Goal: Task Accomplishment & Management: Manage account settings

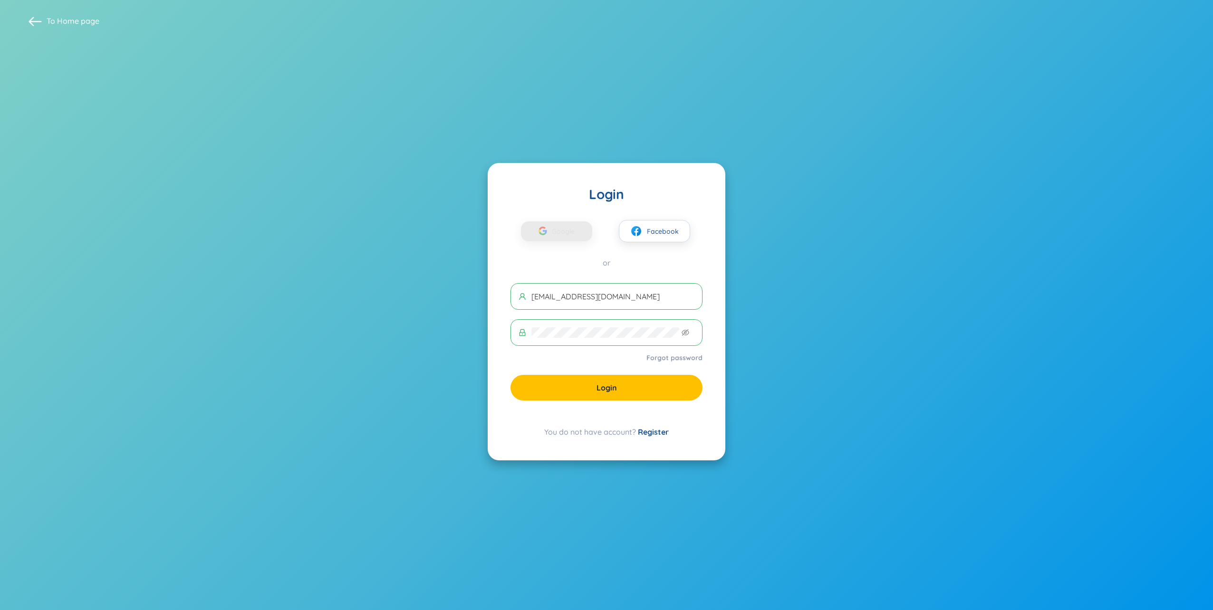
click at [616, 386] on span "Login" at bounding box center [606, 388] width 20 height 10
drag, startPoint x: 580, startPoint y: 393, endPoint x: 580, endPoint y: 380, distance: 12.8
click at [580, 393] on button "Login" at bounding box center [606, 388] width 192 height 26
click at [567, 231] on span "Google" at bounding box center [566, 231] width 28 height 20
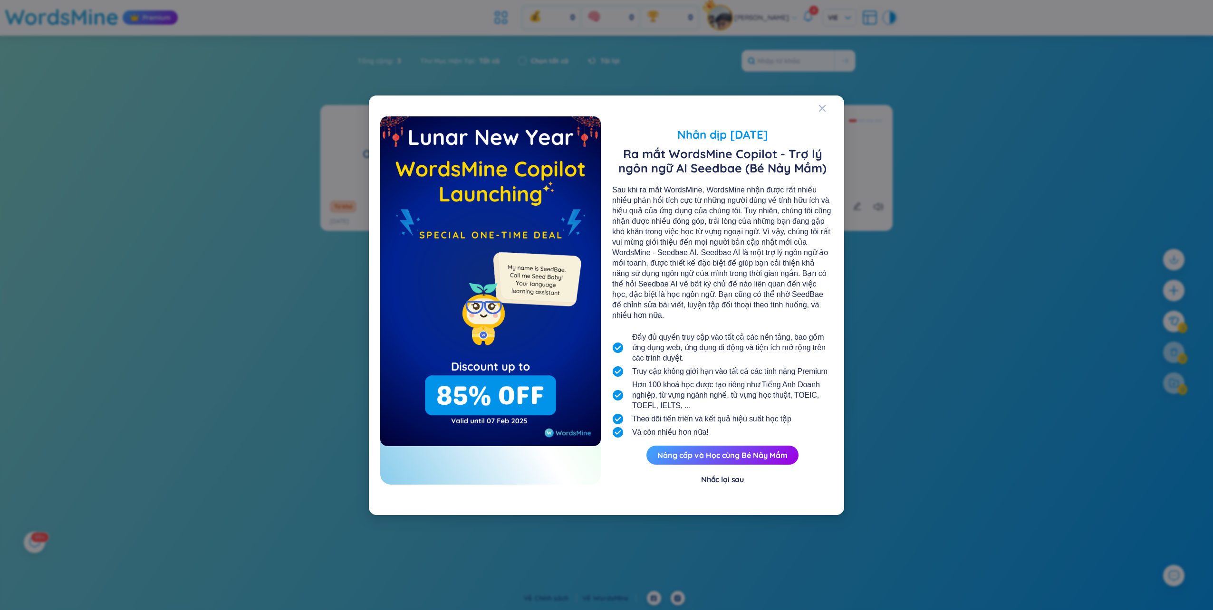
click at [715, 474] on div "Nhắc lại sau" at bounding box center [722, 479] width 43 height 10
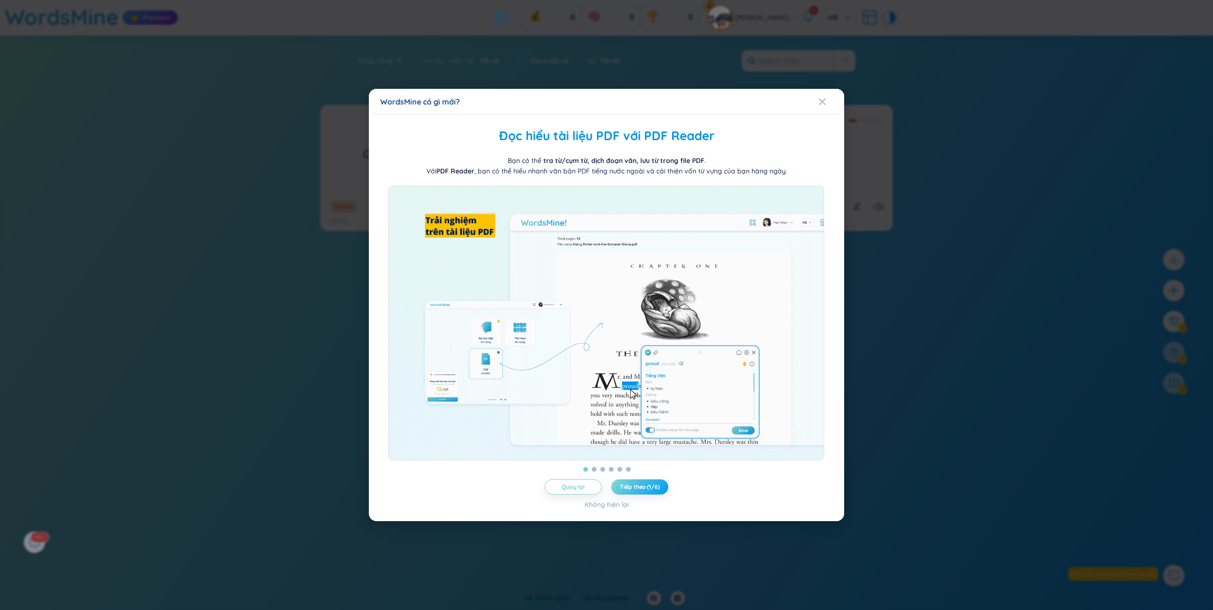
click at [638, 489] on span "Tiếp theo (1/6)" at bounding box center [639, 487] width 39 height 8
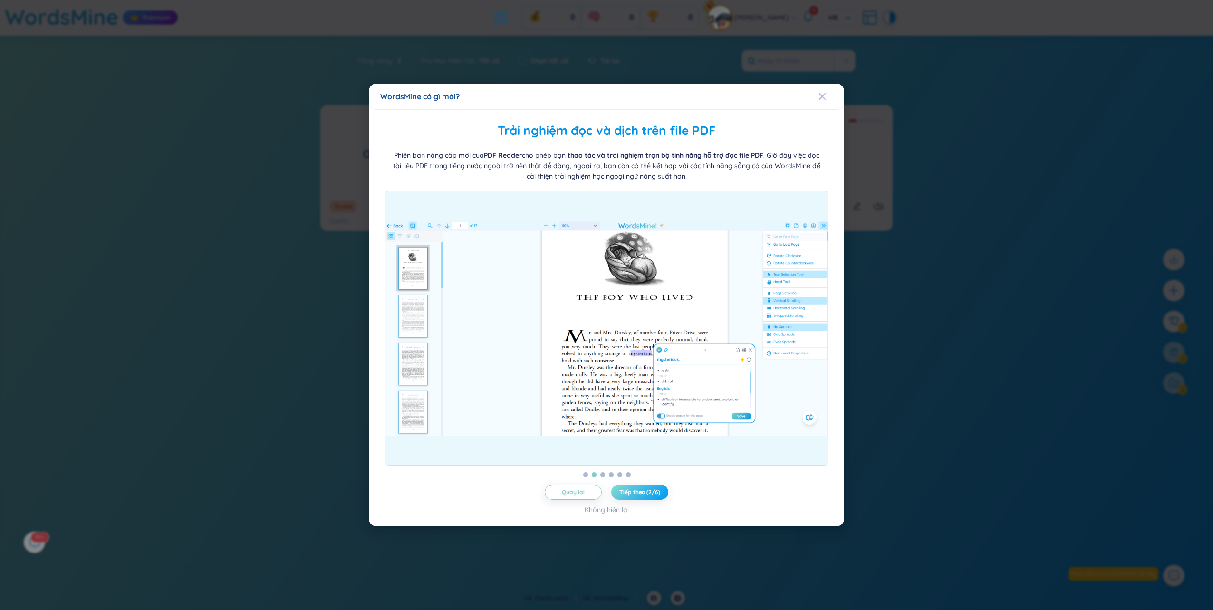
click at [637, 489] on span "Tiếp theo (2/6)" at bounding box center [639, 493] width 40 height 8
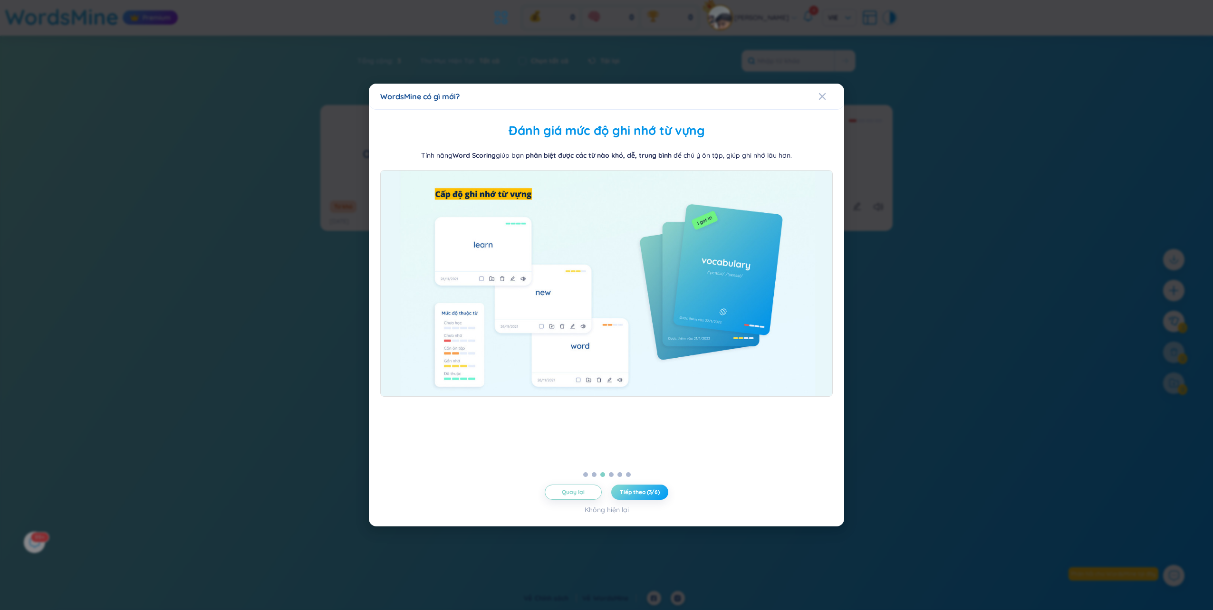
click at [637, 489] on span "Tiếp theo (3/6)" at bounding box center [640, 493] width 40 height 8
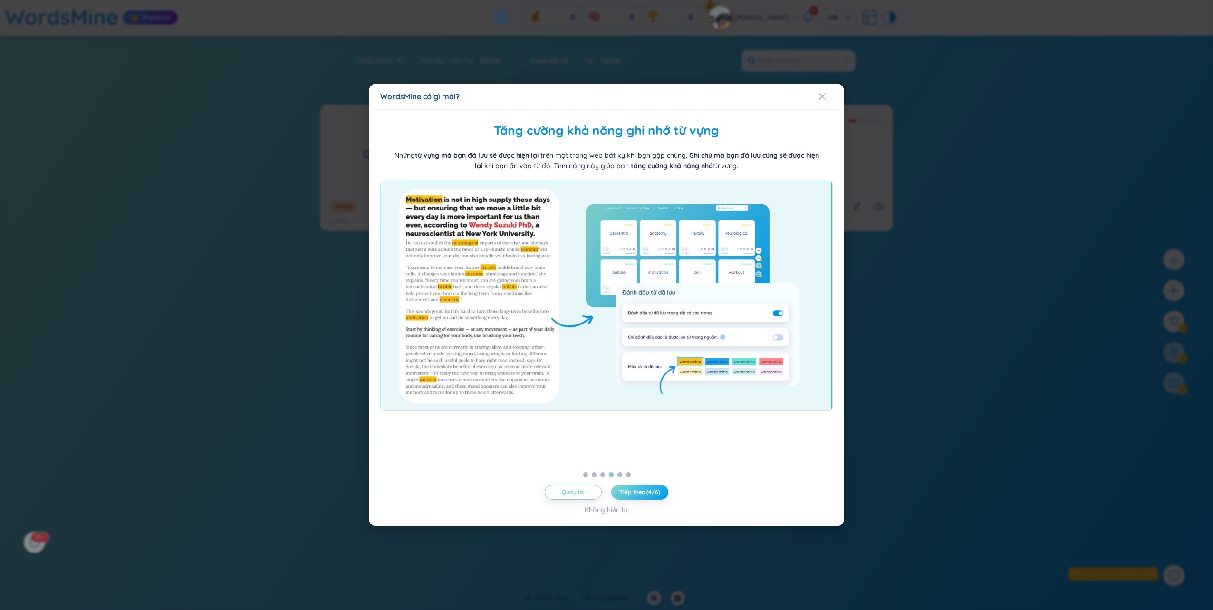
click at [637, 489] on span "Tiếp theo (4/6)" at bounding box center [639, 493] width 40 height 8
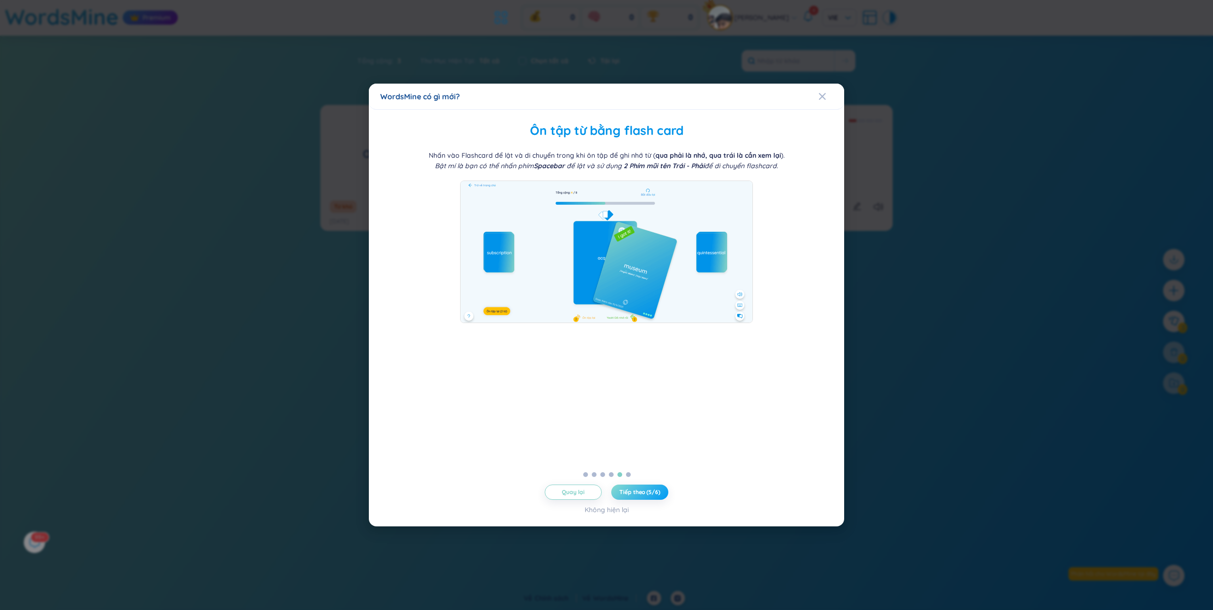
click at [637, 489] on span "Tiếp theo (5/6)" at bounding box center [639, 493] width 40 height 8
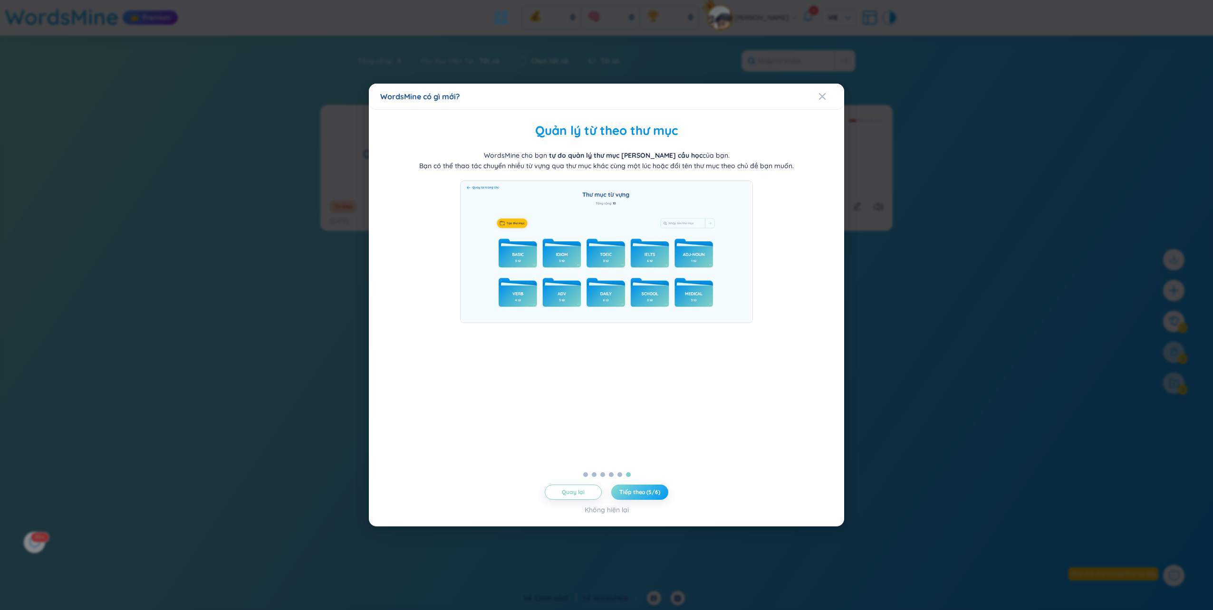
click at [637, 489] on span "Tiếp theo (5/6)" at bounding box center [639, 493] width 40 height 8
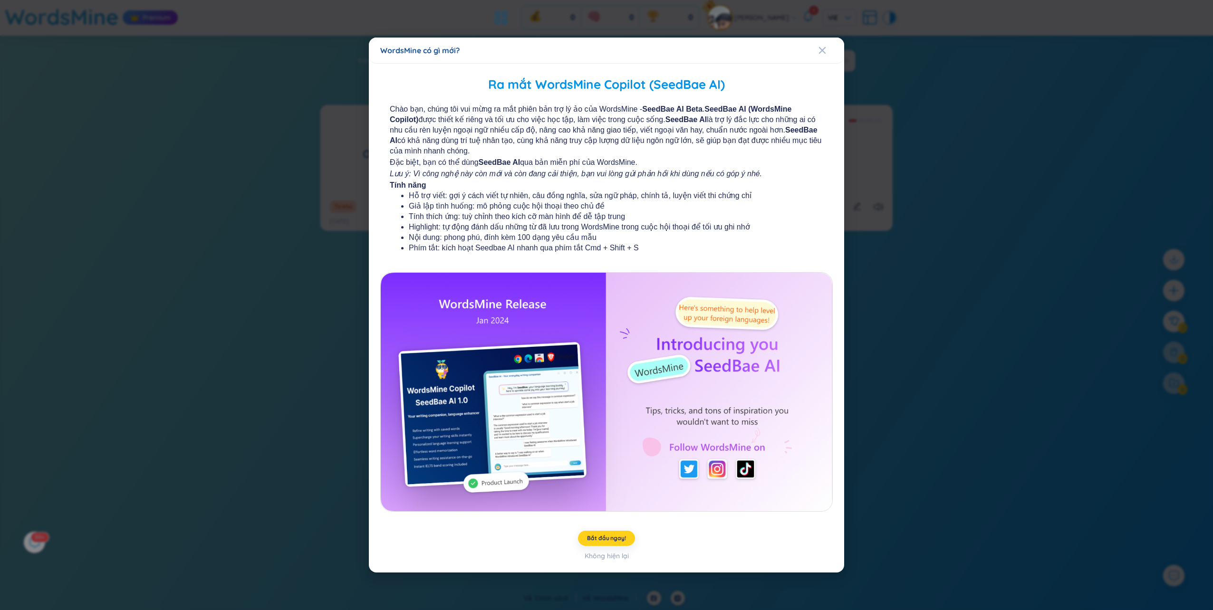
click at [623, 536] on span "Bắt đầu ngay!" at bounding box center [606, 539] width 38 height 8
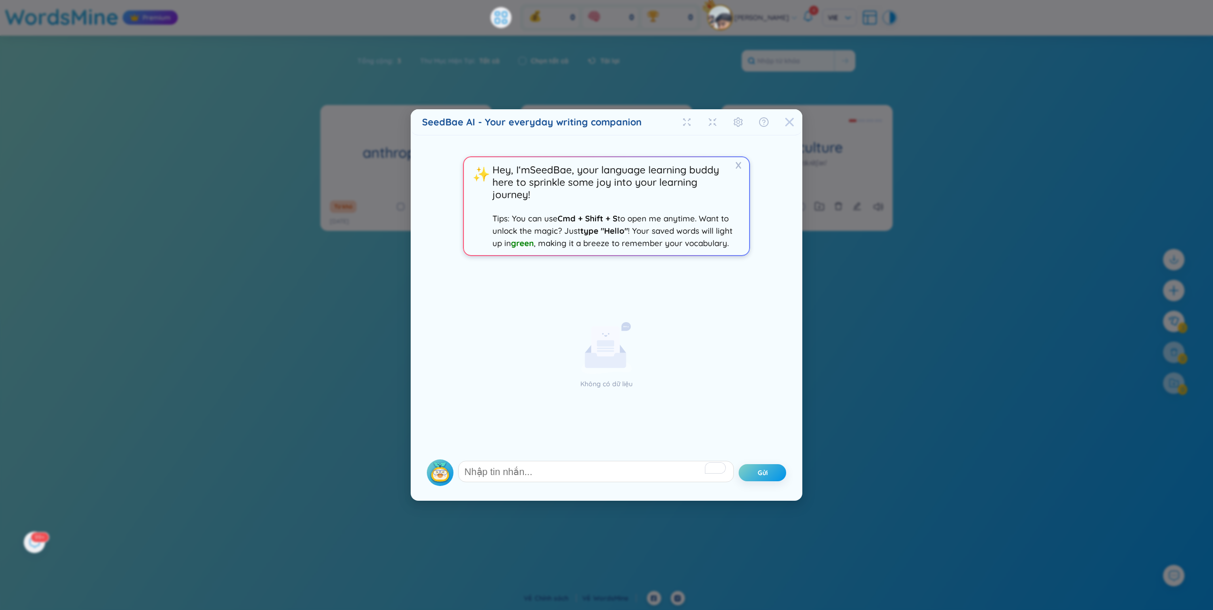
click at [787, 121] on icon "Close" at bounding box center [789, 122] width 9 height 9
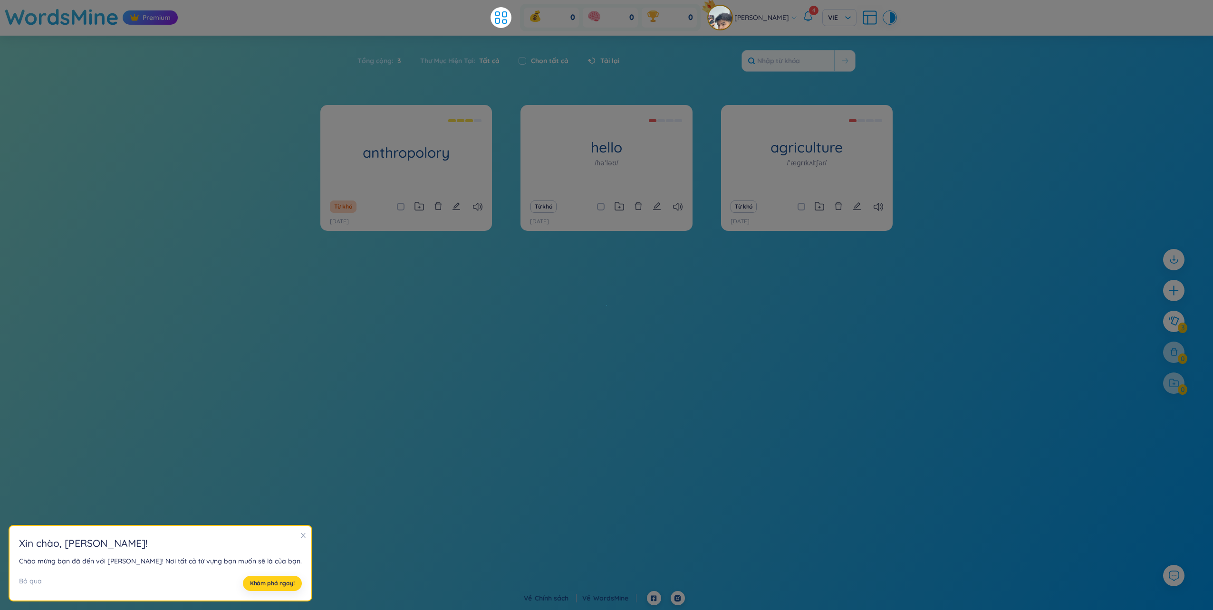
click at [257, 577] on button "Khám phá ngay!" at bounding box center [272, 583] width 59 height 15
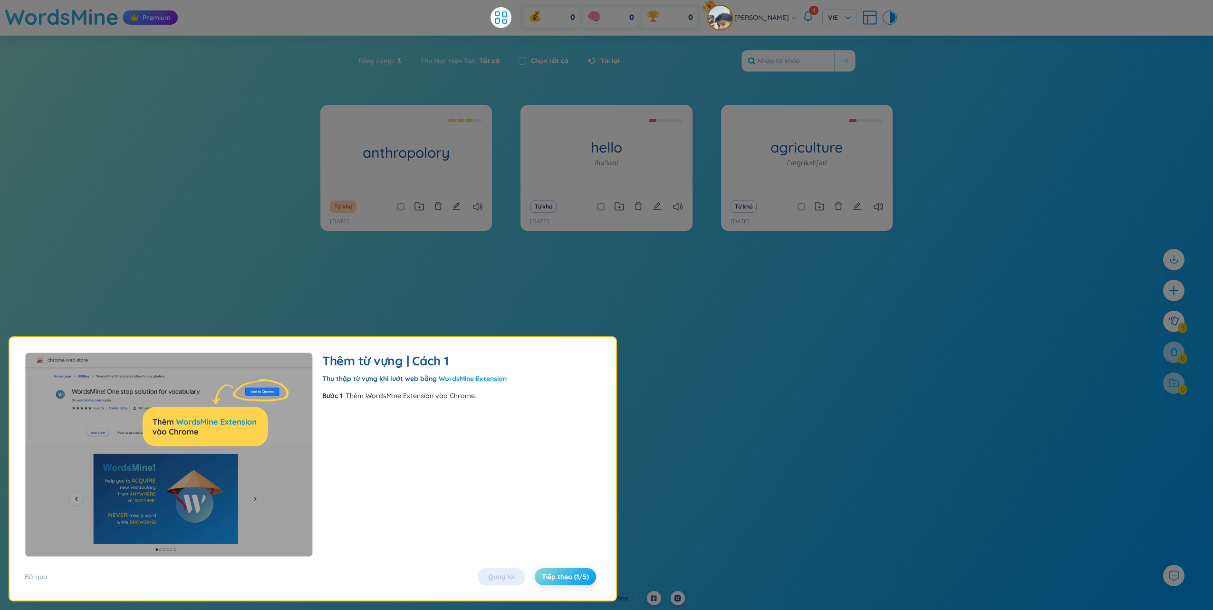
click at [556, 580] on span "Tiếp theo (1/5)" at bounding box center [565, 577] width 47 height 10
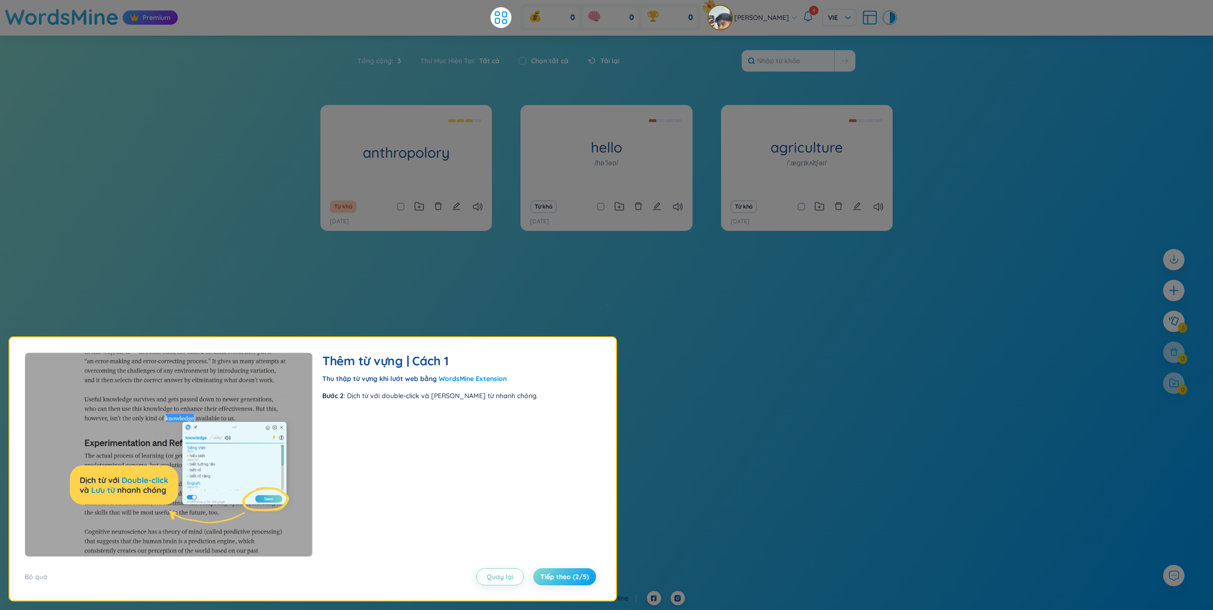
click at [556, 580] on span "Tiếp theo (2/5)" at bounding box center [564, 577] width 48 height 10
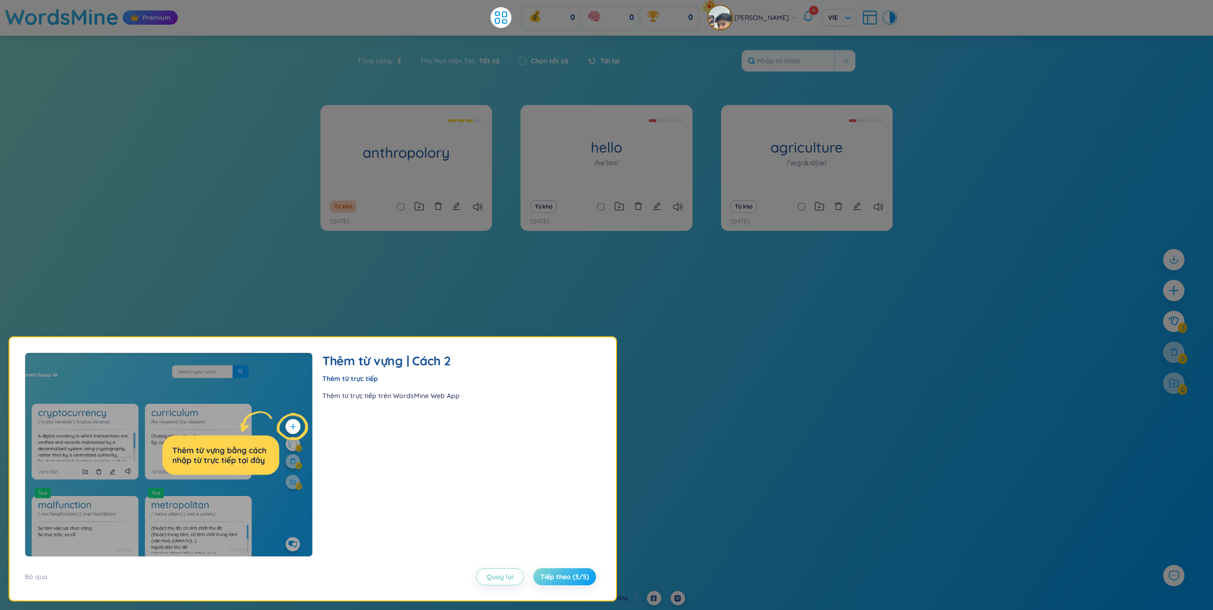
click at [556, 580] on span "Tiếp theo (3/5)" at bounding box center [564, 577] width 48 height 10
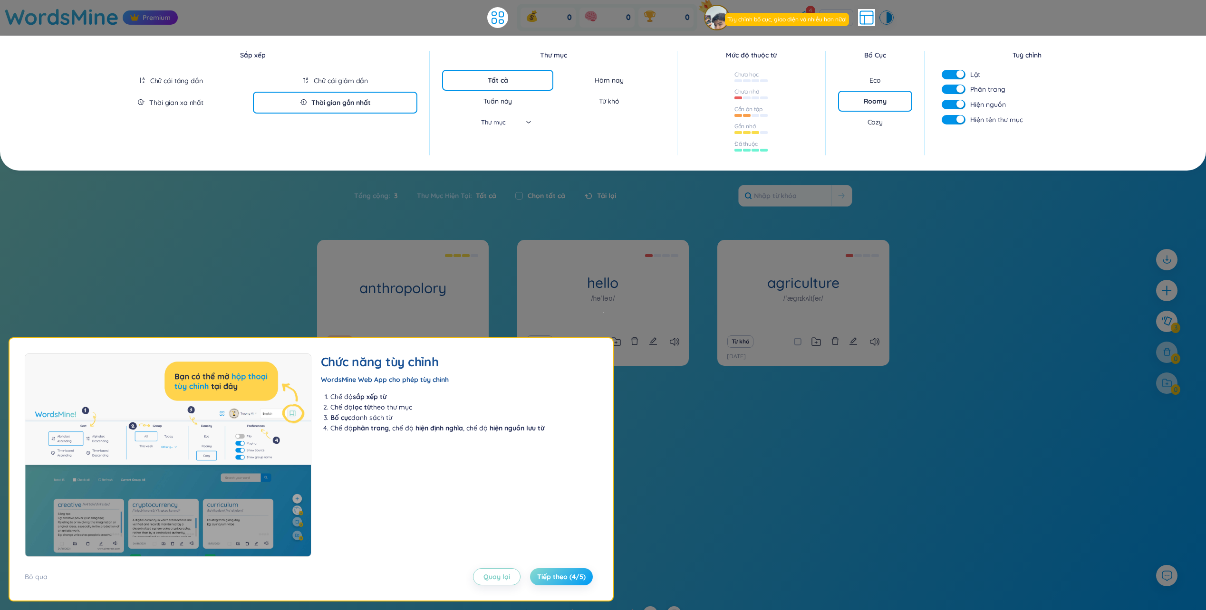
click at [556, 579] on span "Tiếp theo (4/5)" at bounding box center [561, 577] width 48 height 10
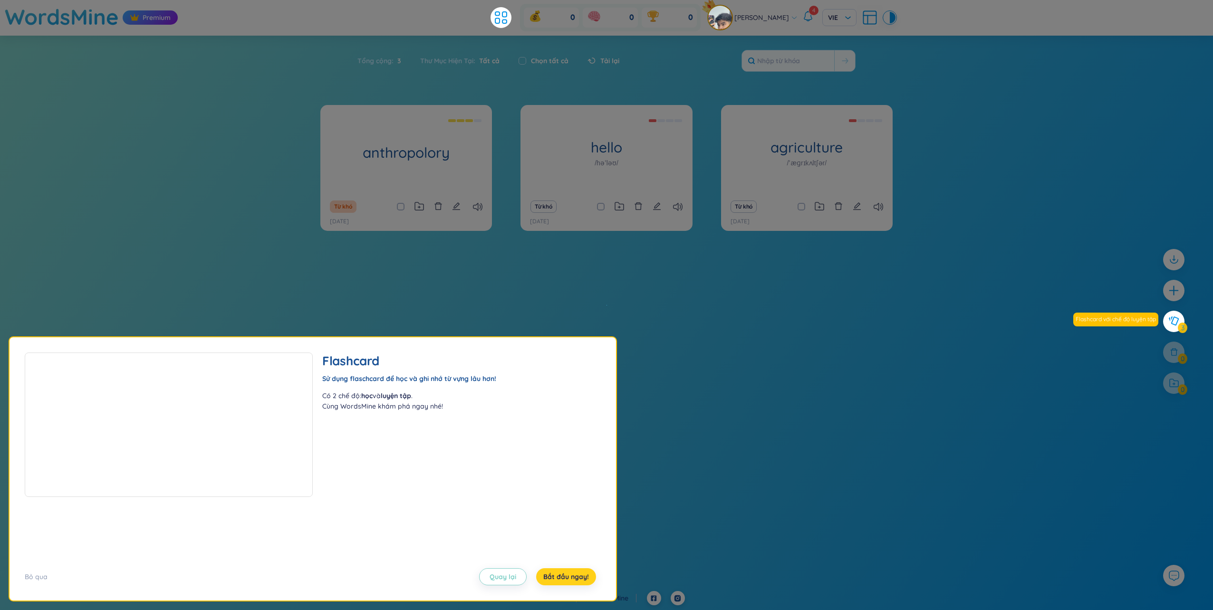
click at [556, 579] on span "Bắt đầu ngay!" at bounding box center [566, 577] width 46 height 10
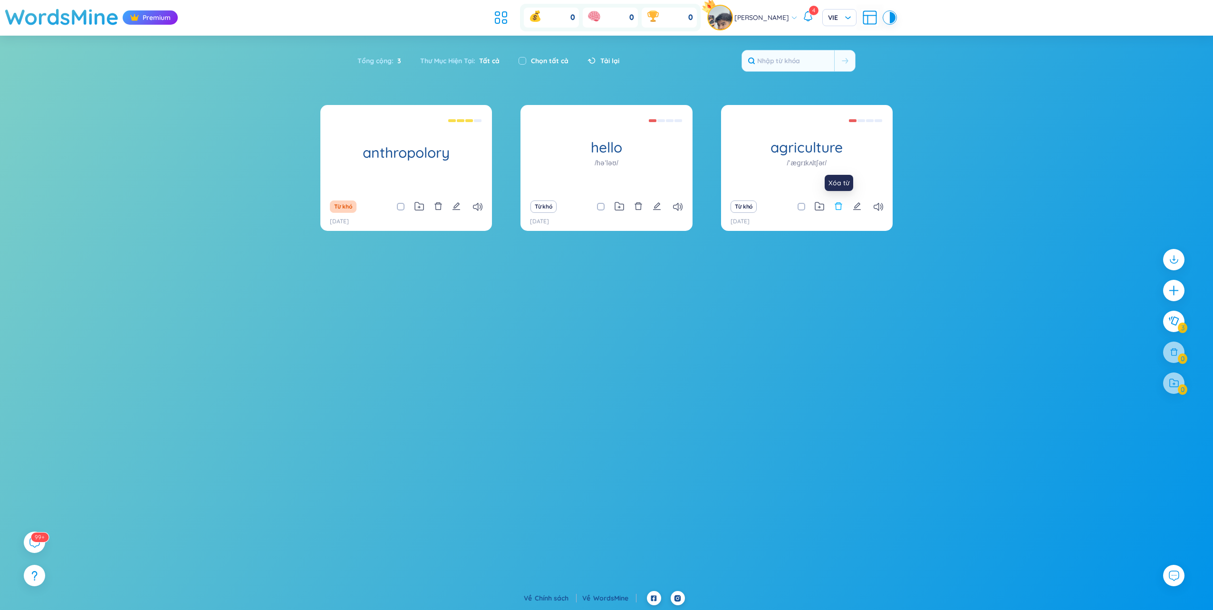
click at [841, 208] on icon "delete" at bounding box center [838, 206] width 7 height 8
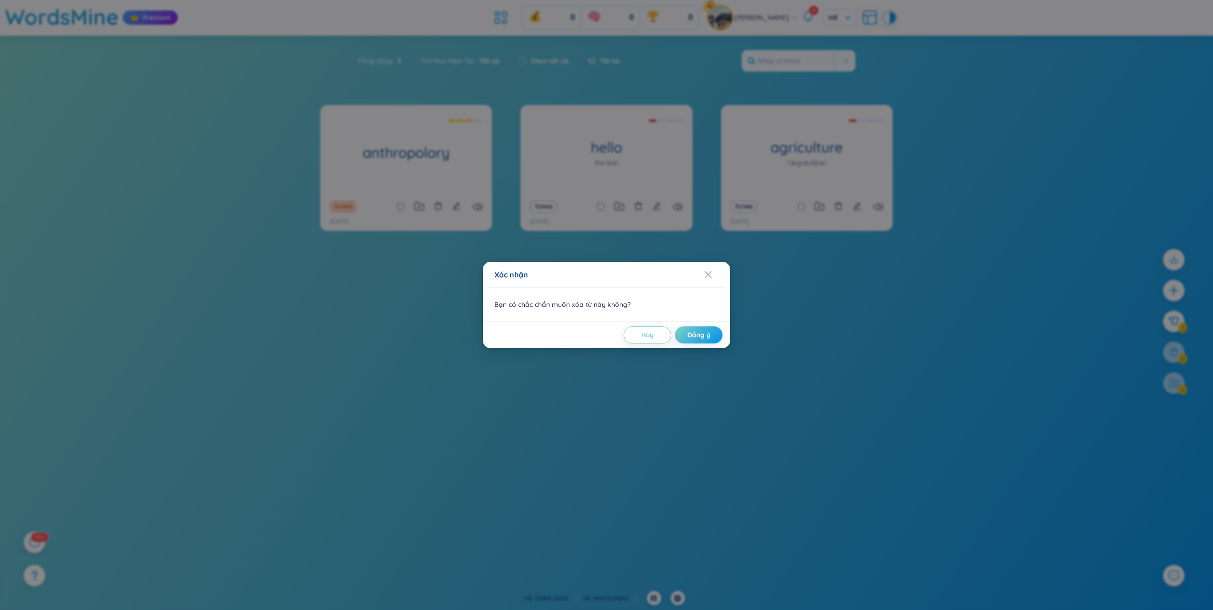
drag, startPoint x: 707, startPoint y: 335, endPoint x: 686, endPoint y: 262, distance: 75.5
click at [706, 335] on span "Đồng ý" at bounding box center [698, 335] width 23 height 10
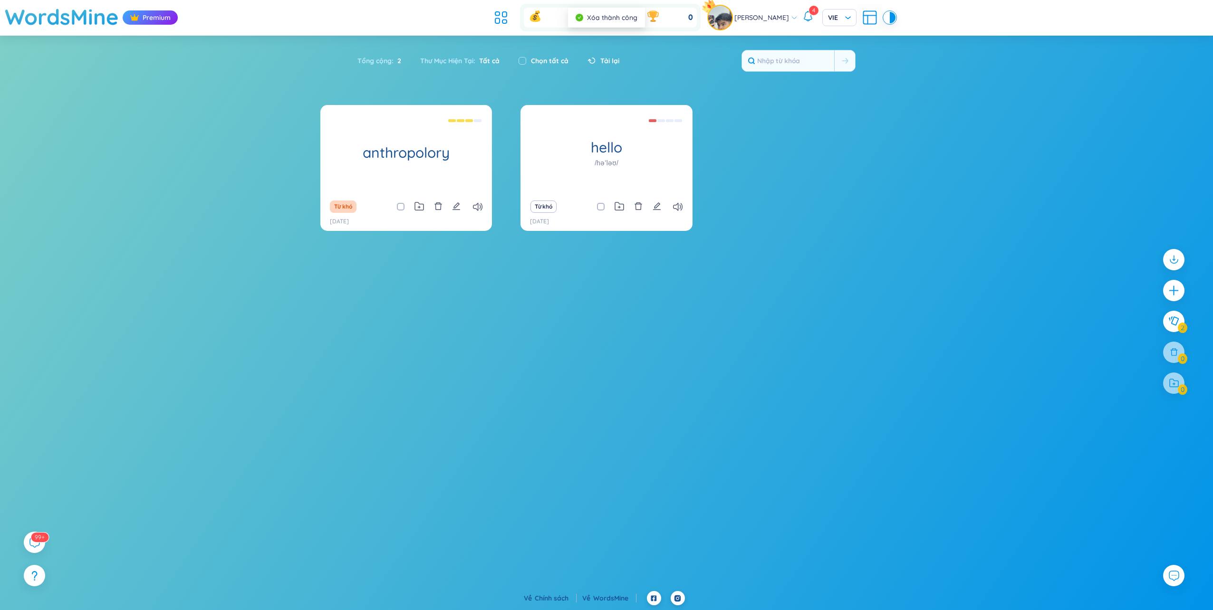
click at [638, 204] on icon "delete" at bounding box center [637, 206] width 7 height 8
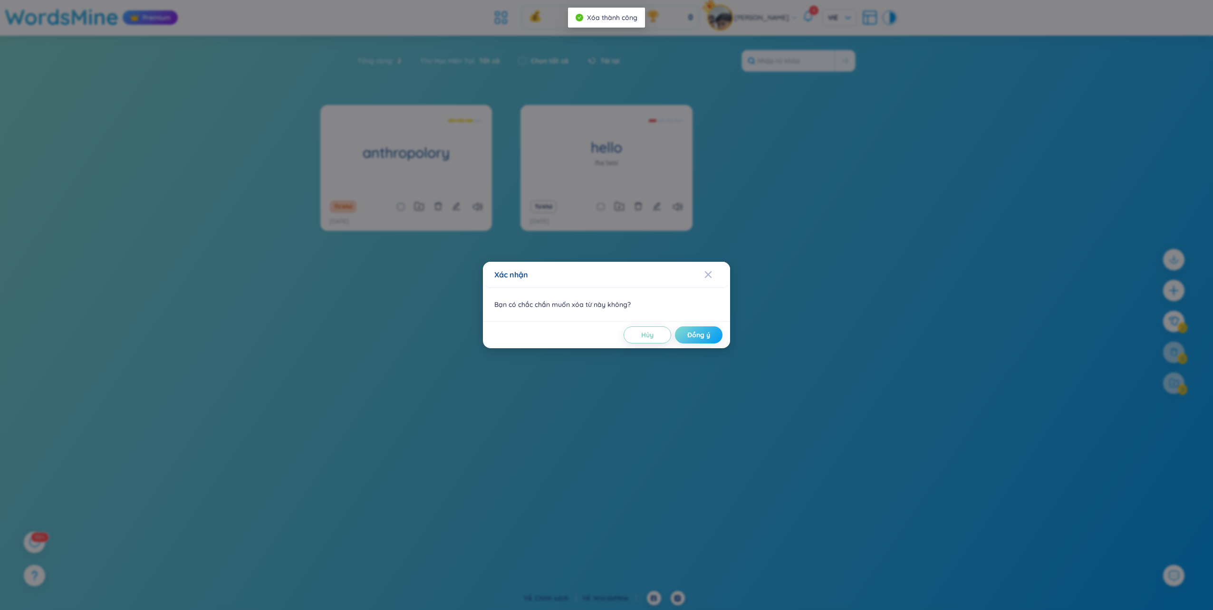
click at [701, 339] on span "Đồng ý" at bounding box center [698, 335] width 23 height 10
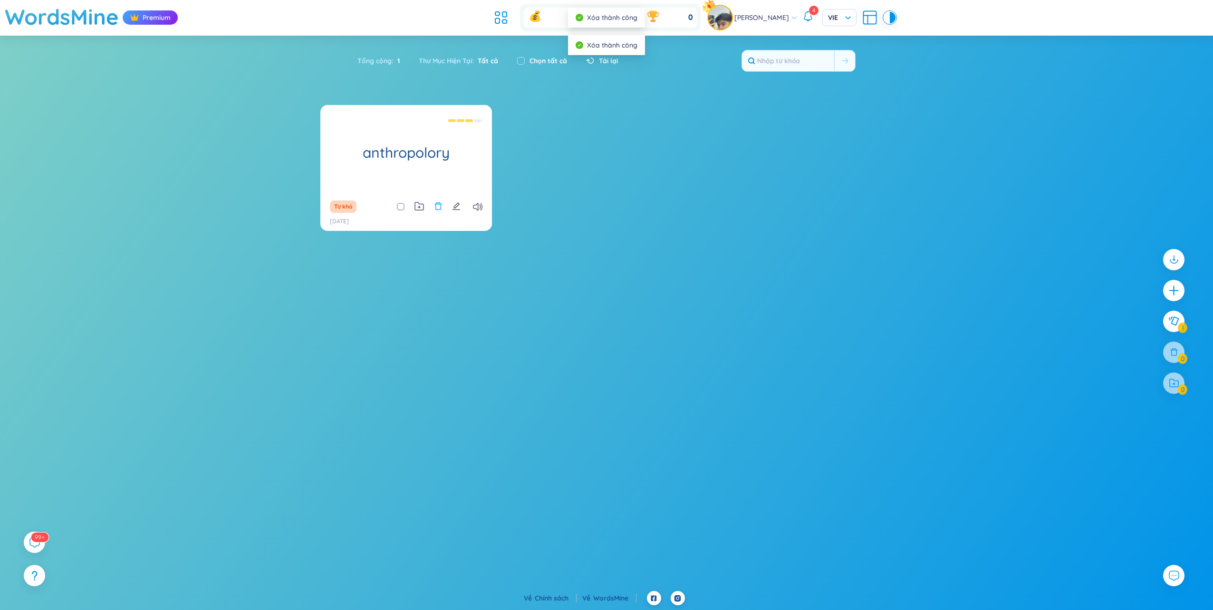
click at [436, 206] on icon "delete" at bounding box center [438, 206] width 9 height 9
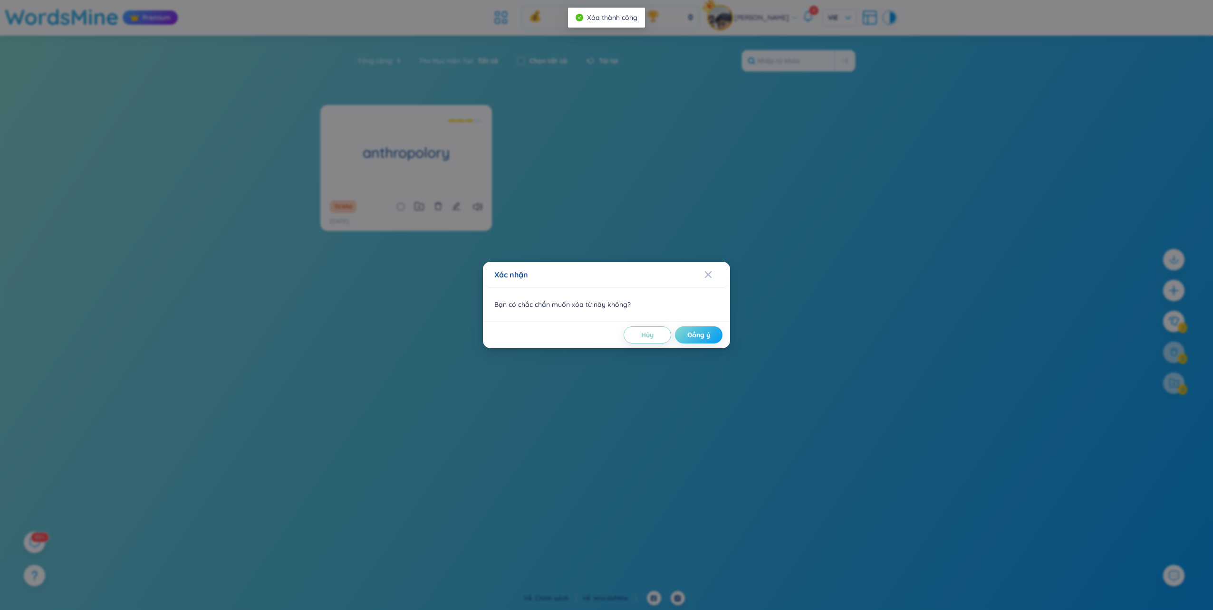
click at [708, 340] on button "Đồng ý" at bounding box center [699, 334] width 48 height 17
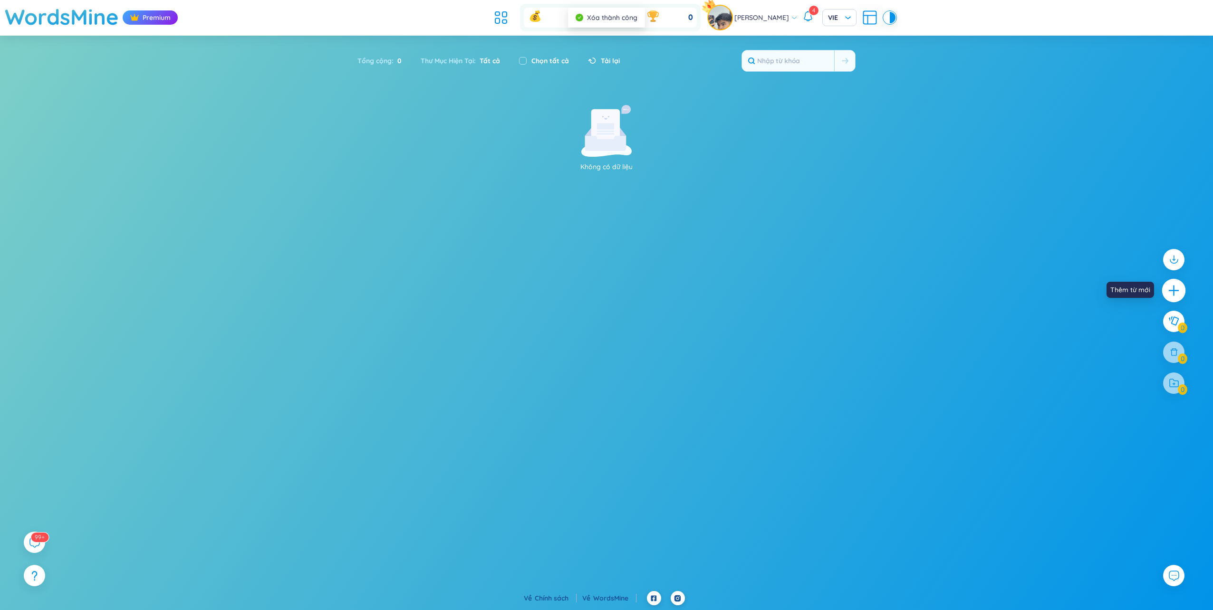
click at [1180, 290] on icon "plus" at bounding box center [1173, 290] width 13 height 13
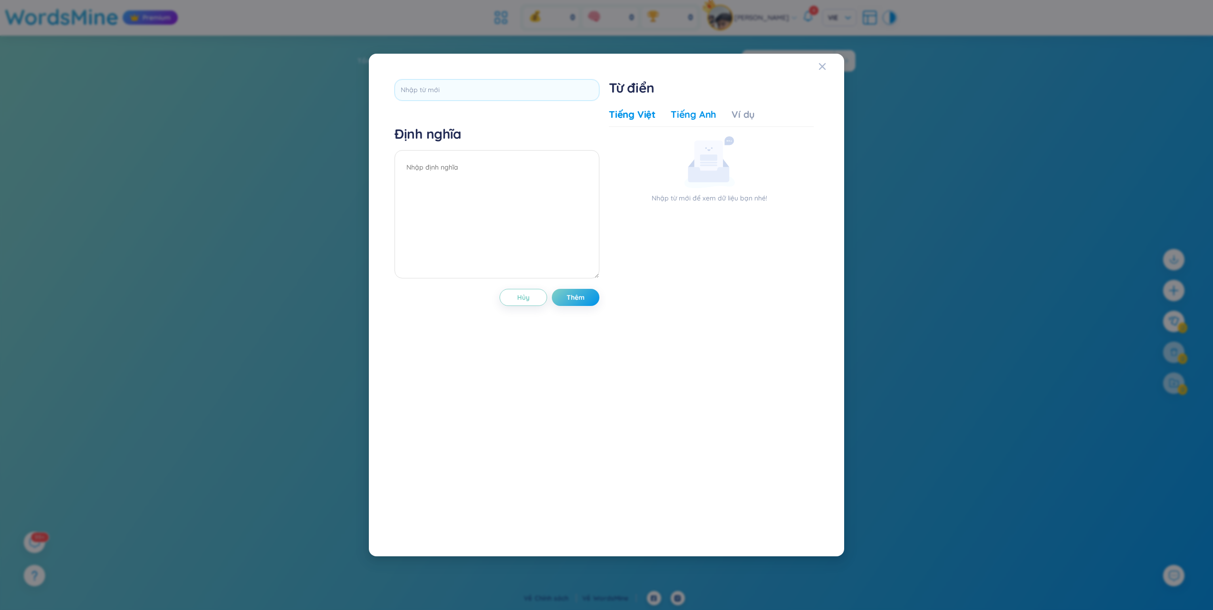
click at [696, 117] on div "Tiếng Anh" at bounding box center [694, 114] width 46 height 13
click at [825, 64] on icon "Close" at bounding box center [822, 66] width 7 height 7
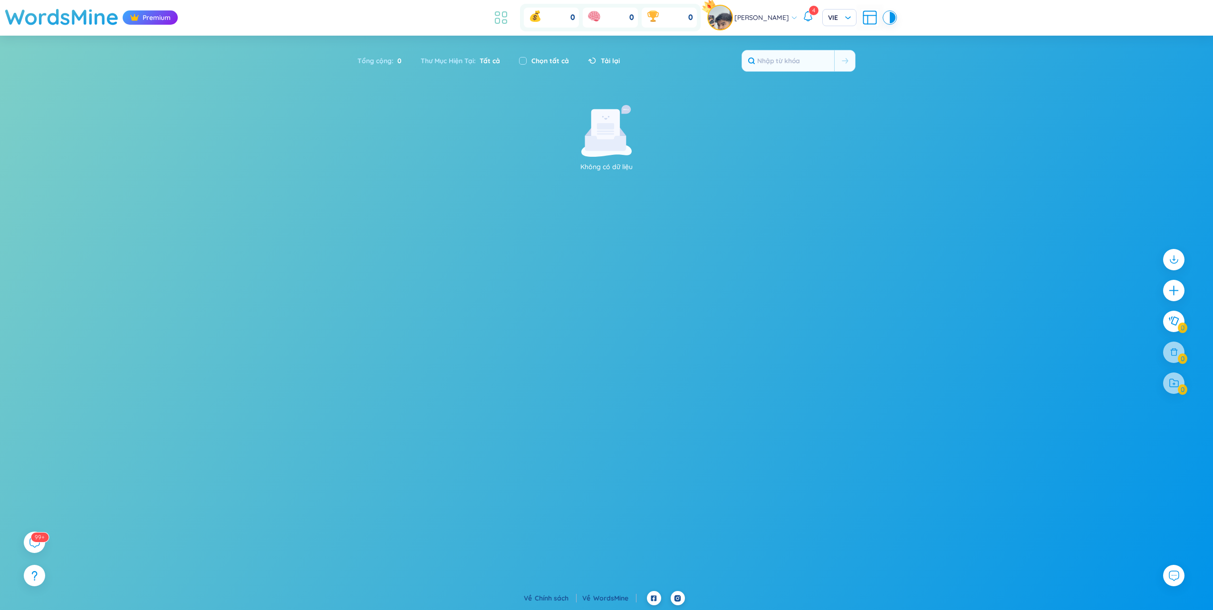
click at [498, 19] on icon at bounding box center [500, 17] width 17 height 17
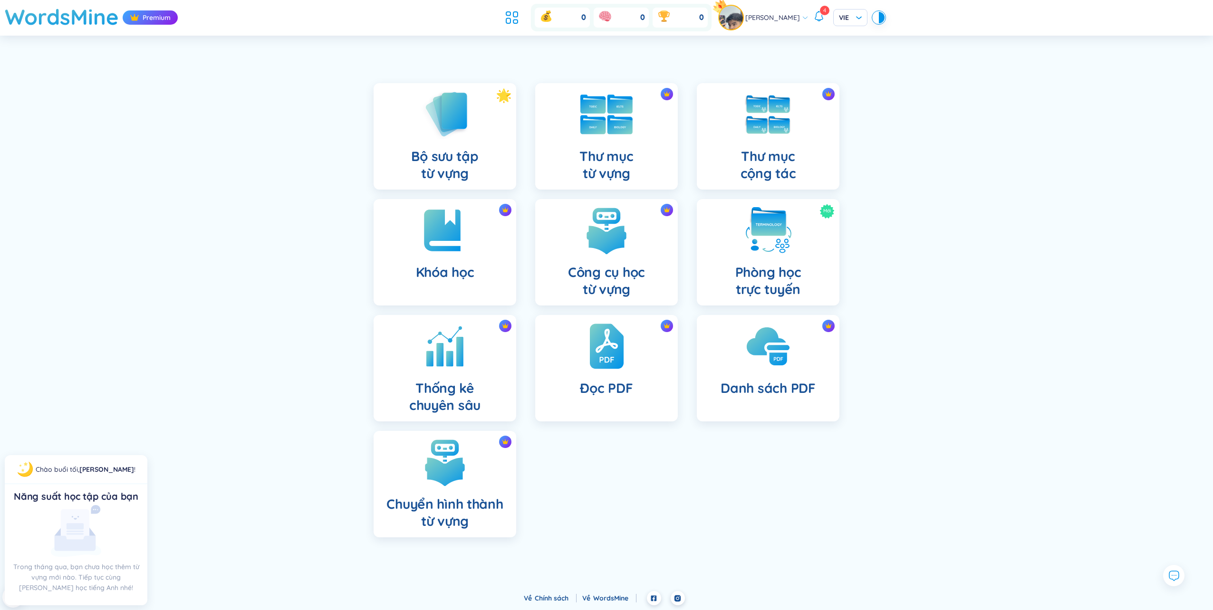
click at [614, 123] on img at bounding box center [606, 115] width 52 height 40
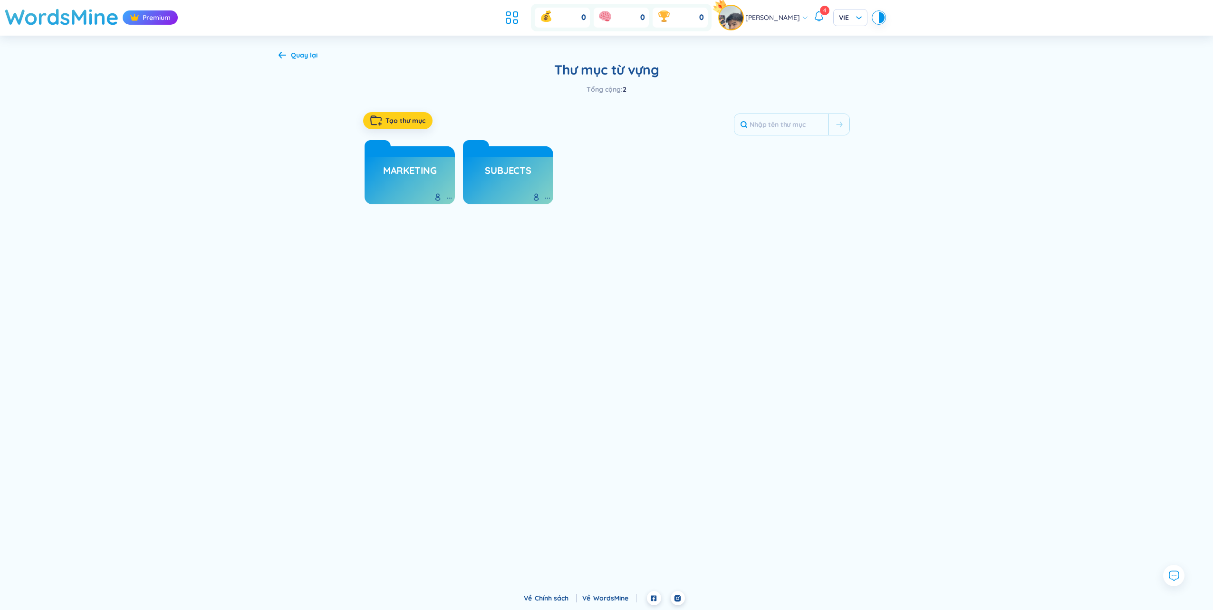
click at [409, 118] on span "Tạo thư mục" at bounding box center [405, 121] width 40 height 10
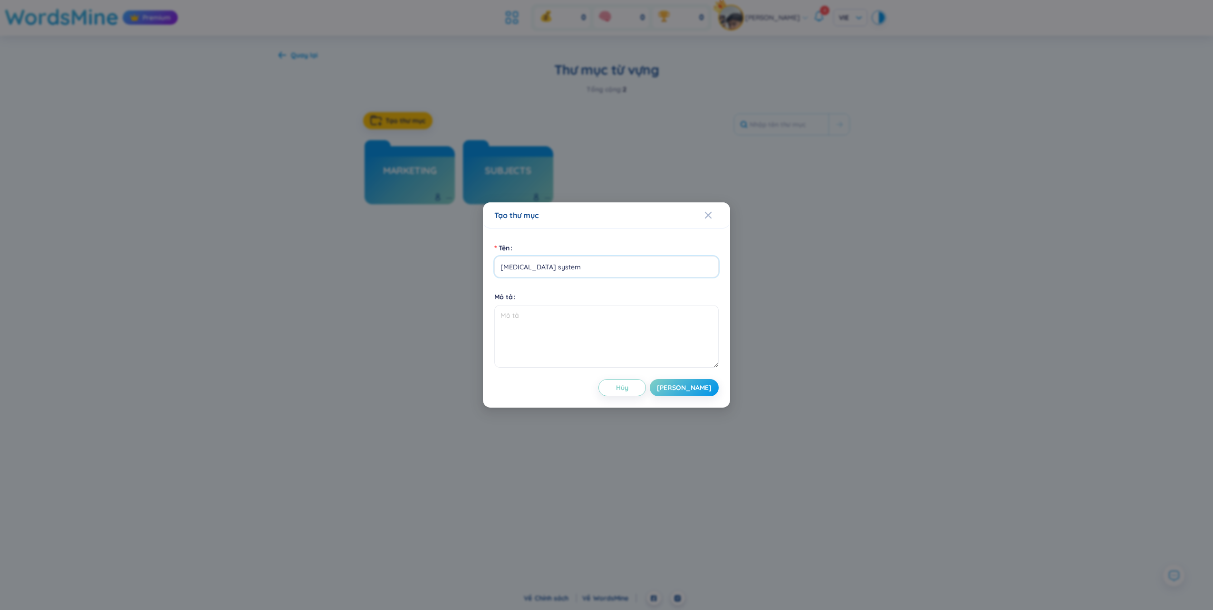
type input "[MEDICAL_DATA] system"
click at [531, 320] on textarea "Mô tả" at bounding box center [606, 336] width 224 height 63
type textarea "Hệ nội tiết"
click at [689, 393] on button "[PERSON_NAME]" at bounding box center [684, 387] width 69 height 17
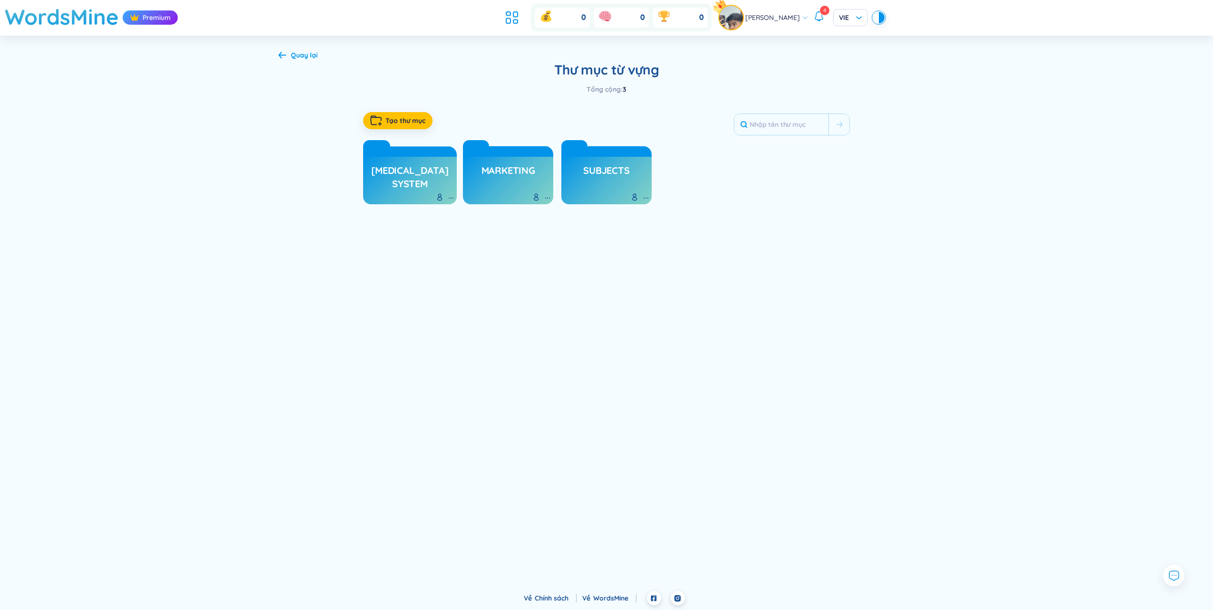
click at [519, 172] on h3 "marketing" at bounding box center [508, 173] width 54 height 18
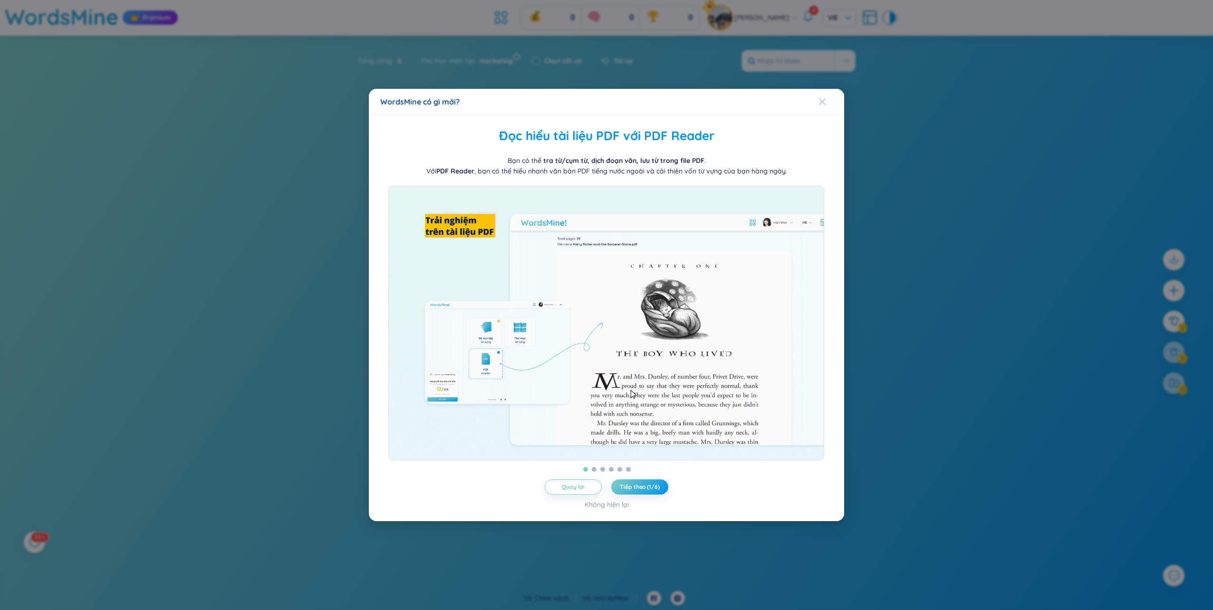
click at [826, 96] on span "Close" at bounding box center [831, 102] width 26 height 26
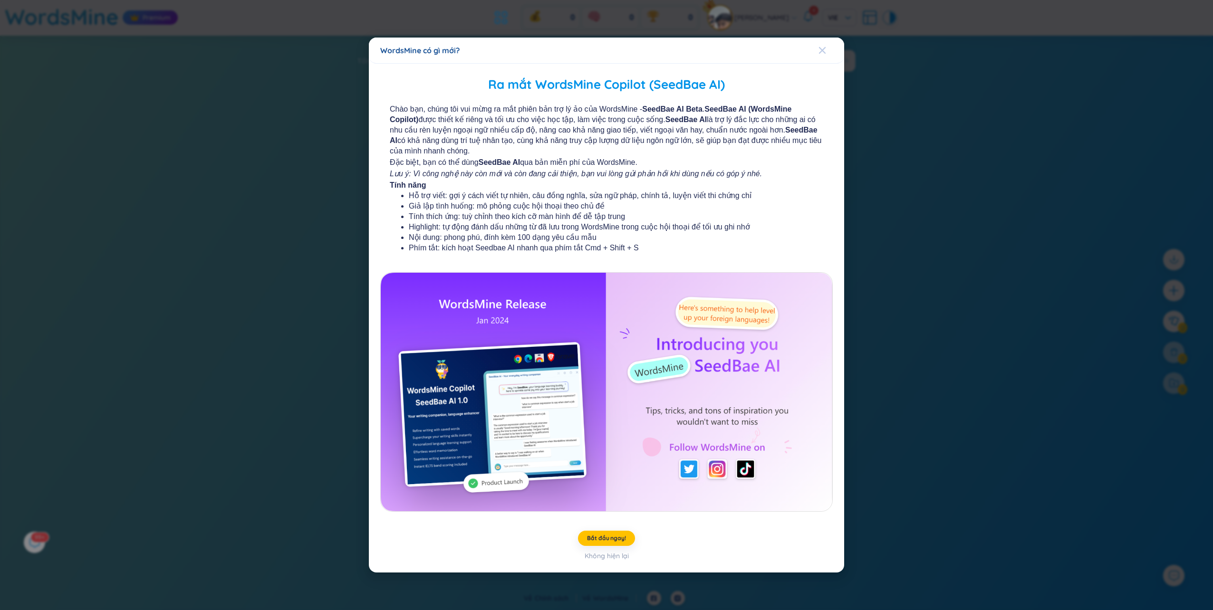
click at [827, 49] on span "Close" at bounding box center [831, 51] width 26 height 26
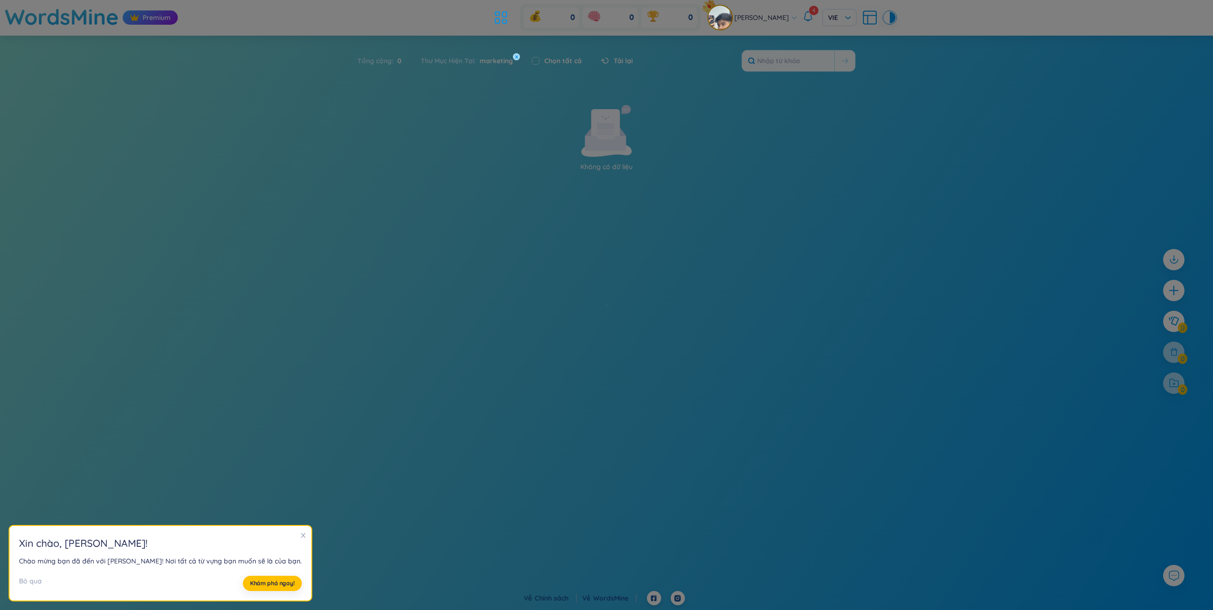
click at [713, 163] on p "Không có dữ liệu" at bounding box center [606, 167] width 261 height 10
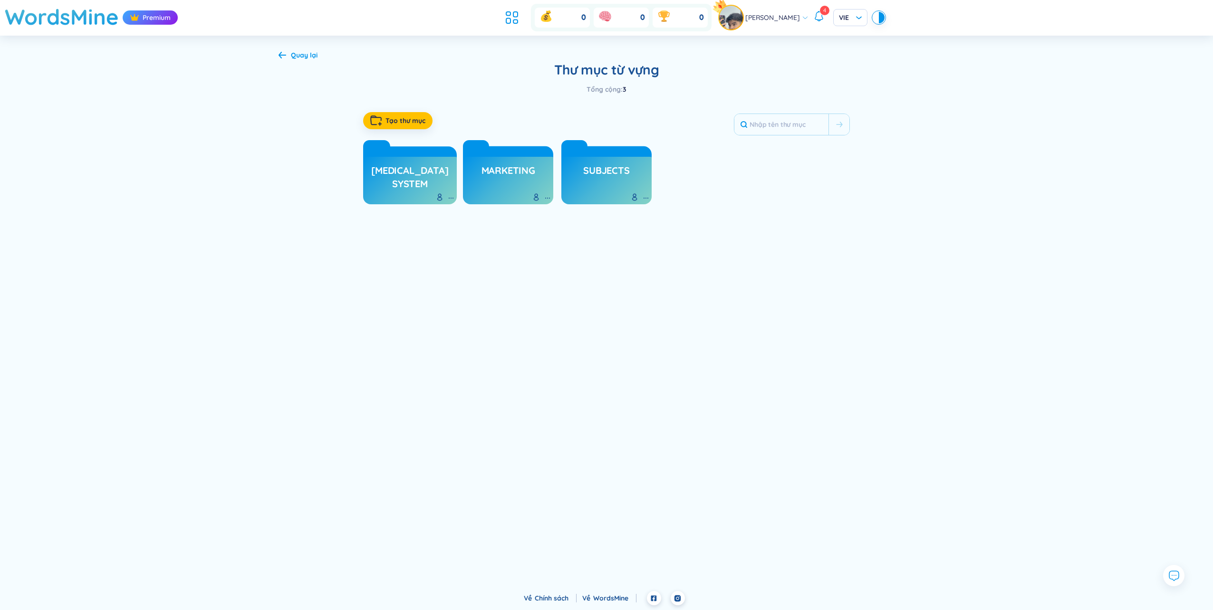
drag, startPoint x: 518, startPoint y: 170, endPoint x: 490, endPoint y: 225, distance: 61.8
click at [492, 235] on div "WordsMine Premium 0 0 0 Trường Sơn Nguyễn 4 VIE Quay lại Thư mục từ vựng Tổng c…" at bounding box center [606, 295] width 1213 height 591
click at [414, 176] on h3 "[MEDICAL_DATA] system" at bounding box center [410, 177] width 84 height 26
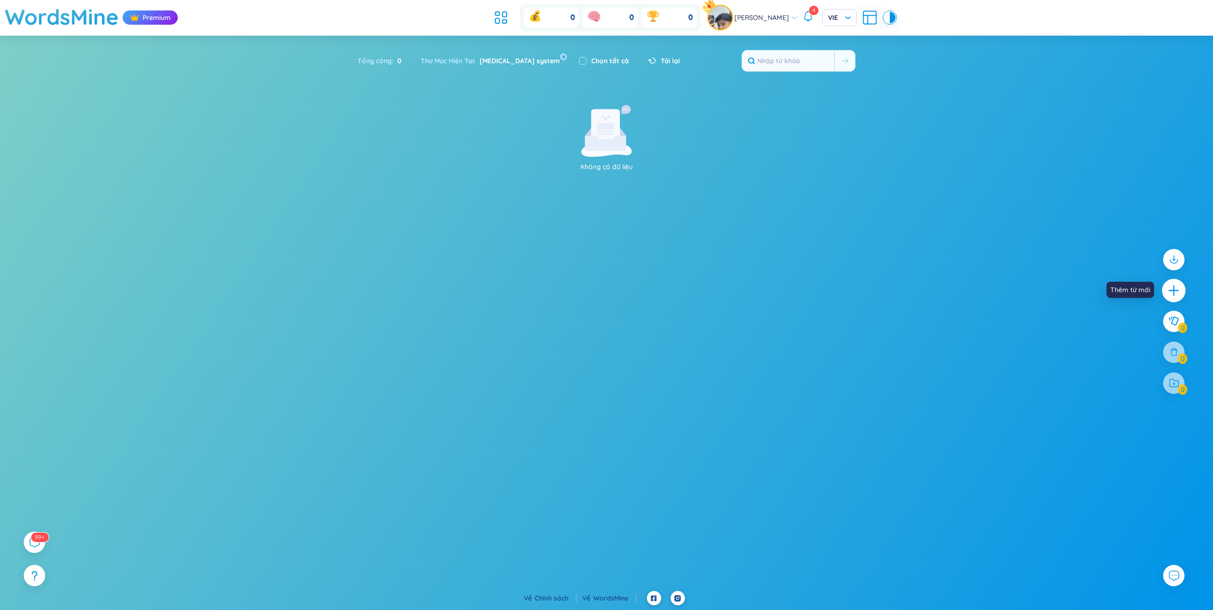
click at [1178, 288] on icon "plus" at bounding box center [1173, 290] width 13 height 13
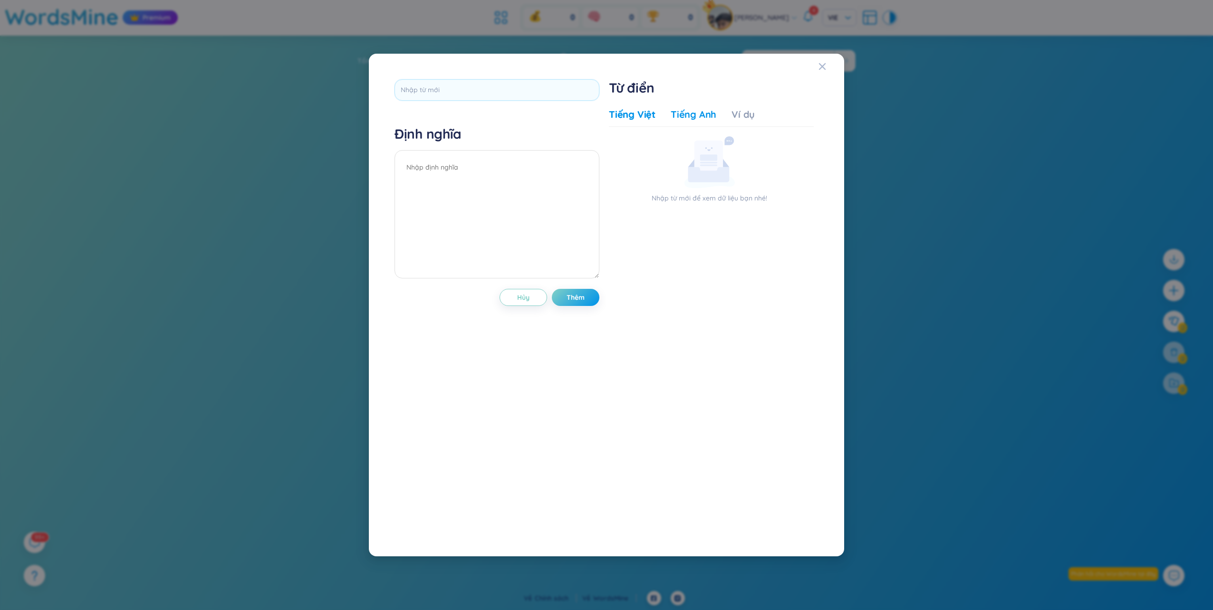
click at [700, 116] on div "Tiếng Anh" at bounding box center [694, 114] width 46 height 13
click at [476, 89] on input "text" at bounding box center [496, 89] width 205 height 21
type input "adrenal"
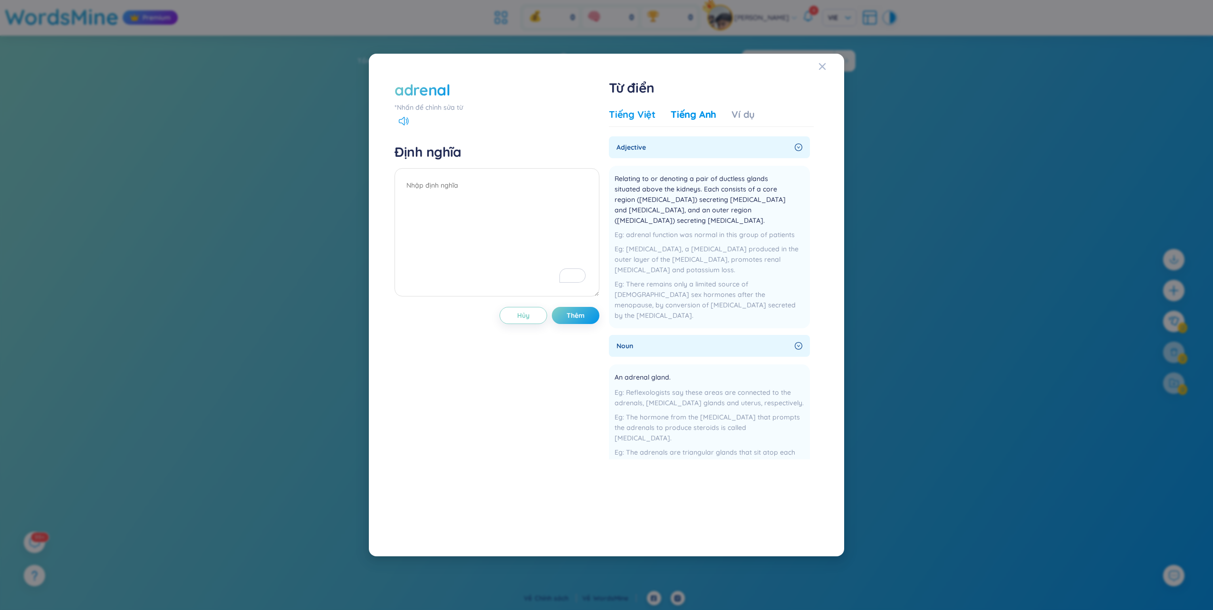
click at [639, 114] on div "Tiếng Việt" at bounding box center [632, 114] width 47 height 13
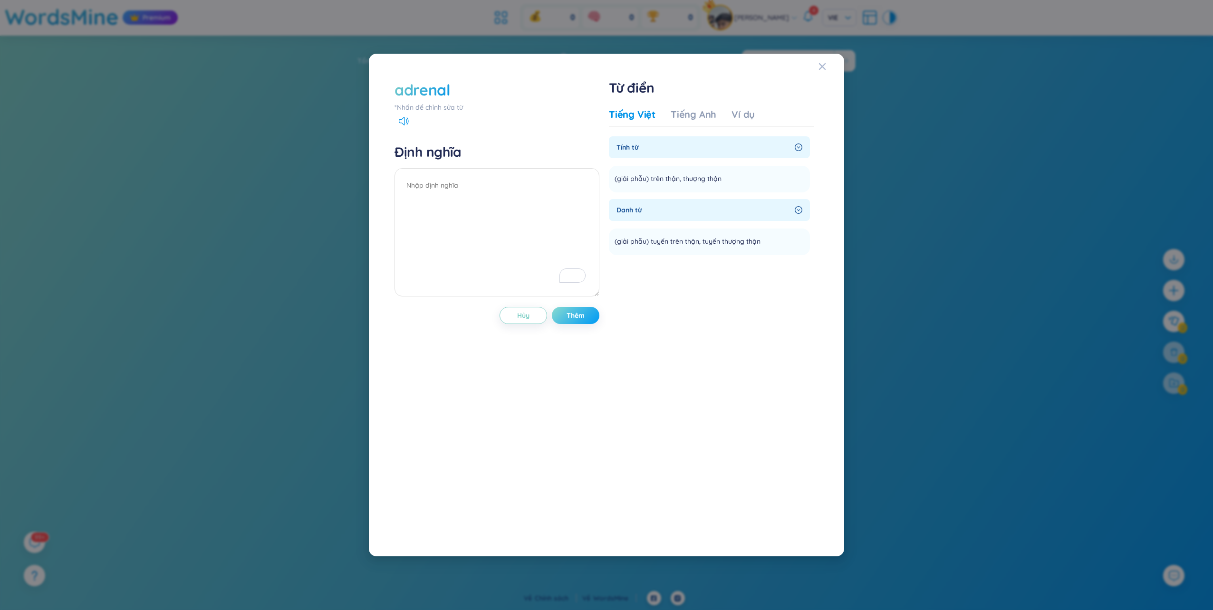
click at [582, 319] on span "Thêm" at bounding box center [575, 316] width 18 height 10
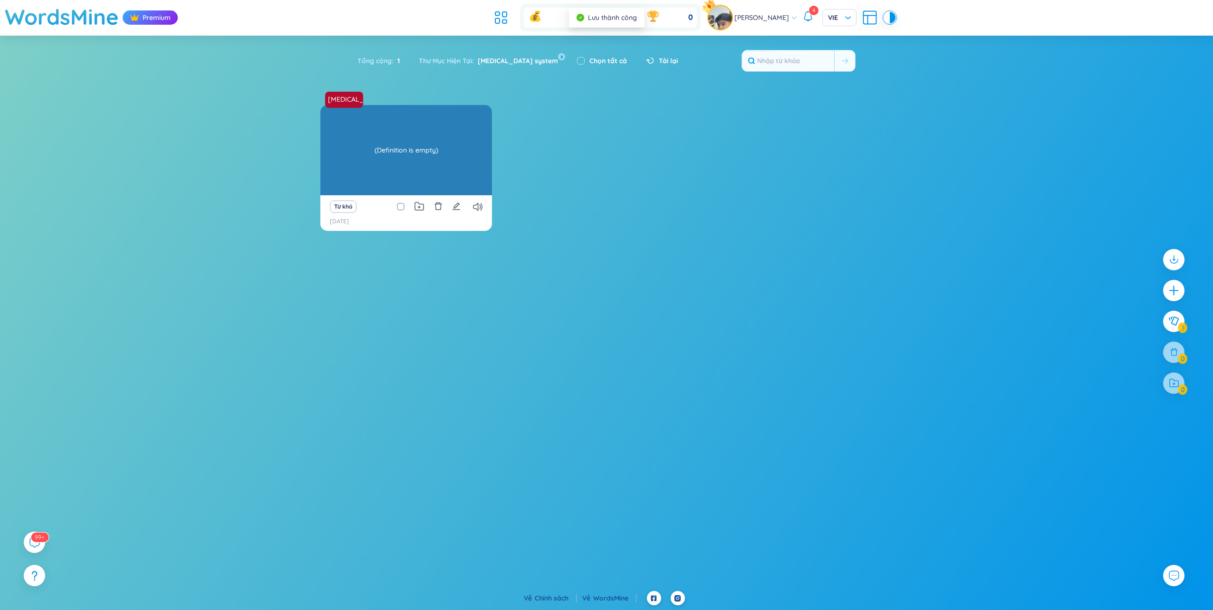
click at [430, 155] on div "(Definition is empty)" at bounding box center [406, 150] width 162 height 86
click at [416, 148] on div "(Definition is empty)" at bounding box center [406, 150] width 162 height 86
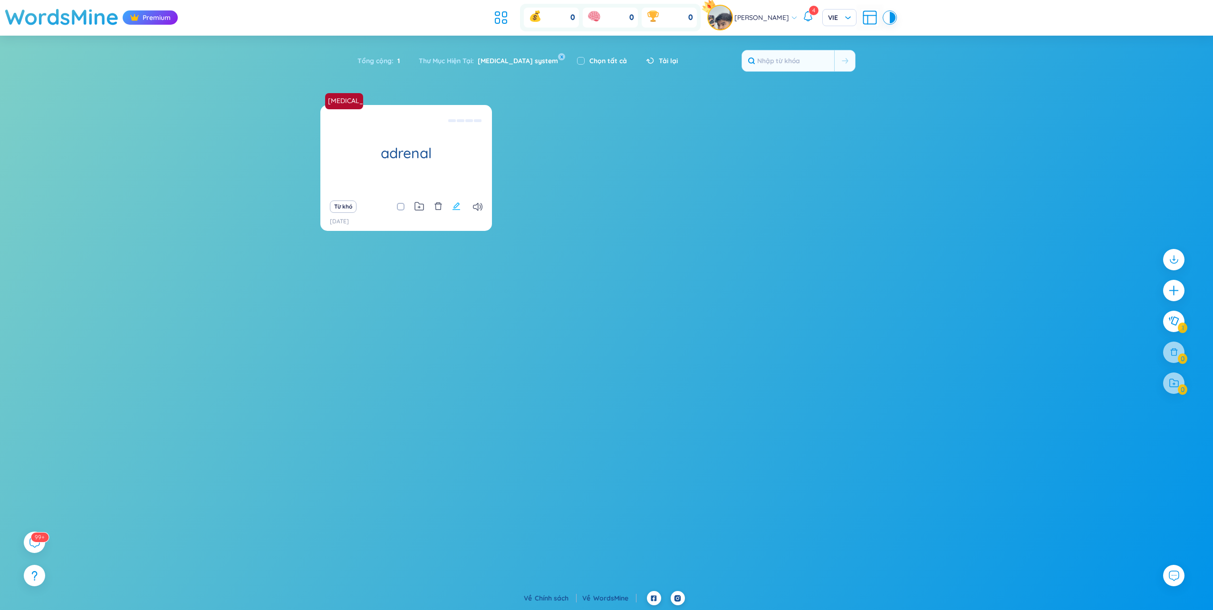
click at [453, 206] on icon "edit" at bounding box center [456, 206] width 9 height 9
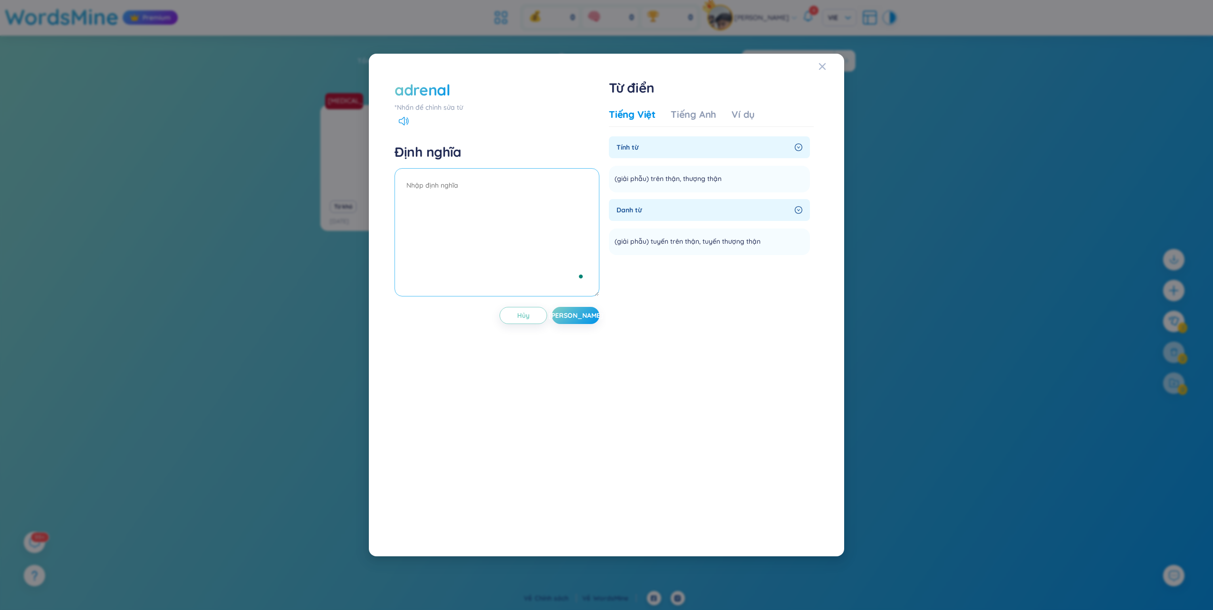
click at [465, 181] on textarea "To enrich screen reader interactions, please activate Accessibility in Grammarl…" at bounding box center [496, 232] width 205 height 128
drag, startPoint x: 722, startPoint y: 179, endPoint x: 681, endPoint y: 176, distance: 40.5
click at [681, 176] on div "(giải phẫu) trên thận, thượng thận" at bounding box center [673, 178] width 119 height 11
copy span "thượng thận"
click at [462, 190] on textarea "To enrich screen reader interactions, please activate Accessibility in Grammarl…" at bounding box center [496, 232] width 205 height 128
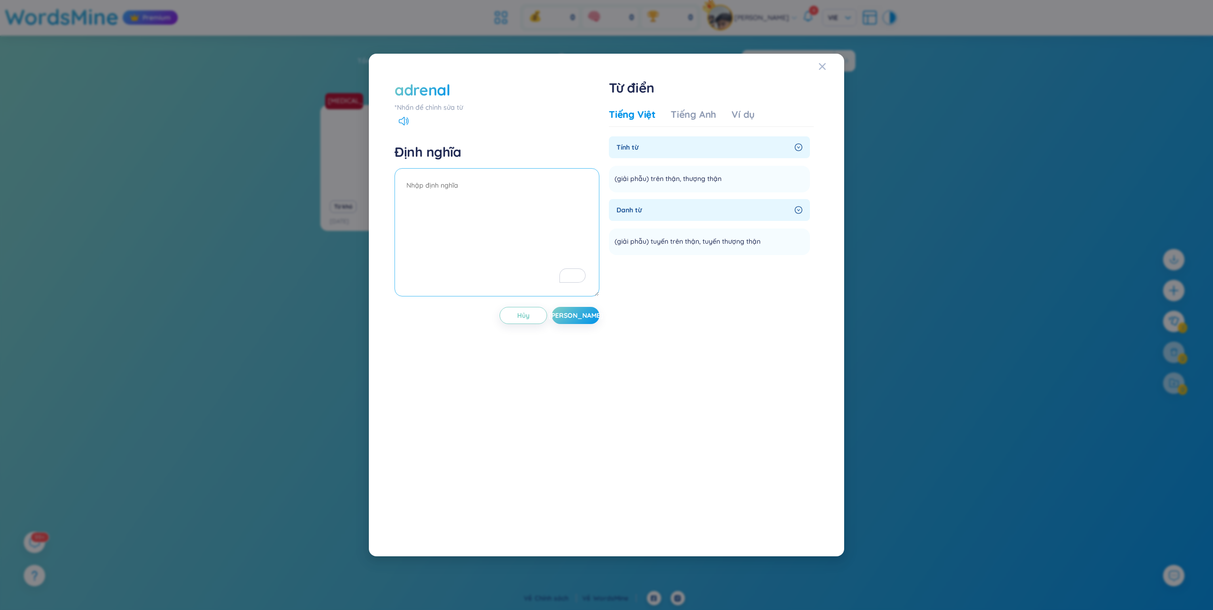
paste textarea "thượng thận"
type textarea "thượng thận"
click at [576, 322] on button "[PERSON_NAME]" at bounding box center [576, 315] width 48 height 17
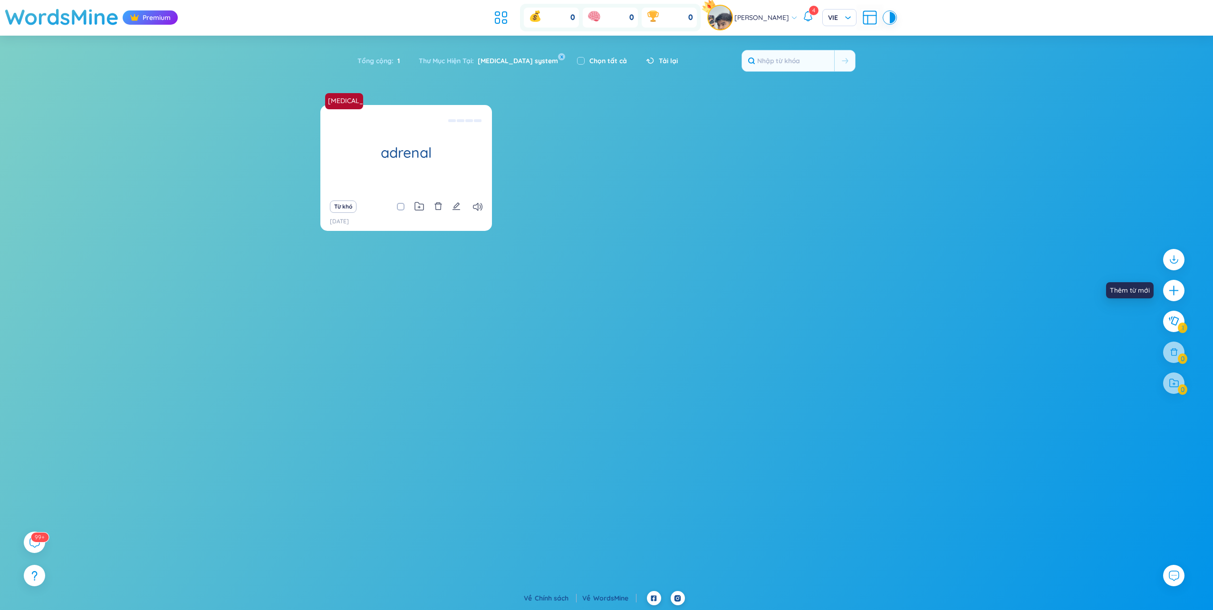
click at [1171, 292] on icon "plus" at bounding box center [1174, 291] width 12 height 12
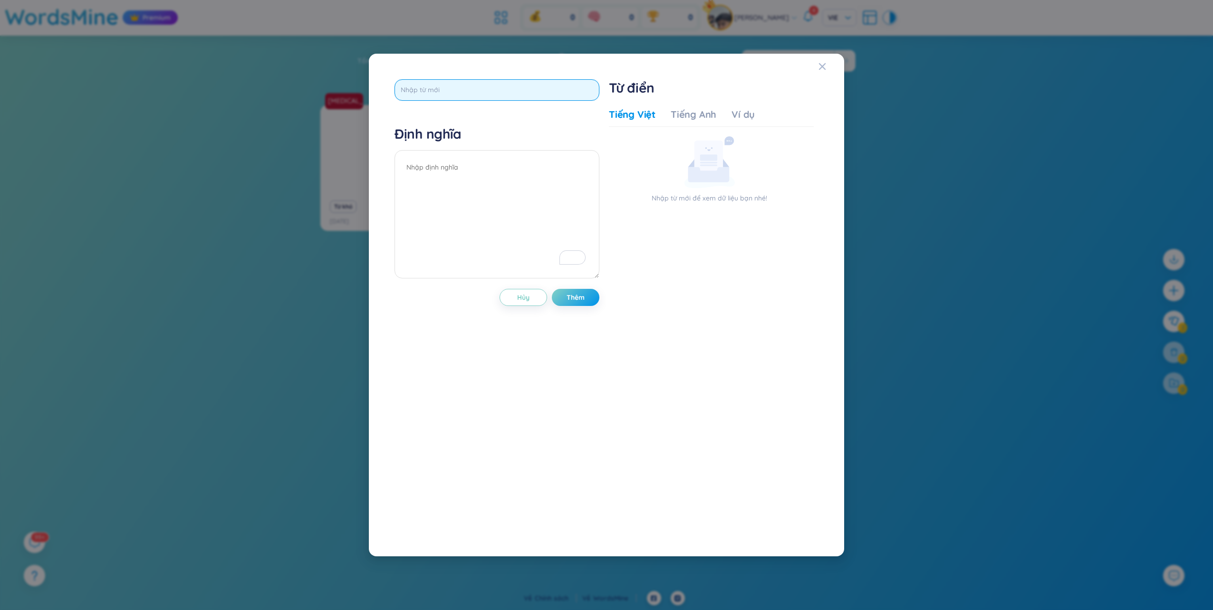
click at [453, 98] on input "text" at bounding box center [496, 89] width 205 height 21
type input "adrenal gland"
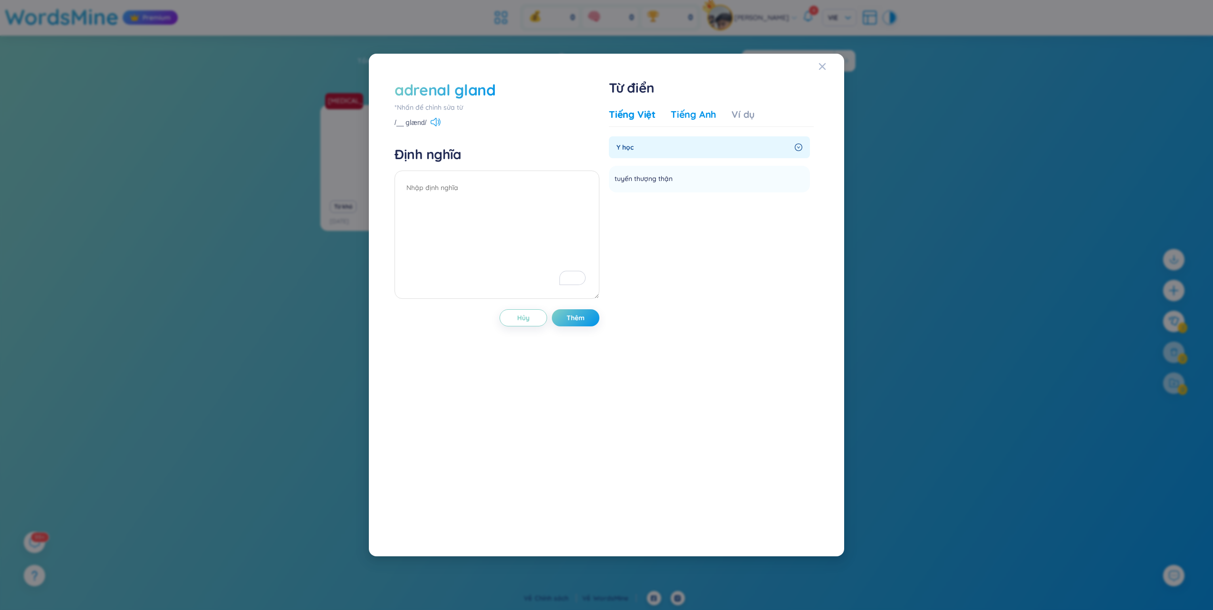
click at [701, 115] on div "Tiếng Anh" at bounding box center [694, 114] width 46 height 13
drag, startPoint x: 649, startPoint y: 115, endPoint x: 674, endPoint y: 118, distance: 25.3
click at [649, 115] on div "Tiếng Việt" at bounding box center [632, 114] width 47 height 13
drag, startPoint x: 689, startPoint y: 179, endPoint x: 667, endPoint y: 177, distance: 21.9
click at [667, 177] on li "tuyến thượng thận Thêm" at bounding box center [709, 179] width 201 height 27
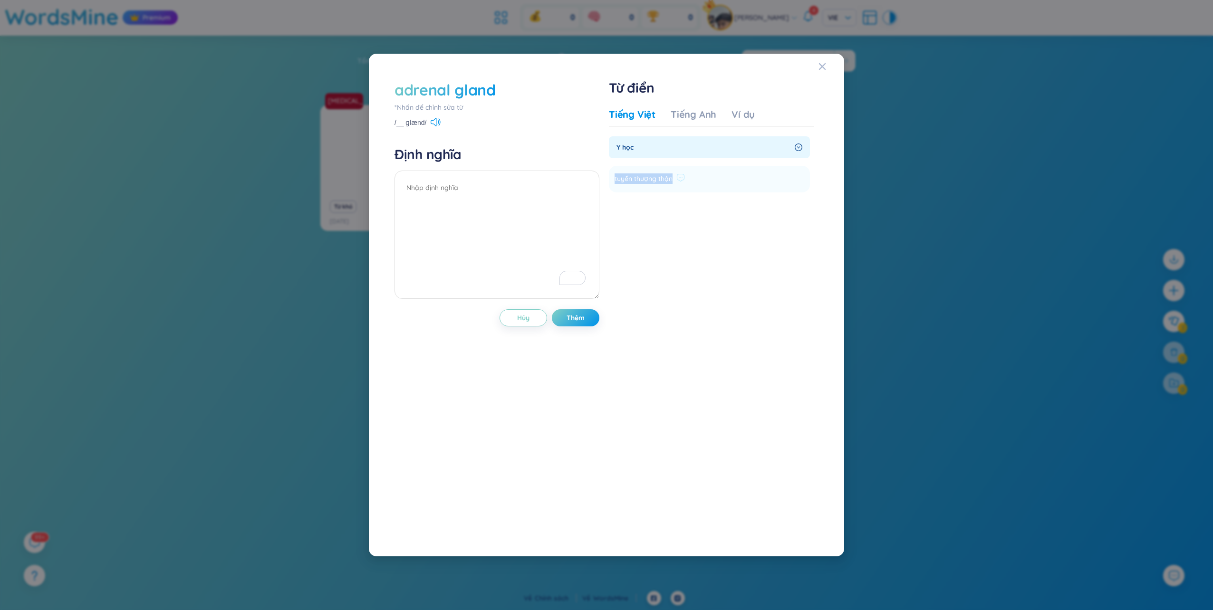
drag, startPoint x: 672, startPoint y: 179, endPoint x: 612, endPoint y: 182, distance: 59.9
click at [612, 182] on li "tuyến thượng thận Thêm" at bounding box center [709, 179] width 201 height 27
copy span "tuyến thượng thận"
click at [427, 189] on textarea "To enrich screen reader interactions, please activate Accessibility in Grammarl…" at bounding box center [496, 235] width 205 height 128
paste textarea "tuyến thượng thận"
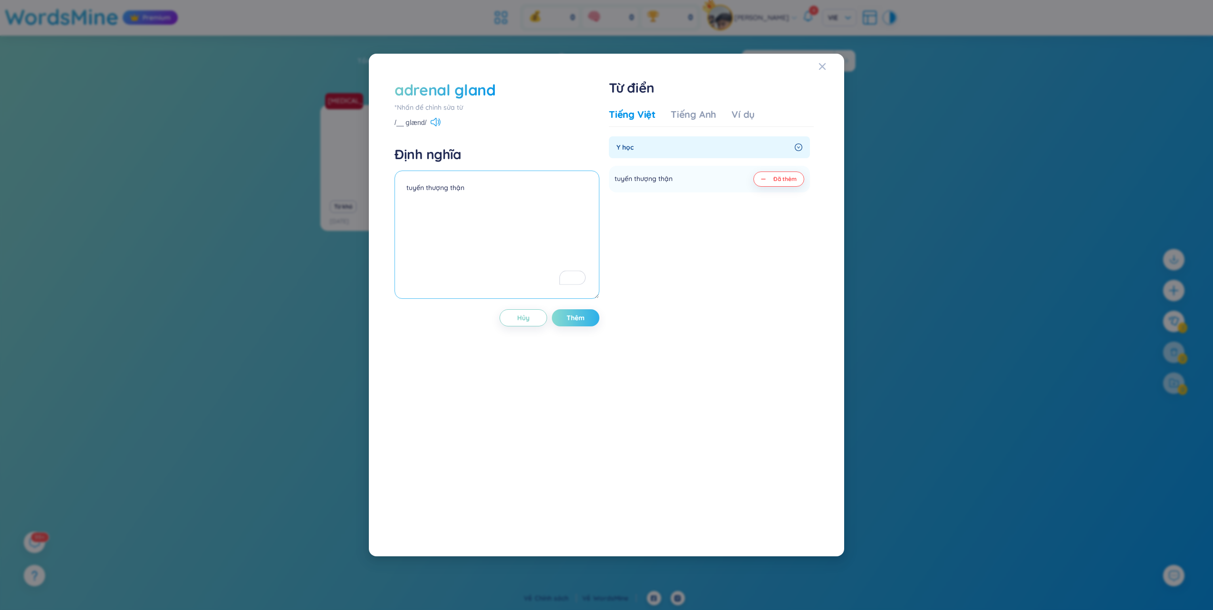
type textarea "tuyến thượng thận"
click at [575, 311] on button "Thêm" at bounding box center [576, 317] width 48 height 17
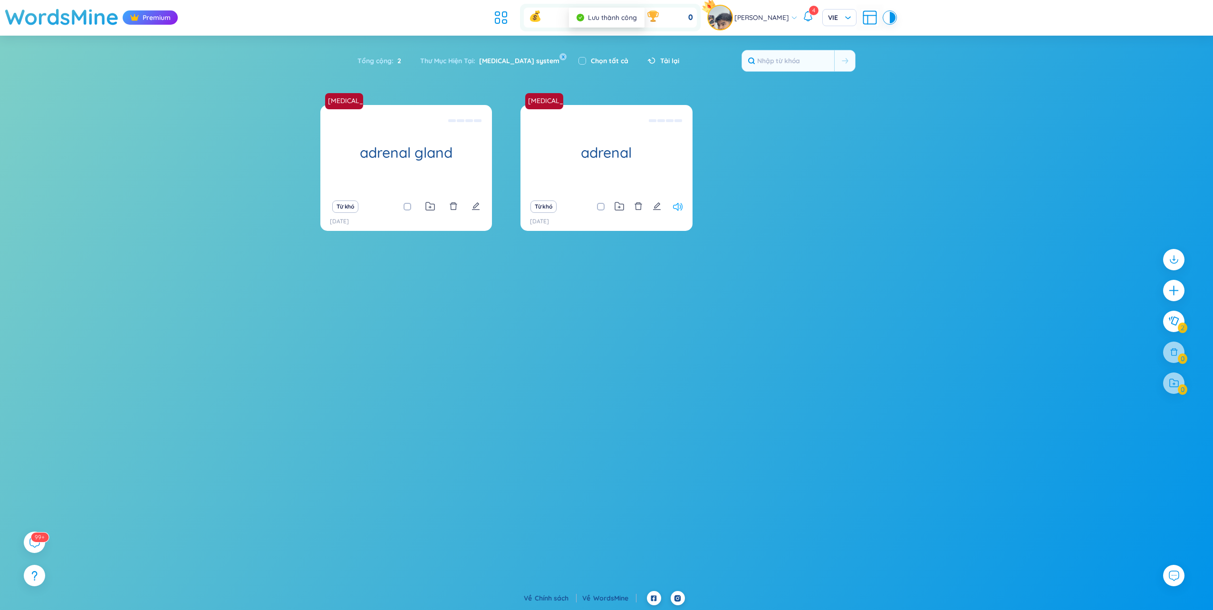
click at [674, 207] on icon at bounding box center [678, 207] width 10 height 8
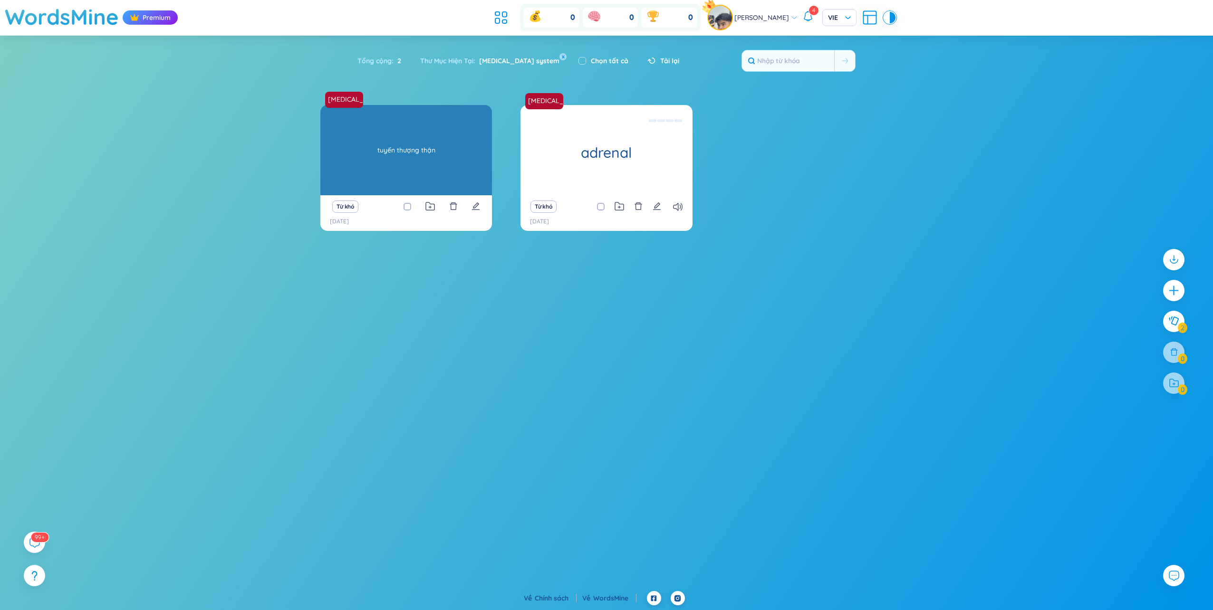
click at [443, 163] on div "adrenal gland tuyến thượng thận" at bounding box center [406, 150] width 172 height 90
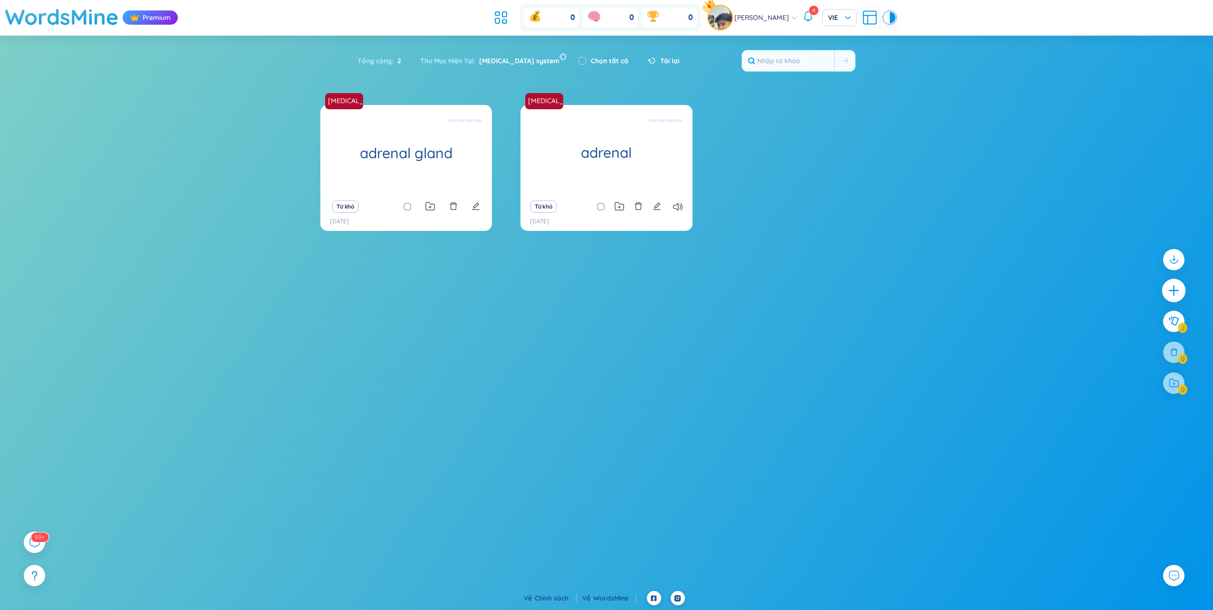
click at [1178, 284] on div at bounding box center [1174, 290] width 24 height 24
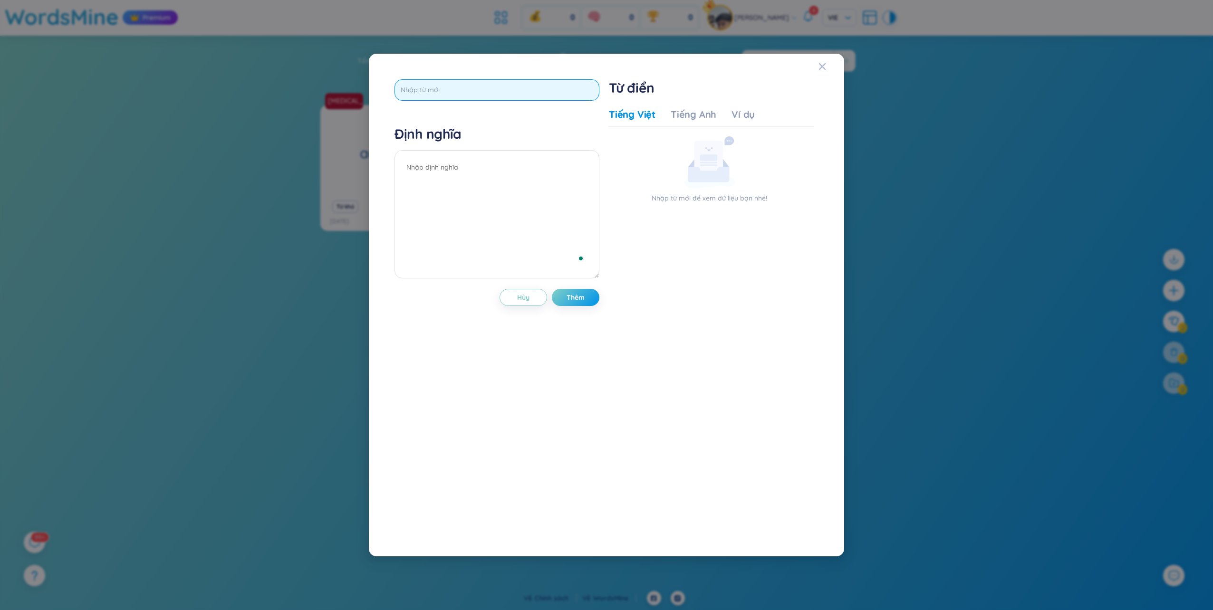
click at [467, 87] on input "text" at bounding box center [496, 89] width 205 height 21
type input "antagonistic"
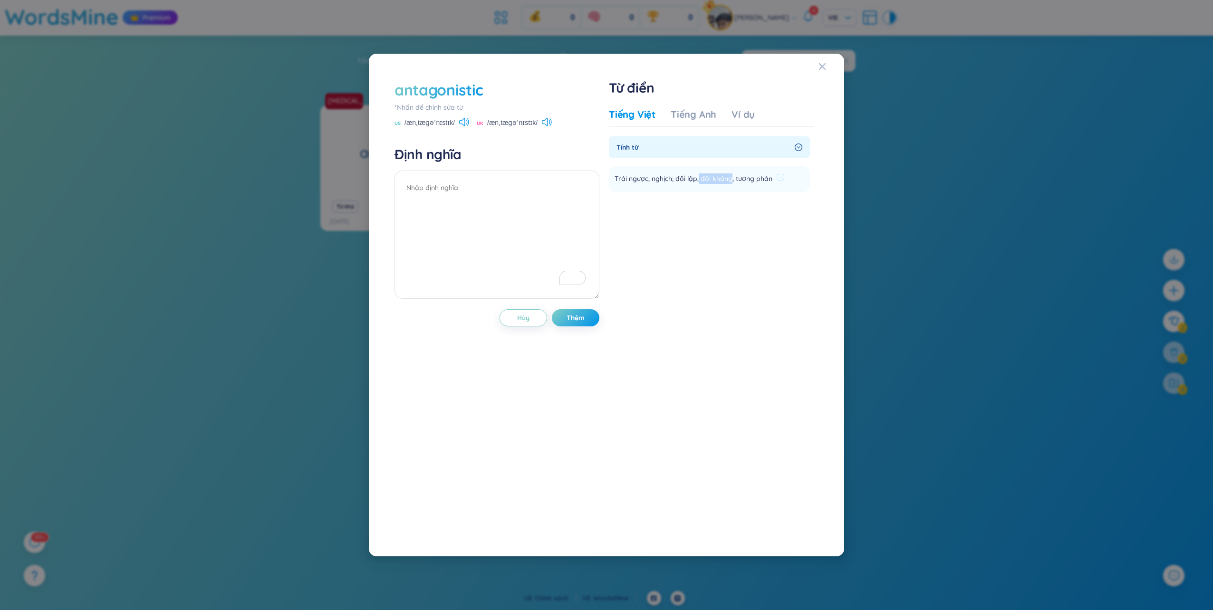
drag, startPoint x: 730, startPoint y: 178, endPoint x: 698, endPoint y: 178, distance: 32.3
click at [698, 178] on span "Trái ngược, nghịch; đối lập, đối kháng, tương phản" at bounding box center [693, 178] width 158 height 11
copy span "đối kháng"
click at [783, 174] on li "Trái ngược, nghịch; đối lập, đối kháng, tương phản Thêm" at bounding box center [709, 179] width 201 height 27
drag, startPoint x: 763, startPoint y: 177, endPoint x: 612, endPoint y: 178, distance: 151.1
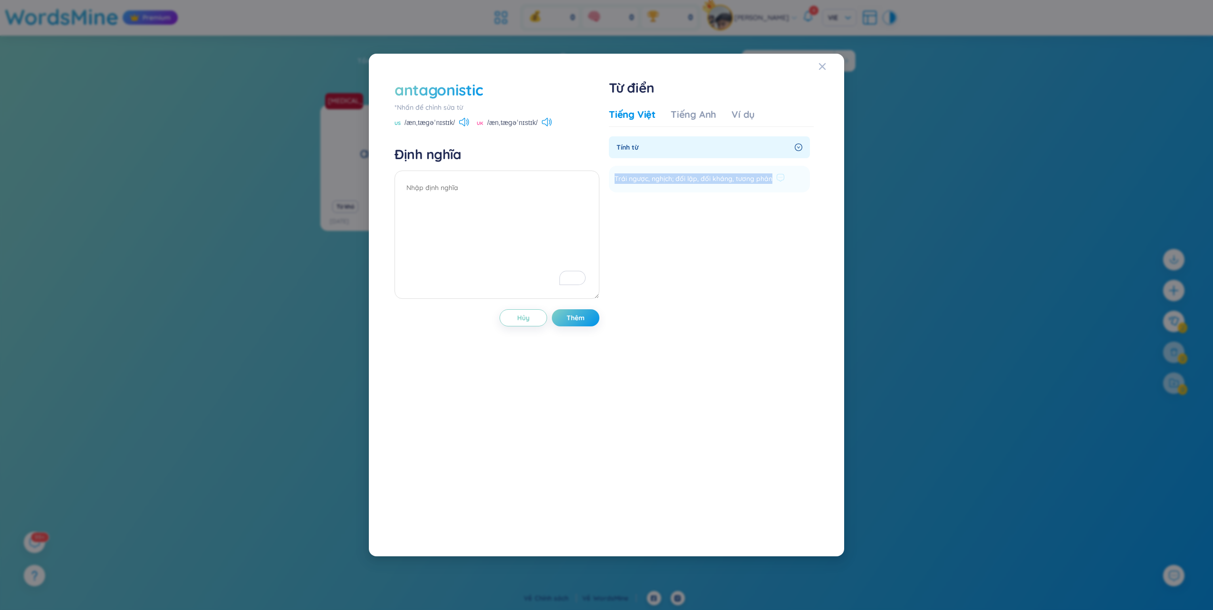
click at [612, 178] on li "Trái ngược, nghịch; đối lập, đối kháng, tương phản Thêm" at bounding box center [709, 179] width 201 height 27
copy span "Trái ngược, nghịch; đối lập, đối kháng, tương phản"
click at [469, 191] on textarea "To enrich screen reader interactions, please activate Accessibility in Grammarl…" at bounding box center [496, 235] width 205 height 128
paste textarea "Trái ngược, nghịch; đối lập, đối kháng, tương phản"
type textarea "Trái ngược, nghịch; đối lập, đối kháng, tương phản"
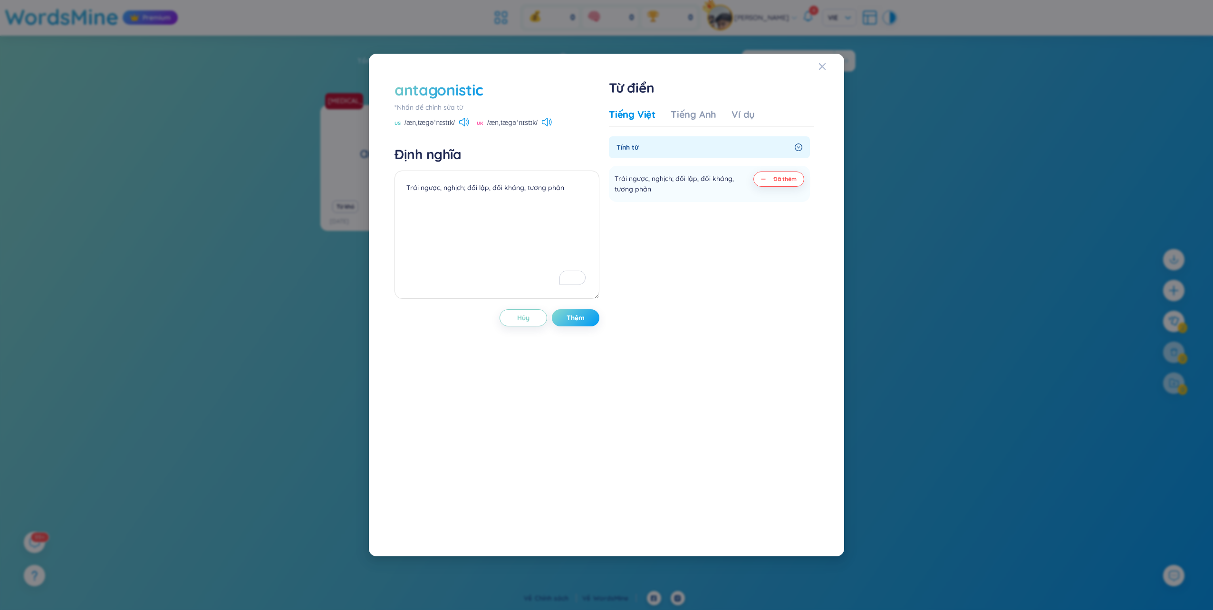
click at [583, 321] on span "Thêm" at bounding box center [575, 318] width 18 height 10
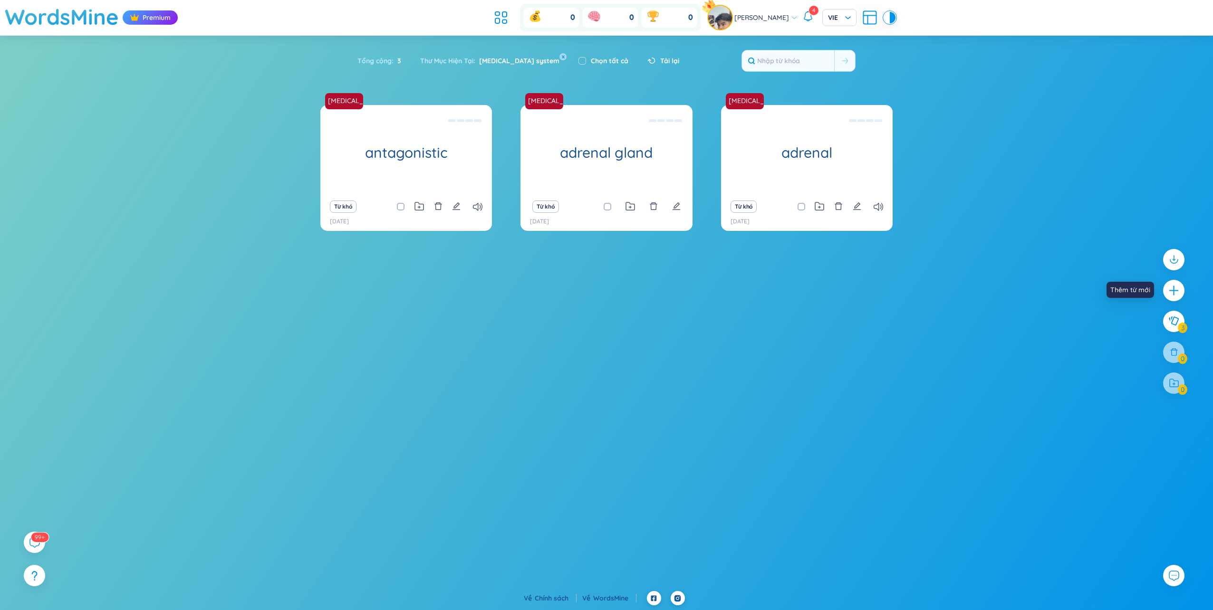
click at [1174, 285] on icon "plus" at bounding box center [1174, 291] width 12 height 12
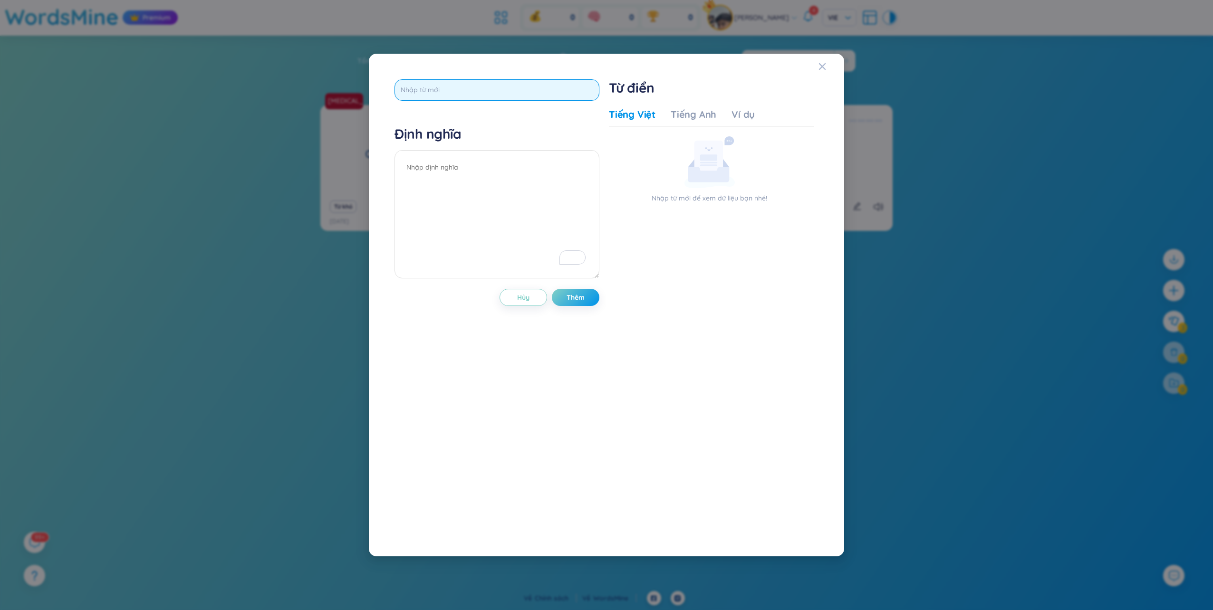
click at [491, 90] on input "text" at bounding box center [496, 89] width 205 height 21
type input "anterior [MEDICAL_DATA]"
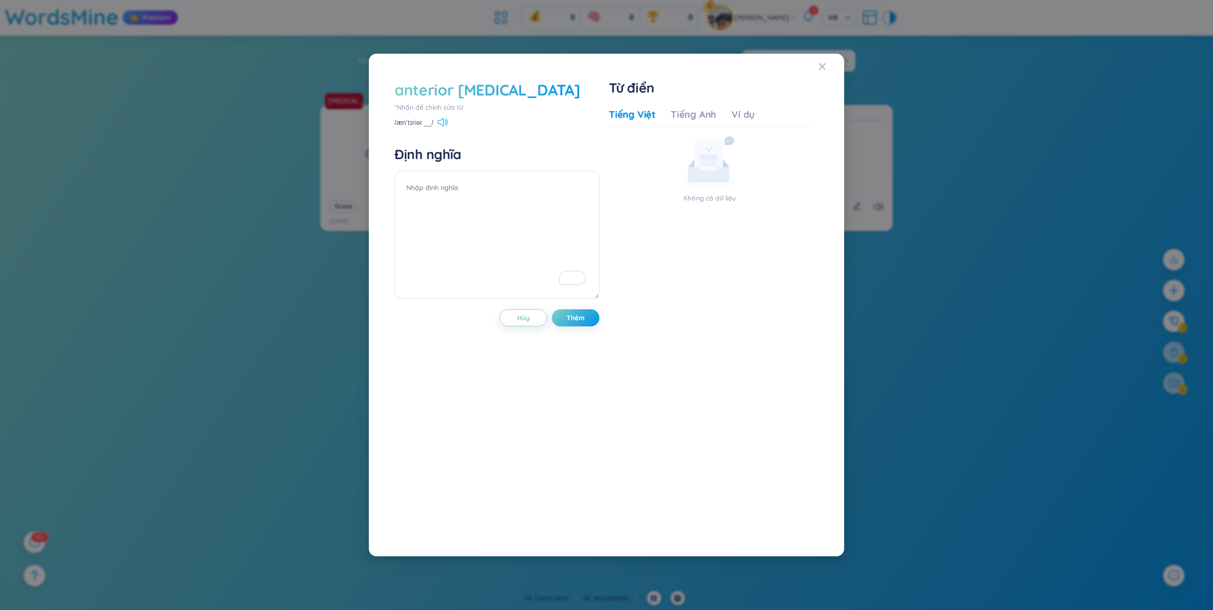
click at [442, 122] on icon at bounding box center [443, 122] width 10 height 9
click at [515, 190] on textarea "To enrich screen reader interactions, please activate Accessibility in Grammarl…" at bounding box center [496, 235] width 205 height 128
type textarea "d"
type textarea "đại não"
click at [588, 206] on button "Thêm" at bounding box center [576, 213] width 48 height 17
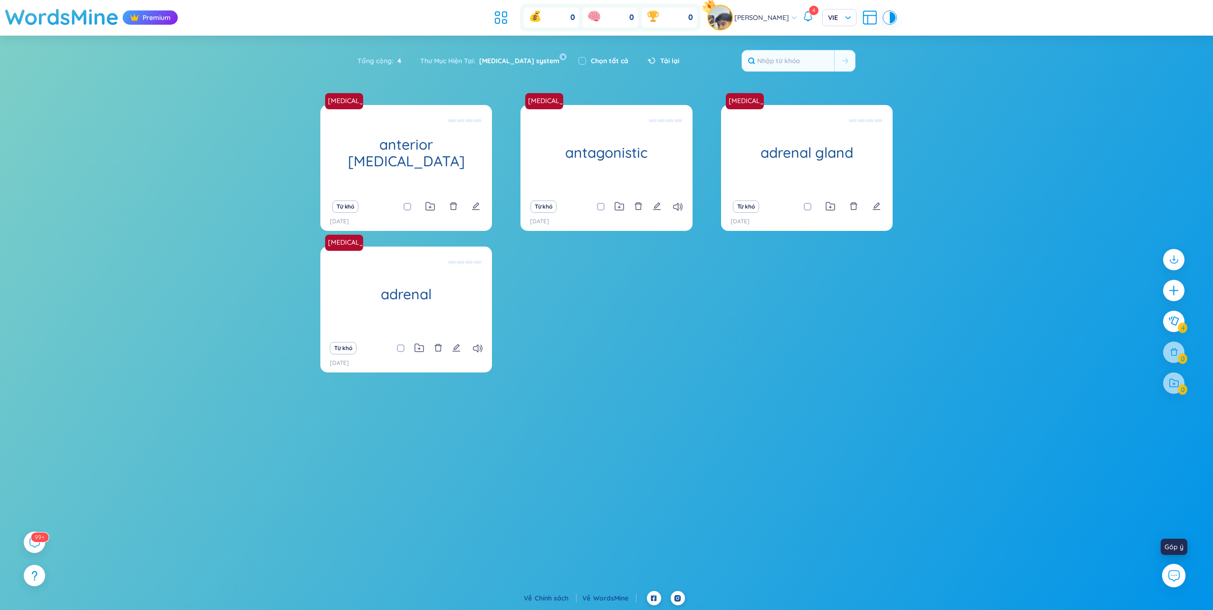
click at [1180, 576] on button at bounding box center [1174, 576] width 24 height 24
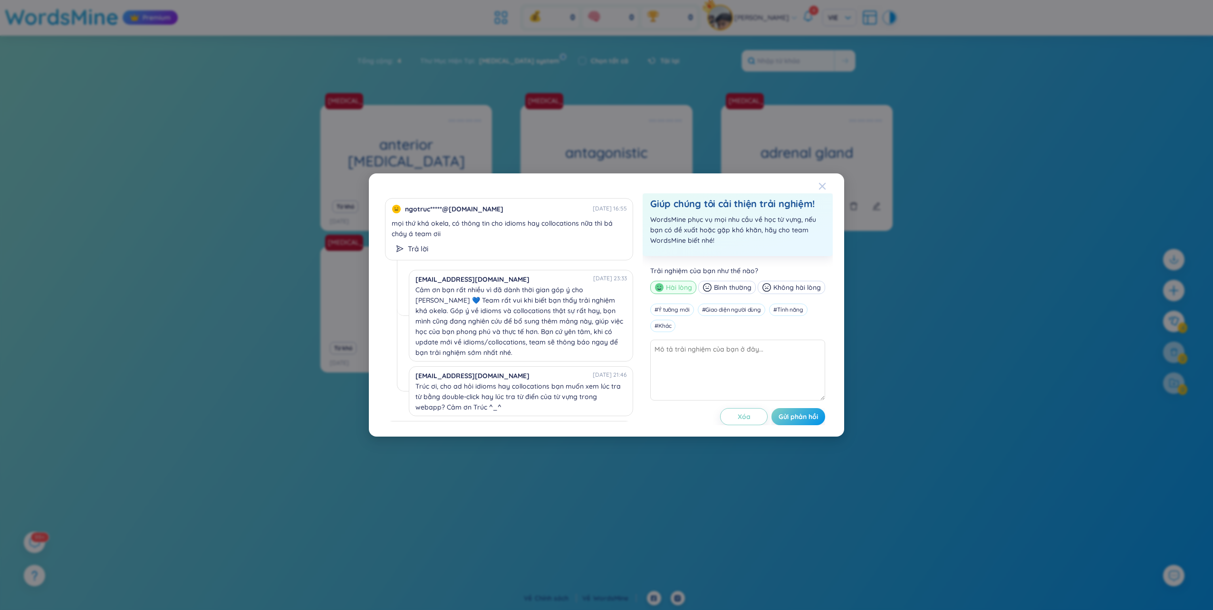
click at [818, 188] on icon "Close" at bounding box center [822, 186] width 8 height 8
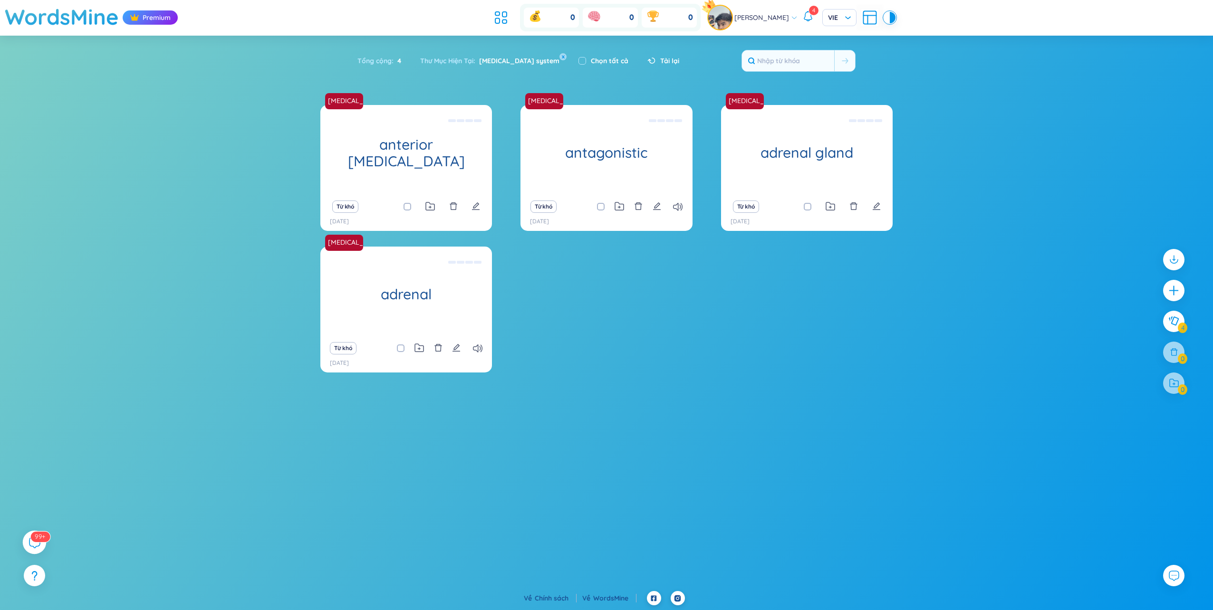
click at [30, 547] on icon at bounding box center [34, 542] width 11 height 11
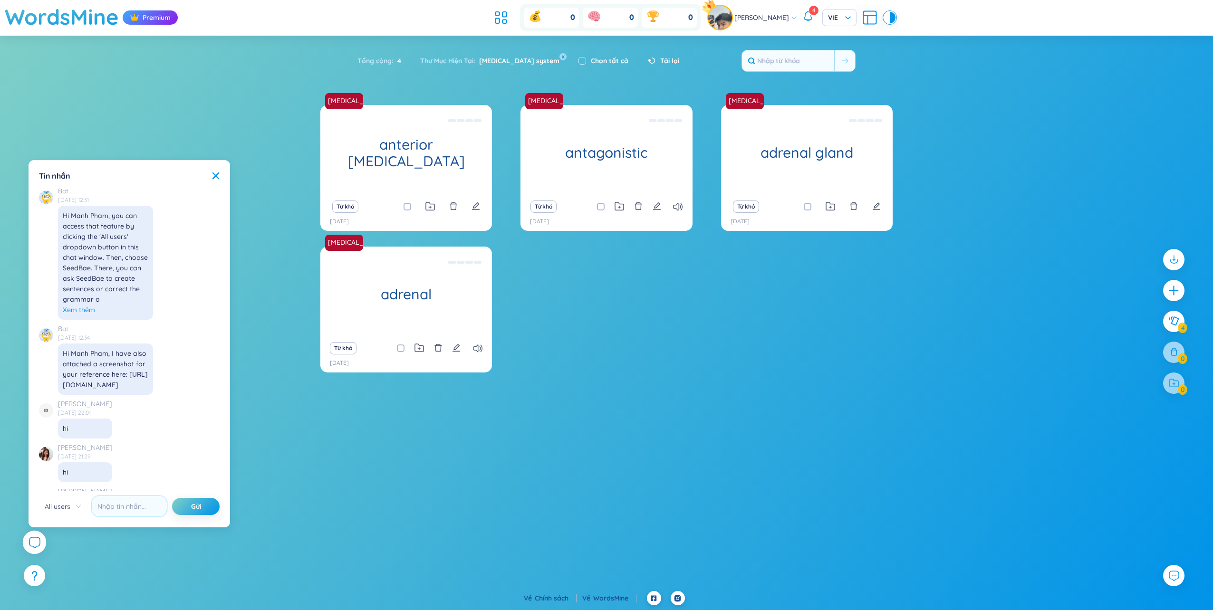
scroll to position [10907, 0]
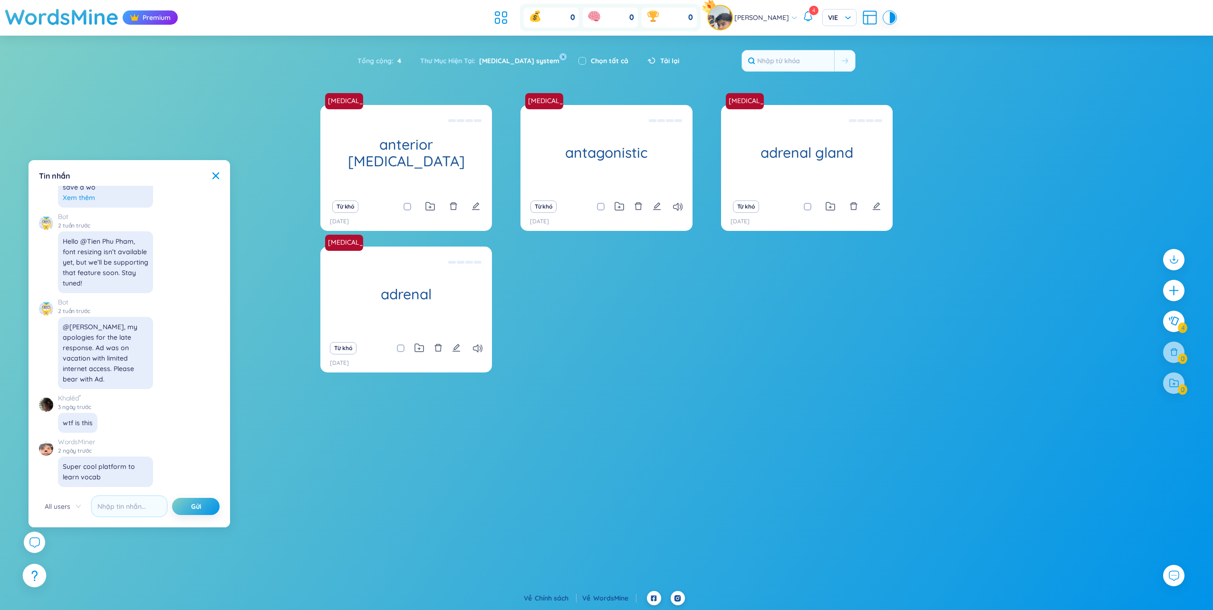
click at [37, 580] on icon at bounding box center [34, 576] width 6 height 10
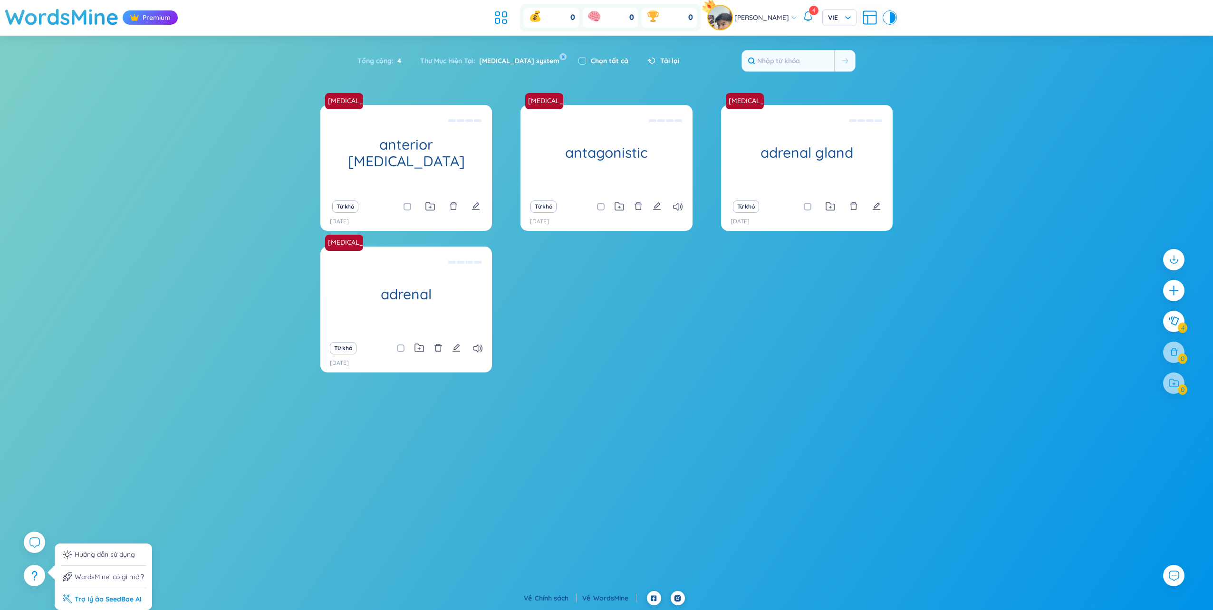
click at [93, 595] on li "Trợ lý ảo SeedBae AI" at bounding box center [103, 596] width 86 height 16
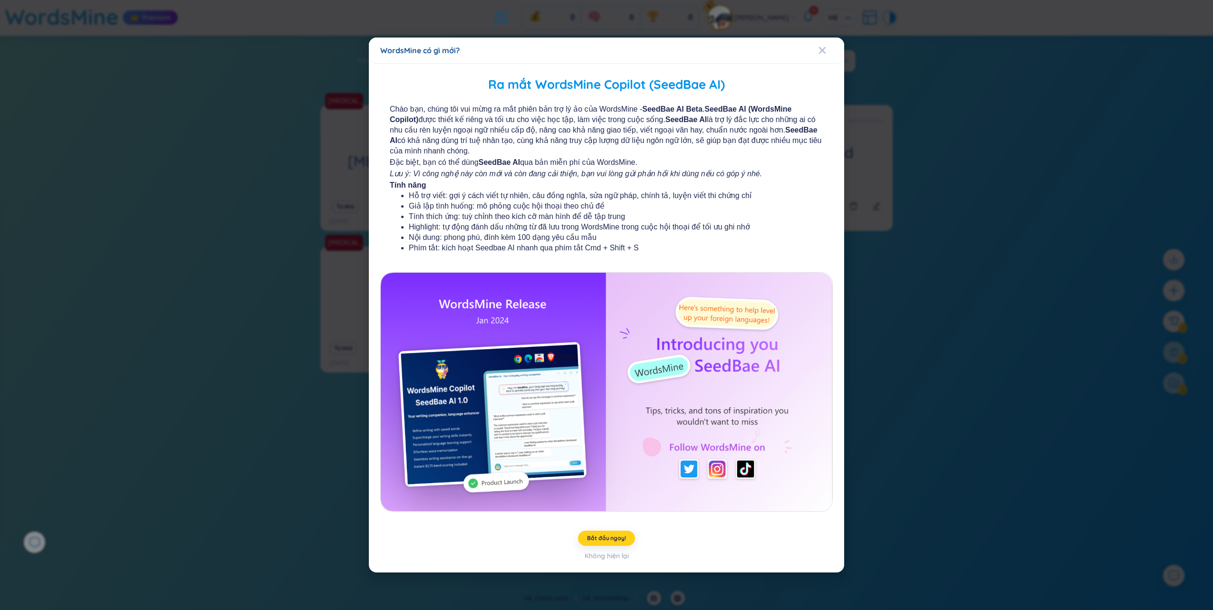
click at [606, 538] on span "Bắt đầu ngay!" at bounding box center [606, 539] width 38 height 8
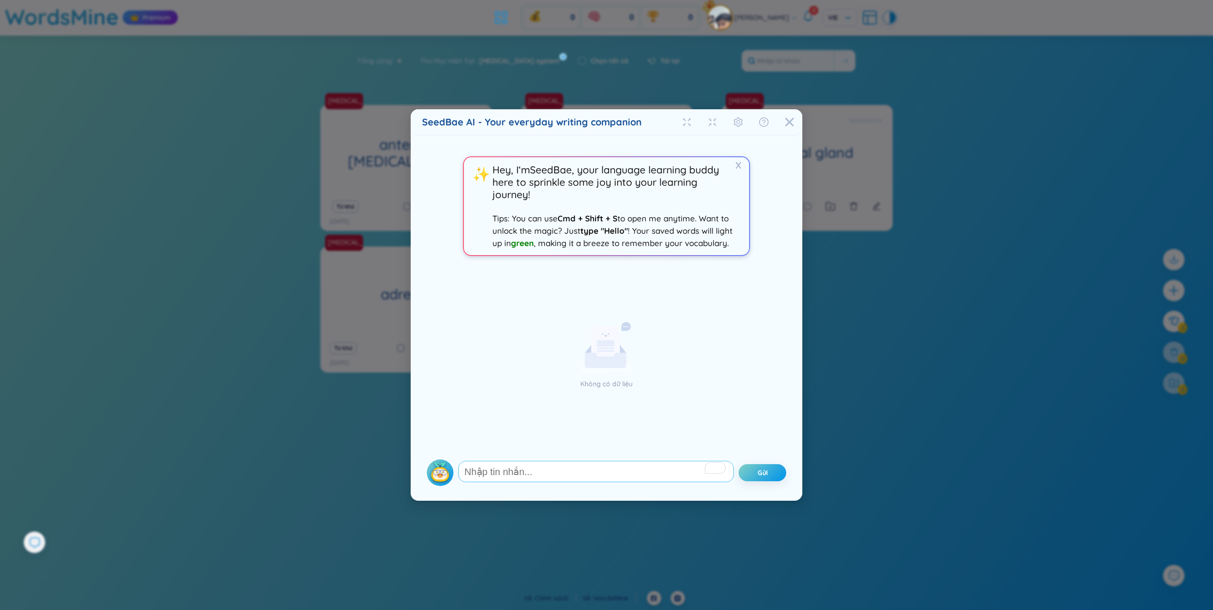
click at [595, 482] on textarea "To enrich screen reader interactions, please activate Accessibility in Grammarl…" at bounding box center [596, 471] width 276 height 21
click at [790, 123] on icon "Close" at bounding box center [789, 122] width 9 height 9
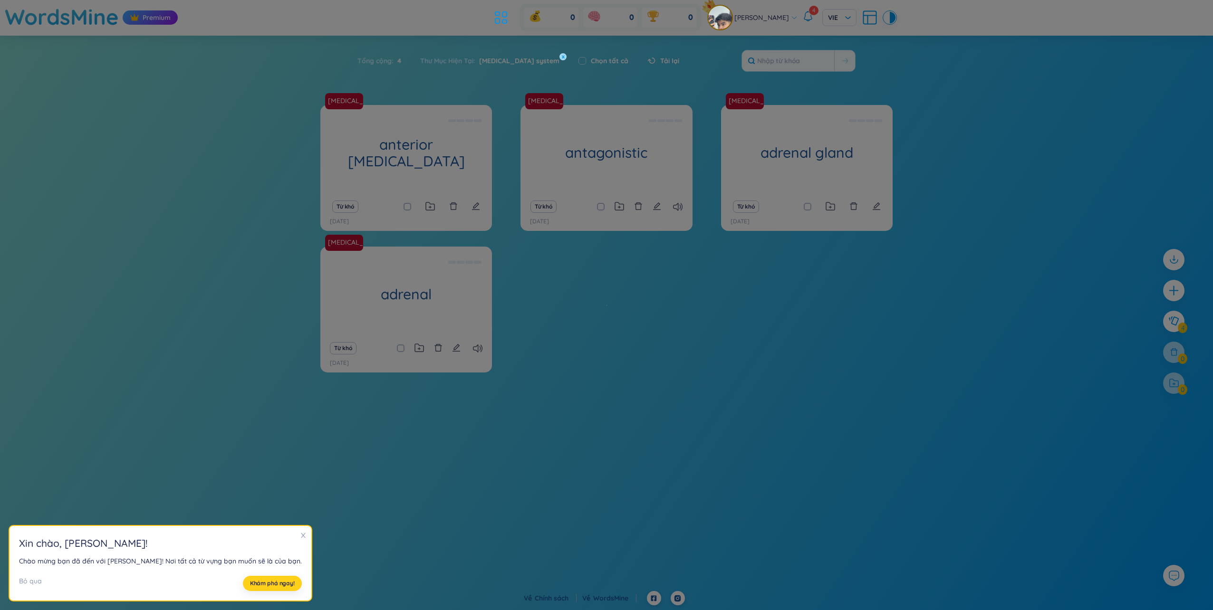
click at [251, 582] on span "Khám phá ngay!" at bounding box center [272, 584] width 45 height 8
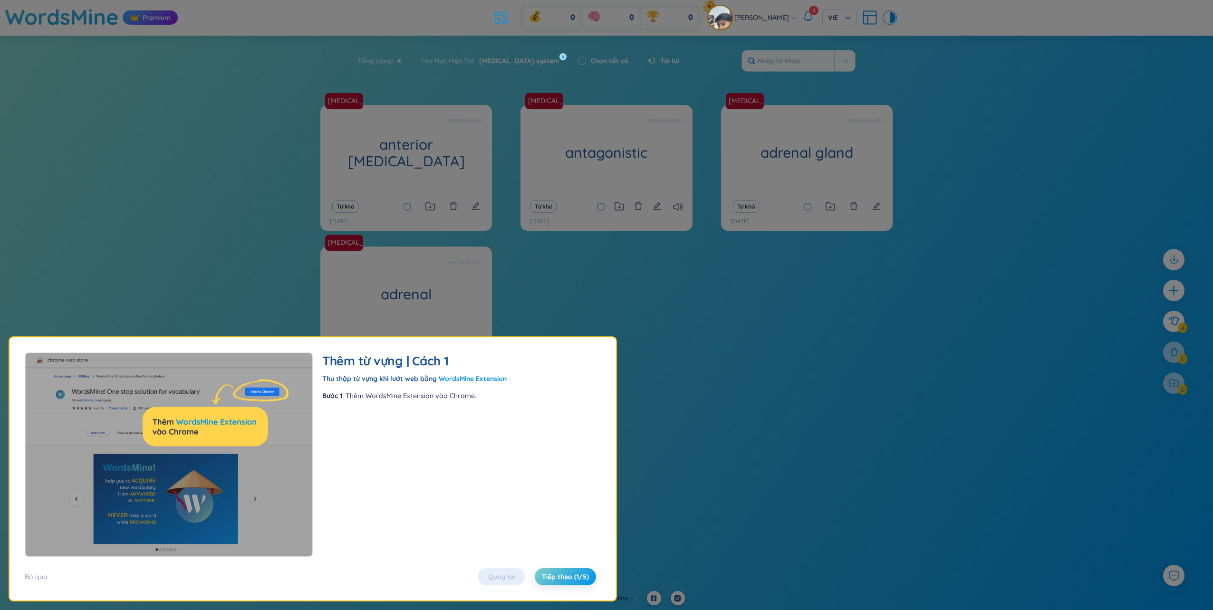
click at [499, 576] on div "Quay lại Tiếp theo (1/5)" at bounding box center [537, 576] width 128 height 17
click at [568, 579] on span "Tiếp theo (1/5)" at bounding box center [565, 577] width 47 height 10
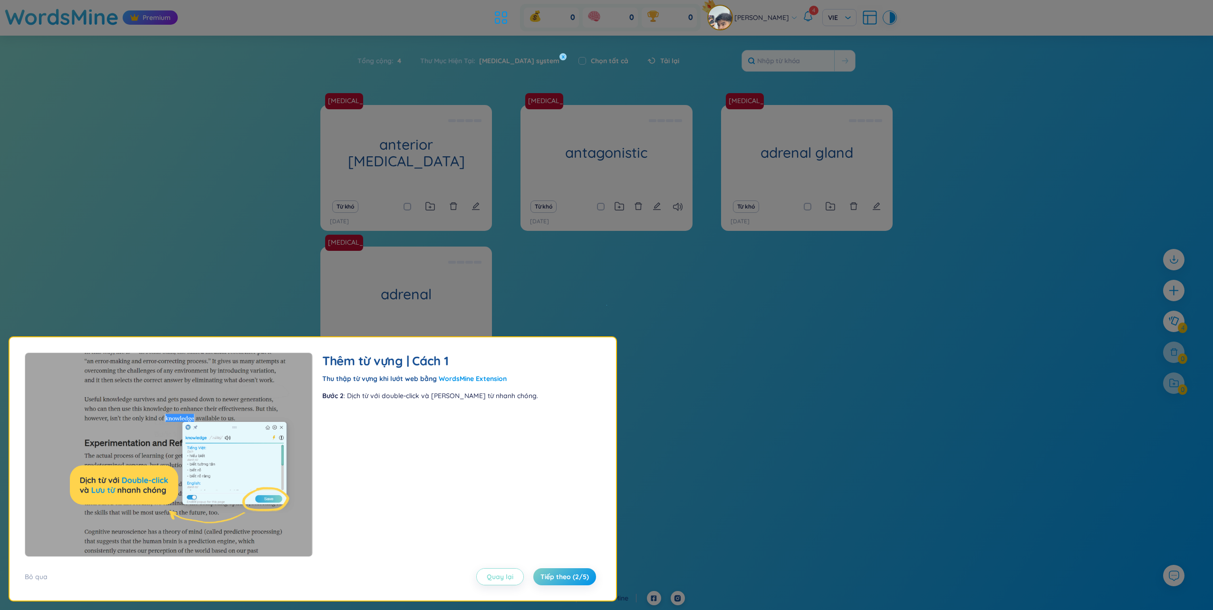
click at [512, 576] on span "Quay lại" at bounding box center [500, 577] width 27 height 10
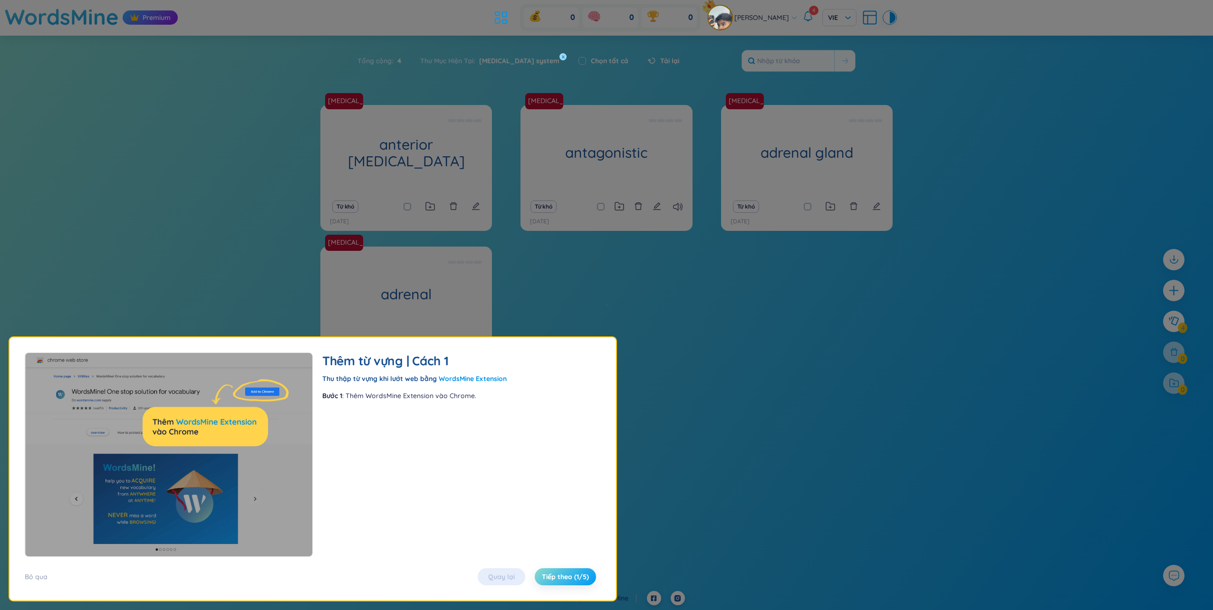
click at [554, 581] on span "Tiếp theo (1/5)" at bounding box center [565, 577] width 47 height 10
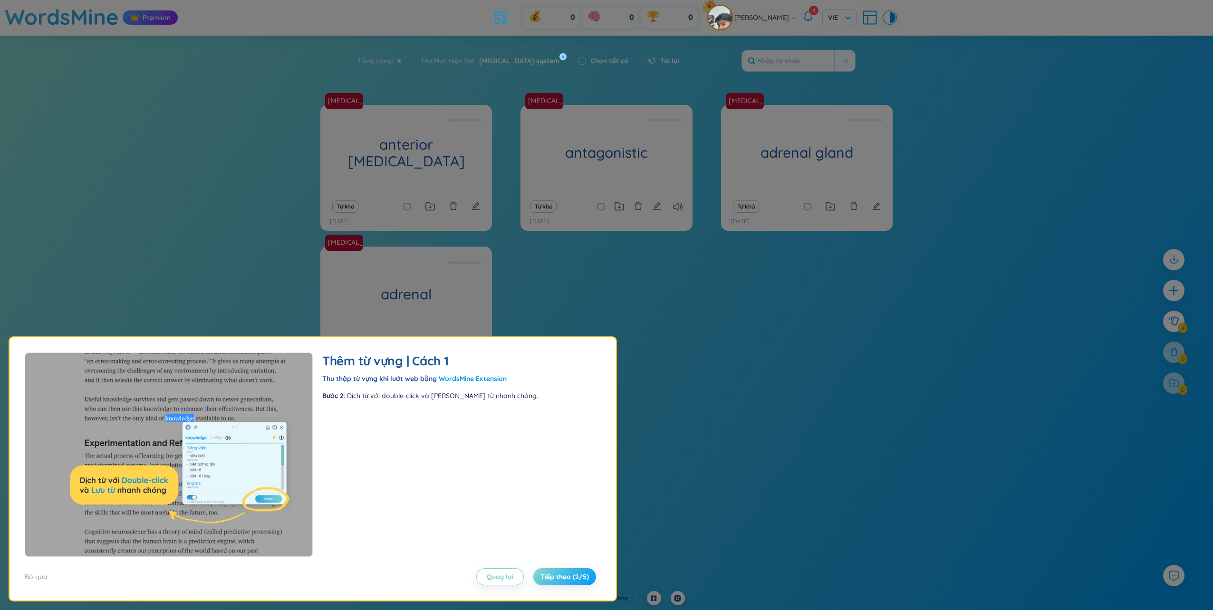
click at [554, 581] on span "Tiếp theo (2/5)" at bounding box center [564, 577] width 48 height 10
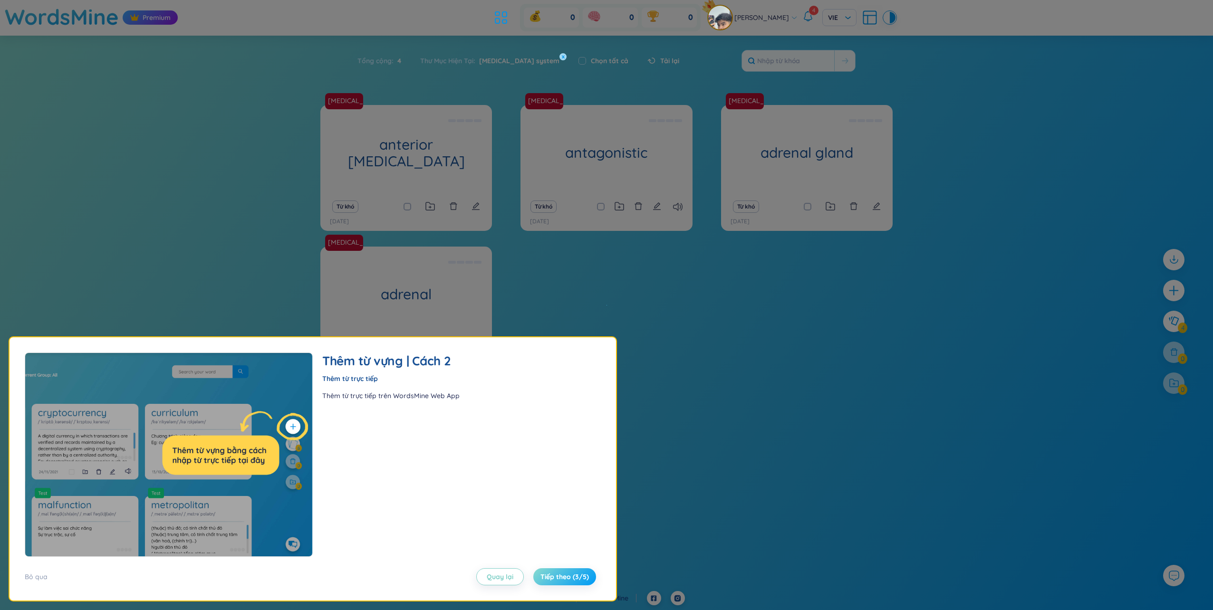
click at [555, 579] on span "Tiếp theo (3/5)" at bounding box center [564, 577] width 48 height 10
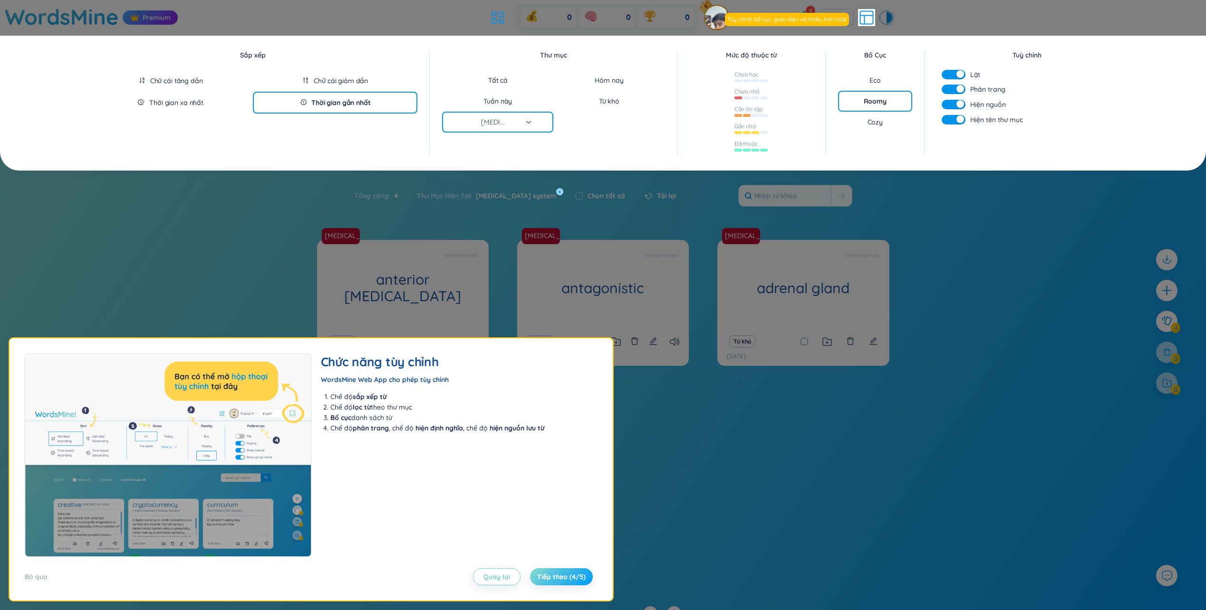
click at [556, 578] on span "Tiếp theo (4/5)" at bounding box center [561, 577] width 48 height 10
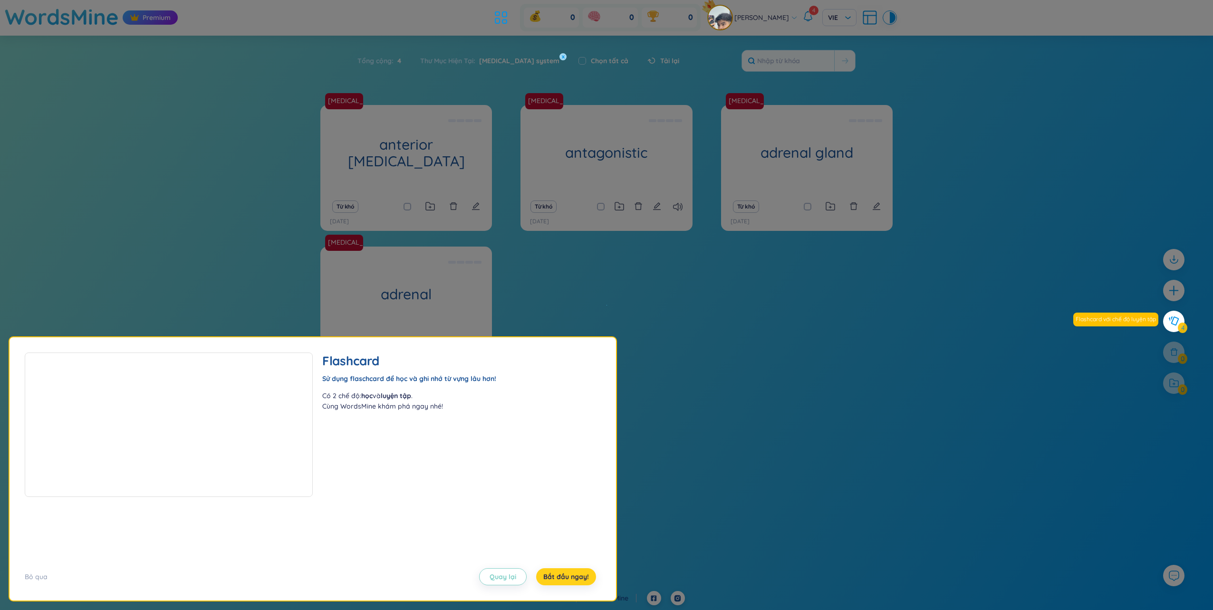
click at [556, 578] on span "Bắt đầu ngay!" at bounding box center [566, 577] width 46 height 10
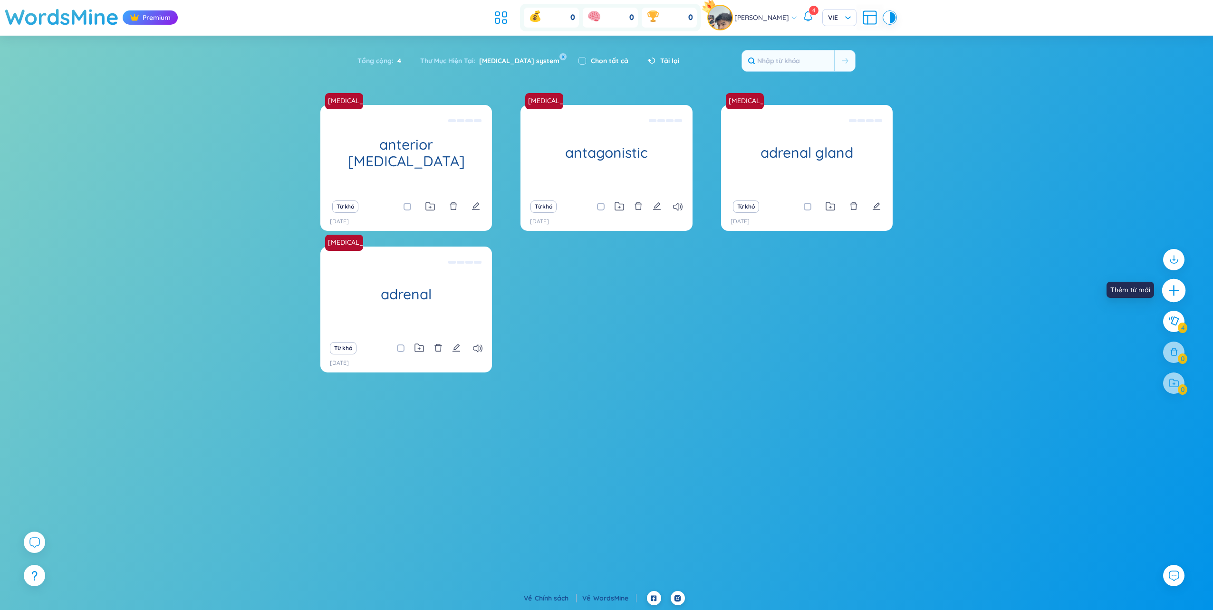
click at [1178, 290] on icon "plus" at bounding box center [1173, 290] width 13 height 13
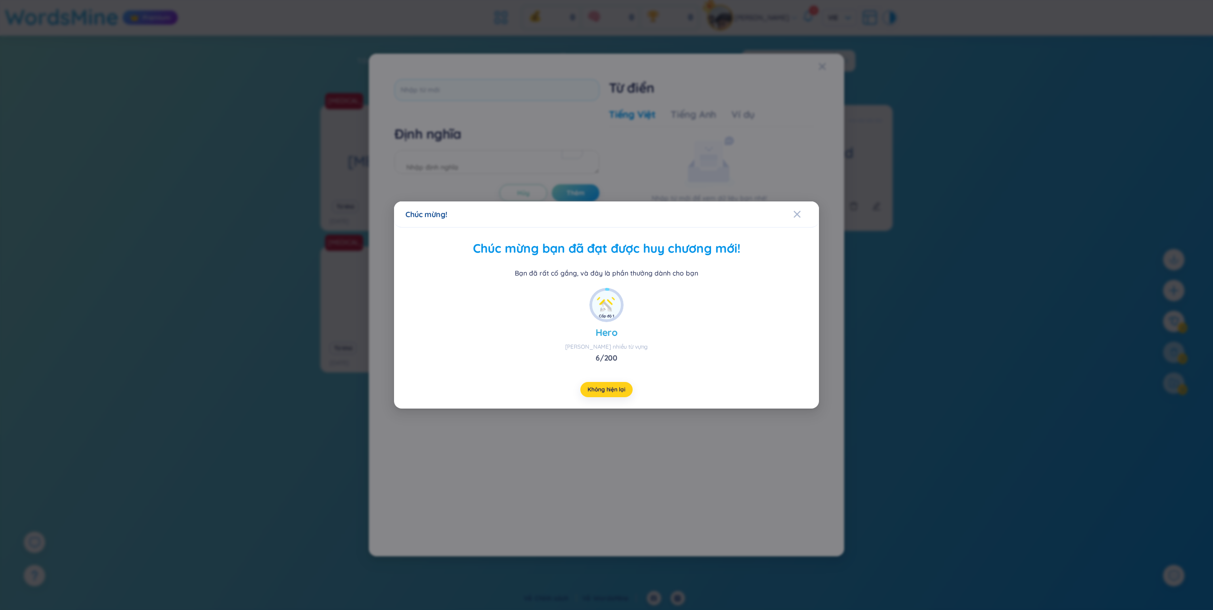
click at [615, 386] on span "Không hiện lại" at bounding box center [606, 390] width 38 height 8
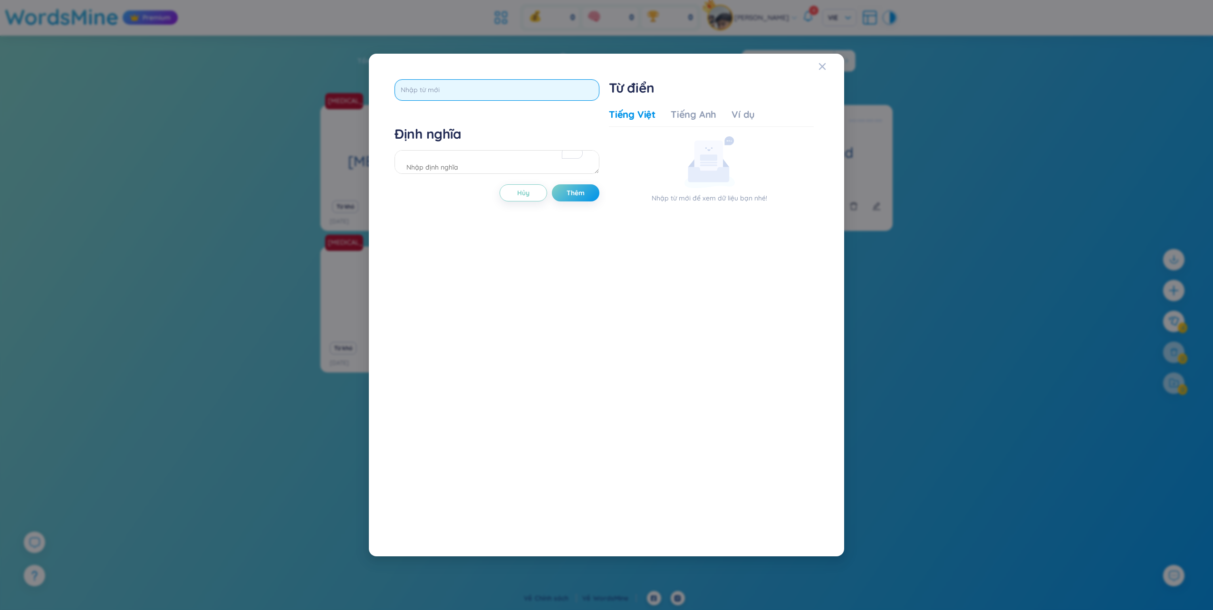
click at [480, 85] on input "text" at bounding box center [496, 89] width 205 height 21
type input "conversion"
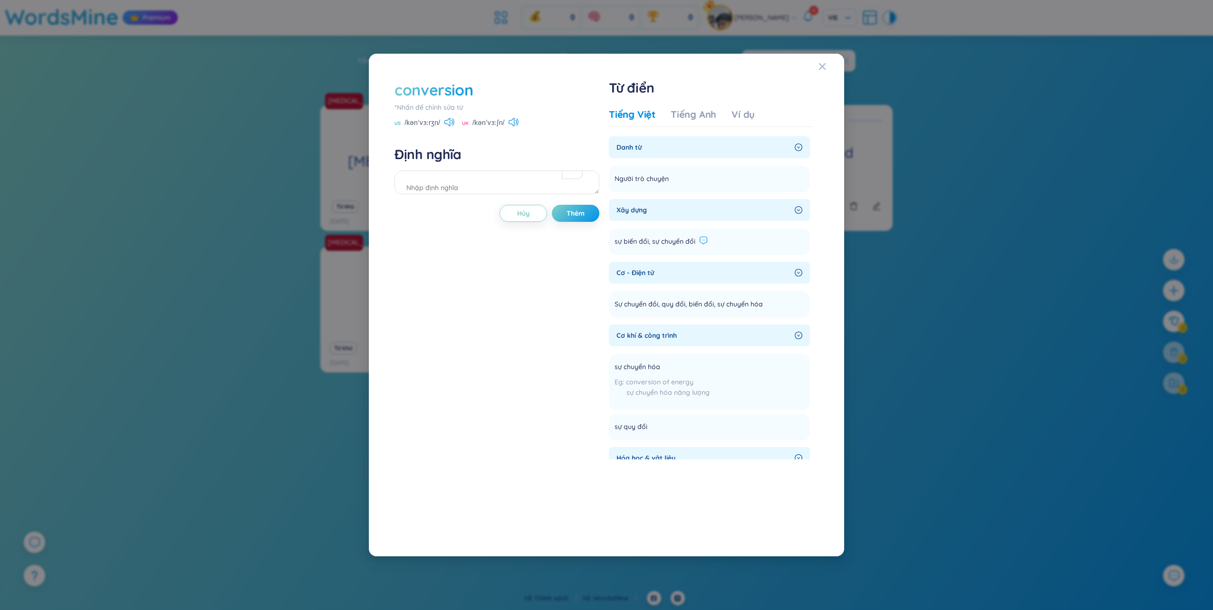
click at [701, 241] on icon at bounding box center [703, 240] width 9 height 9
click at [802, 285] on button "Gửi" at bounding box center [797, 282] width 38 height 13
click at [812, 202] on div "Phản hồi cho chúng tôi! ?" at bounding box center [768, 202] width 95 height 10
click at [814, 199] on icon at bounding box center [814, 199] width 4 height 4
click at [662, 241] on span "sự biến đổi, sự chuyển đổi" at bounding box center [654, 241] width 81 height 11
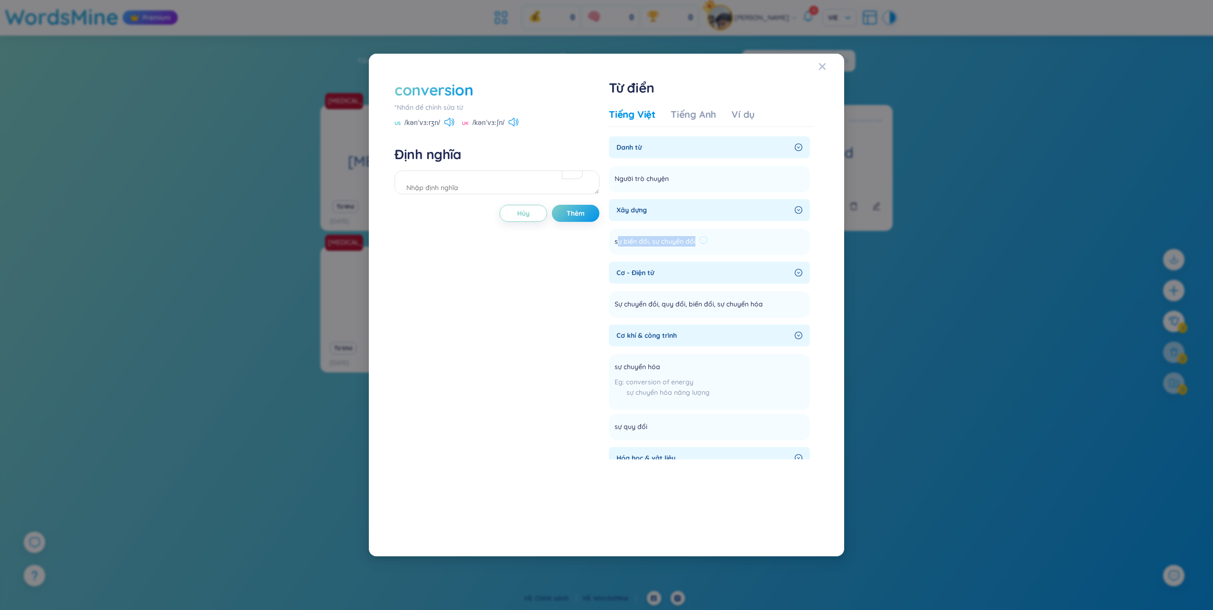
drag, startPoint x: 618, startPoint y: 242, endPoint x: 694, endPoint y: 241, distance: 76.0
click at [694, 241] on span "sự biến đổi, sự chuyển đổi" at bounding box center [654, 241] width 81 height 11
drag, startPoint x: 694, startPoint y: 241, endPoint x: 730, endPoint y: 224, distance: 40.0
click at [732, 223] on div "Xây dựng sự biến đổi, sự chuyển đổi Thêm" at bounding box center [709, 227] width 201 height 56
click at [701, 240] on icon at bounding box center [703, 240] width 9 height 9
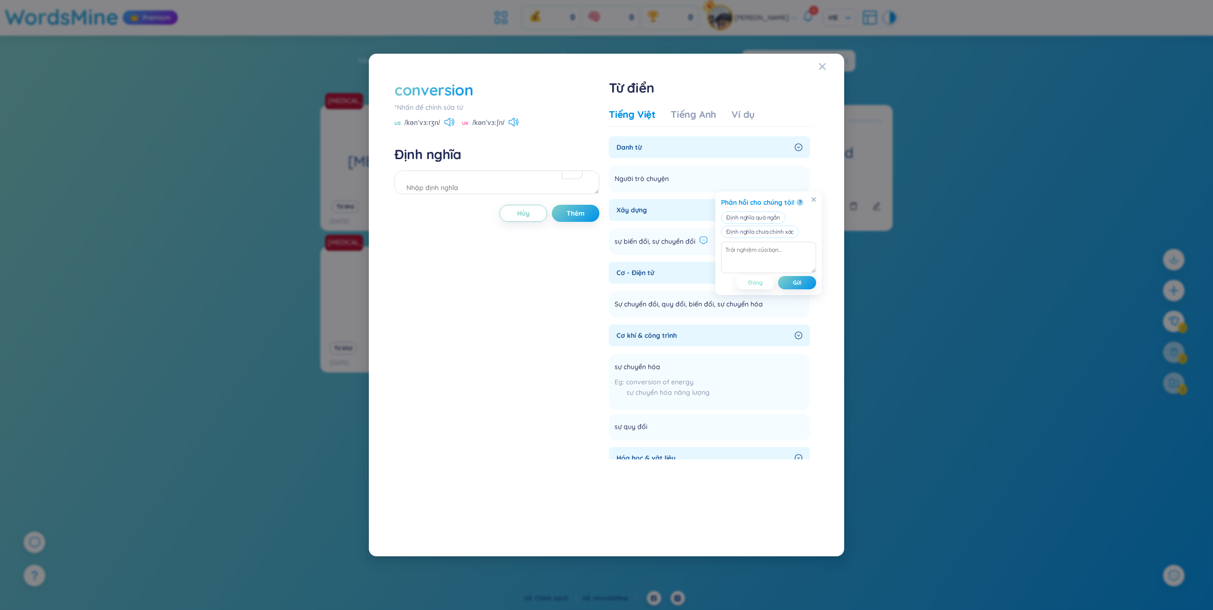
drag, startPoint x: 762, startPoint y: 284, endPoint x: 747, endPoint y: 272, distance: 18.9
click at [762, 284] on span "Đóng" at bounding box center [755, 283] width 15 height 8
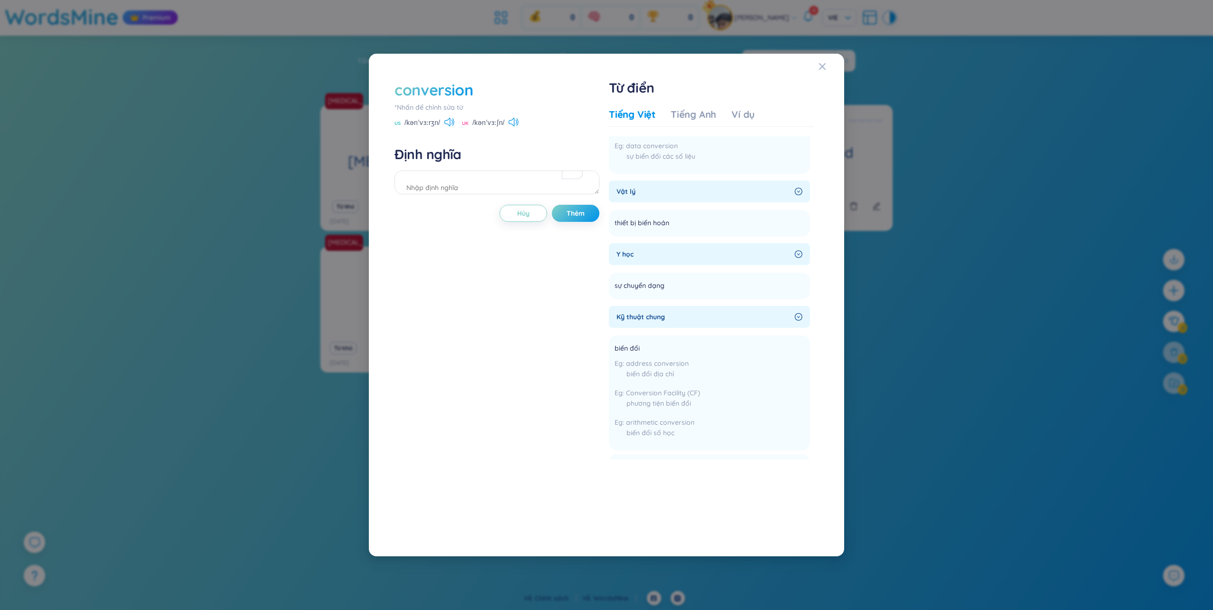
scroll to position [633, 0]
drag, startPoint x: 694, startPoint y: 286, endPoint x: 689, endPoint y: 286, distance: 5.2
click at [694, 286] on li "sự chuyển dạng Thêm" at bounding box center [709, 283] width 201 height 27
click at [627, 249] on span "Y học" at bounding box center [703, 251] width 174 height 10
click at [654, 248] on span "Y học" at bounding box center [703, 251] width 174 height 10
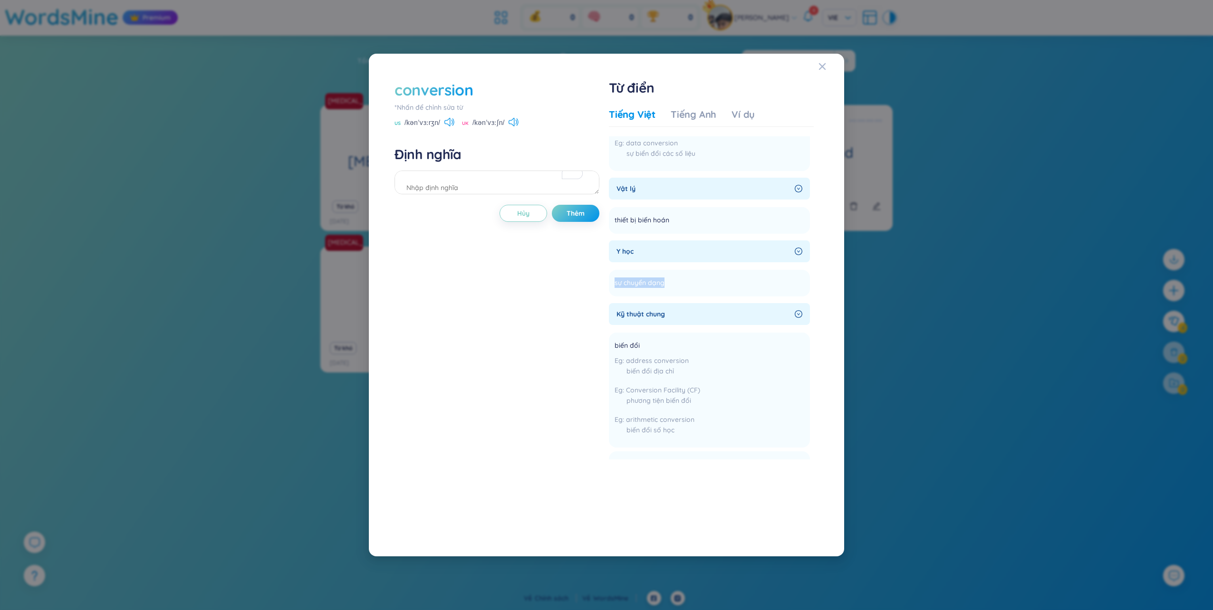
drag, startPoint x: 662, startPoint y: 282, endPoint x: 608, endPoint y: 288, distance: 54.6
click at [608, 288] on div "conversion *Nhấn để chỉnh sửa từ US /kənˈvɜːrʒn/ UK /kənˈvɜːʃn/ Định nghĩa Hủy …" at bounding box center [606, 305] width 433 height 461
copy span "sự chuyển dạng"
click at [488, 182] on textarea "To enrich screen reader interactions, please activate Accessibility in Grammarl…" at bounding box center [496, 183] width 205 height 24
paste textarea "sự chuyển dạng"
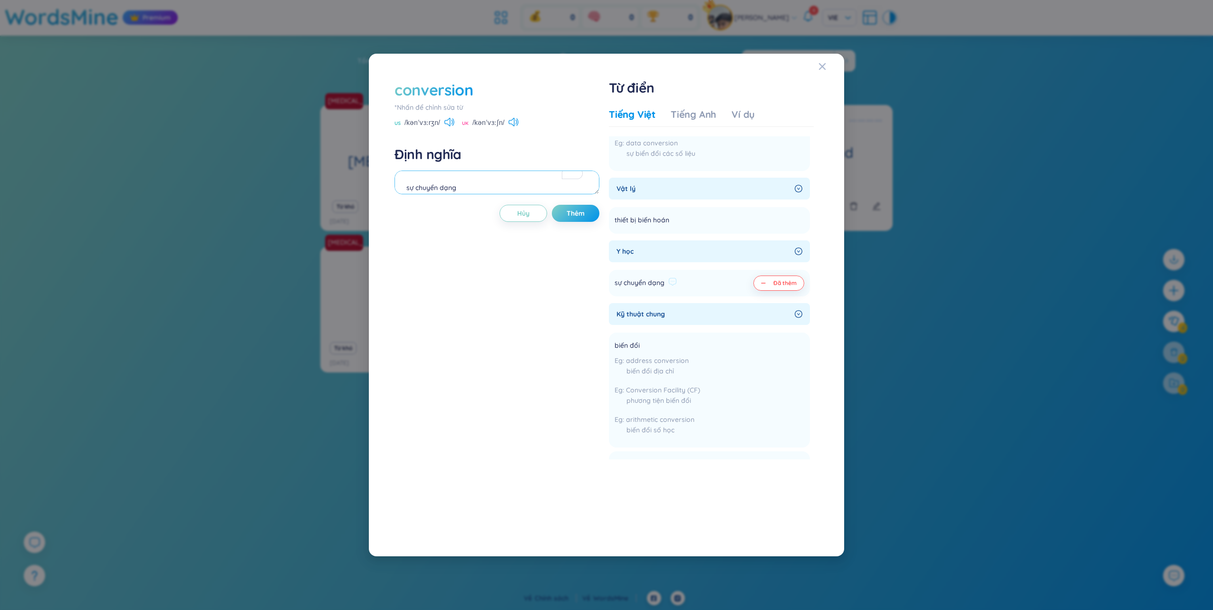
type textarea "sự chuyển dạng"
click at [782, 285] on span "Đã thêm" at bounding box center [784, 283] width 23 height 8
click at [782, 285] on li "sự chuyển dạng Thêm" at bounding box center [709, 283] width 201 height 27
click at [501, 190] on textarea "To enrich screen reader interactions, please activate Accessibility in Grammarl…" at bounding box center [496, 183] width 205 height 24
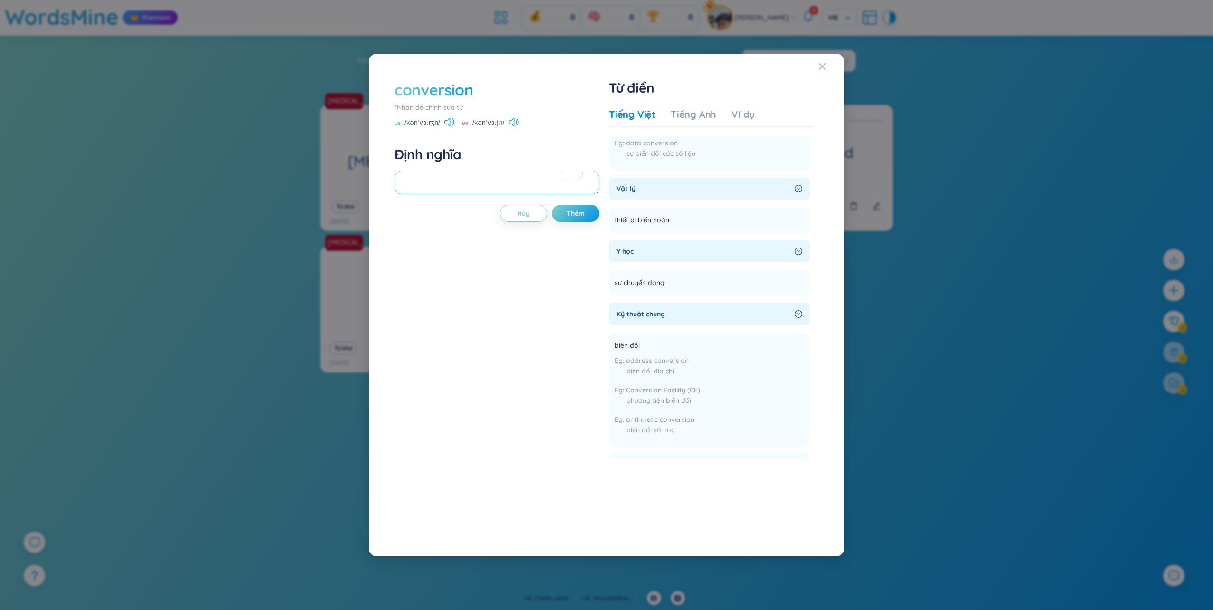
paste textarea "sự chuyển dạng"
type textarea "sự chuyển dạng"
click at [575, 212] on span "Thêm" at bounding box center [575, 214] width 18 height 10
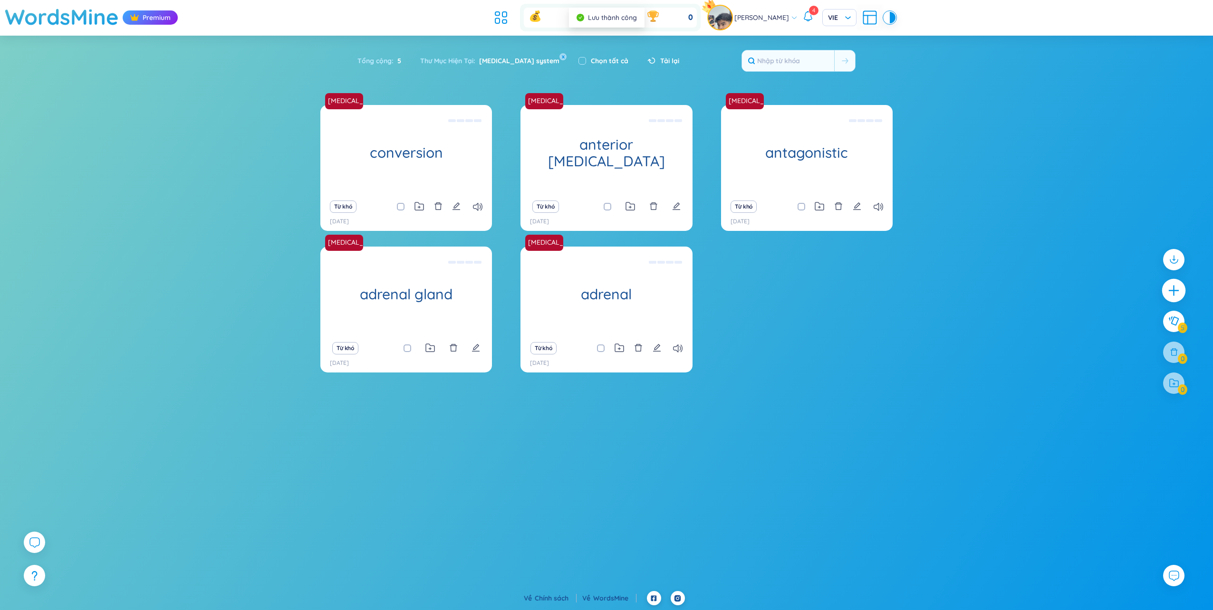
click at [1173, 289] on icon "plus" at bounding box center [1173, 290] width 13 height 13
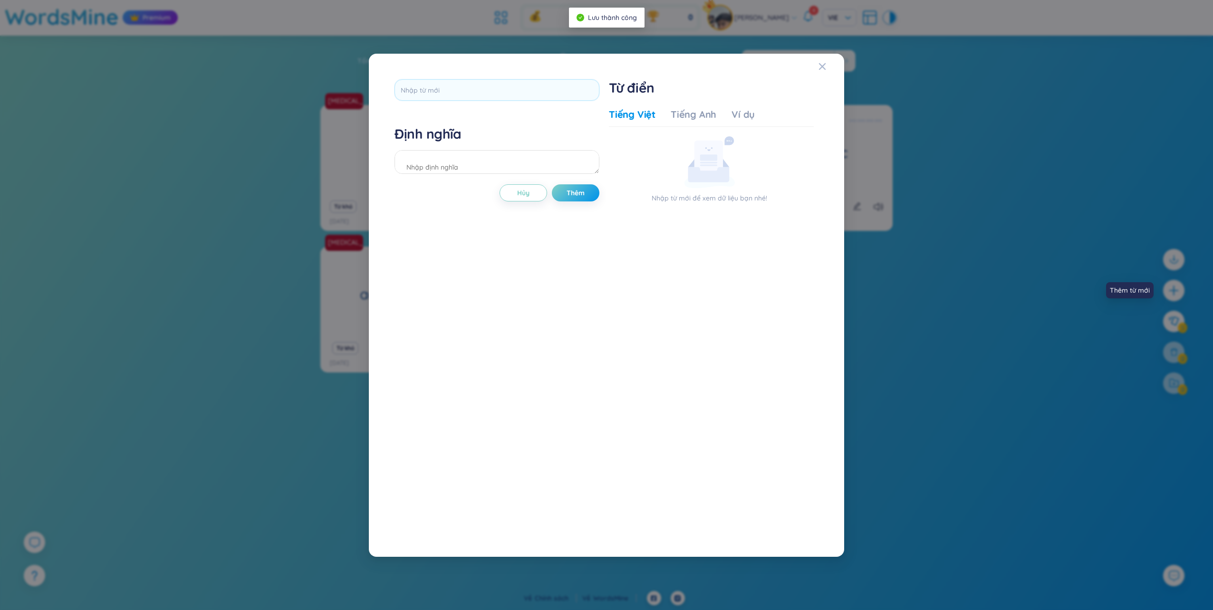
scroll to position [0, 0]
click at [487, 85] on input "text" at bounding box center [496, 89] width 205 height 21
type input "equilibrium"
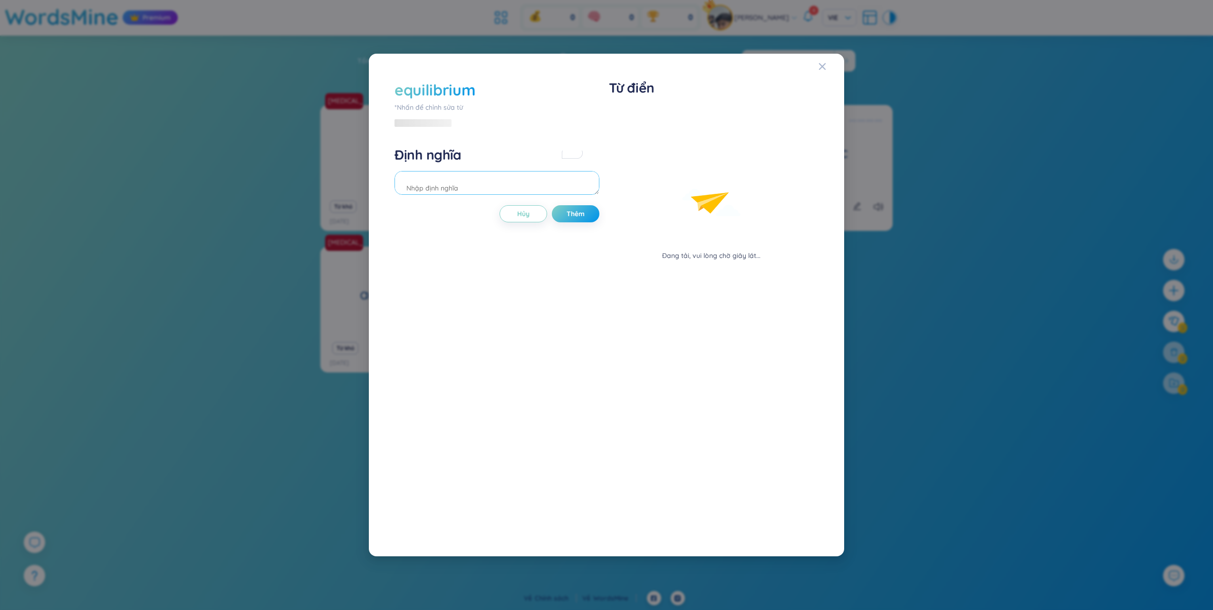
click at [585, 193] on div "equilibrium *Nhấn để chỉnh sửa từ Định nghĩa Hủy Thêm" at bounding box center [496, 305] width 205 height 452
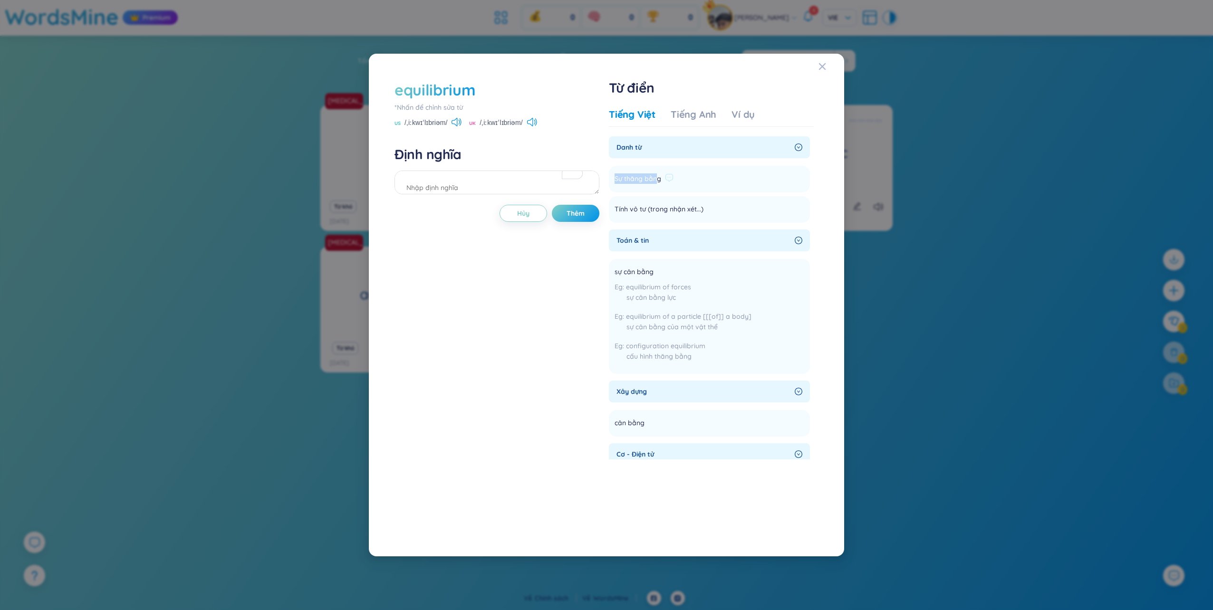
drag, startPoint x: 658, startPoint y: 178, endPoint x: 612, endPoint y: 182, distance: 46.7
click at [612, 182] on li "Sự thăng bằng Thêm" at bounding box center [709, 179] width 201 height 27
drag, startPoint x: 612, startPoint y: 182, endPoint x: 653, endPoint y: 177, distance: 41.6
click at [653, 177] on span "Sự thăng bằng" at bounding box center [637, 178] width 47 height 11
drag, startPoint x: 661, startPoint y: 181, endPoint x: 614, endPoint y: 180, distance: 47.1
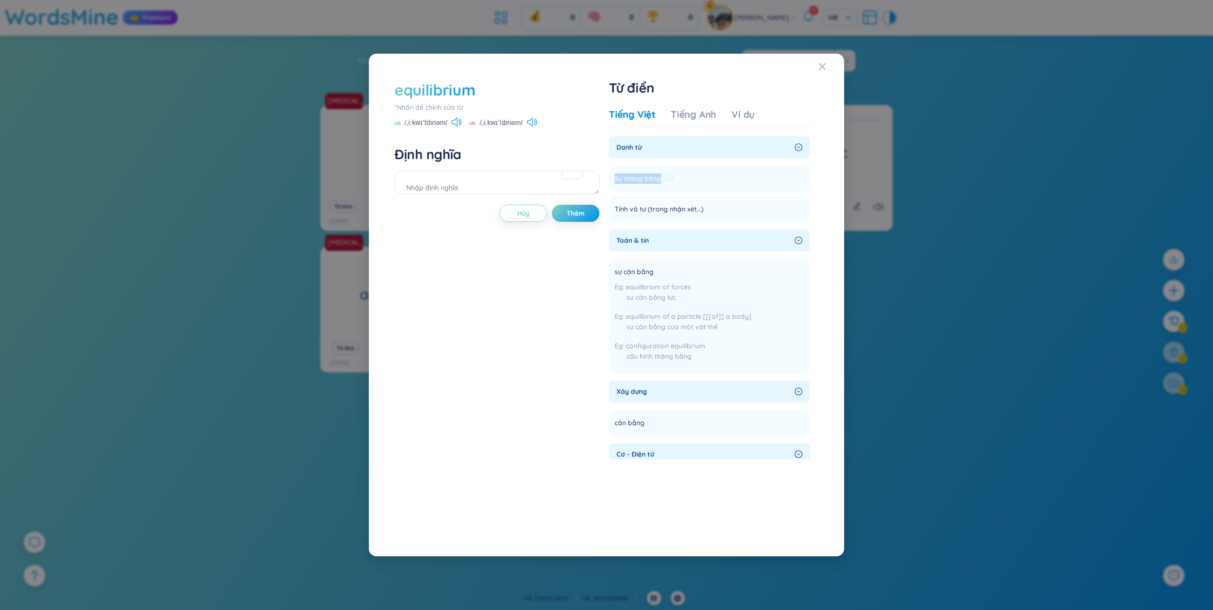
click at [614, 180] on li "Sự thăng bằng Thêm" at bounding box center [709, 179] width 201 height 27
copy span "Sự thăng bằng"
click at [477, 182] on textarea "To enrich screen reader interactions, please activate Accessibility in Grammarl…" at bounding box center [496, 183] width 205 height 24
paste textarea "Sự thăng bằng"
type textarea "Sự thăng bằng"
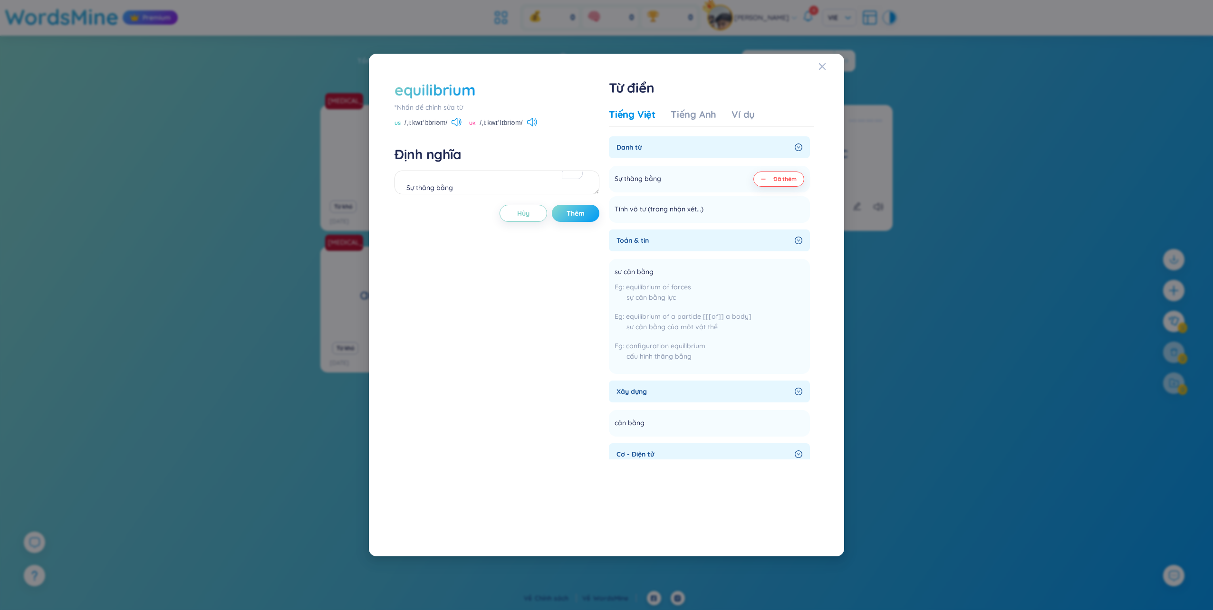
click at [578, 216] on span "Thêm" at bounding box center [575, 214] width 18 height 10
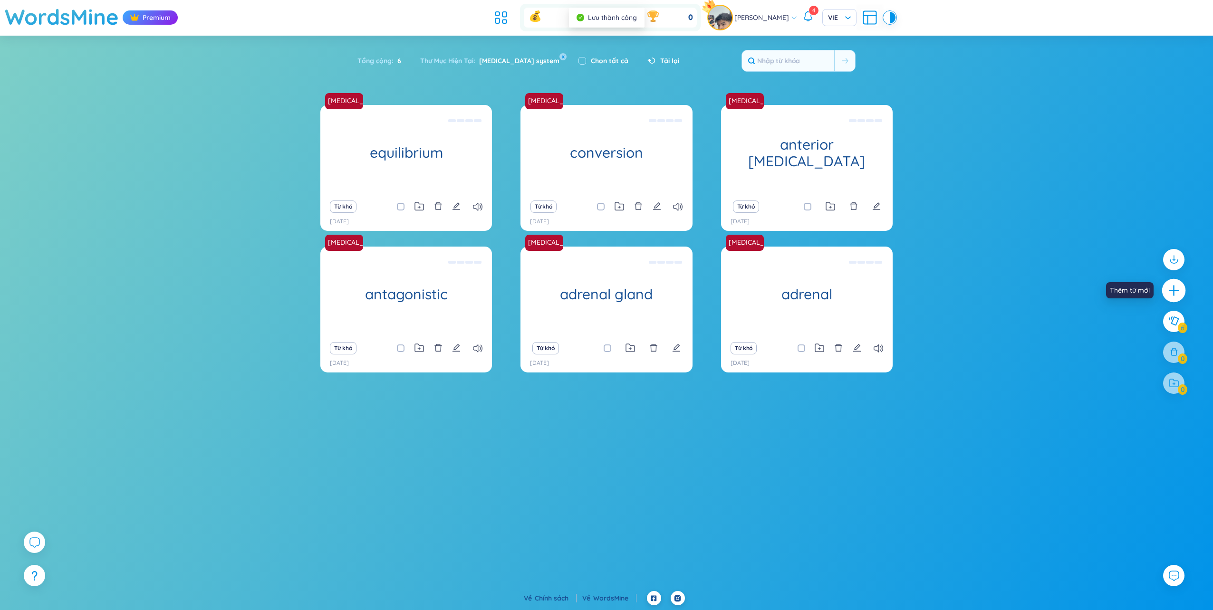
click at [1169, 290] on icon "plus" at bounding box center [1173, 290] width 13 height 13
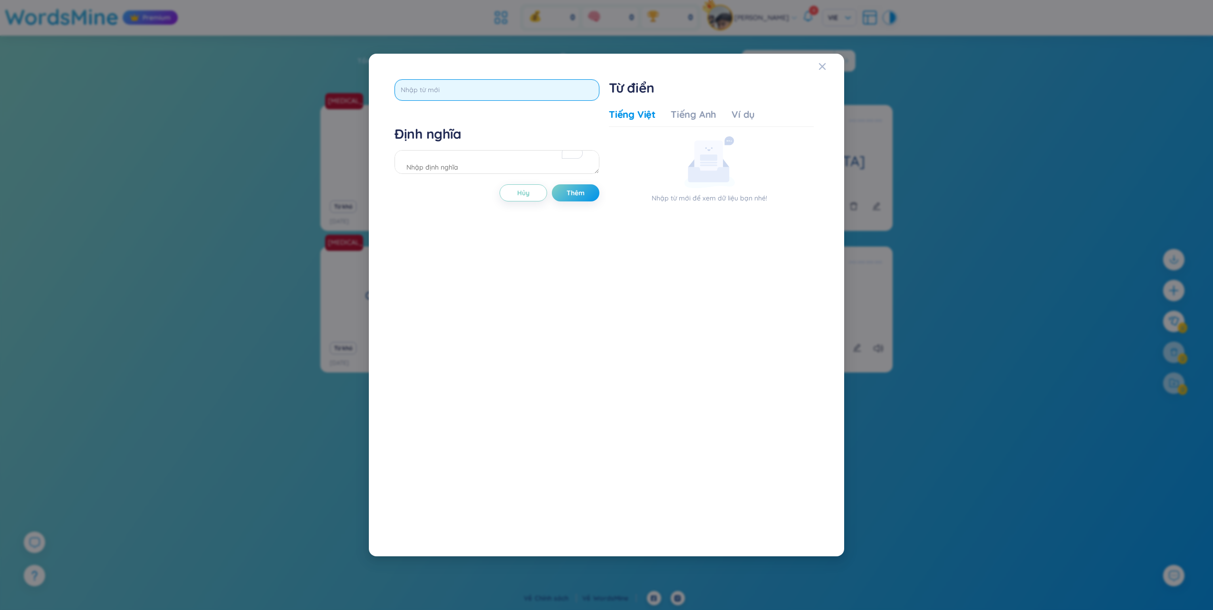
click at [511, 87] on input "text" at bounding box center [496, 89] width 205 height 21
type input "e"
type input "ẽ"
type input "excretion"
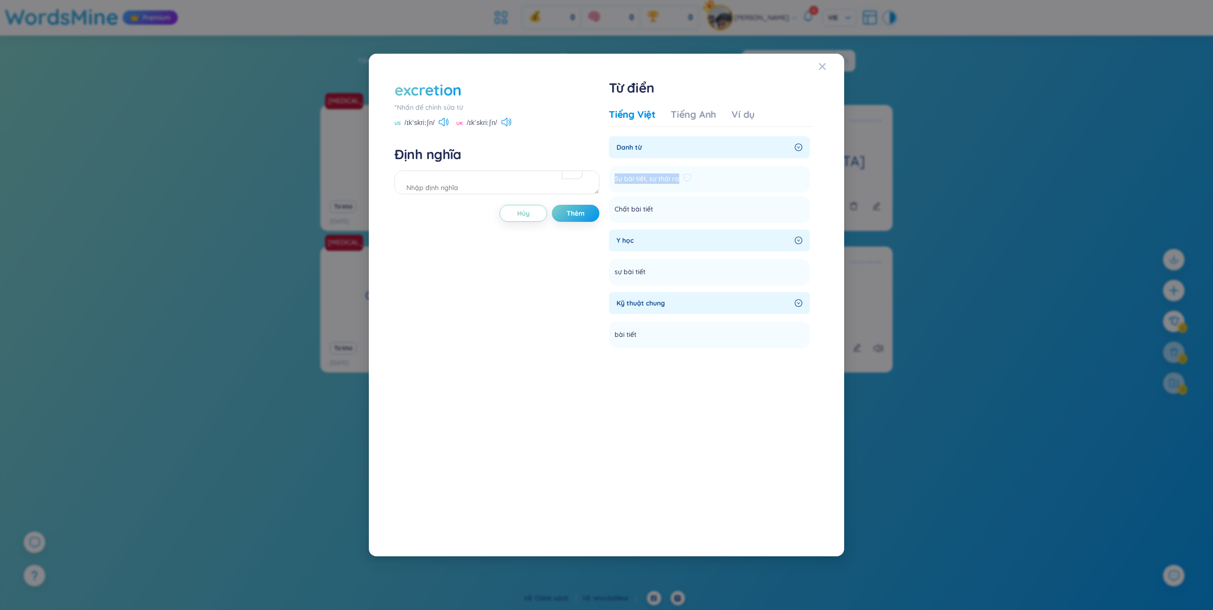
drag, startPoint x: 679, startPoint y: 180, endPoint x: 614, endPoint y: 181, distance: 65.6
click at [614, 181] on li "Sự bài tiết, sự thải ra Thêm" at bounding box center [709, 179] width 201 height 27
click at [654, 260] on li "sự bài tiết Thêm" at bounding box center [709, 272] width 201 height 27
drag, startPoint x: 677, startPoint y: 179, endPoint x: 614, endPoint y: 175, distance: 62.8
click at [614, 175] on li "Sự bài tiết, sự thải ra Thêm" at bounding box center [709, 179] width 201 height 27
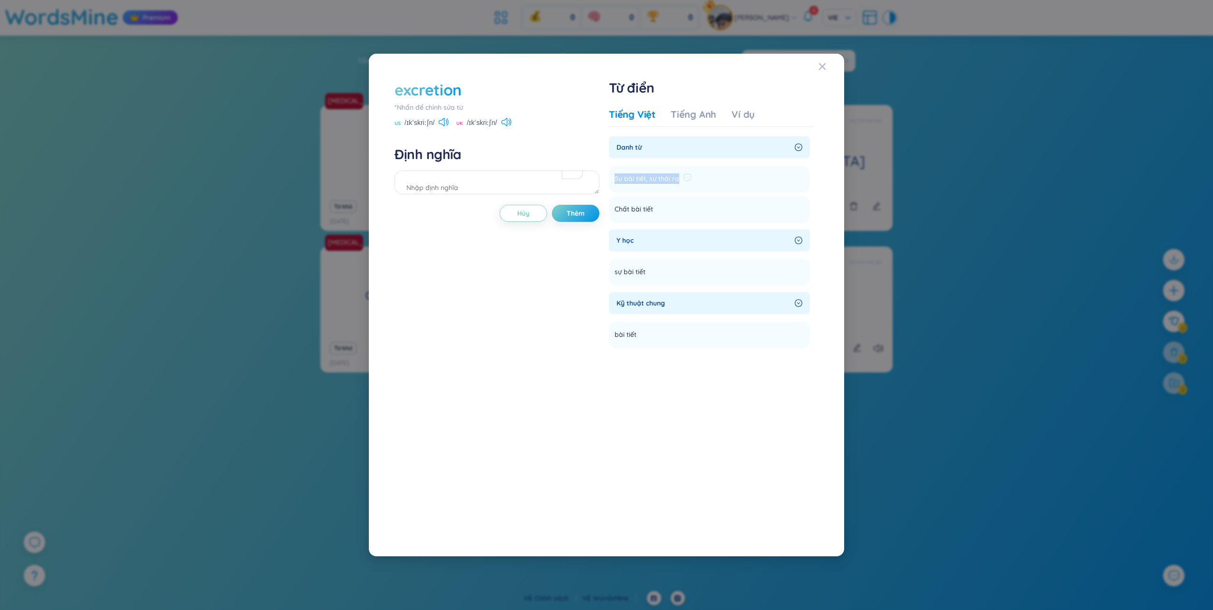
copy span "Sự bài tiết, sự thải ra"
click at [509, 178] on textarea "To enrich screen reader interactions, please activate Accessibility in Grammarl…" at bounding box center [496, 183] width 205 height 24
paste textarea "Sự bài tiết, sự thải ra"
type textarea "Sự bài tiết, sự thải ra"
click at [573, 216] on span "Thêm" at bounding box center [575, 214] width 18 height 10
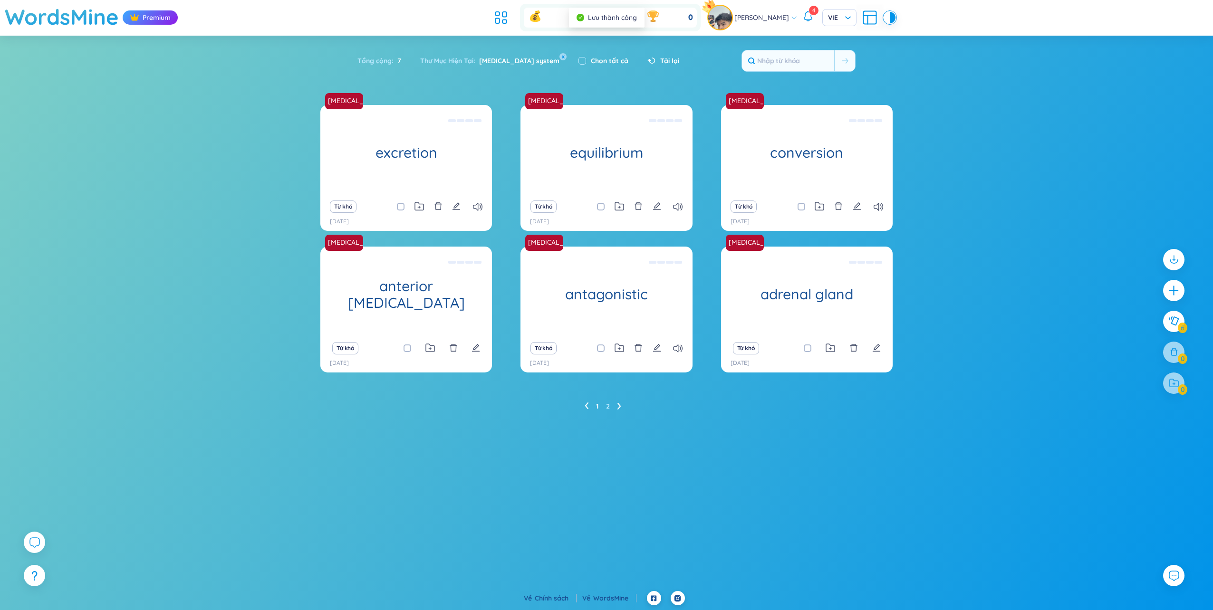
click at [618, 405] on icon at bounding box center [618, 406] width 3 height 7
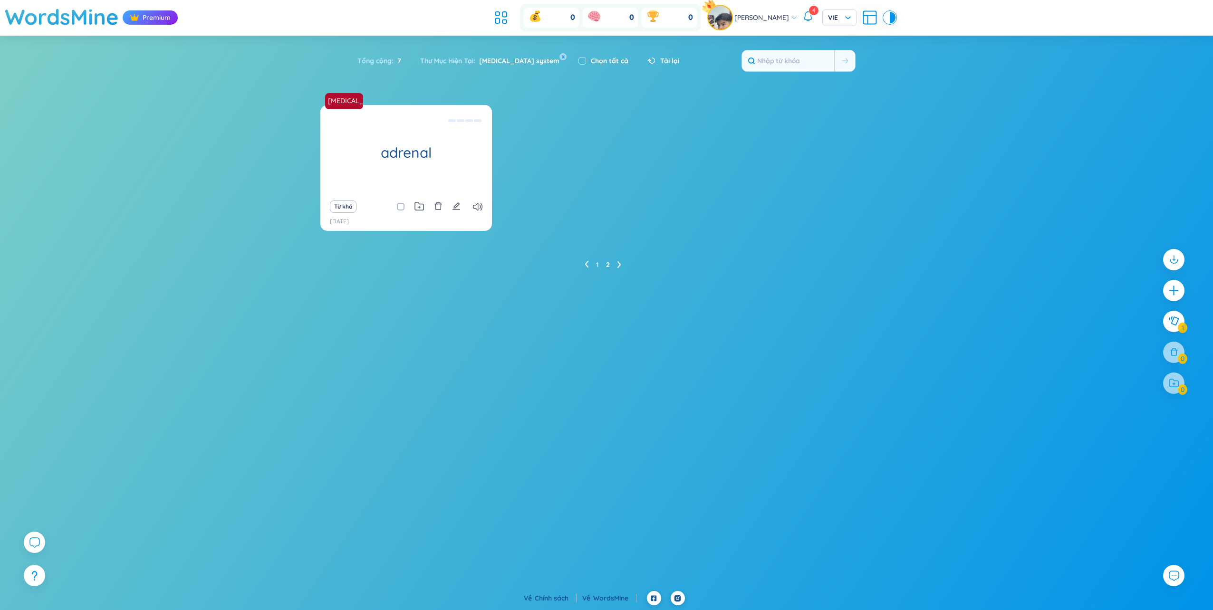
click at [585, 264] on icon at bounding box center [587, 264] width 4 height 7
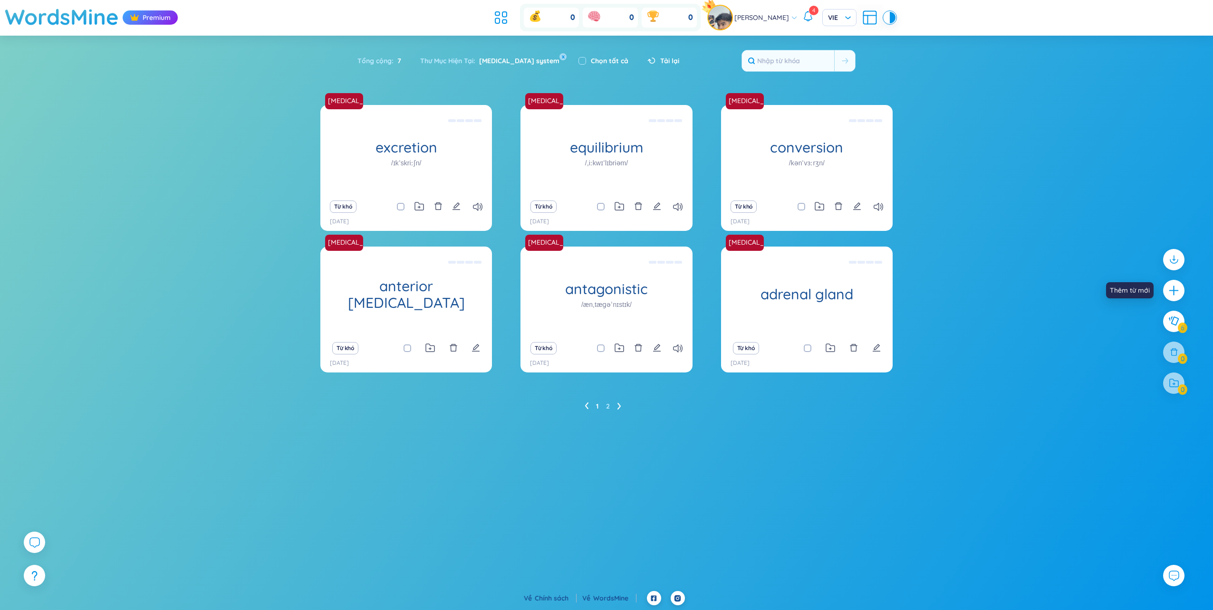
drag, startPoint x: 1175, startPoint y: 285, endPoint x: 1143, endPoint y: 277, distance: 32.4
click at [1172, 285] on icon "plus" at bounding box center [1174, 291] width 12 height 12
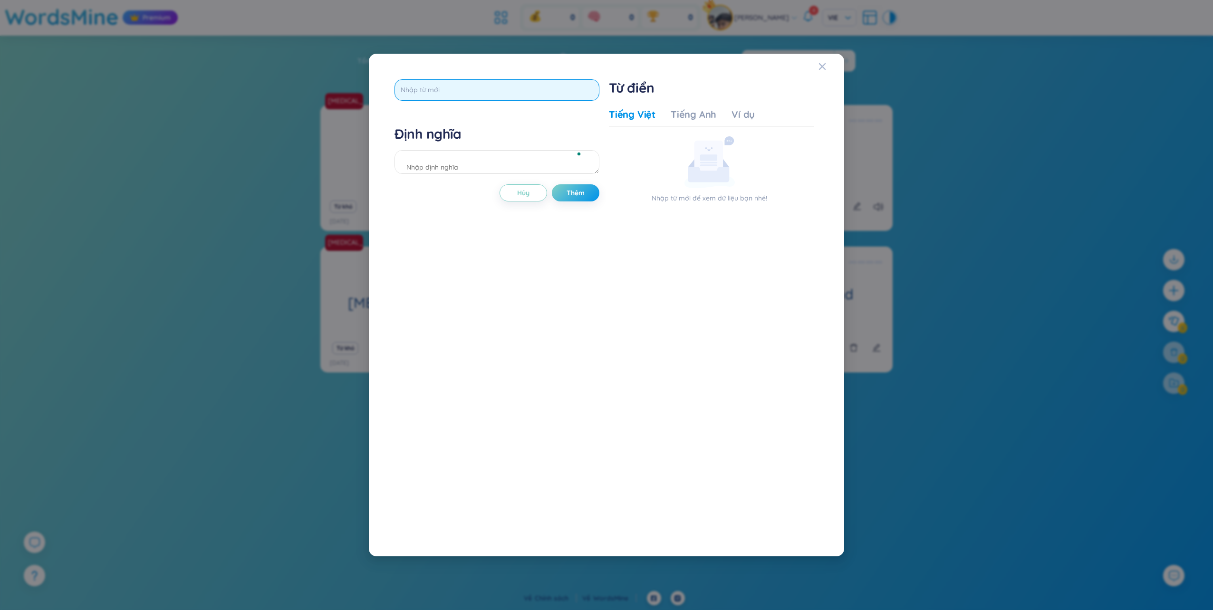
click at [479, 89] on input "text" at bounding box center [496, 89] width 205 height 21
type input "[MEDICAL_DATA]"
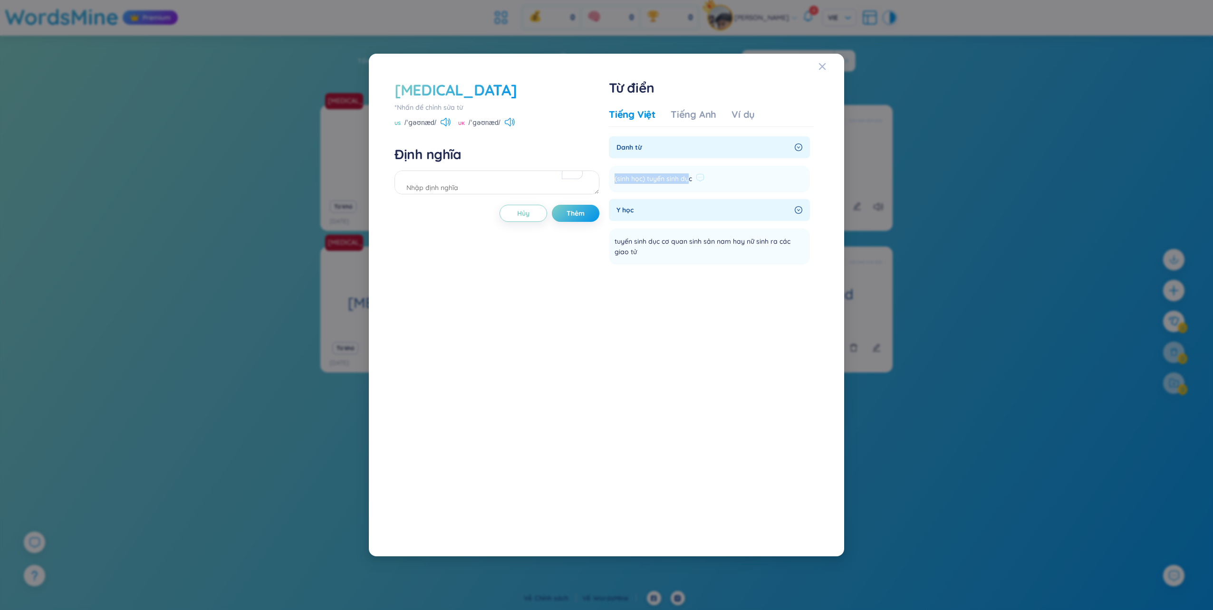
drag, startPoint x: 690, startPoint y: 177, endPoint x: 613, endPoint y: 179, distance: 77.5
click at [613, 179] on li "(sinh học) tuyến sinh dục Thêm" at bounding box center [709, 179] width 201 height 27
copy span "(sinh học) tuyến sinh dụ"
click at [532, 182] on textarea "To enrich screen reader interactions, please activate Accessibility in Grammarl…" at bounding box center [496, 183] width 205 height 24
paste textarea "(sinh học) tuyến sinh dụ"
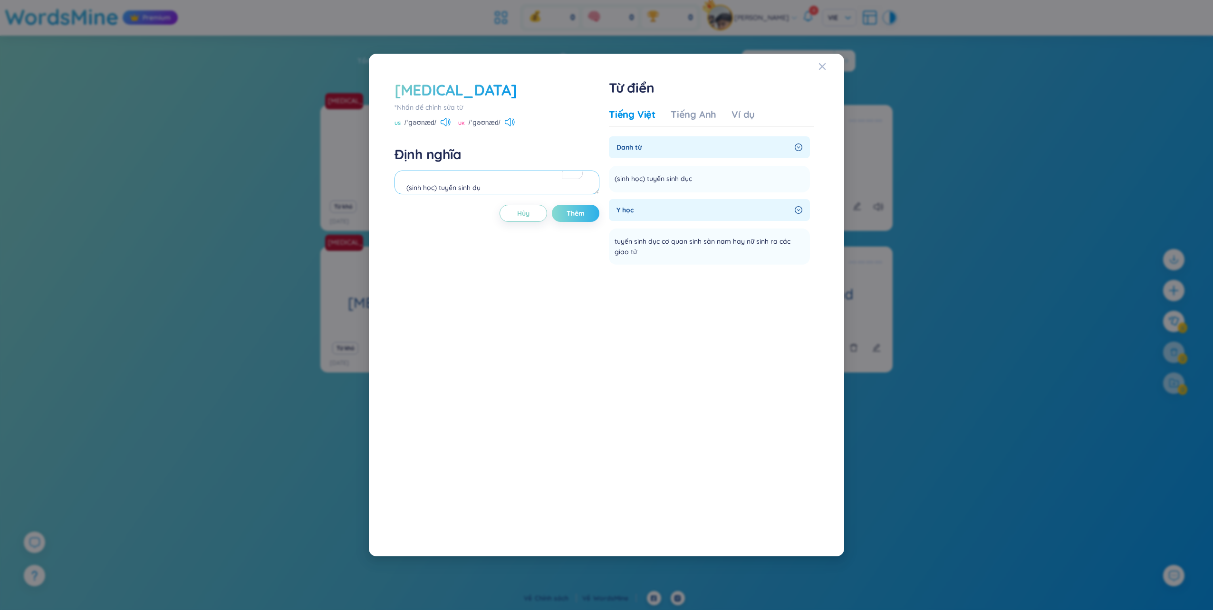
type textarea "(sinh học) tuyến sinh dụ"
click at [571, 211] on span "Thêm" at bounding box center [575, 214] width 18 height 10
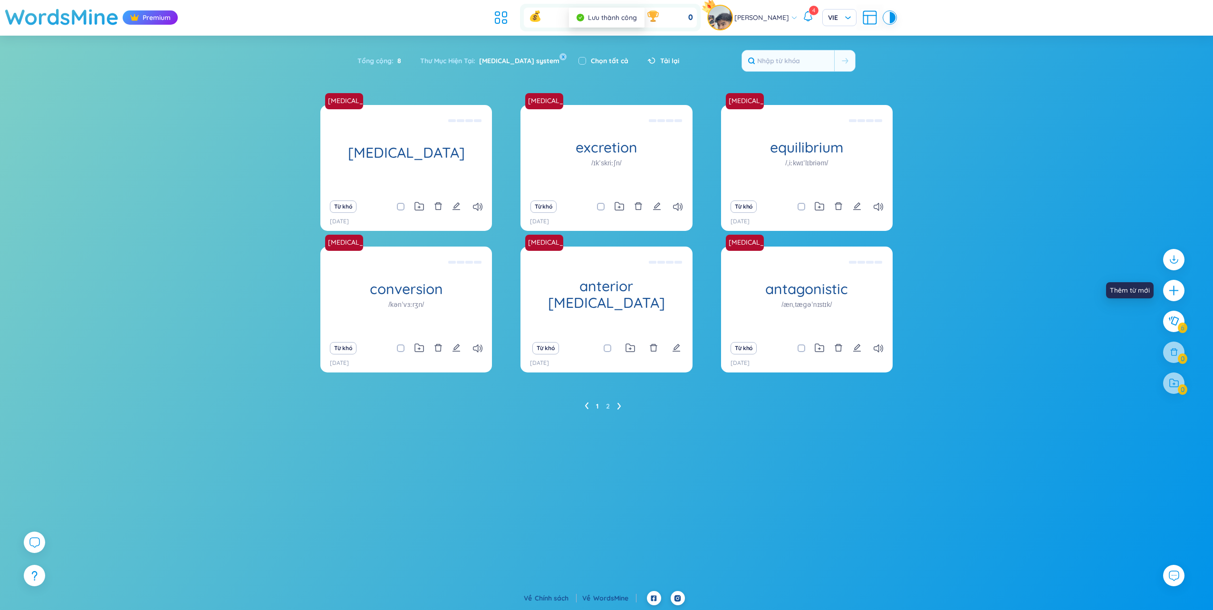
click at [1179, 287] on icon "plus" at bounding box center [1174, 291] width 12 height 12
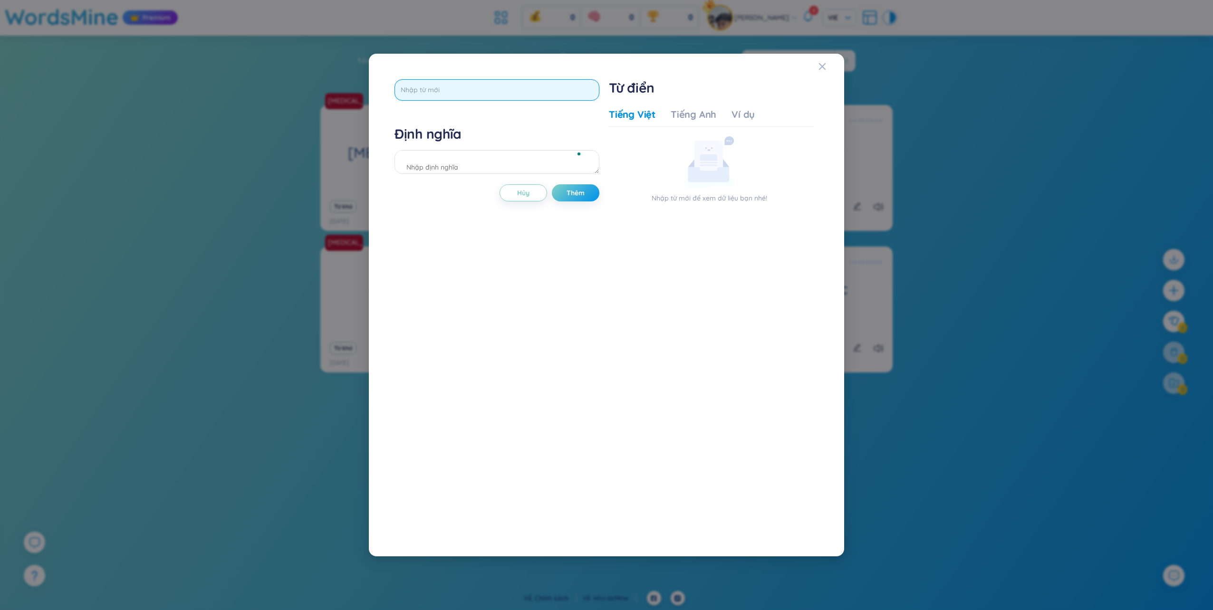
click at [502, 90] on input "text" at bounding box center [496, 89] width 205 height 21
type input "homeostasis"
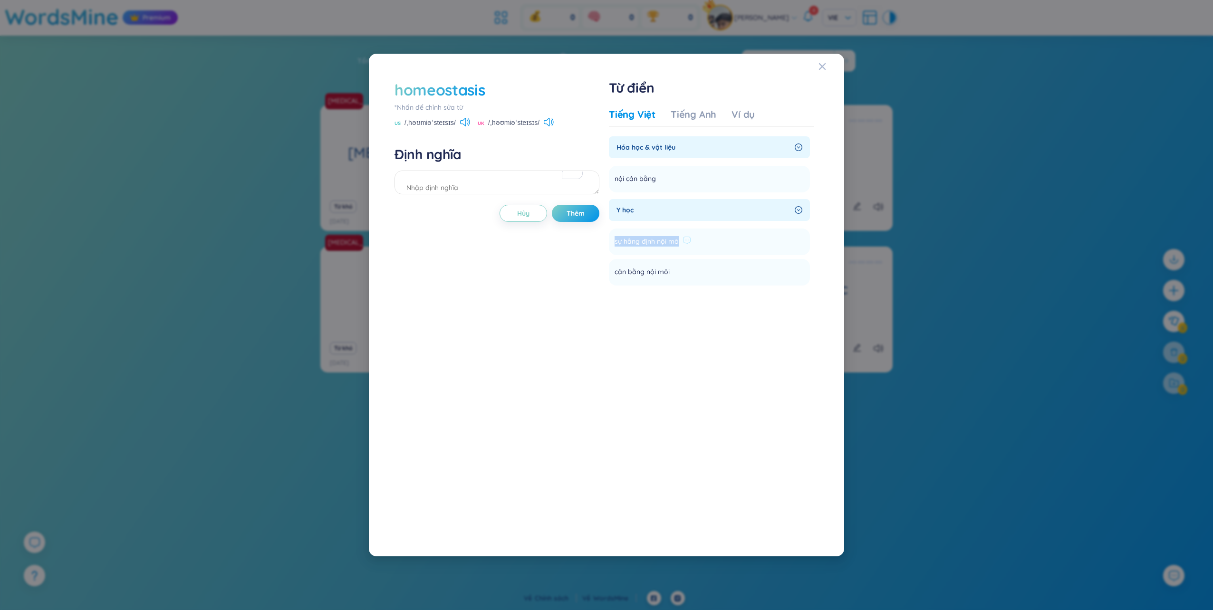
drag, startPoint x: 676, startPoint y: 243, endPoint x: 613, endPoint y: 244, distance: 63.2
click at [613, 244] on li "sự hằng định nội mô Thêm" at bounding box center [709, 242] width 201 height 27
copy span "sự hằng định nội mô"
drag, startPoint x: 455, startPoint y: 173, endPoint x: 453, endPoint y: 178, distance: 5.3
click at [454, 174] on textarea "To enrich screen reader interactions, please activate Accessibility in Grammarl…" at bounding box center [496, 183] width 205 height 24
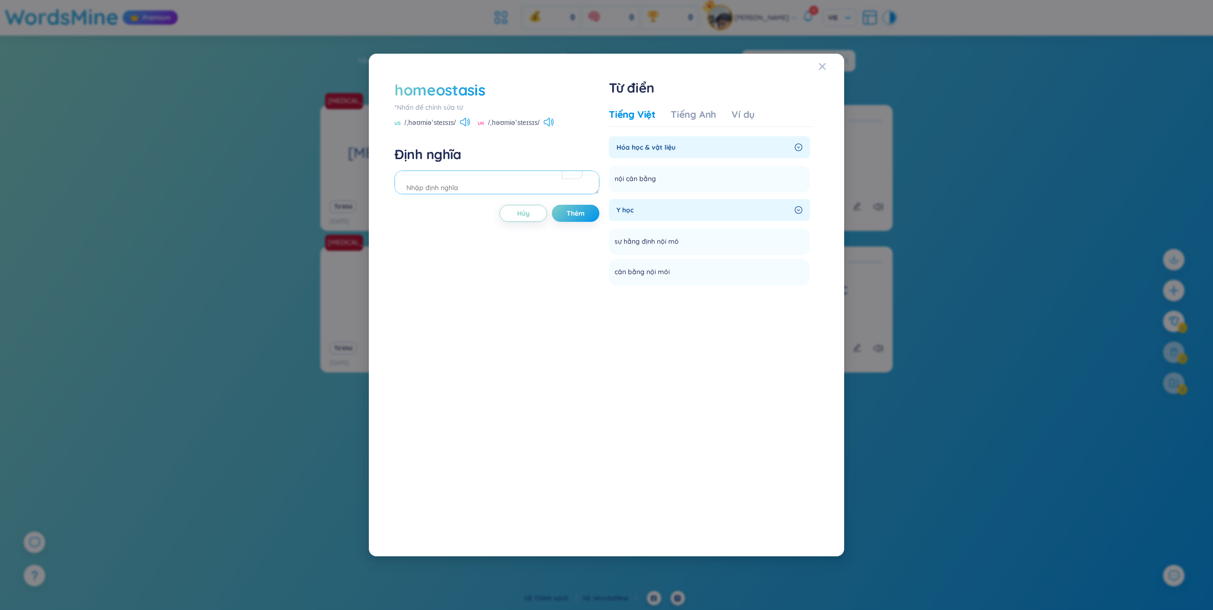
paste textarea "sự hằng định nội mô"
type textarea "sự hằng định nội mô"
click at [560, 214] on button "Thêm" at bounding box center [576, 213] width 48 height 17
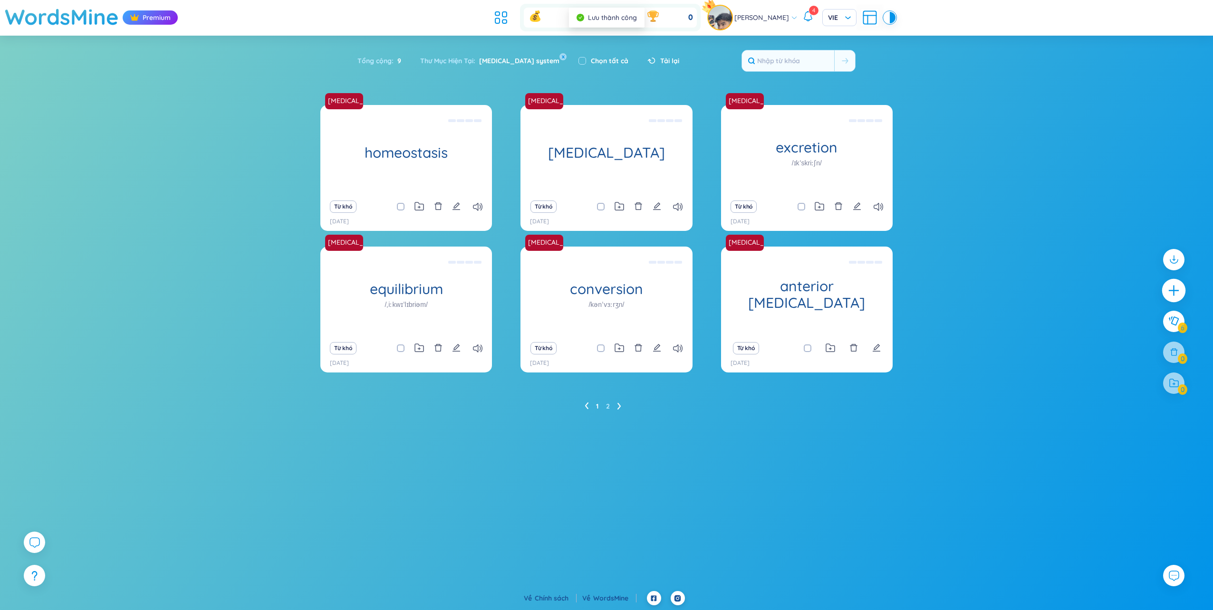
click at [1177, 286] on icon "plus" at bounding box center [1173, 290] width 13 height 13
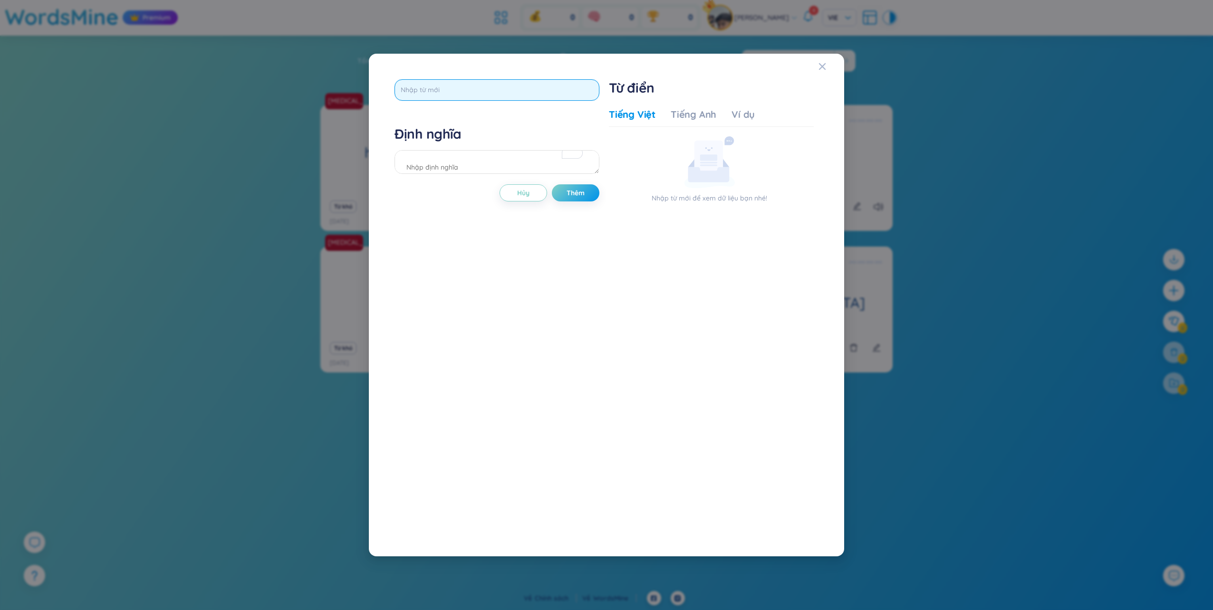
click at [504, 88] on input "text" at bounding box center [496, 89] width 205 height 21
type input "[MEDICAL_DATA]"
click at [575, 193] on div "hypothalamus Định nghĩa Hủy Thêm" at bounding box center [496, 305] width 205 height 452
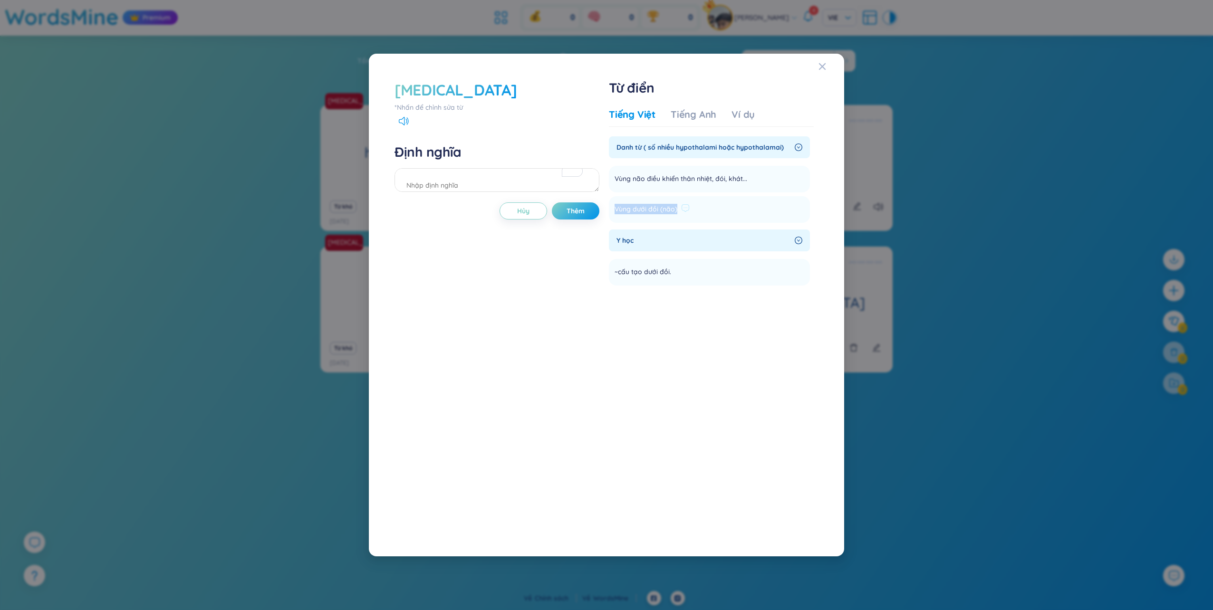
drag, startPoint x: 676, startPoint y: 209, endPoint x: 613, endPoint y: 207, distance: 62.8
click at [613, 207] on li "Vùng dưới đồi (não) Thêm" at bounding box center [709, 209] width 201 height 27
copy span "Vùng dưới đồi (não)"
click at [480, 185] on textarea "To enrich screen reader interactions, please activate Accessibility in Grammarl…" at bounding box center [496, 180] width 205 height 24
paste textarea "Vùng dưới đồi (não)"
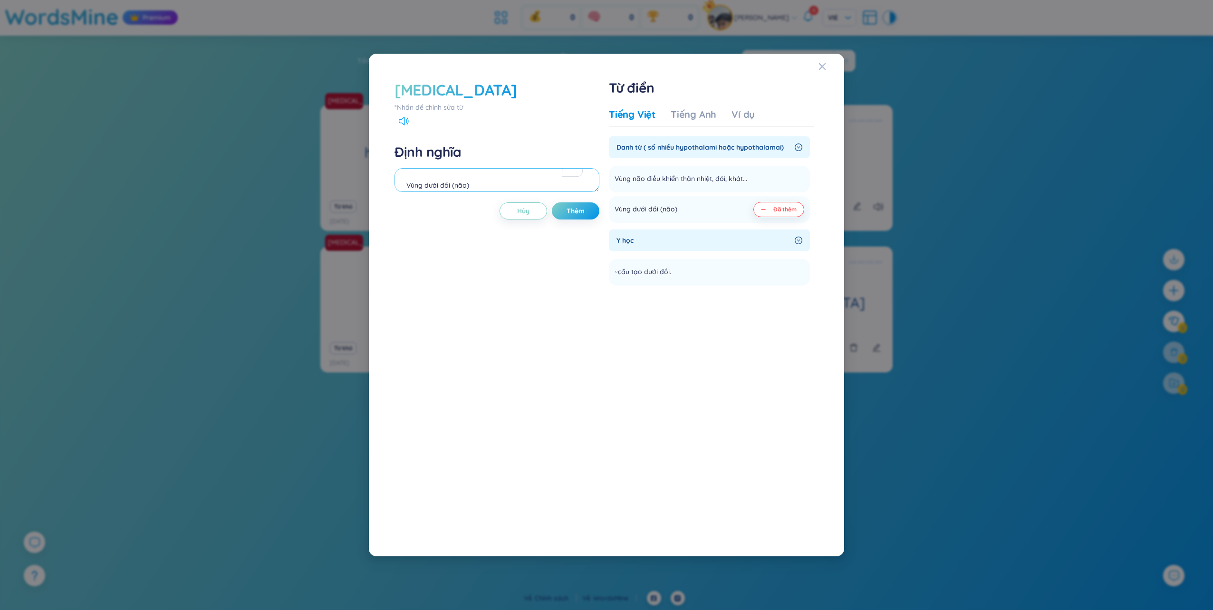
type textarea "Vùng dưới đồi (não)"
click at [406, 122] on icon at bounding box center [406, 120] width 1 height 5
click at [404, 121] on icon at bounding box center [404, 121] width 10 height 9
click at [577, 212] on span "Thêm" at bounding box center [575, 211] width 18 height 10
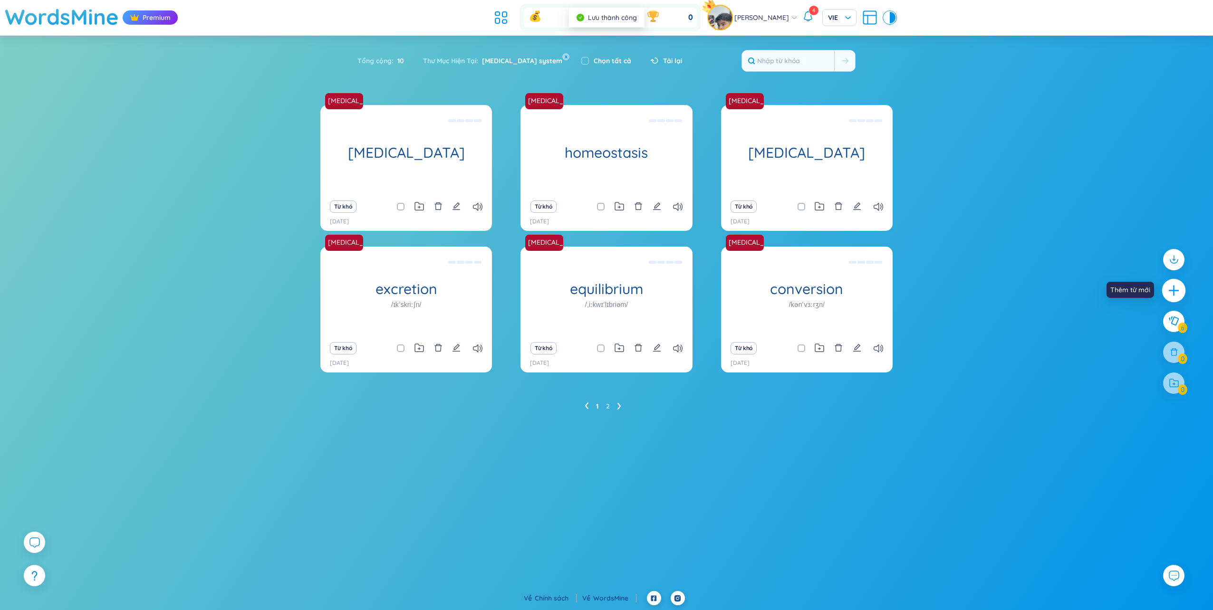
click at [1172, 288] on icon "plus" at bounding box center [1173, 290] width 13 height 13
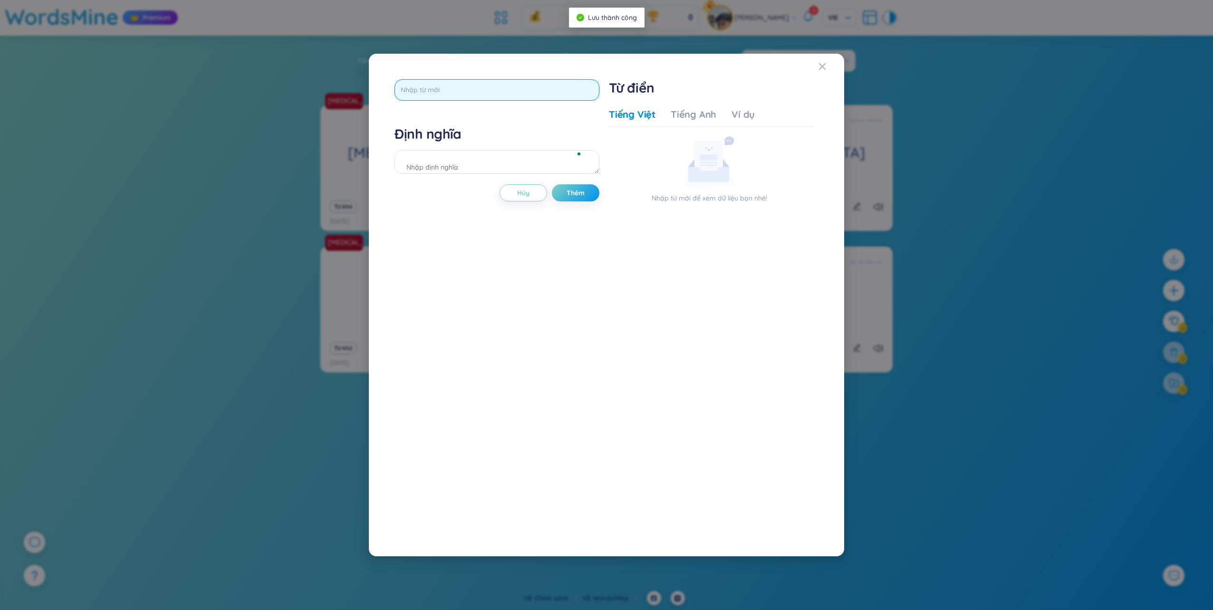
click at [491, 89] on input "text" at bounding box center [496, 89] width 205 height 21
type input "iodine"
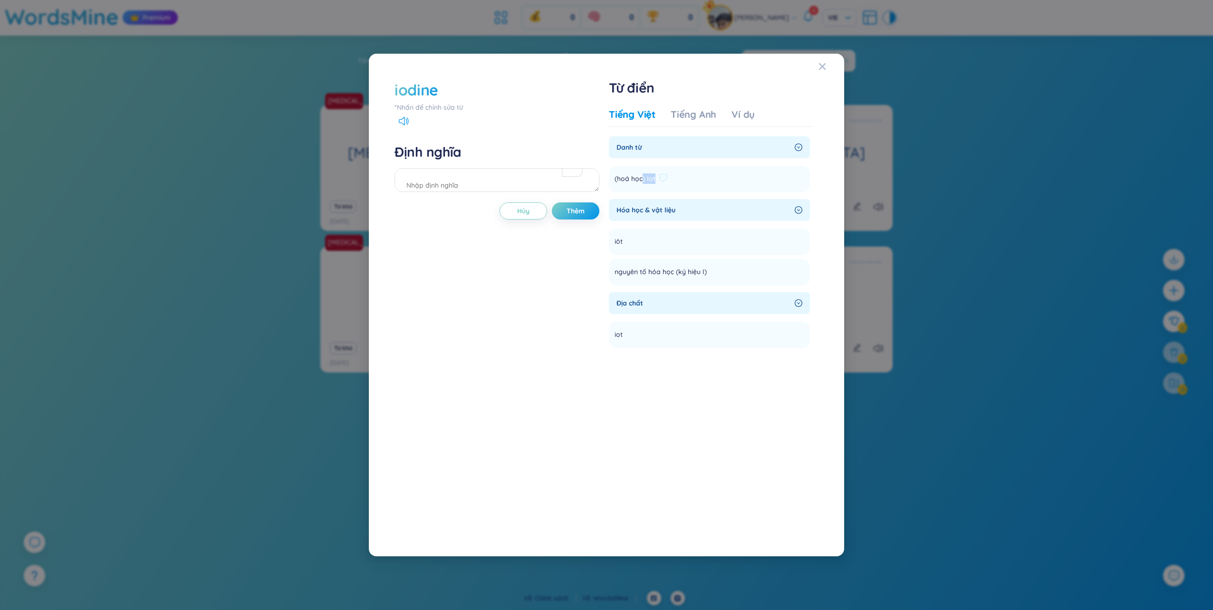
drag, startPoint x: 654, startPoint y: 176, endPoint x: 643, endPoint y: 176, distance: 11.9
click at [643, 176] on span "(hoá học) Iot" at bounding box center [634, 178] width 41 height 11
click at [450, 182] on textarea "To enrich screen reader interactions, please activate Accessibility in Grammarl…" at bounding box center [496, 180] width 205 height 24
paste textarea ") Iot"
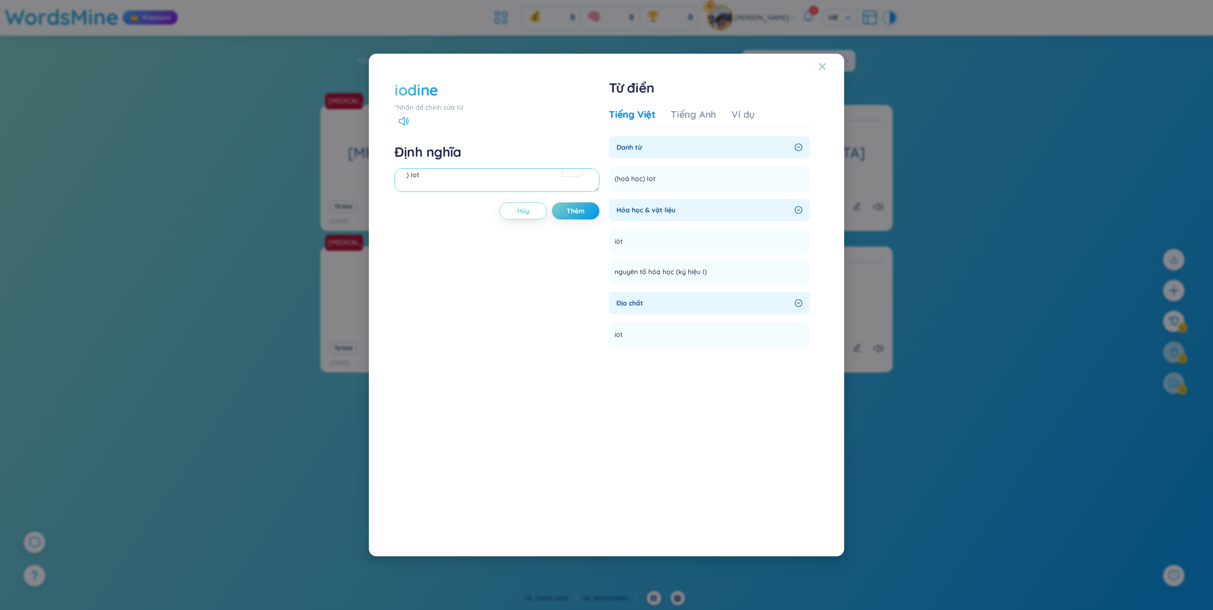
drag, startPoint x: 412, startPoint y: 187, endPoint x: 399, endPoint y: 187, distance: 12.8
click at [401, 187] on textarea ") Iot" at bounding box center [496, 180] width 205 height 24
type textarea "Iot"
click at [586, 204] on button "Thêm" at bounding box center [576, 210] width 48 height 17
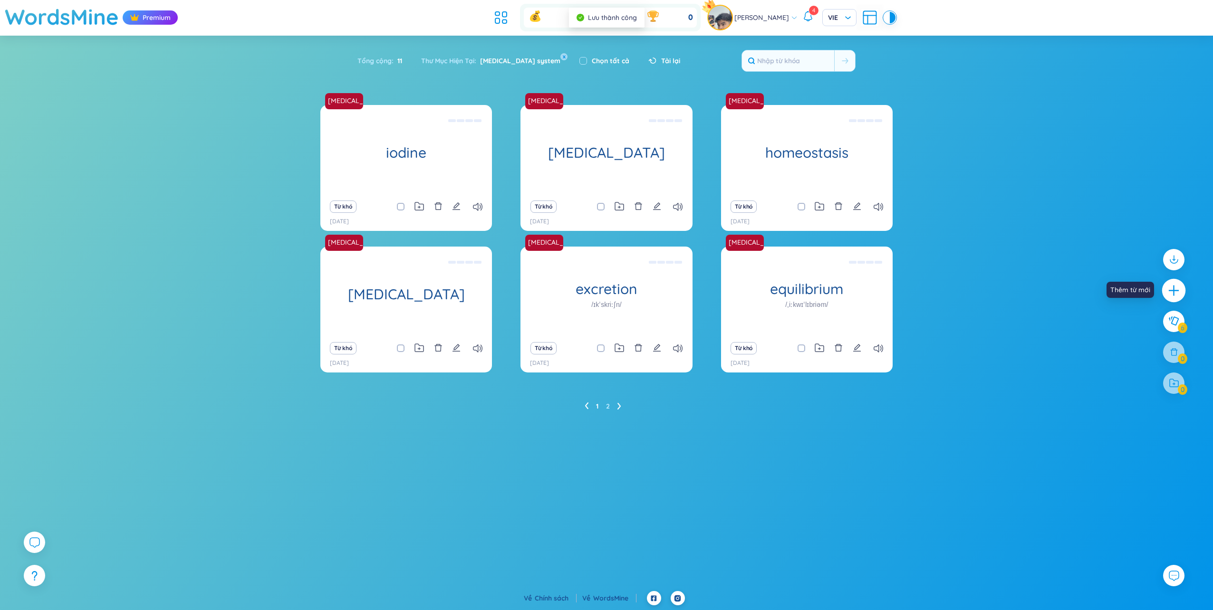
click at [1177, 297] on icon "plus" at bounding box center [1173, 290] width 13 height 13
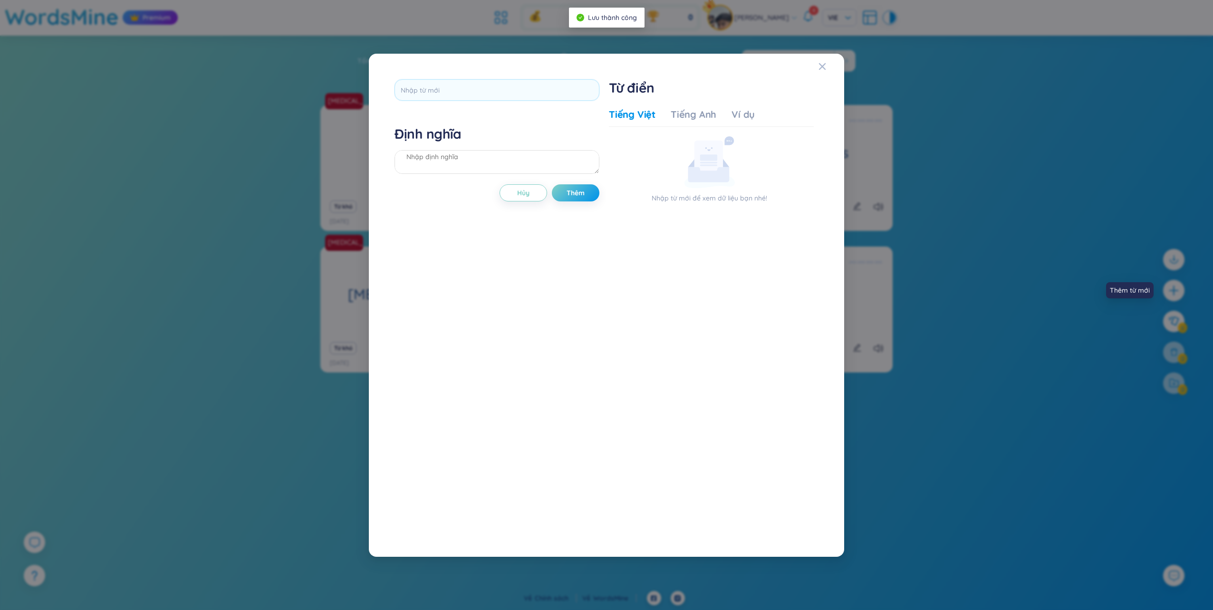
scroll to position [0, 0]
click at [452, 93] on input "text" at bounding box center [496, 89] width 205 height 21
type input "i"
type input "í"
type input "isthmus"
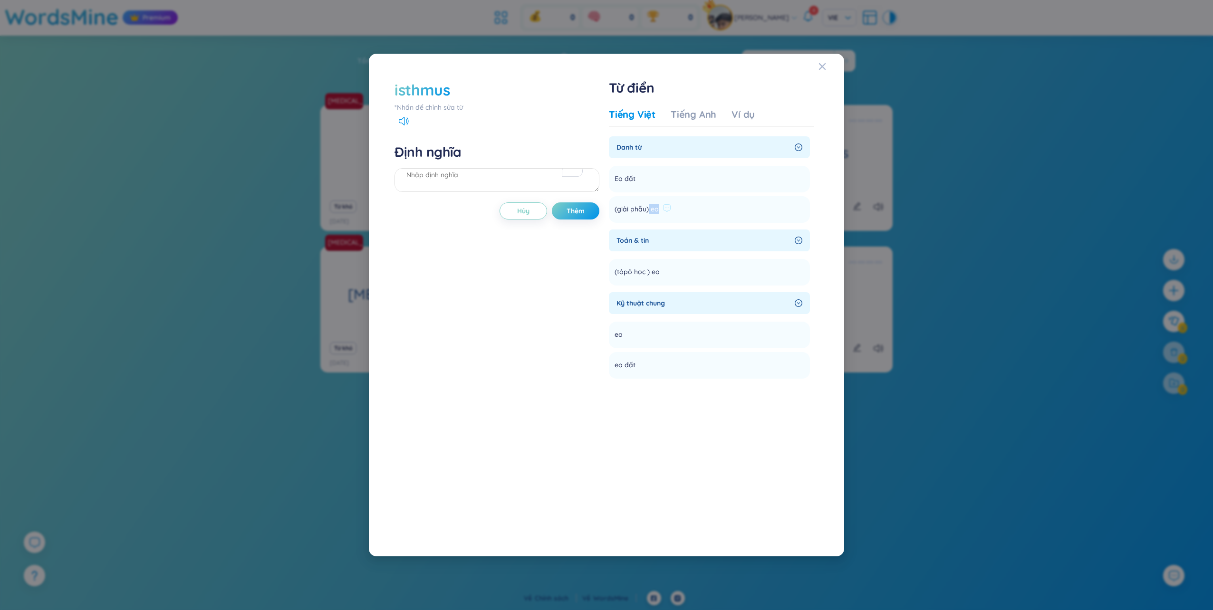
drag, startPoint x: 658, startPoint y: 209, endPoint x: 649, endPoint y: 208, distance: 9.5
click at [649, 208] on div "(giải phẫu) eo" at bounding box center [642, 209] width 57 height 11
click at [503, 181] on textarea "To enrich screen reader interactions, please activate Accessibility in Grammarl…" at bounding box center [496, 180] width 205 height 24
paste textarea "eo"
drag, startPoint x: 657, startPoint y: 207, endPoint x: 610, endPoint y: 210, distance: 46.6
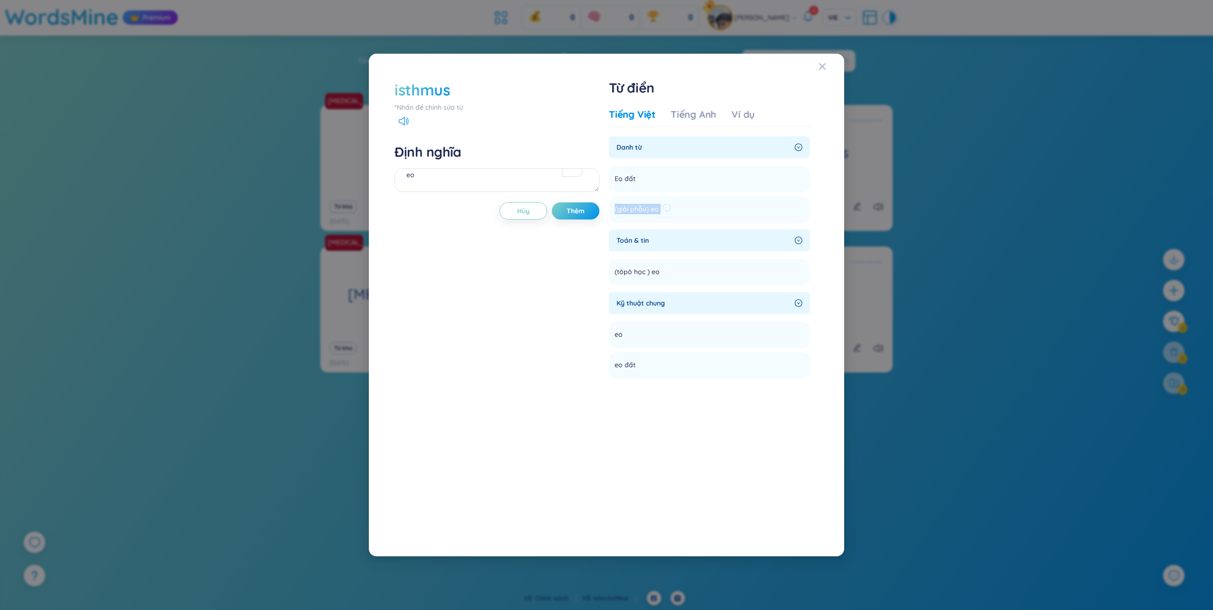
click at [610, 210] on li "(giải phẫu) eo Thêm" at bounding box center [709, 209] width 201 height 27
click at [521, 184] on textarea "eo" at bounding box center [496, 180] width 205 height 24
drag, startPoint x: 521, startPoint y: 184, endPoint x: 455, endPoint y: 183, distance: 66.1
click at [455, 183] on textarea "eo" at bounding box center [496, 180] width 205 height 24
paste textarea "To enrich screen reader interactions, please activate Accessibility in Grammarl…"
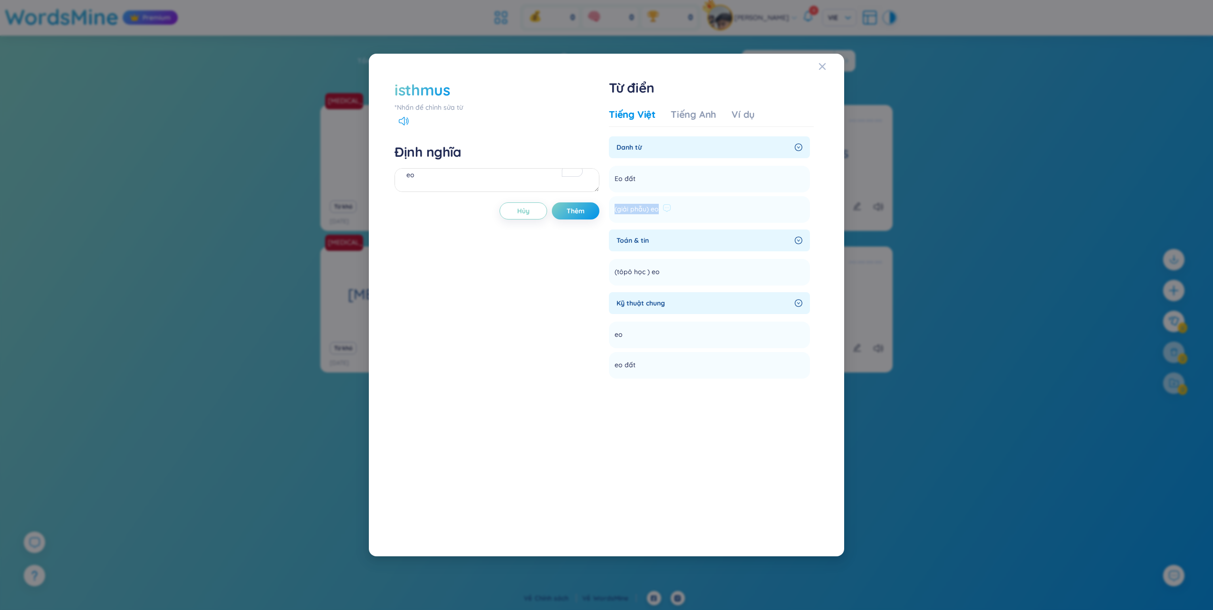
drag, startPoint x: 656, startPoint y: 208, endPoint x: 612, endPoint y: 202, distance: 44.6
click at [612, 202] on li "(giải phẫu) eo Thêm" at bounding box center [709, 209] width 201 height 27
click at [506, 182] on textarea "eo" at bounding box center [496, 180] width 205 height 24
drag, startPoint x: 506, startPoint y: 182, endPoint x: 396, endPoint y: 178, distance: 109.4
click at [397, 178] on textarea "eo" at bounding box center [496, 180] width 205 height 24
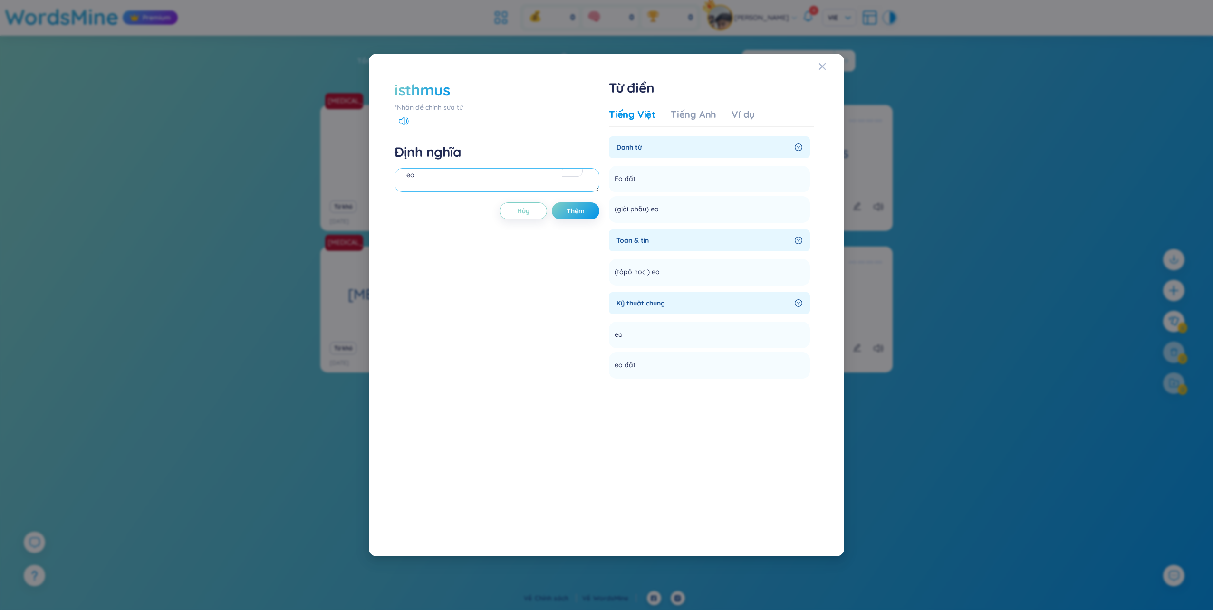
paste textarea "(giải phẫu)"
type textarea "(giải phẫu) eo"
click at [575, 214] on span "Thêm" at bounding box center [575, 211] width 18 height 10
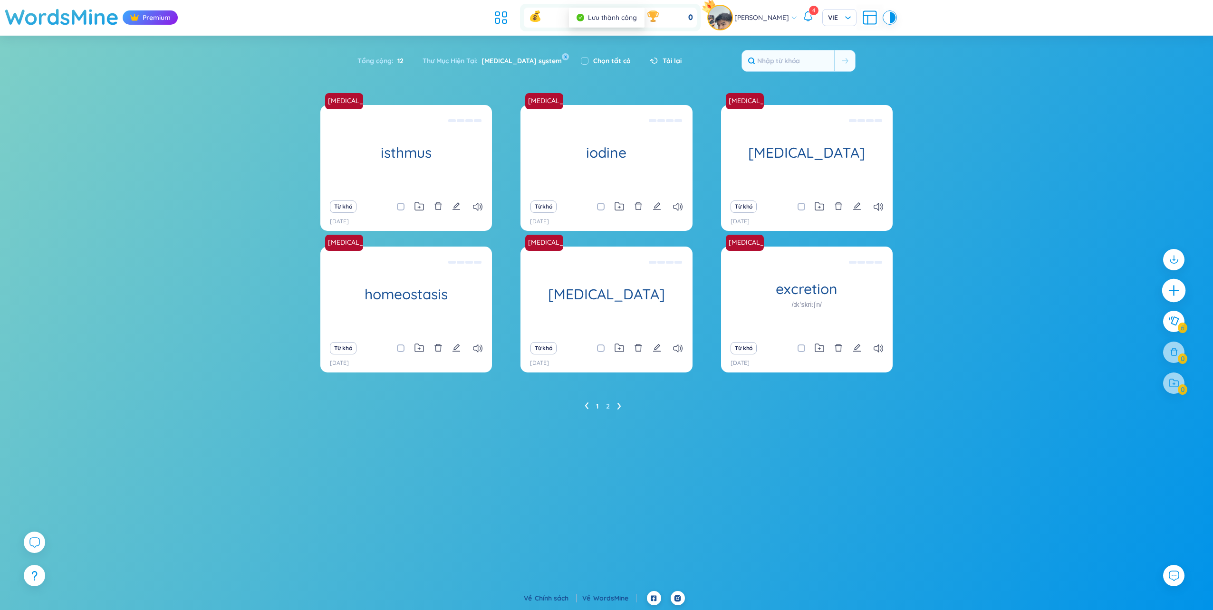
click at [1167, 288] on icon "plus" at bounding box center [1173, 290] width 13 height 13
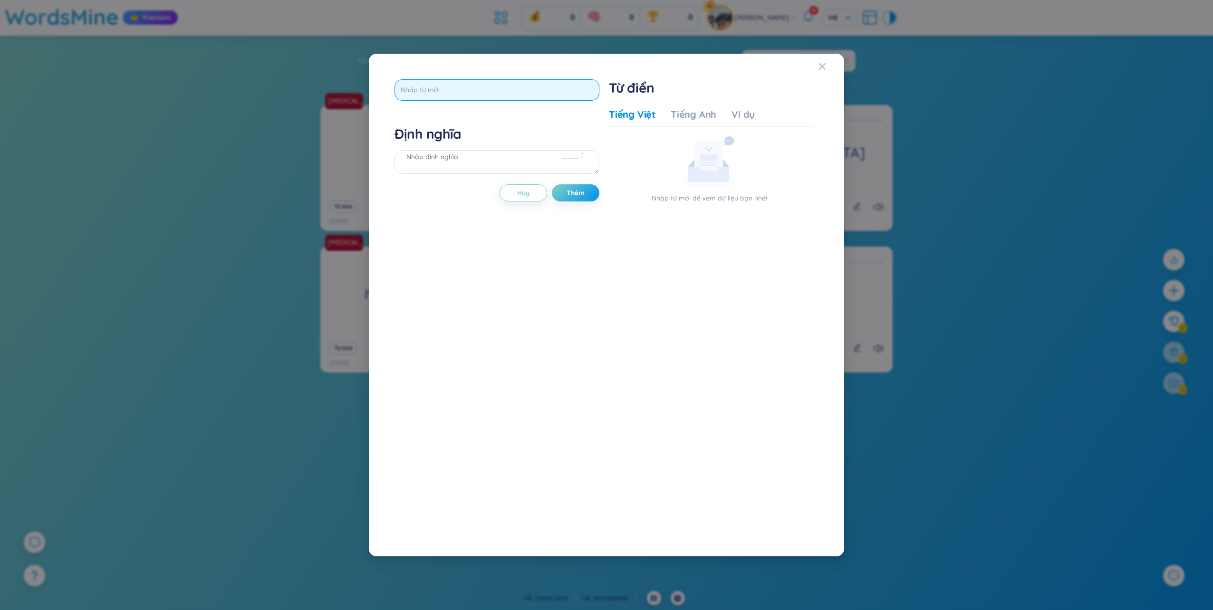
click at [481, 84] on input "text" at bounding box center [496, 89] width 205 height 21
type input "[MEDICAL_DATA]"
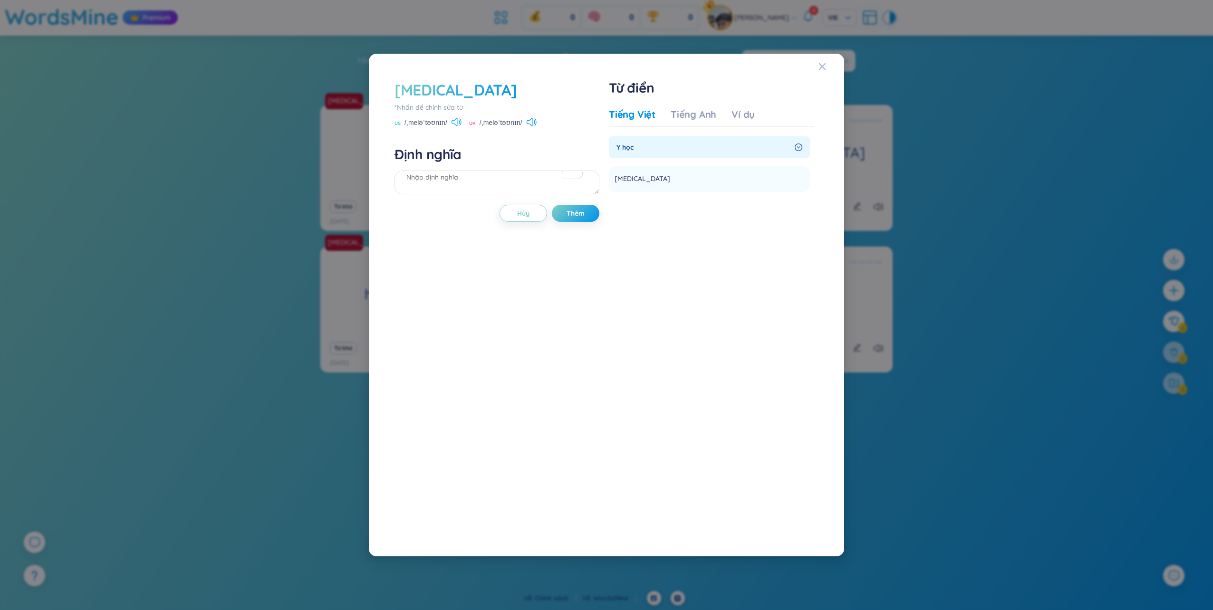
click at [461, 122] on icon at bounding box center [456, 122] width 10 height 9
drag, startPoint x: 645, startPoint y: 179, endPoint x: 611, endPoint y: 178, distance: 34.2
click at [611, 178] on li "melatonin Thêm" at bounding box center [709, 179] width 201 height 27
click at [439, 180] on textarea "To enrich screen reader interactions, please activate Accessibility in Grammarl…" at bounding box center [496, 183] width 205 height 24
paste textarea "[MEDICAL_DATA]"
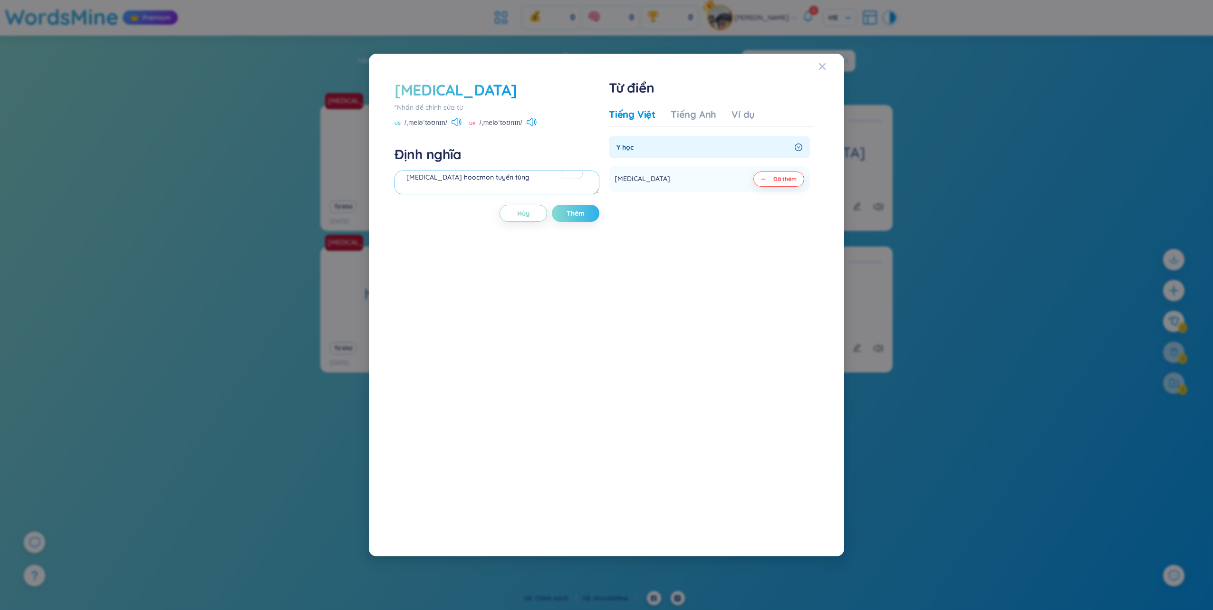
type textarea "[MEDICAL_DATA] hoocmon tuyến tùng"
click at [579, 209] on span "Thêm" at bounding box center [575, 214] width 18 height 10
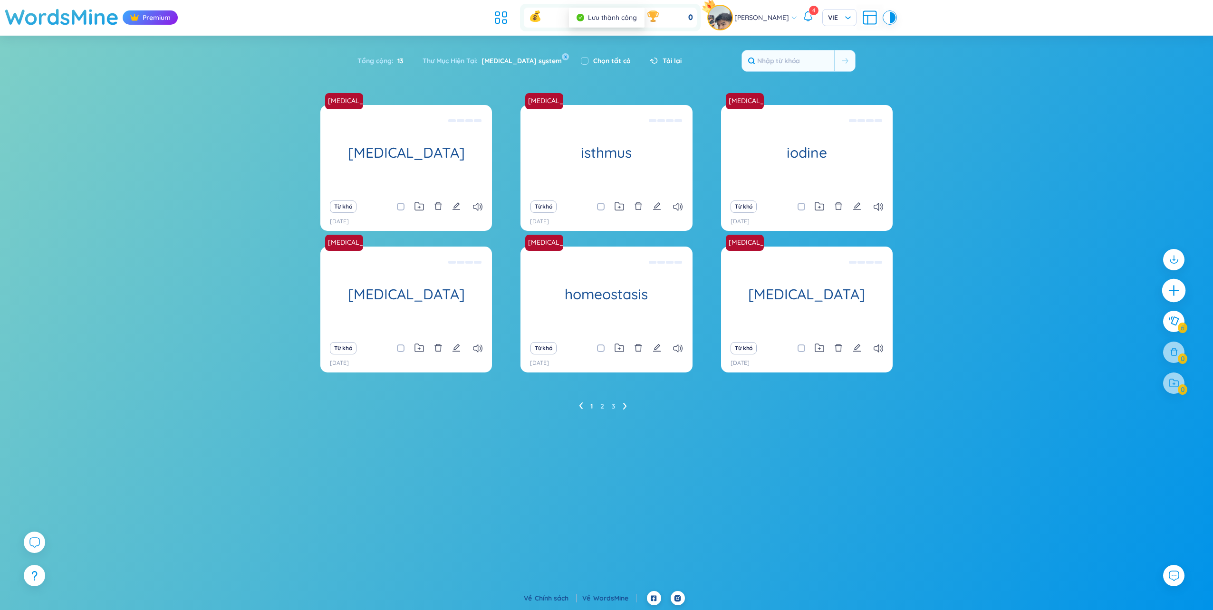
click at [1172, 291] on icon "plus" at bounding box center [1173, 290] width 13 height 13
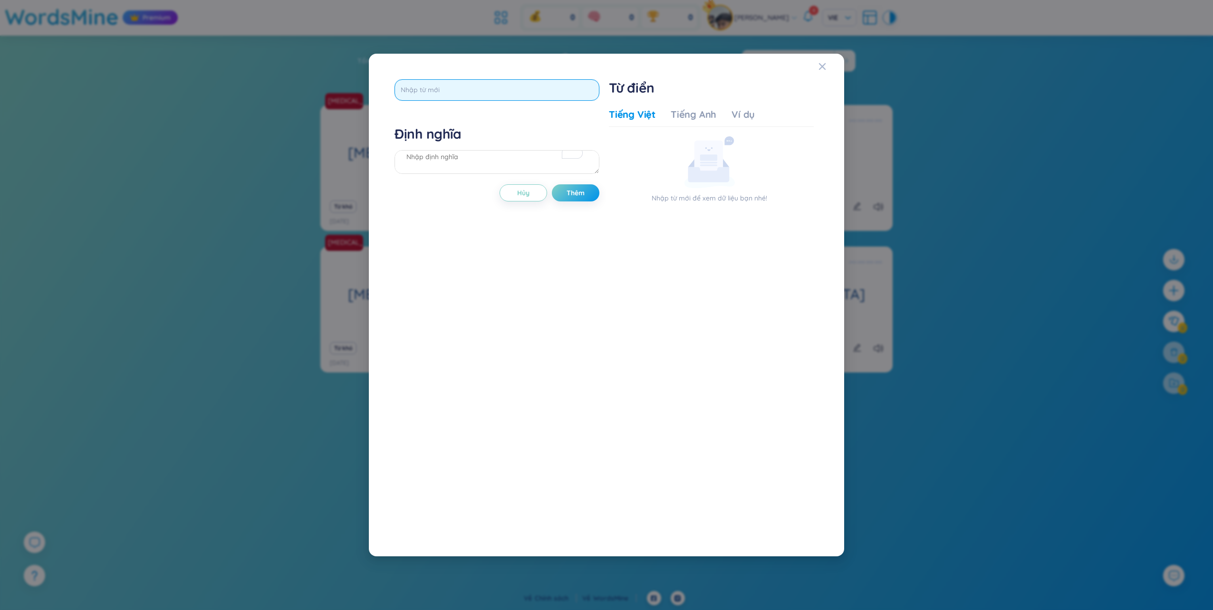
click at [571, 93] on input "text" at bounding box center [496, 89] width 205 height 21
type input "ovaries"
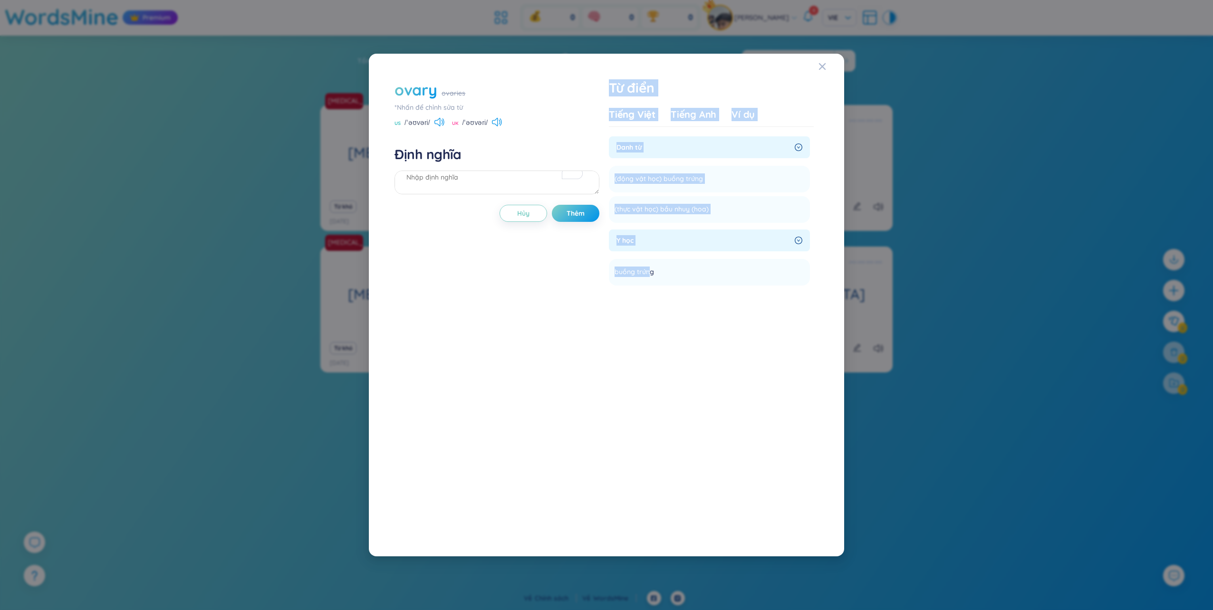
drag, startPoint x: 650, startPoint y: 274, endPoint x: 598, endPoint y: 281, distance: 52.8
click at [598, 281] on div "ovary ovaries *Nhấn để chỉnh sửa từ US /ˈəʊvəri/ UK /ˈəʊvəri/ Định nghĩa Hủy Th…" at bounding box center [606, 305] width 433 height 461
drag, startPoint x: 598, startPoint y: 281, endPoint x: 643, endPoint y: 271, distance: 45.7
click at [643, 271] on span "buồng trứng" at bounding box center [633, 272] width 39 height 11
drag, startPoint x: 652, startPoint y: 273, endPoint x: 615, endPoint y: 273, distance: 36.1
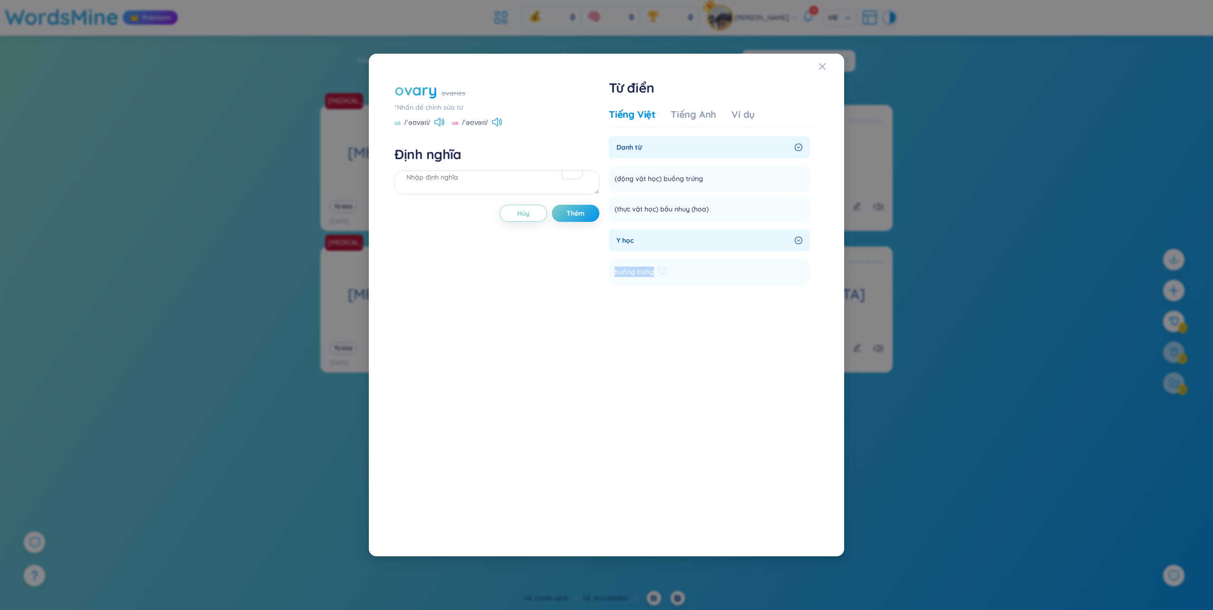
click at [615, 273] on span "buồng trứng" at bounding box center [633, 272] width 39 height 11
click at [504, 184] on textarea "To enrich screen reader interactions, please activate Accessibility in Grammarl…" at bounding box center [496, 183] width 205 height 24
paste textarea "buồng trứng"
type textarea "buồng trứng"
click at [567, 215] on span "Thêm" at bounding box center [575, 214] width 18 height 10
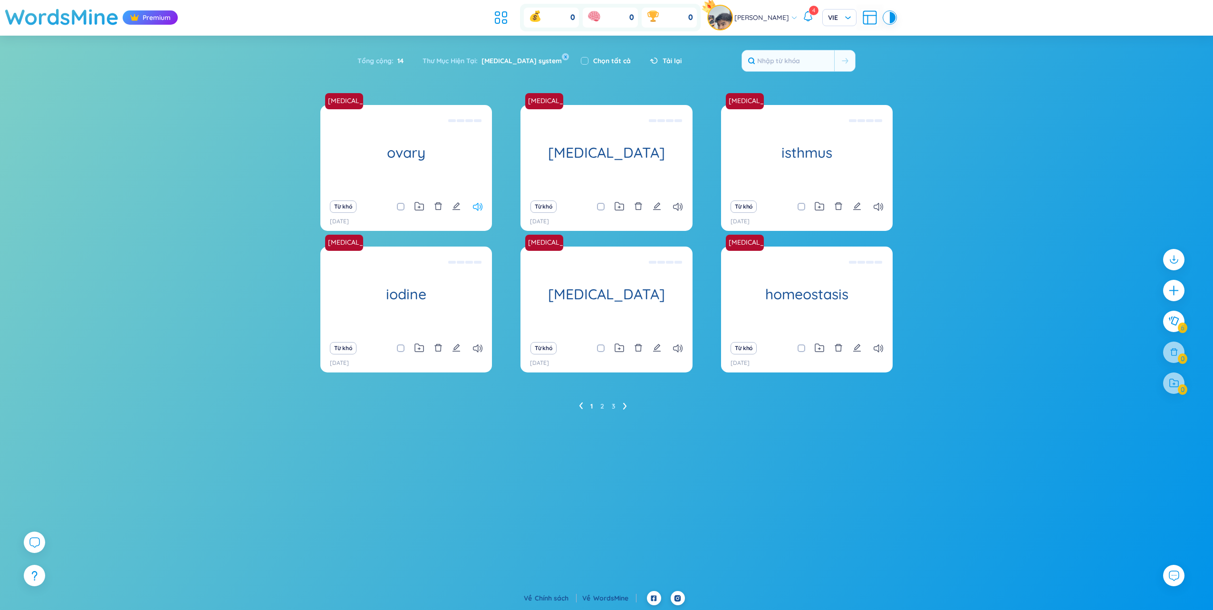
click at [475, 206] on icon at bounding box center [478, 207] width 10 height 8
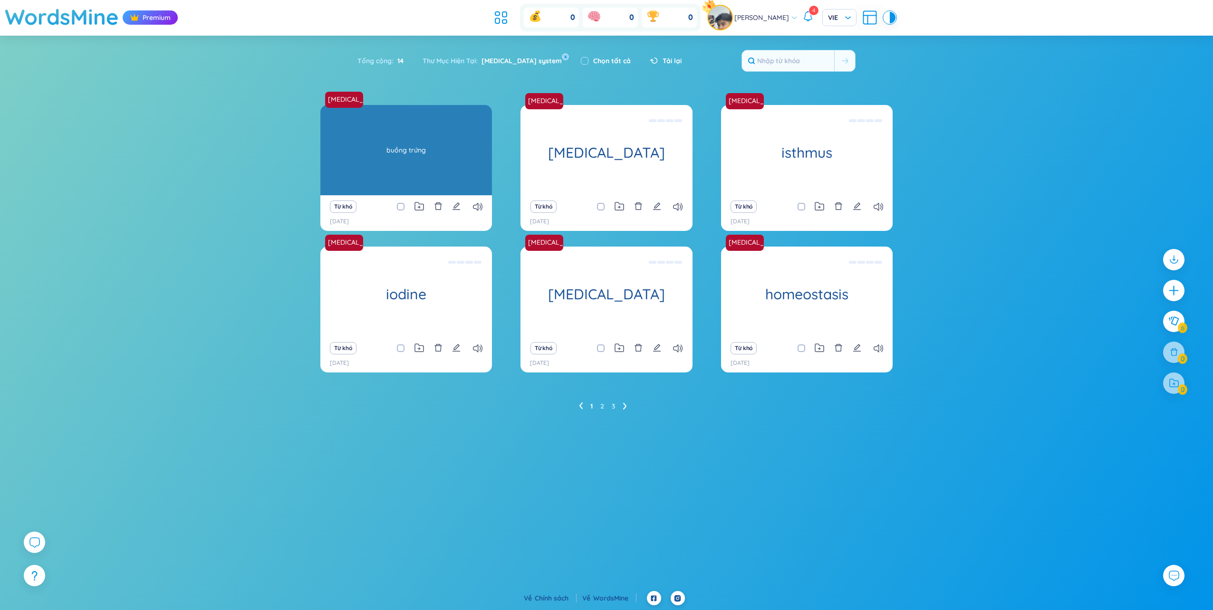
click at [432, 151] on div "buồng trứng" at bounding box center [406, 150] width 162 height 86
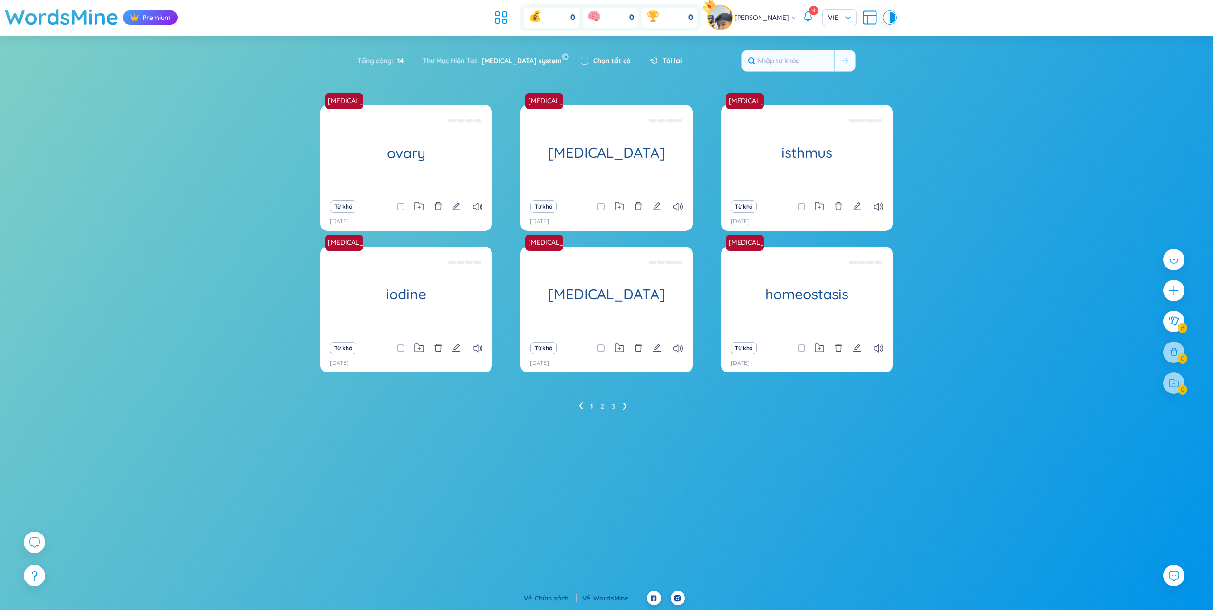
click at [455, 206] on icon "edit" at bounding box center [456, 206] width 9 height 9
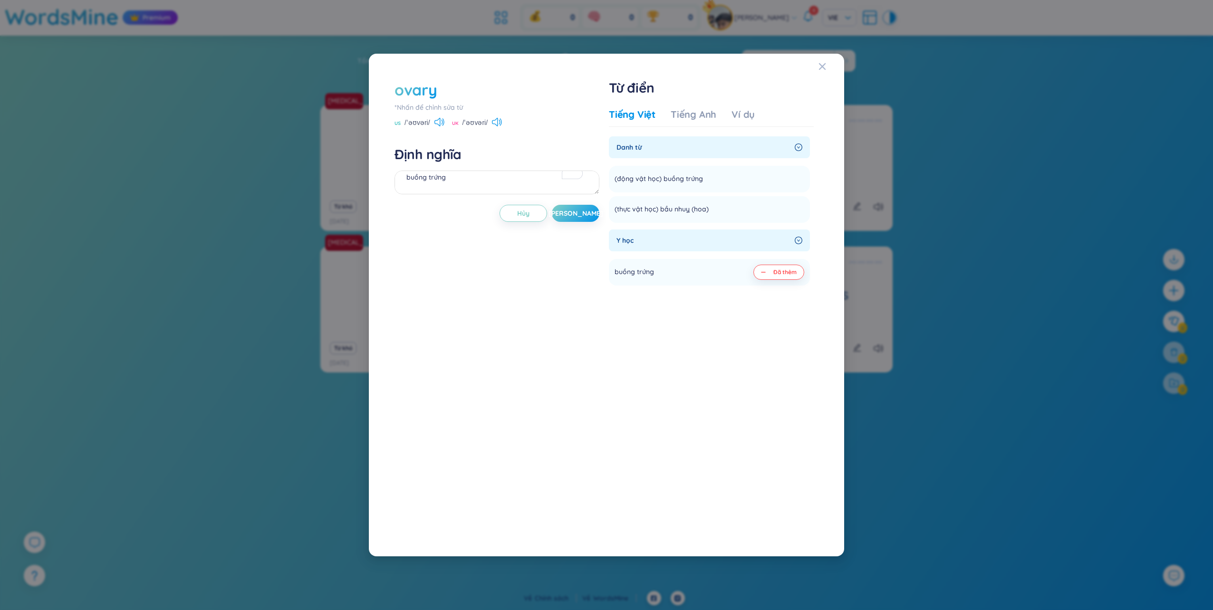
click at [433, 90] on div "ovary" at bounding box center [415, 89] width 42 height 21
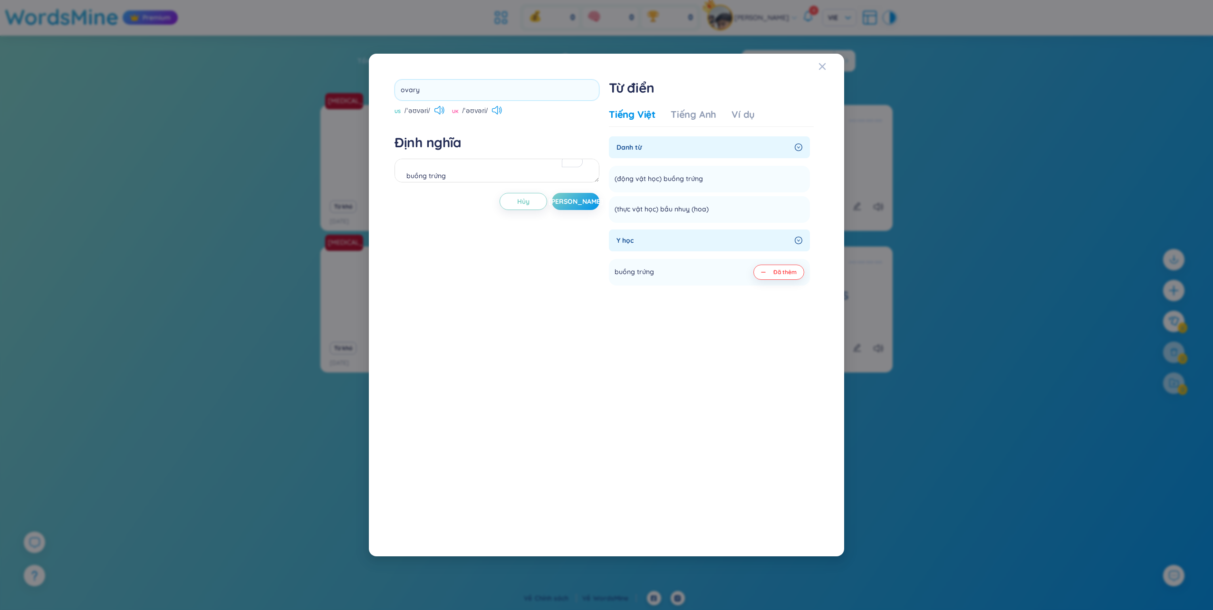
scroll to position [10, 0]
type input "ovary"
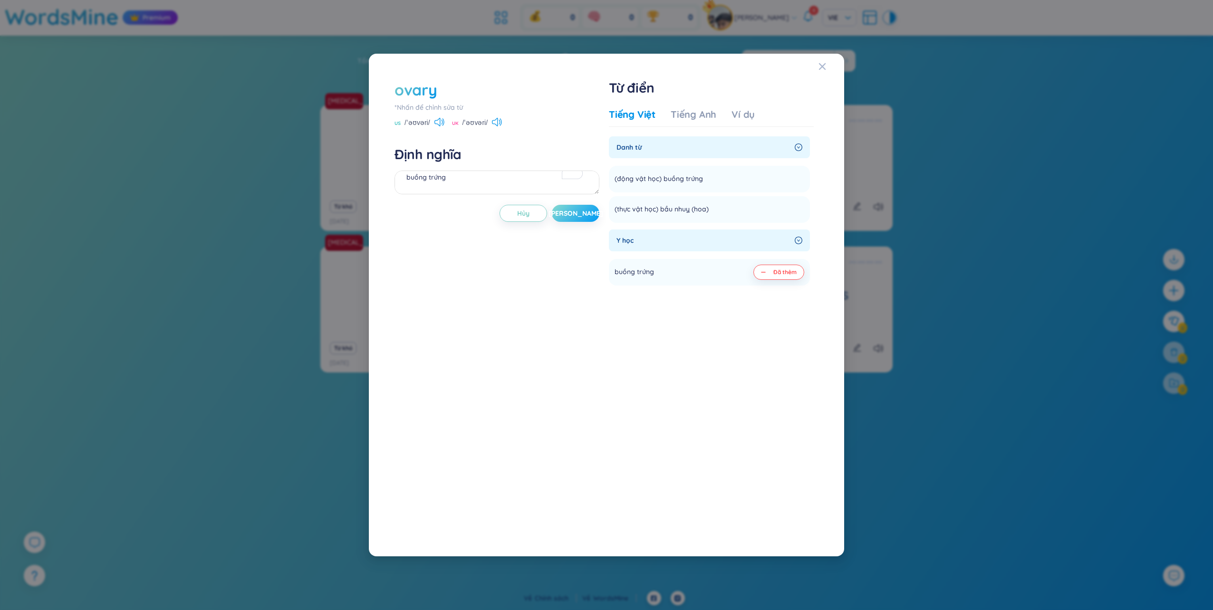
click at [568, 214] on button "[PERSON_NAME]" at bounding box center [576, 213] width 48 height 17
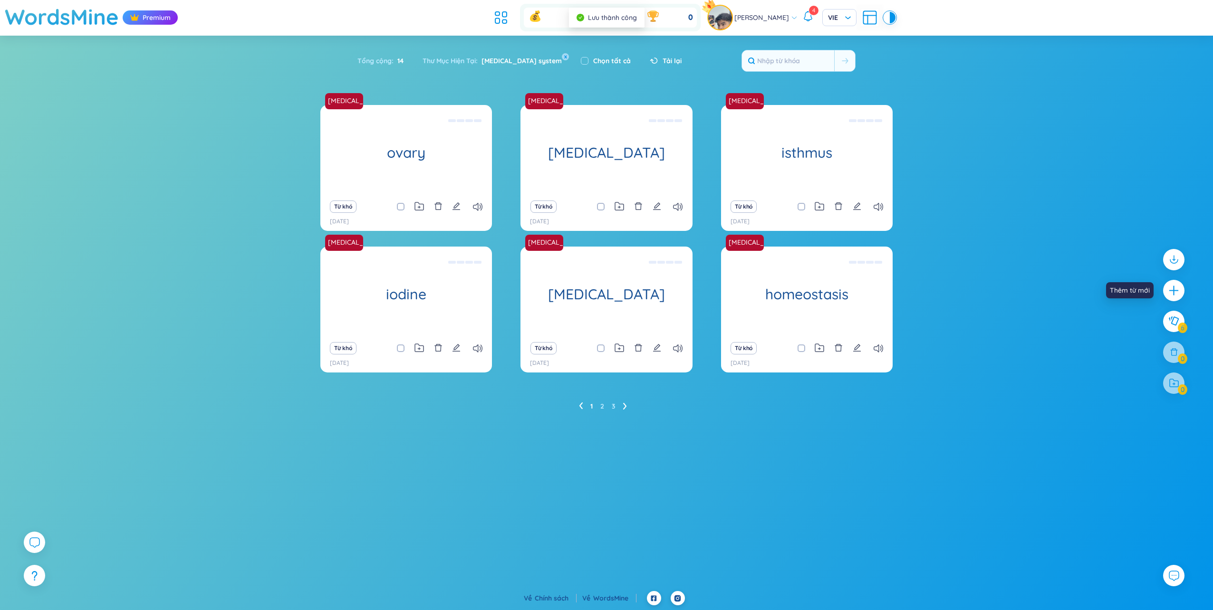
click at [1171, 288] on icon "plus" at bounding box center [1174, 291] width 12 height 12
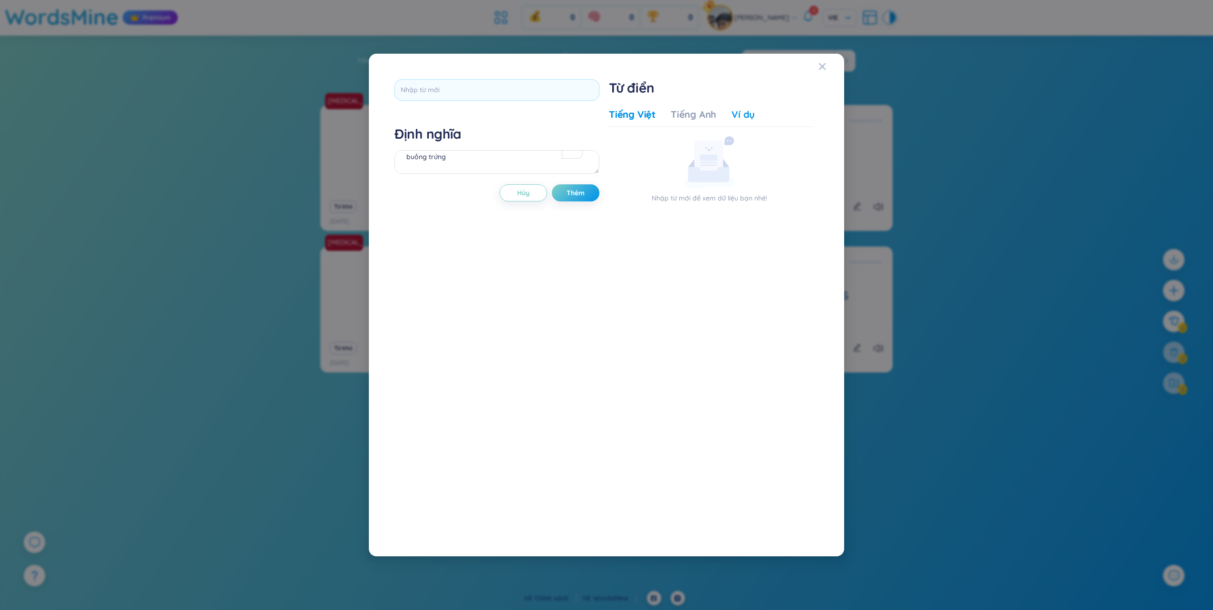
click at [732, 115] on div "Ví dụ" at bounding box center [742, 114] width 23 height 13
click at [677, 115] on div "Tiếng Anh" at bounding box center [694, 114] width 46 height 13
click at [612, 125] on div "Tiếng Việt Tiếng Anh Ví dụ" at bounding box center [682, 117] width 146 height 19
drag, startPoint x: 624, startPoint y: 118, endPoint x: 586, endPoint y: 106, distance: 39.8
click at [624, 118] on div "Tiếng Việt" at bounding box center [632, 114] width 47 height 13
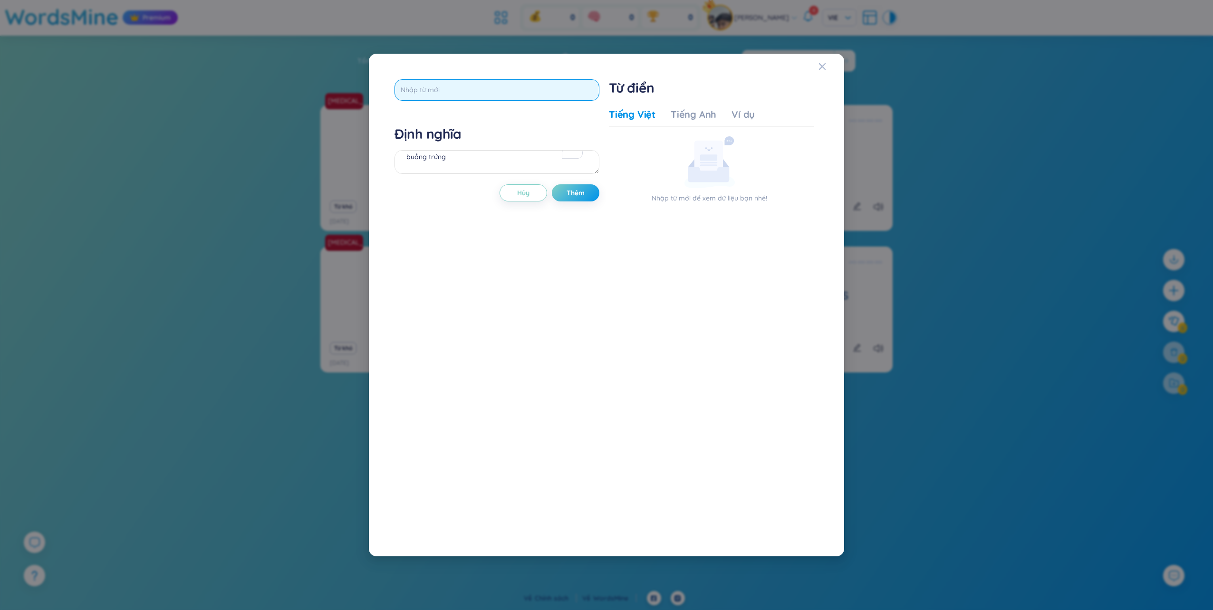
click at [566, 91] on input "text" at bounding box center [496, 89] width 205 height 21
type input "o"
type input "õ"
type input "o"
type input "õ"
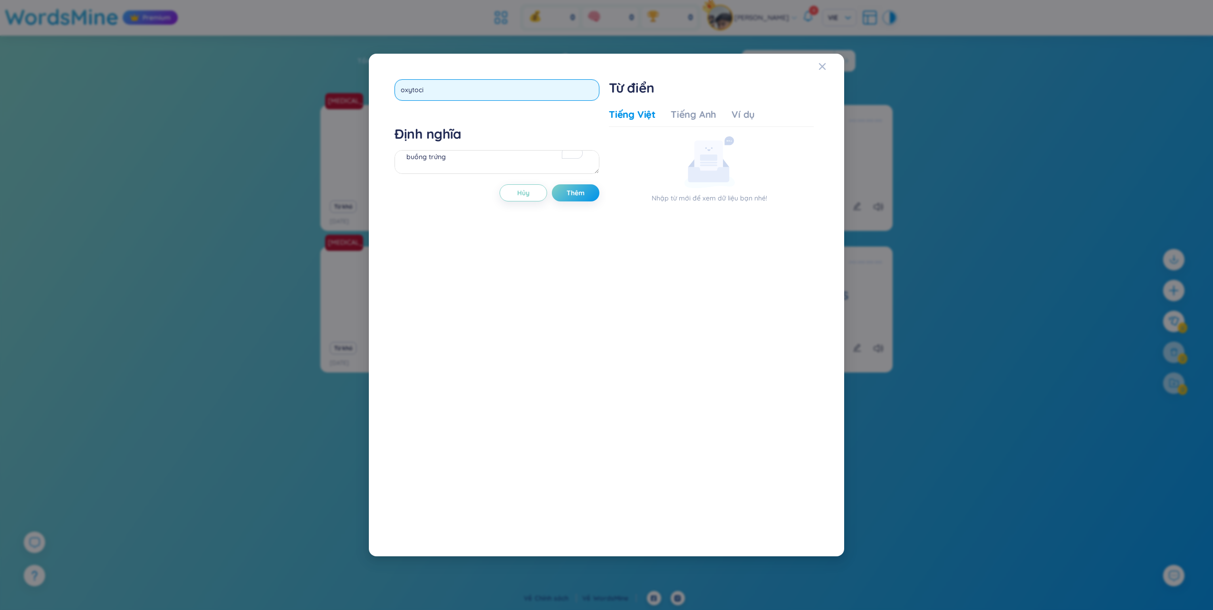
type input "[MEDICAL_DATA]"
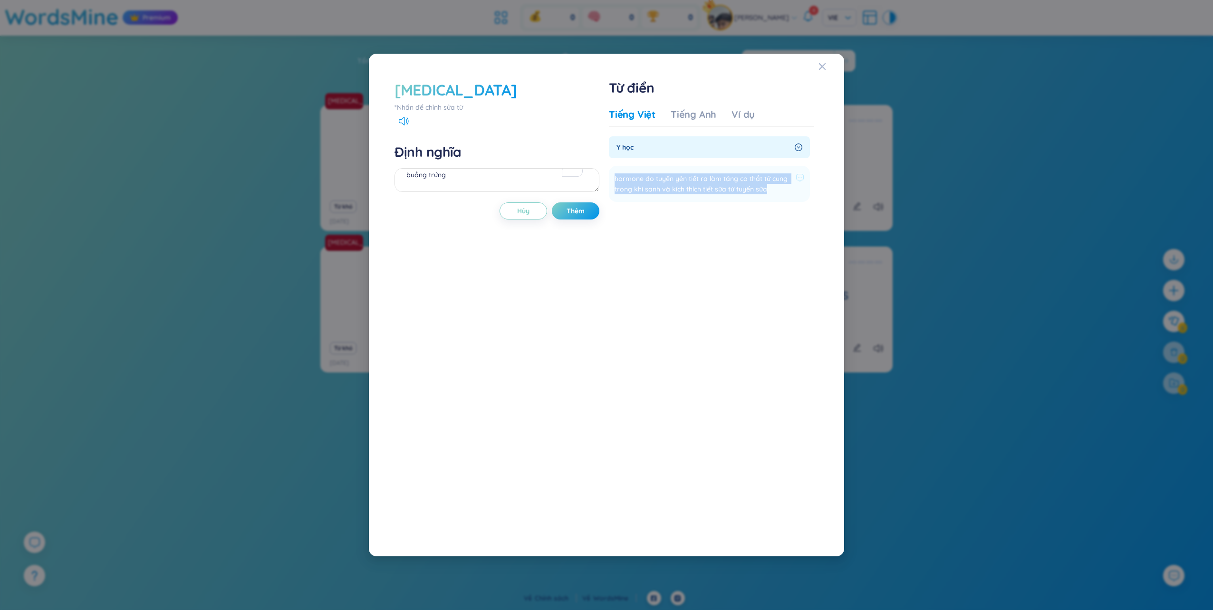
drag, startPoint x: 613, startPoint y: 178, endPoint x: 770, endPoint y: 187, distance: 157.1
click at [770, 187] on li "hormone do tuyến yên tiết ra làm tăng co thắt tử cung trong khi sanh và kích th…" at bounding box center [709, 184] width 201 height 36
copy span "hormone do tuyến yên tiết ra làm tăng co thắt tử cung trong khi sanh và kích th…"
click at [457, 184] on textarea "buồng trứng" at bounding box center [496, 180] width 205 height 24
paste textarea "hormone do tuyến yên tiết ra làm tăng co thắt tử cung trong khi sanh và kích th…"
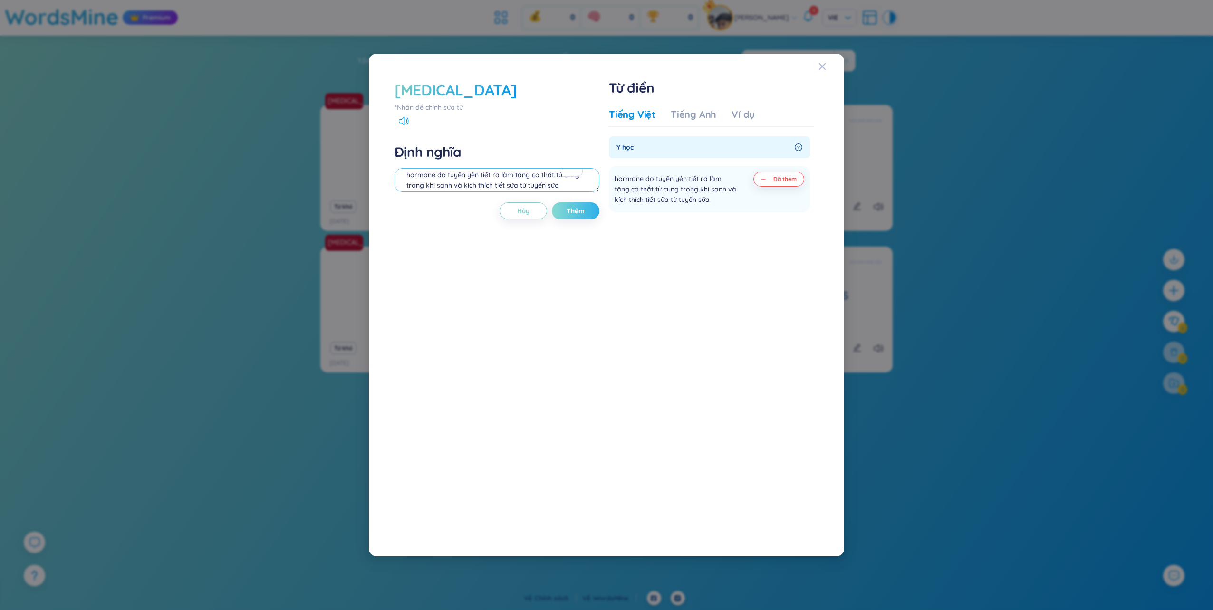
type textarea "hormone do tuyến yên tiết ra làm tăng co thắt tử cung trong khi sanh và kích th…"
click at [575, 212] on span "Thêm" at bounding box center [575, 211] width 18 height 10
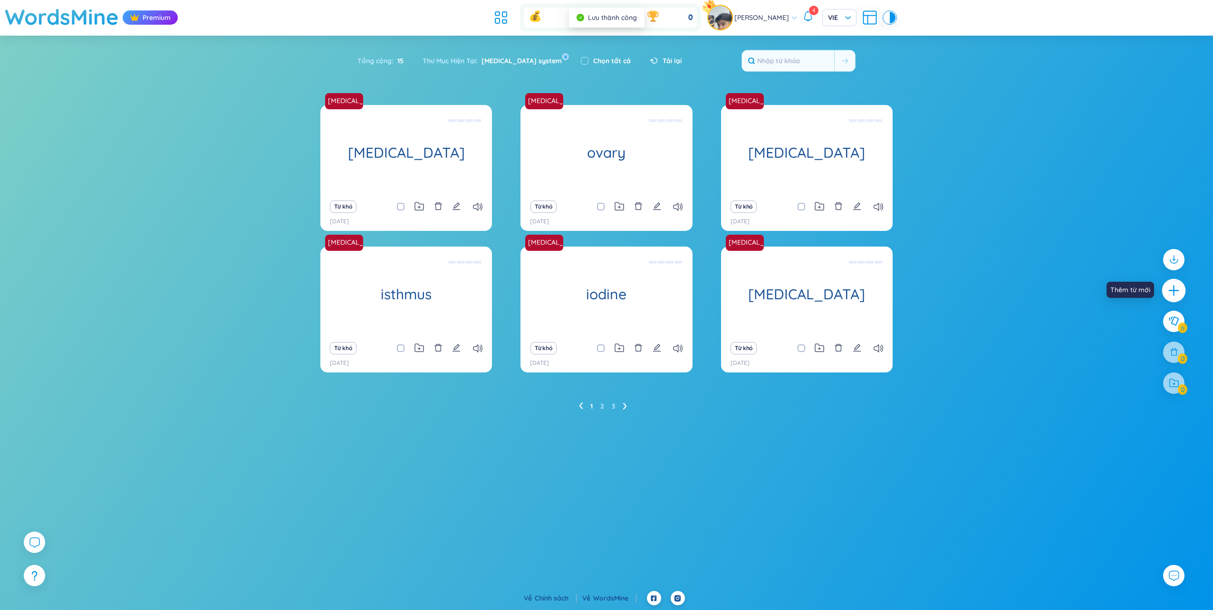
click at [1178, 293] on icon "plus" at bounding box center [1173, 290] width 13 height 13
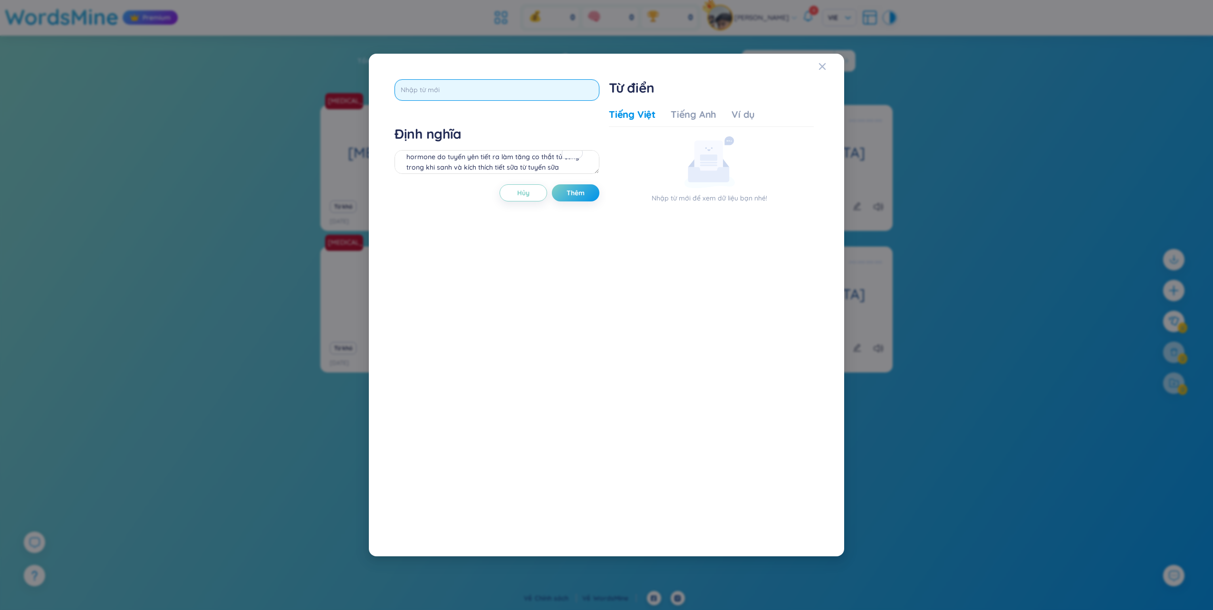
click at [539, 84] on input "text" at bounding box center [496, 89] width 205 height 21
type input "[MEDICAL_DATA]"
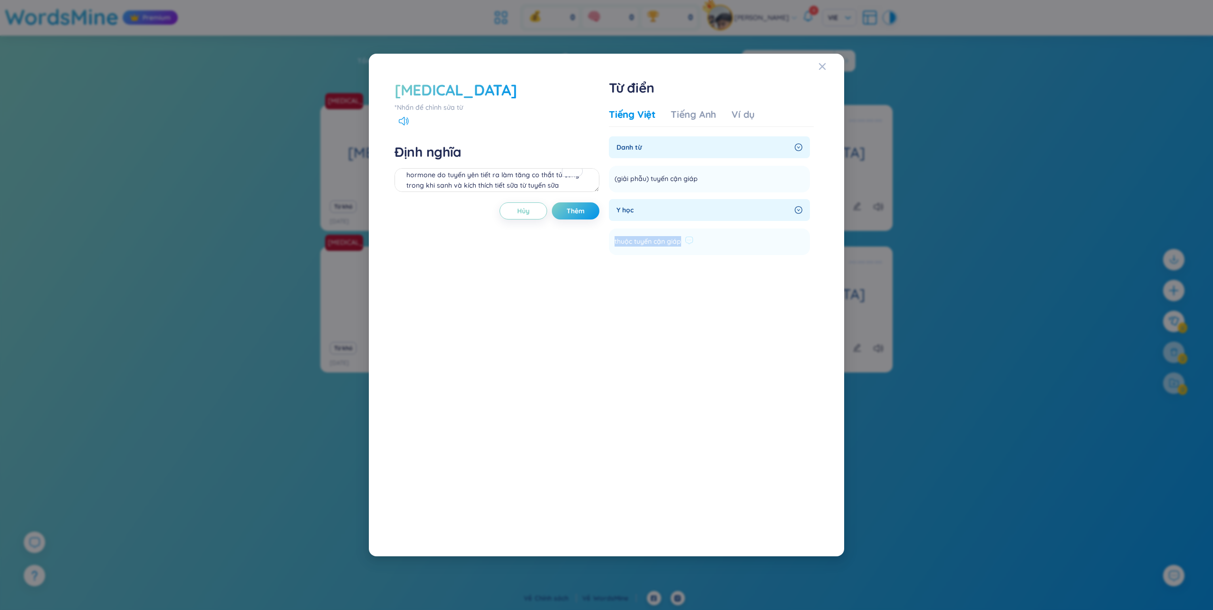
drag, startPoint x: 680, startPoint y: 240, endPoint x: 613, endPoint y: 246, distance: 67.2
click at [613, 246] on li "thuộc tuyến cận giáp Thêm" at bounding box center [709, 242] width 201 height 27
copy span "thuộc tuyến cận giáp"
click at [429, 184] on textarea "hormone do tuyến yên tiết ra làm tăng co thắt tử cung trong khi sanh và kích th…" at bounding box center [496, 180] width 205 height 24
paste textarea "thuộc tuyến cận giáp"
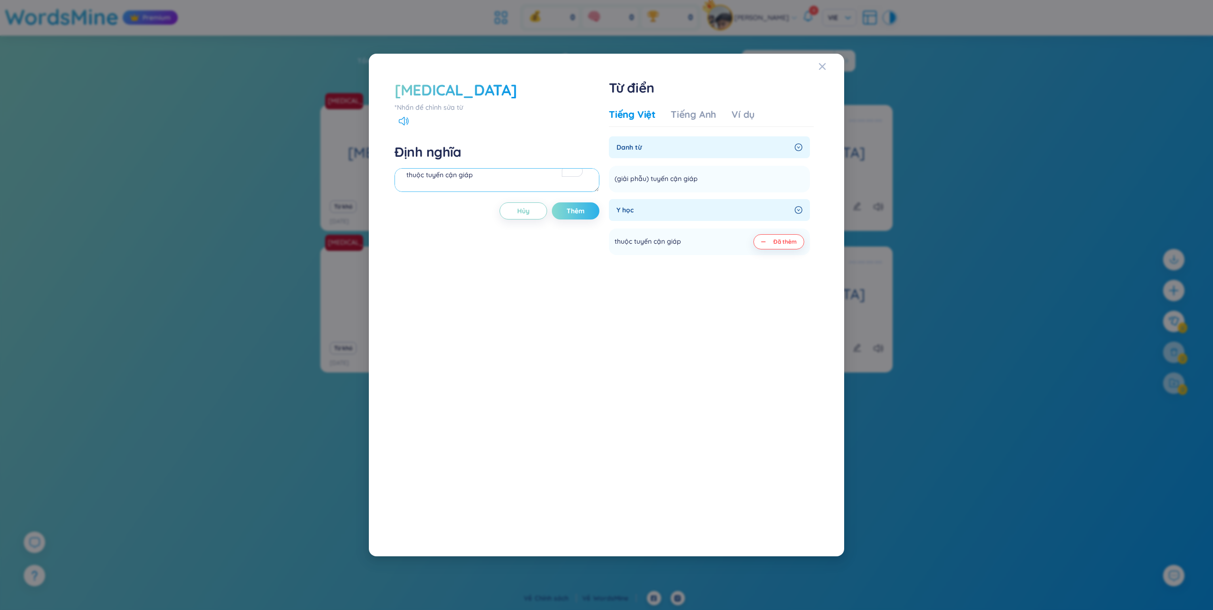
type textarea "thuộc tuyến cận giáp"
click at [564, 211] on button "Thêm" at bounding box center [576, 210] width 48 height 17
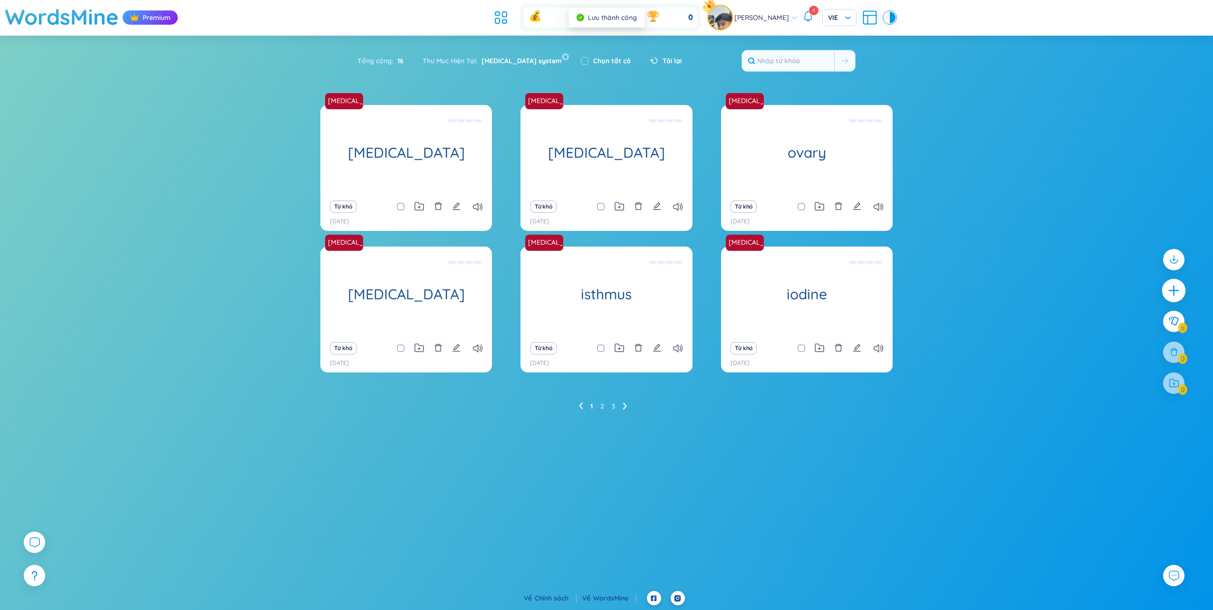
click at [1176, 295] on icon "plus" at bounding box center [1173, 290] width 13 height 13
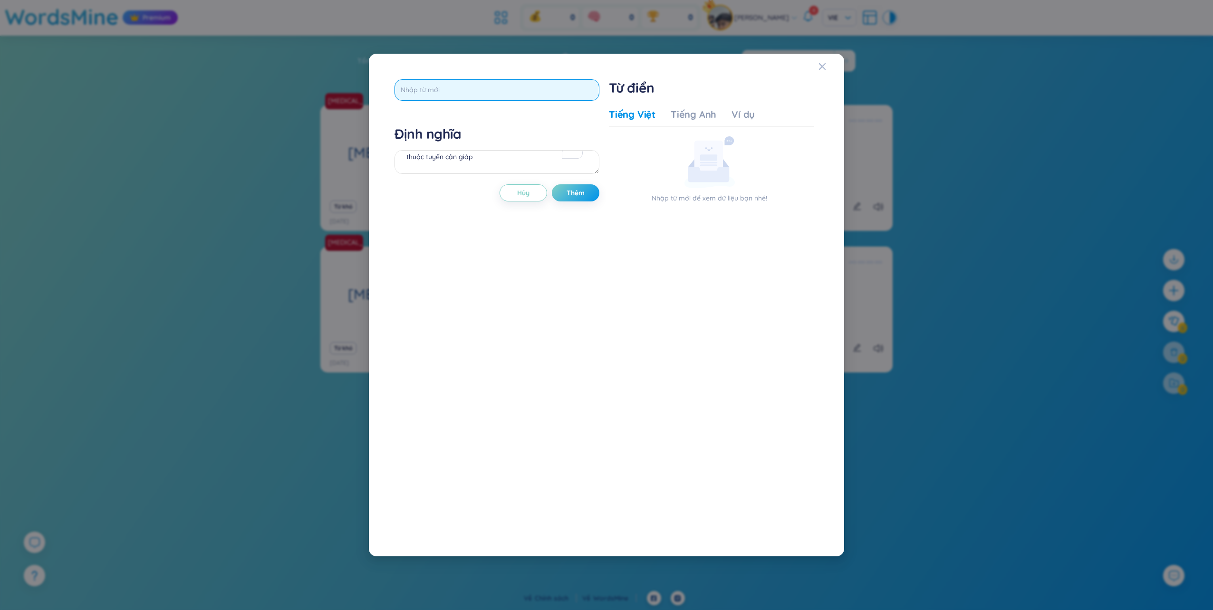
click at [516, 90] on input "text" at bounding box center [496, 89] width 205 height 21
type input "[MEDICAL_DATA]"
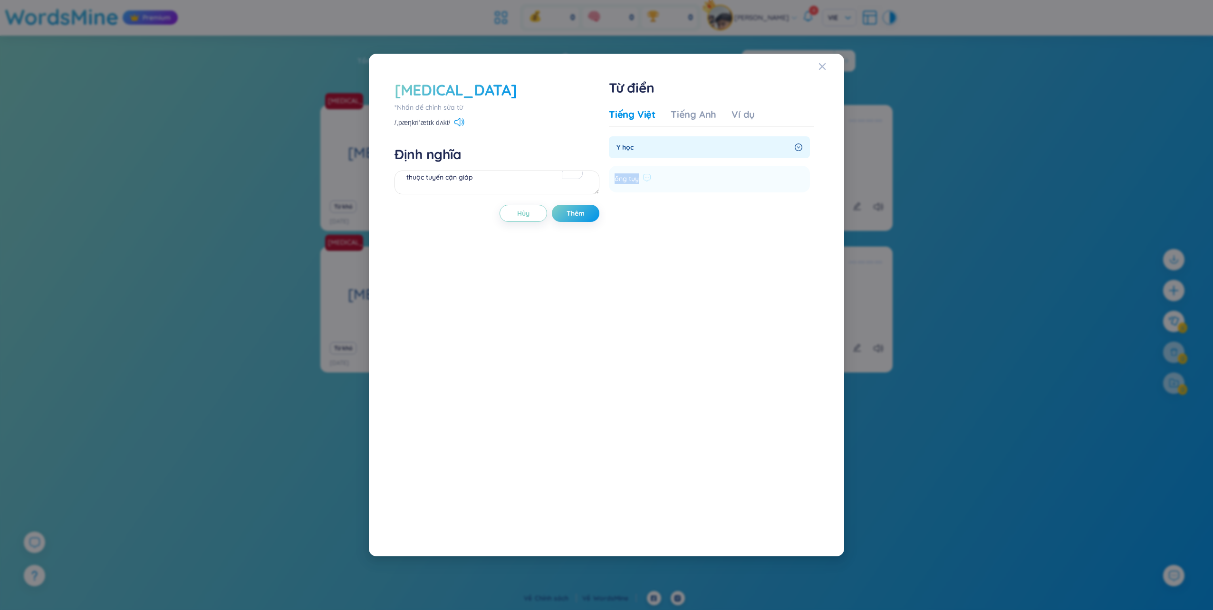
drag, startPoint x: 637, startPoint y: 180, endPoint x: 612, endPoint y: 180, distance: 25.7
click at [612, 180] on li "ống tụy Thêm" at bounding box center [709, 179] width 201 height 27
copy span "ống tụy"
click at [490, 188] on textarea "thuộc tuyến cận giáp" at bounding box center [496, 183] width 205 height 24
paste textarea "ống tụy"
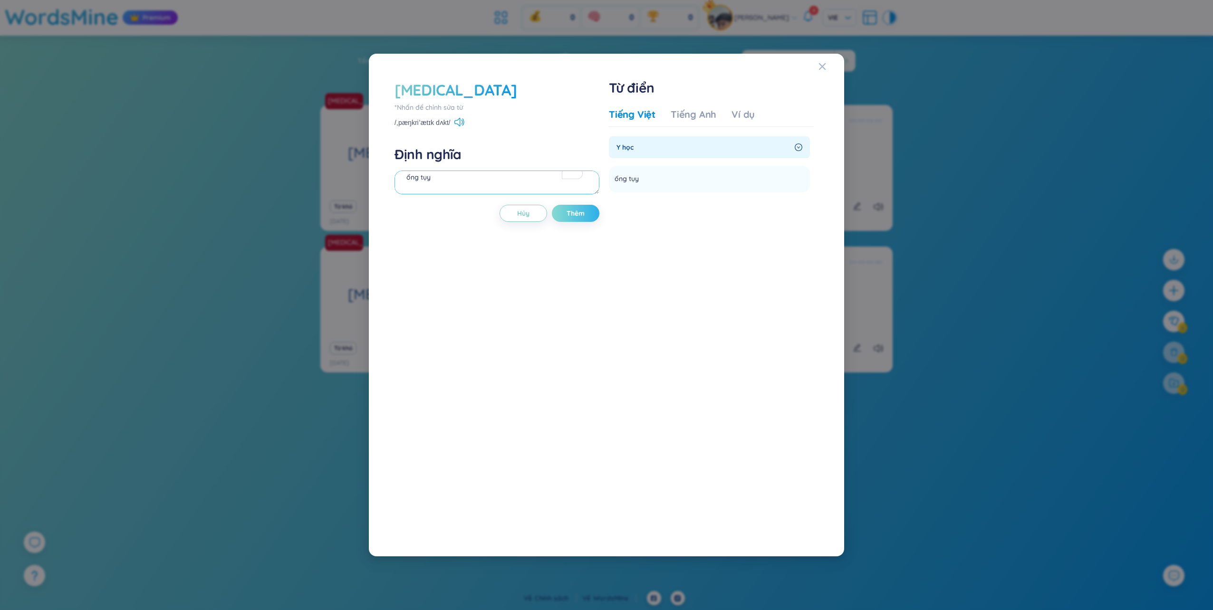
type textarea "ống tụy"
click at [568, 217] on span "Thêm" at bounding box center [575, 214] width 18 height 10
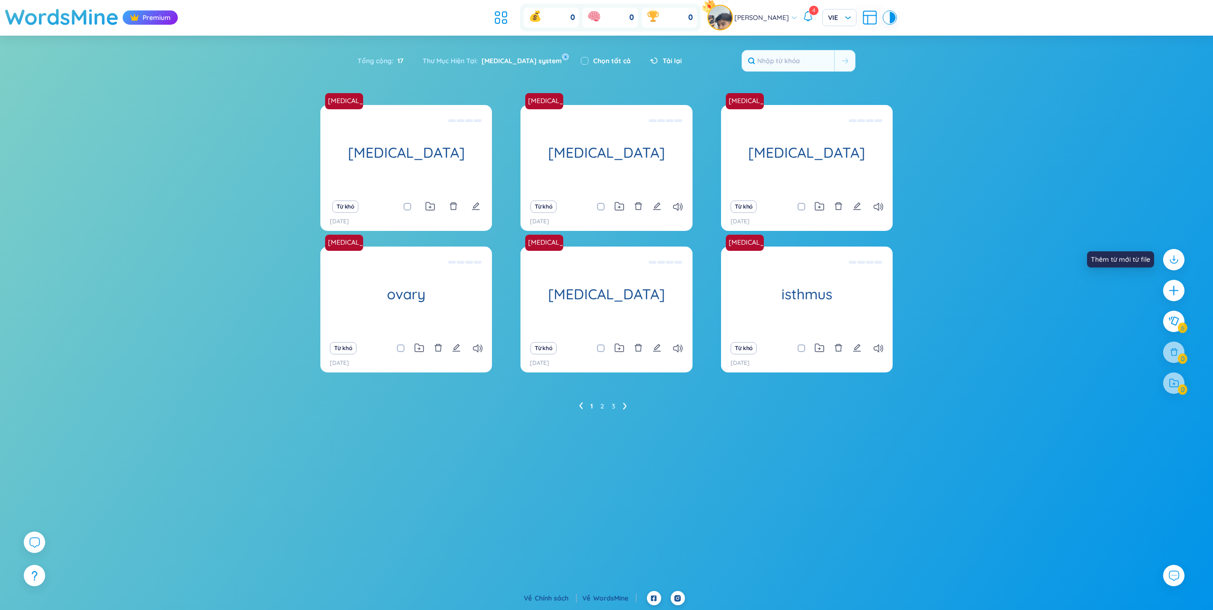
click at [1168, 297] on icon "plus" at bounding box center [1174, 291] width 12 height 12
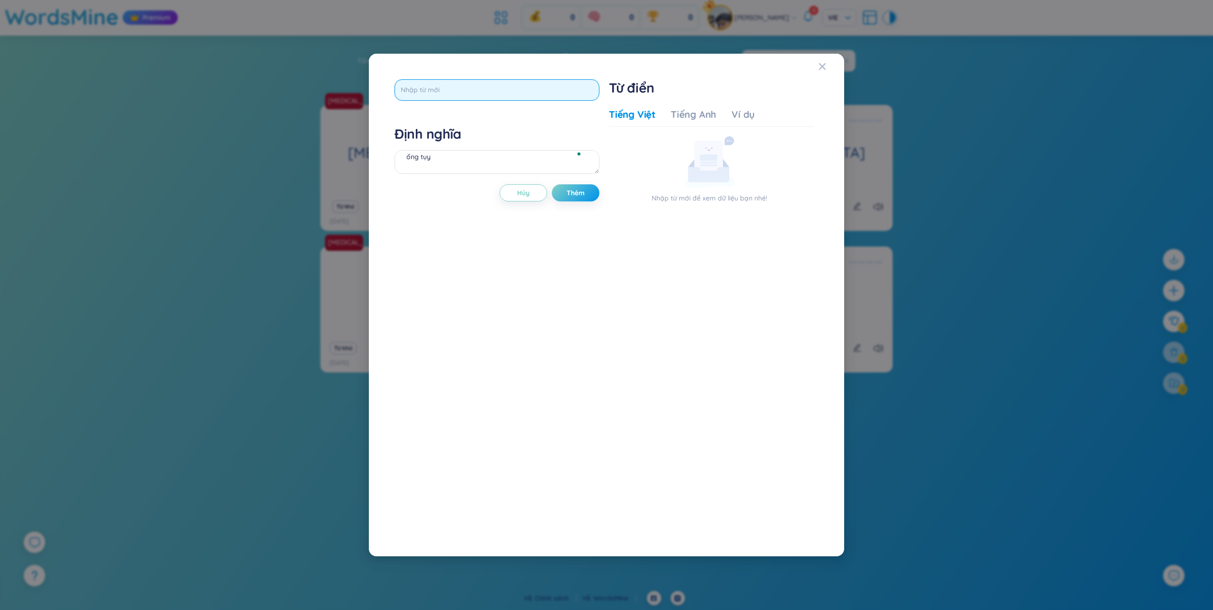
click at [489, 94] on input "text" at bounding box center [496, 89] width 205 height 21
type input "pineal"
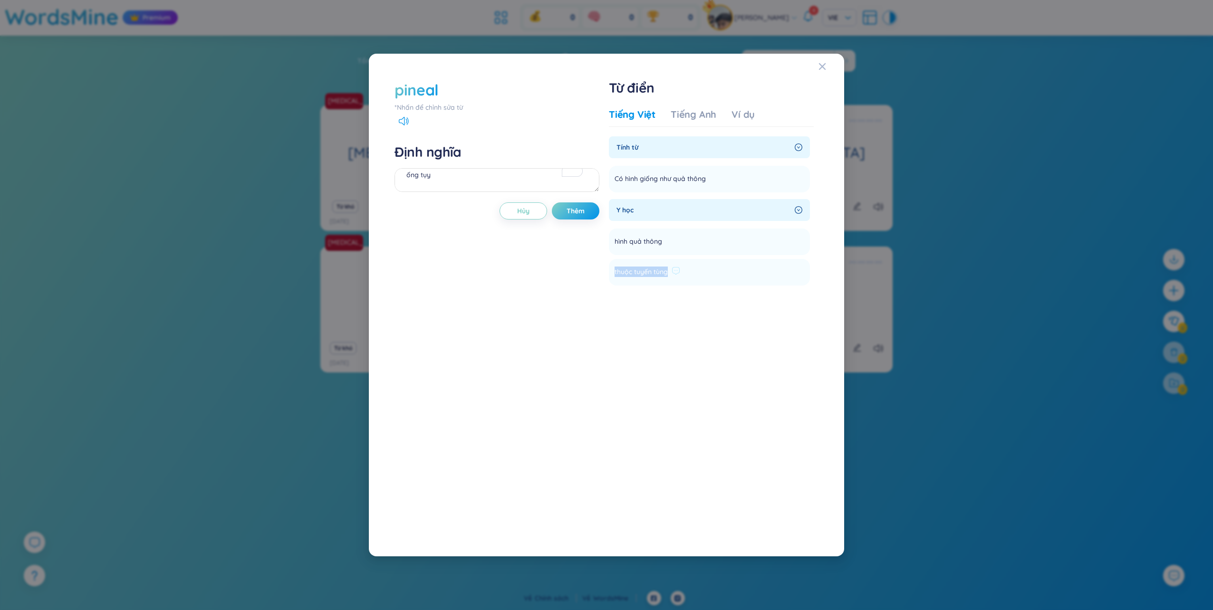
drag, startPoint x: 668, startPoint y: 271, endPoint x: 611, endPoint y: 269, distance: 57.1
click at [611, 269] on li "thuộc tuyến tùng Thêm" at bounding box center [709, 272] width 201 height 27
copy span "thuộc tuyến tùng"
click at [464, 177] on textarea "ống tụy" at bounding box center [496, 180] width 205 height 24
paste textarea "thuộc tuyến tùng"
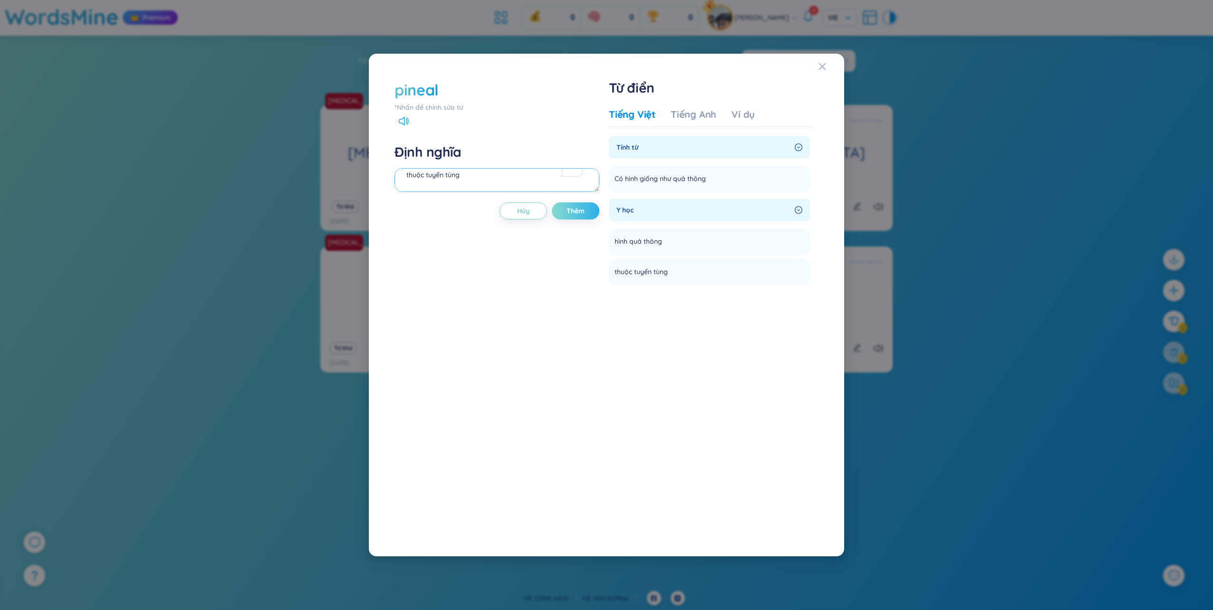
type textarea "thuộc tuyến tùng"
click at [572, 206] on span "Thêm" at bounding box center [575, 211] width 18 height 10
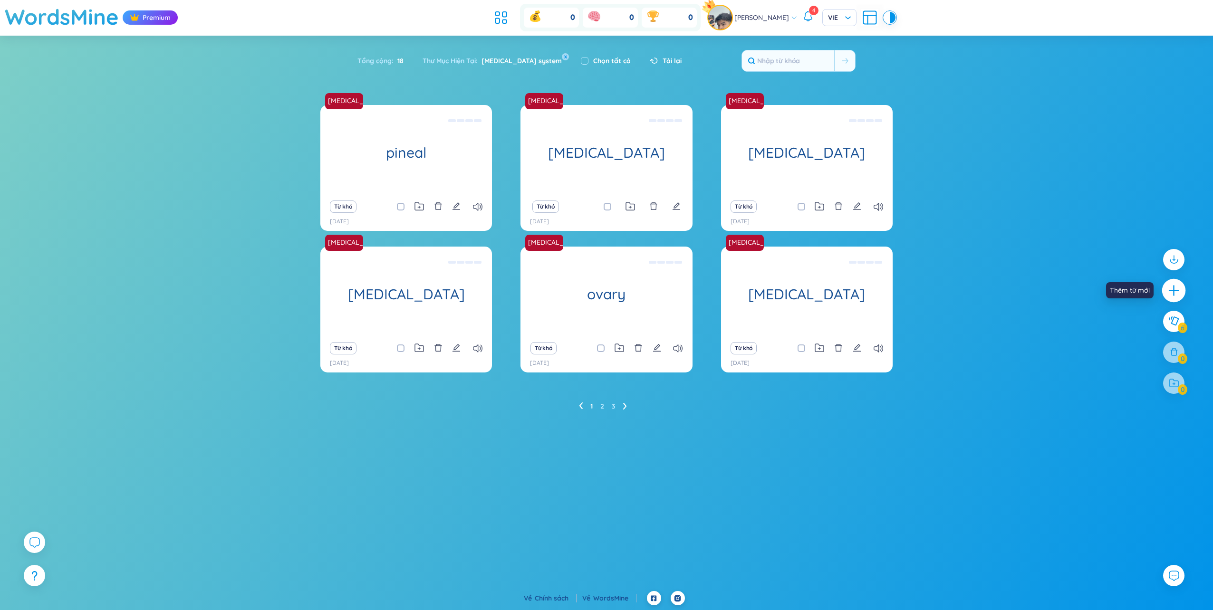
click at [1172, 290] on icon "plus" at bounding box center [1173, 290] width 13 height 13
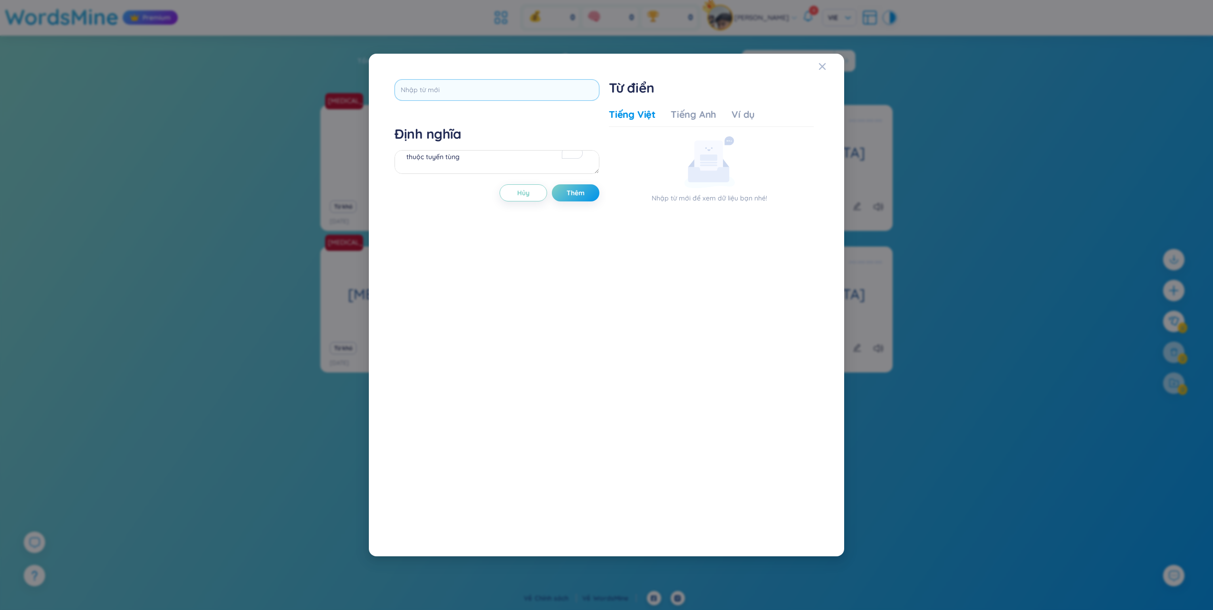
drag, startPoint x: 454, startPoint y: 78, endPoint x: 454, endPoint y: 85, distance: 7.1
click at [454, 78] on div "Định nghĩa thuộc tuyến tùng Hủy Thêm Từ điển Tiếng Việt Tiếng Anh Ví dụ Nhập từ…" at bounding box center [606, 305] width 433 height 461
click at [454, 87] on input "text" at bounding box center [496, 89] width 205 height 21
type input "[MEDICAL_DATA]"
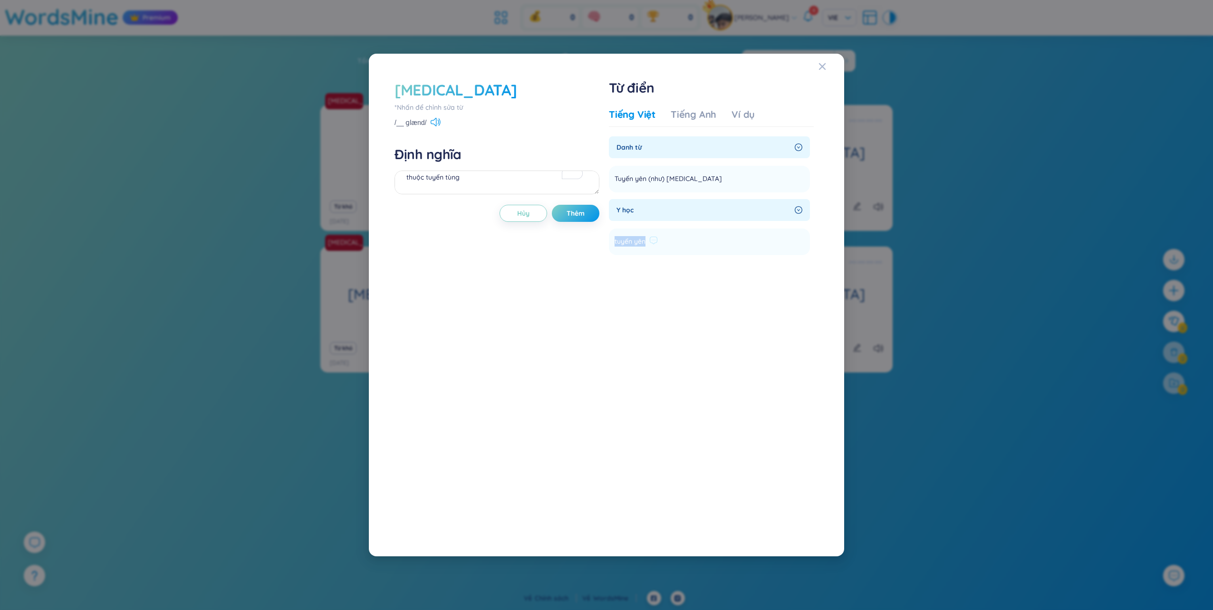
drag, startPoint x: 644, startPoint y: 242, endPoint x: 612, endPoint y: 241, distance: 32.8
click at [612, 241] on li "tuyến [GEOGRAPHIC_DATA]" at bounding box center [709, 242] width 201 height 27
copy span "tuyến yên"
click at [451, 179] on textarea "thuộc tuyến tùng" at bounding box center [496, 183] width 205 height 24
paste textarea "tuyến yên"
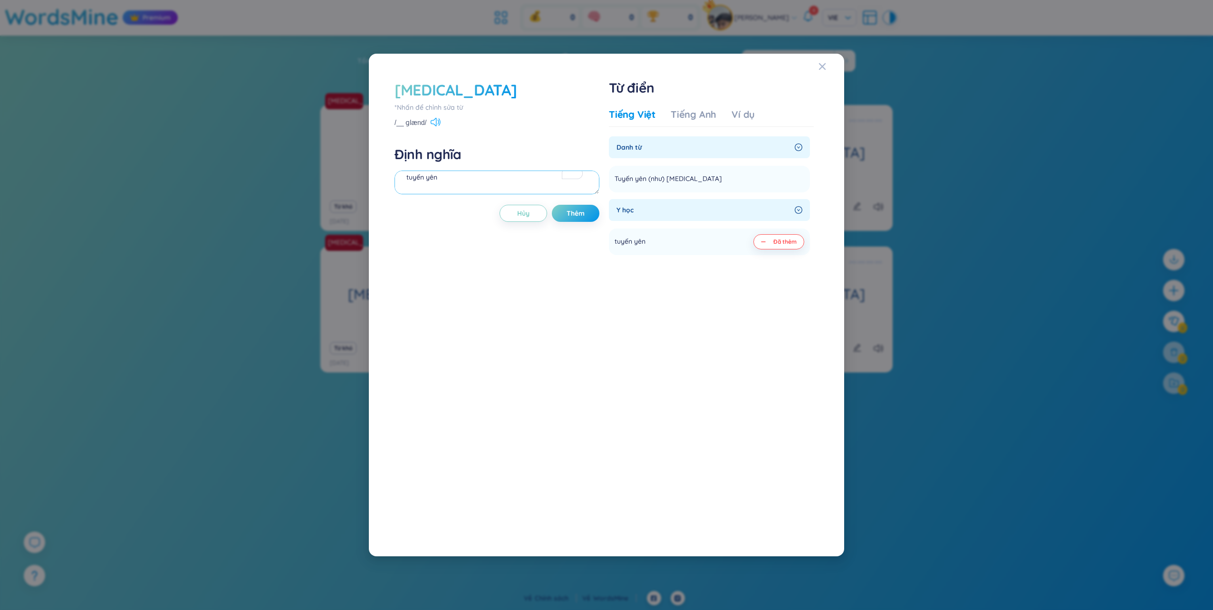
type textarea "tuyến yên"
click at [440, 124] on icon at bounding box center [440, 121] width 2 height 7
drag, startPoint x: 571, startPoint y: 218, endPoint x: 588, endPoint y: 215, distance: 17.3
click at [571, 218] on span "Thêm" at bounding box center [575, 214] width 18 height 10
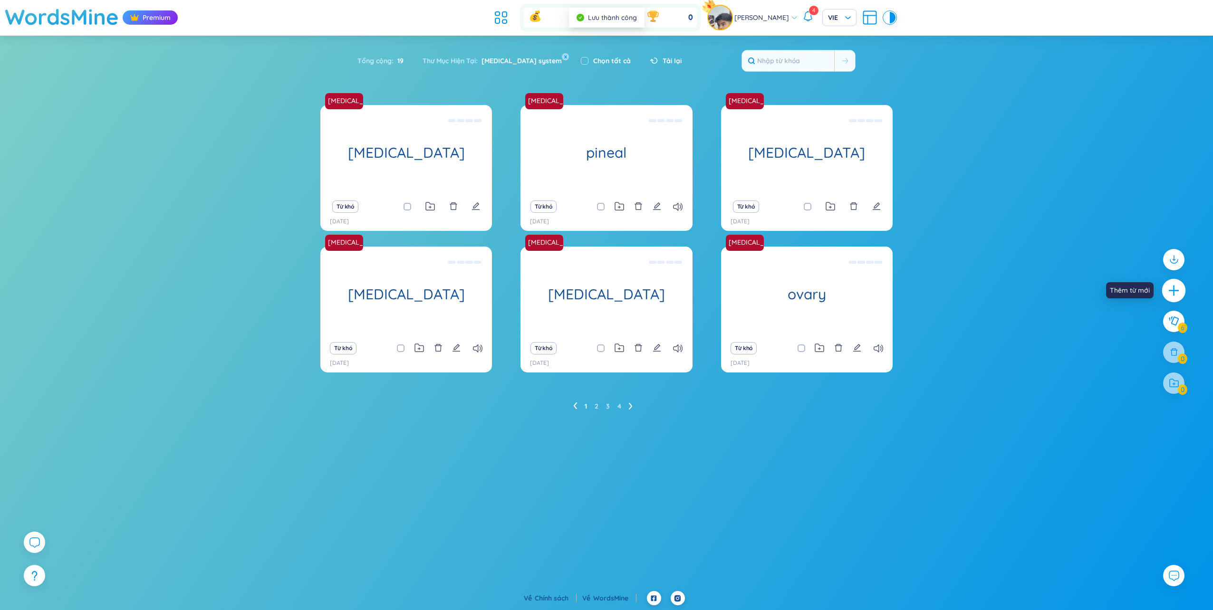
click at [1184, 295] on div at bounding box center [1174, 290] width 24 height 24
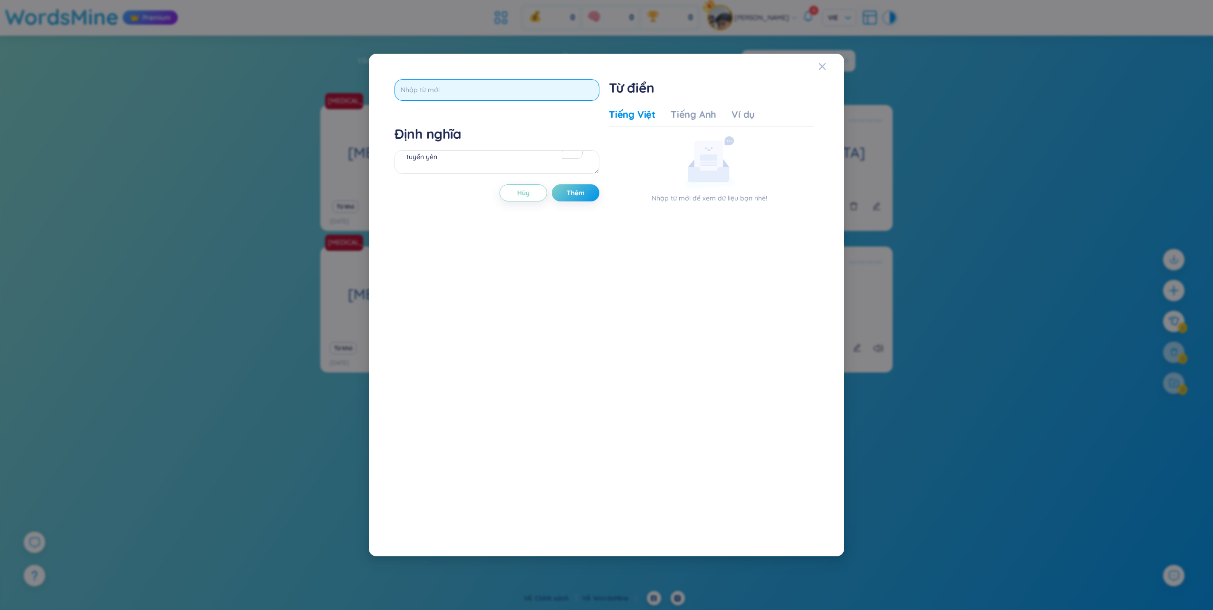
click at [490, 98] on input "text" at bounding box center [496, 89] width 205 height 21
type input "puberty"
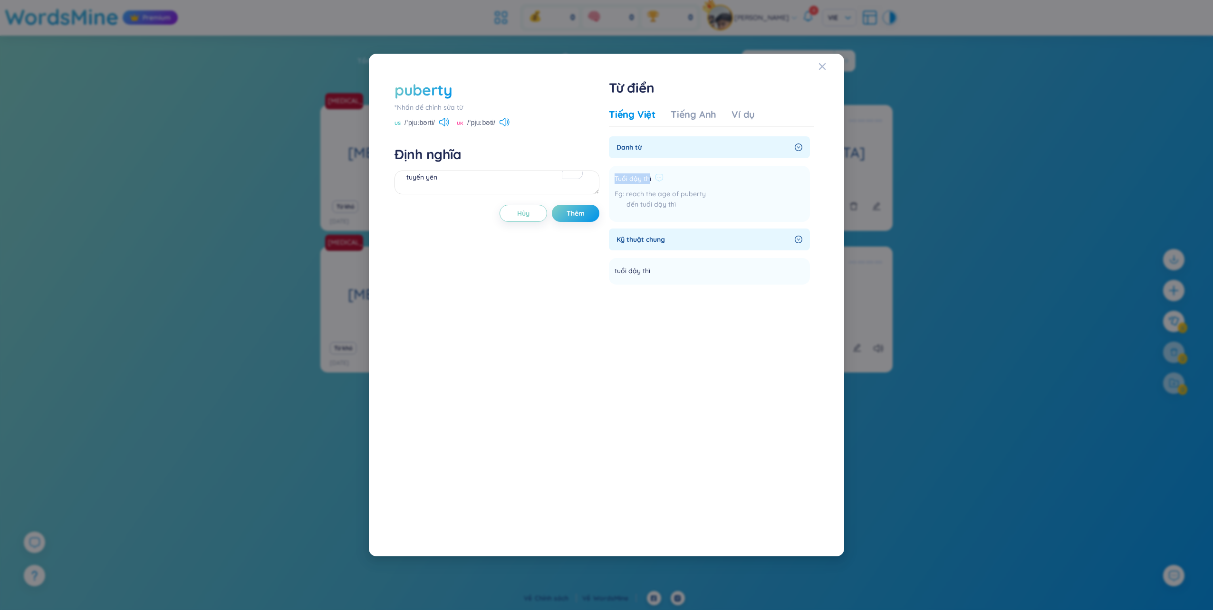
drag, startPoint x: 649, startPoint y: 180, endPoint x: 612, endPoint y: 180, distance: 37.1
click at [612, 180] on li "Tuổi dậy thì reach the age of puberty đến tuổi dậy thì [PERSON_NAME]" at bounding box center [709, 194] width 201 height 56
drag, startPoint x: 612, startPoint y: 180, endPoint x: 647, endPoint y: 184, distance: 35.0
click at [646, 187] on div "Tuổi dậy thì reach the age of puberty đến tuổi dậy thì" at bounding box center [659, 194] width 91 height 45
drag, startPoint x: 651, startPoint y: 178, endPoint x: 614, endPoint y: 179, distance: 37.6
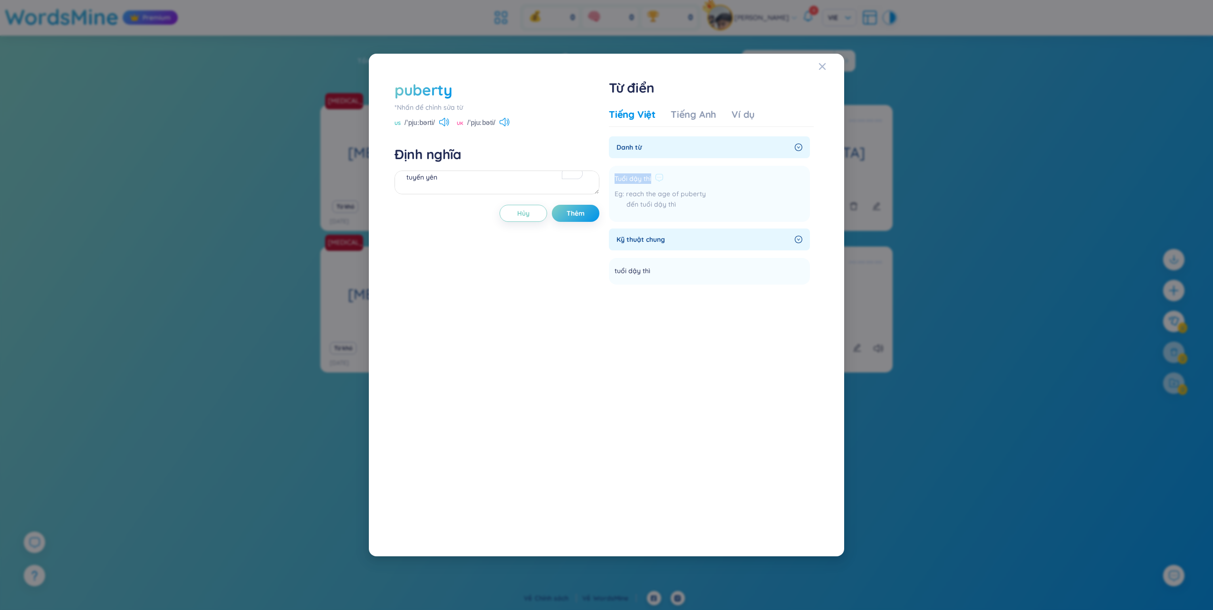
click at [614, 179] on li "Tuổi dậy thì reach the age of puberty đến tuổi dậy thì [PERSON_NAME]" at bounding box center [709, 194] width 201 height 56
copy span "Tuổi dậy thì"
click at [519, 192] on textarea "tuyến yên" at bounding box center [496, 183] width 205 height 24
paste textarea "Tuổi dậy thì"
type textarea "Tuổi dậy thì"
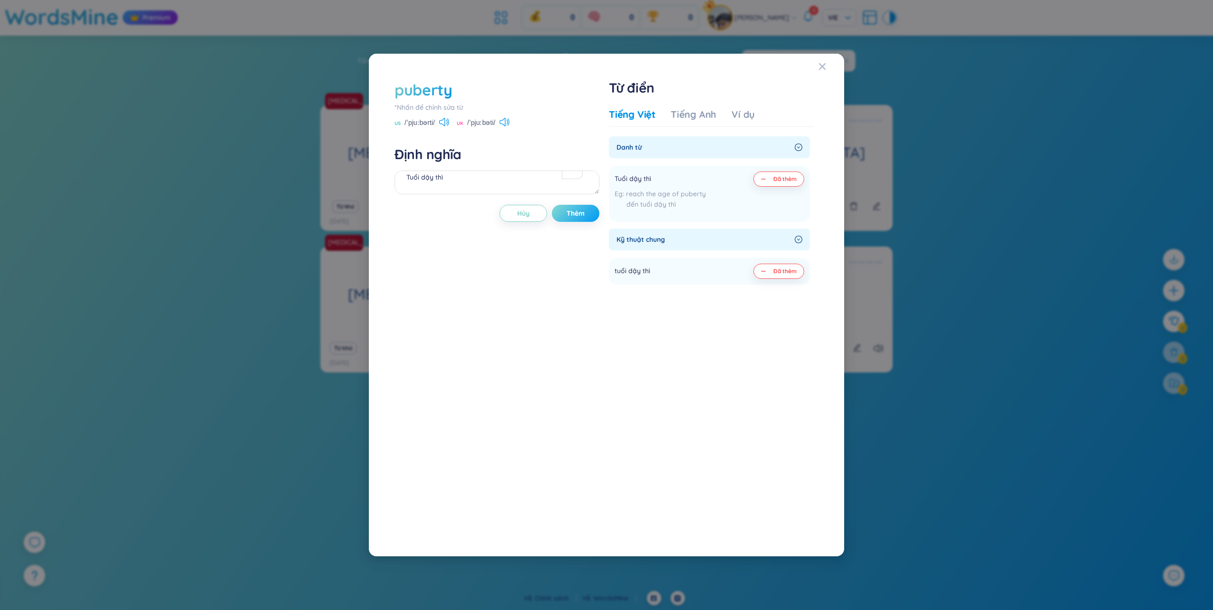
click at [591, 214] on button "Thêm" at bounding box center [576, 213] width 48 height 17
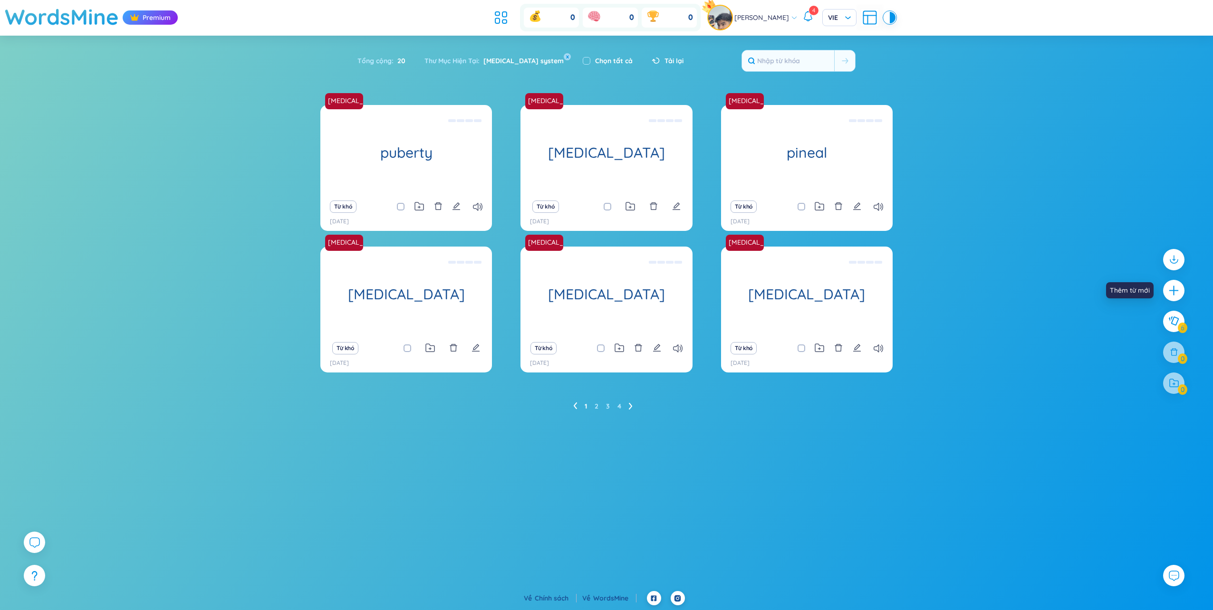
drag, startPoint x: 1180, startPoint y: 286, endPoint x: 1036, endPoint y: 270, distance: 144.9
click at [1036, 270] on div "[MEDICAL_DATA] system puberty Tuổi dậy thì Từ khó [DATE] [MEDICAL_DATA] system …" at bounding box center [606, 269] width 1213 height 328
click at [1174, 298] on div at bounding box center [1174, 290] width 24 height 24
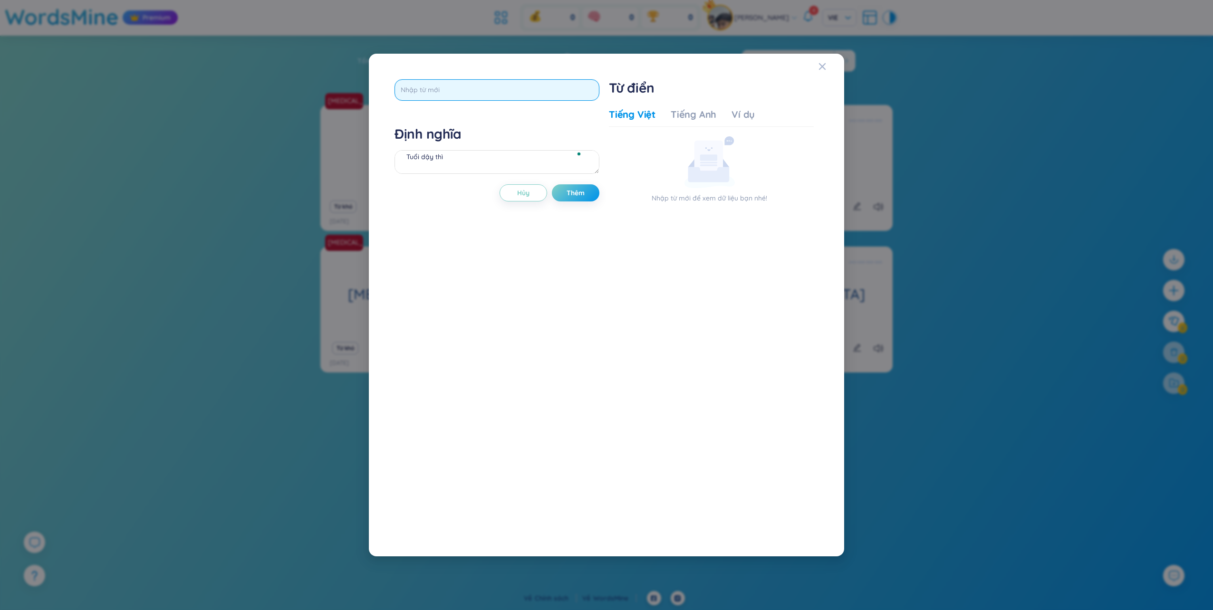
click at [445, 91] on input "text" at bounding box center [496, 89] width 205 height 21
type input "receptor"
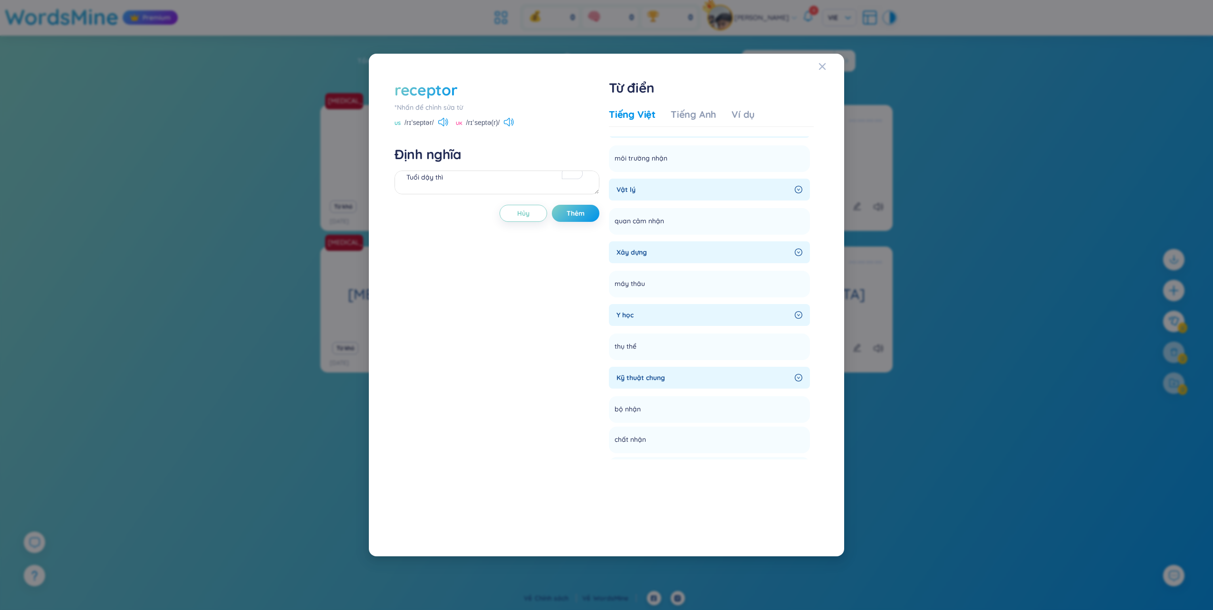
scroll to position [158, 0]
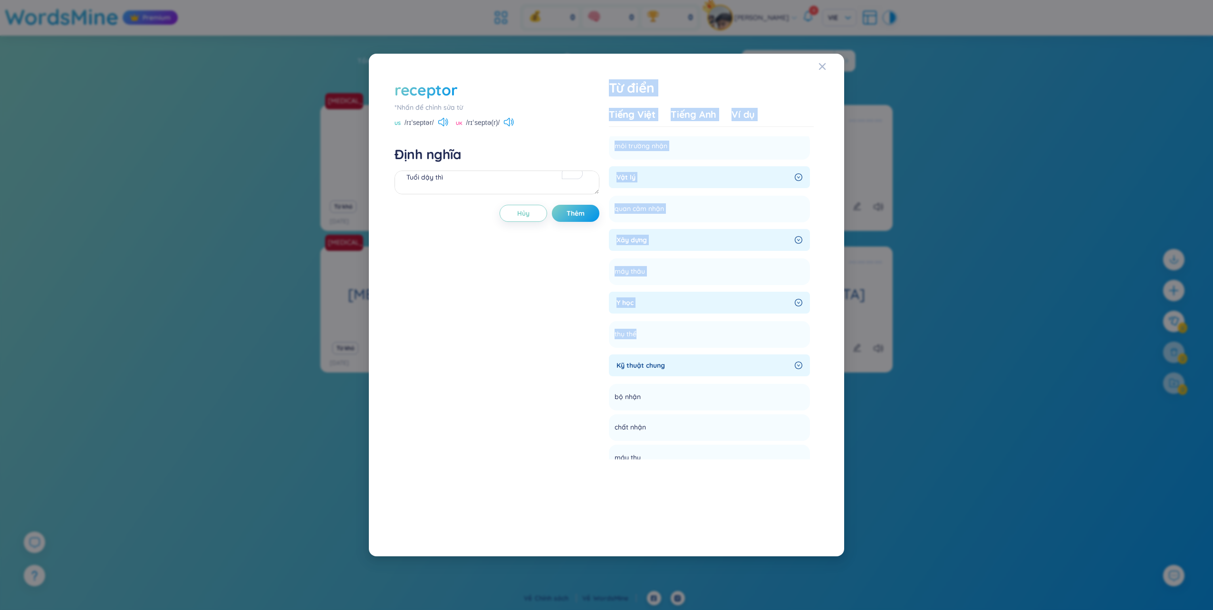
drag, startPoint x: 635, startPoint y: 334, endPoint x: 594, endPoint y: 331, distance: 41.9
click at [594, 331] on div "receptor *Nhấn để chỉnh sửa từ US /rɪˈseptər/ [GEOGRAPHIC_DATA] /rɪˈseptə(r)/ Đ…" at bounding box center [606, 305] width 433 height 461
click at [619, 327] on div "thụ thể" at bounding box center [631, 334] width 34 height 15
drag, startPoint x: 637, startPoint y: 334, endPoint x: 607, endPoint y: 335, distance: 30.0
click at [607, 335] on div "receptor *Nhấn để chỉnh sửa từ US /rɪˈseptər/ [GEOGRAPHIC_DATA] /rɪˈseptə(r)/ Đ…" at bounding box center [606, 305] width 433 height 461
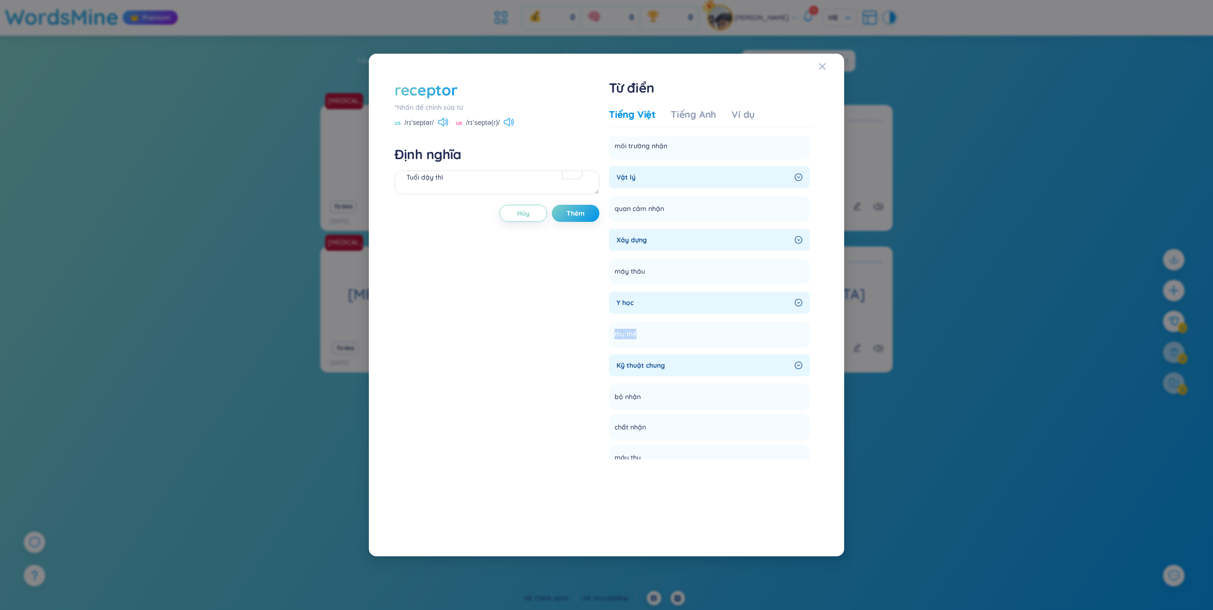
copy span "thụ thể"
click at [432, 176] on textarea "Tuổi dậy thì" at bounding box center [496, 183] width 205 height 24
paste textarea "thụ thể"
type textarea "thụ thể"
drag, startPoint x: 584, startPoint y: 212, endPoint x: 591, endPoint y: 212, distance: 7.1
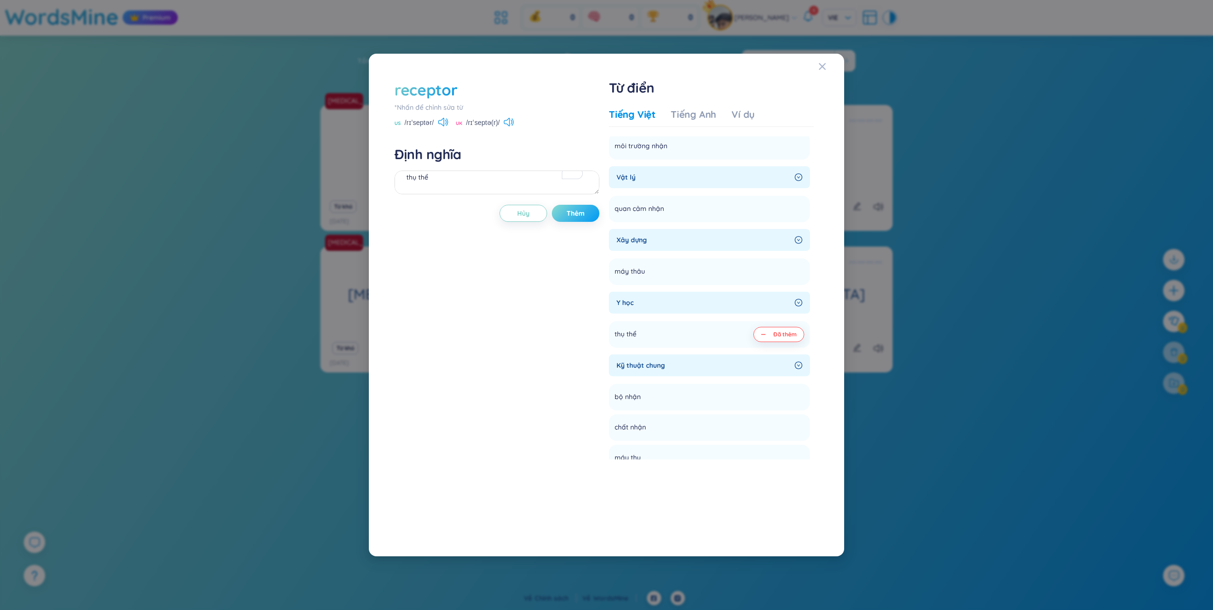
click at [584, 212] on span "Thêm" at bounding box center [575, 214] width 18 height 10
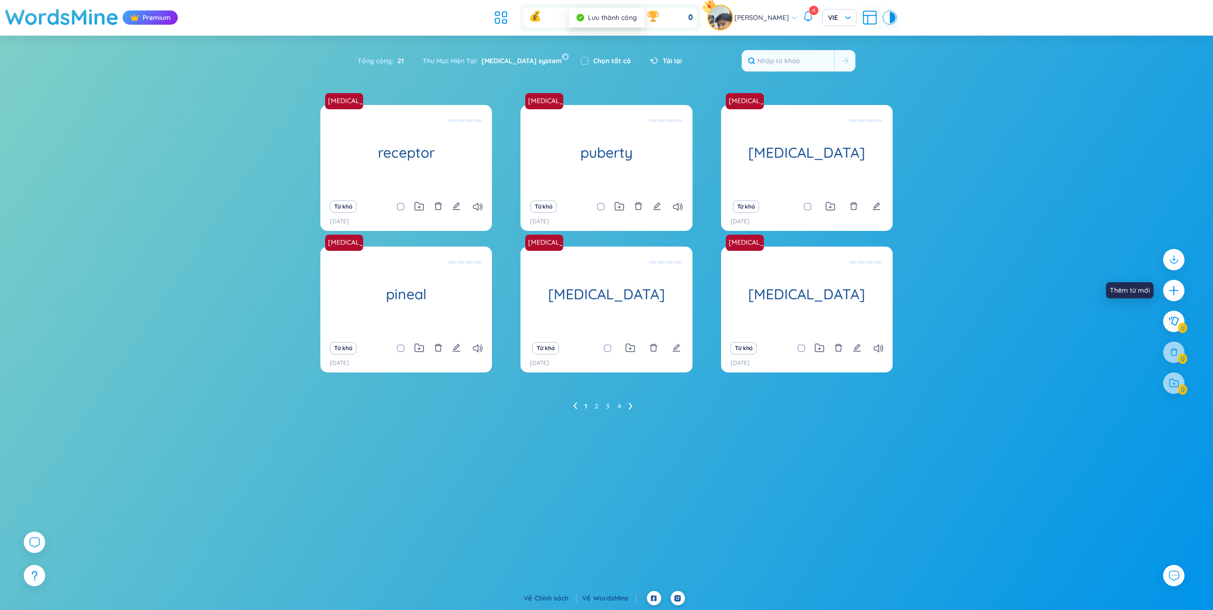
click at [1175, 298] on div at bounding box center [1173, 290] width 21 height 21
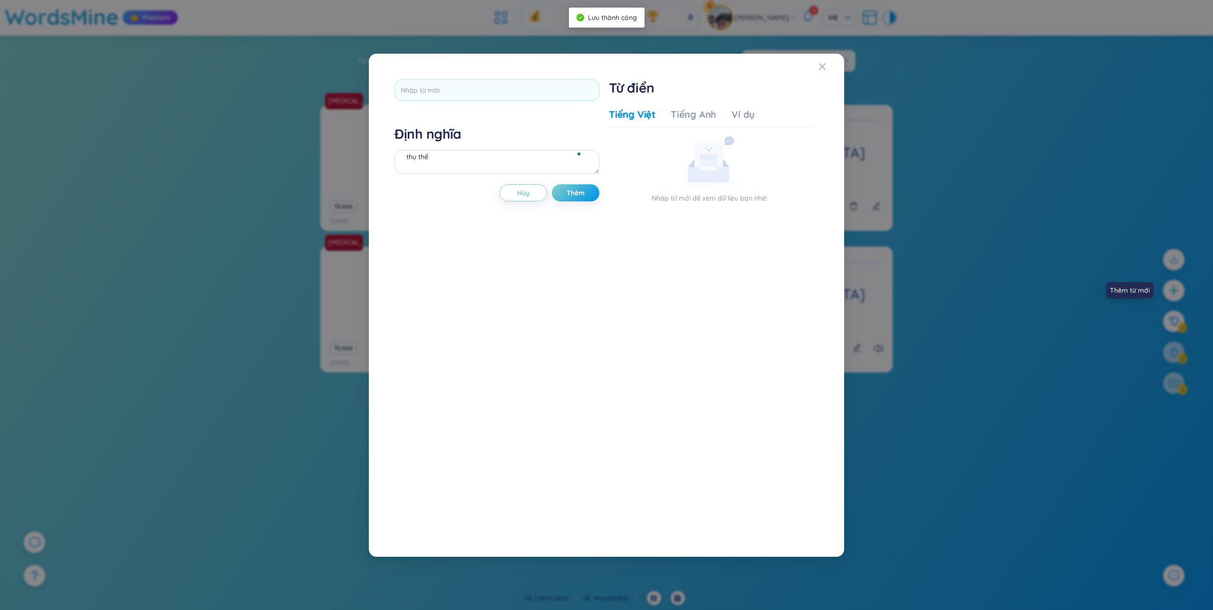
scroll to position [0, 0]
click at [455, 97] on input "text" at bounding box center [496, 89] width 205 height 21
type input "secretion"
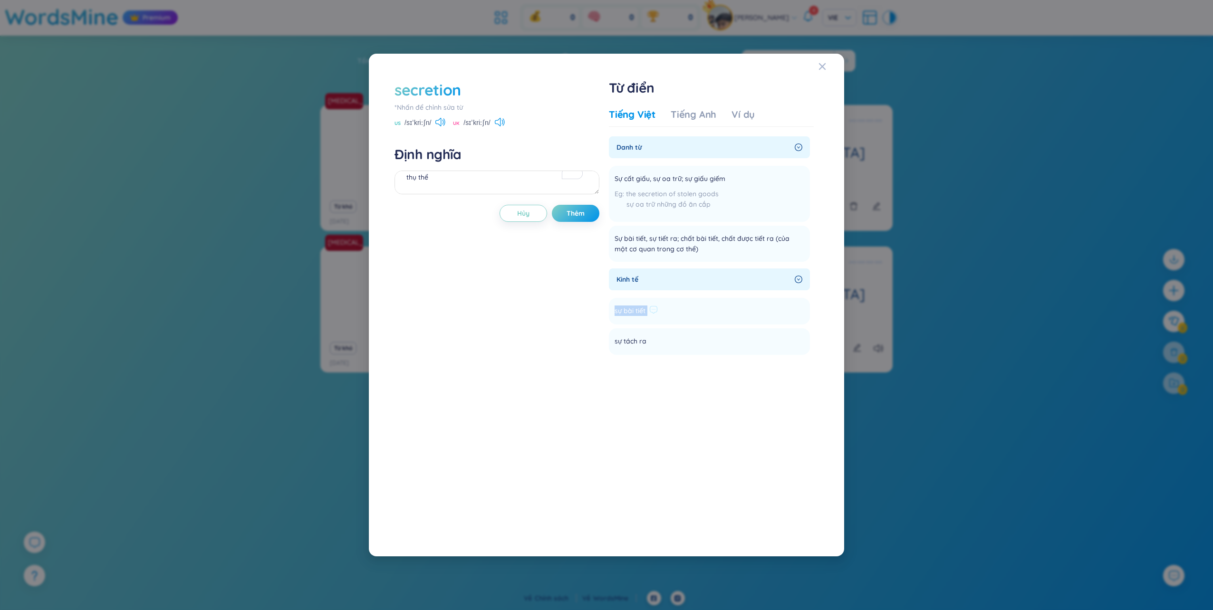
drag, startPoint x: 645, startPoint y: 310, endPoint x: 614, endPoint y: 309, distance: 31.4
click at [614, 309] on li "sự bài tiết Thêm" at bounding box center [709, 311] width 201 height 27
copy li "sự bài tiết Thêm"
drag, startPoint x: 611, startPoint y: 239, endPoint x: 699, endPoint y: 252, distance: 89.0
click at [699, 252] on li "Sự bài tiết, sự tiết ra; chất bài tiết, chất được tiết ra (của một cơ quan tron…" at bounding box center [709, 244] width 201 height 36
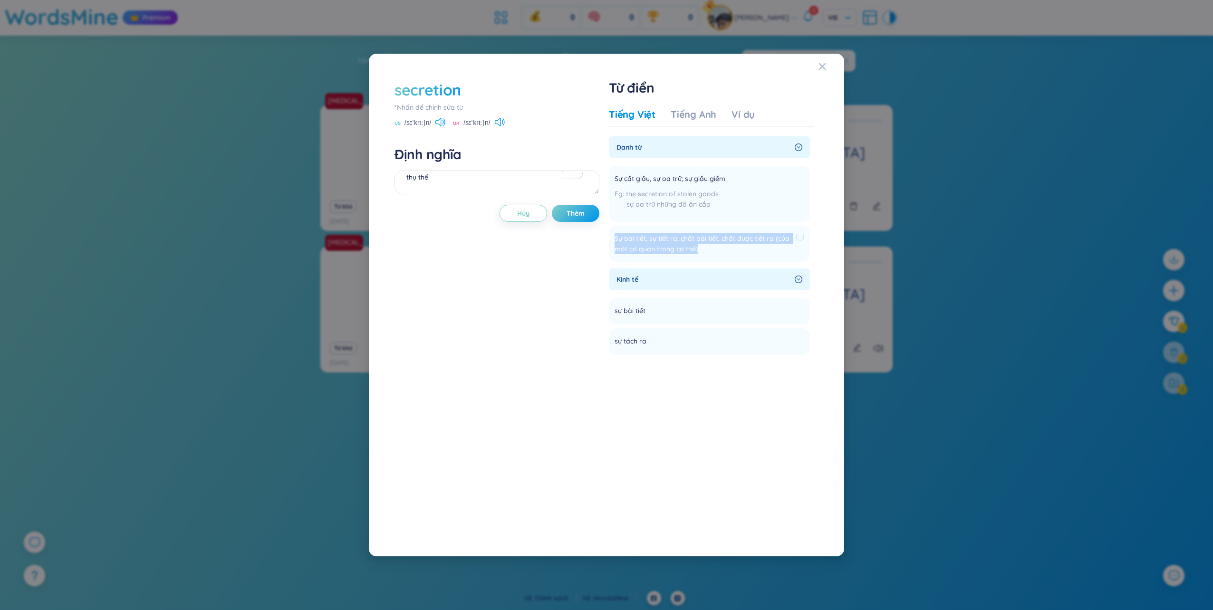
copy span "Sự bài tiết, sự tiết ra; chất bài tiết, chất được tiết ra (của một cơ quan tron…"
click at [468, 179] on textarea "thụ thể" at bounding box center [496, 183] width 205 height 24
paste textarea "Sự bài tiết, sự tiết ra; chất bài tiết, chất được tiết ra (của một cơ quan tron…"
type textarea "Sự bài tiết, sự tiết ra; chất bài tiết, chất được tiết ra (của một cơ quan tron…"
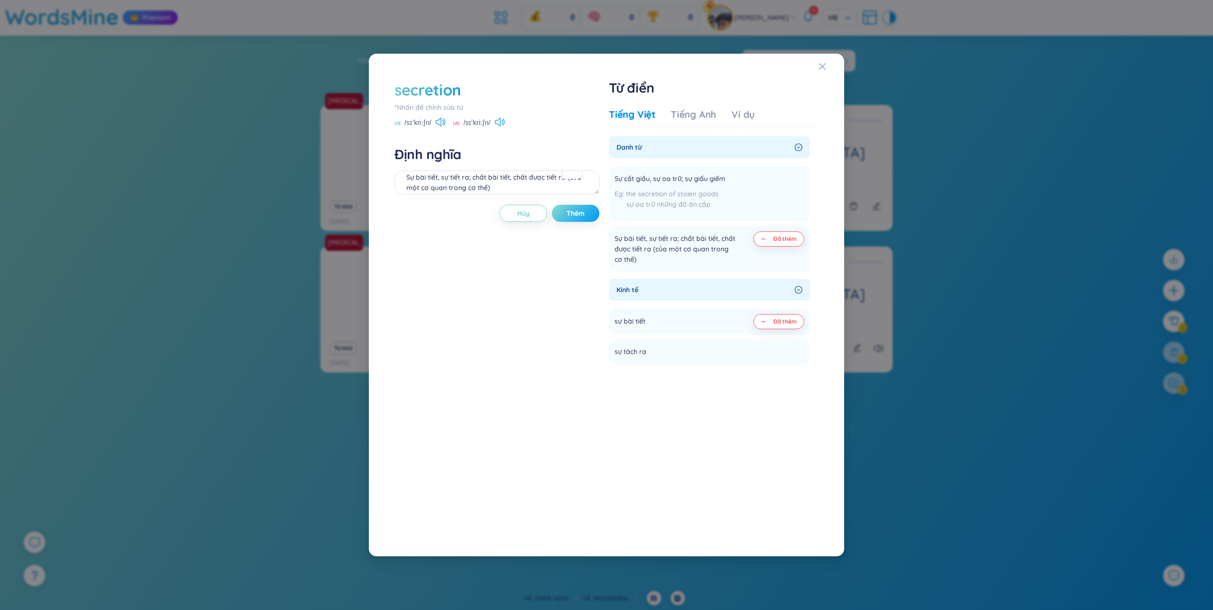
click at [581, 212] on span "Thêm" at bounding box center [575, 214] width 18 height 10
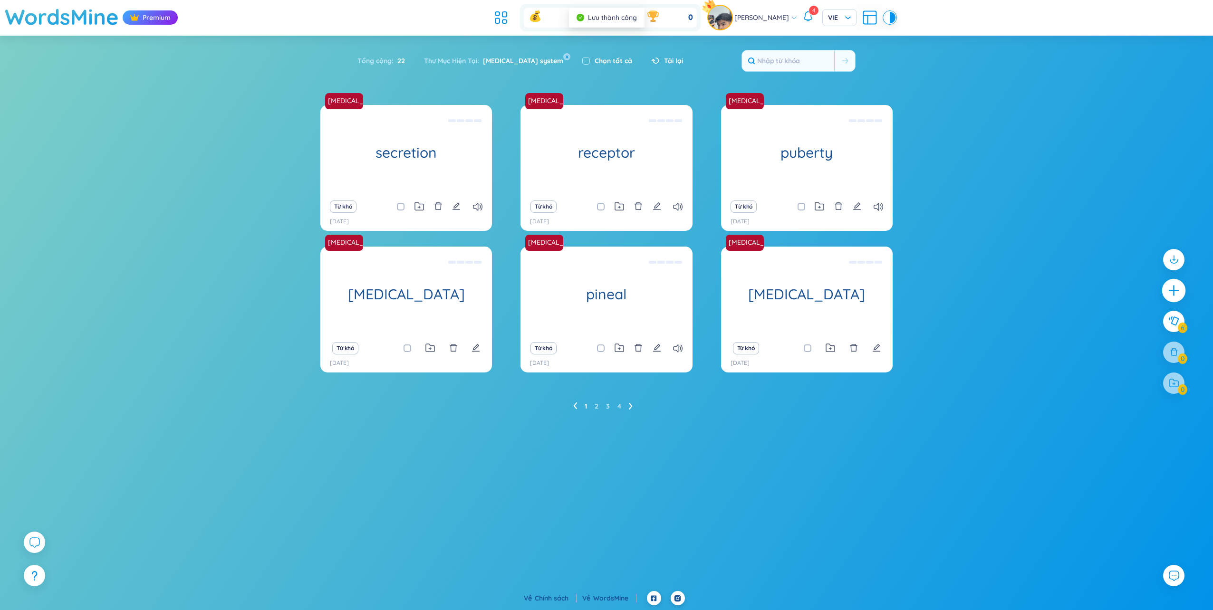
click at [1167, 289] on icon "plus" at bounding box center [1173, 290] width 13 height 13
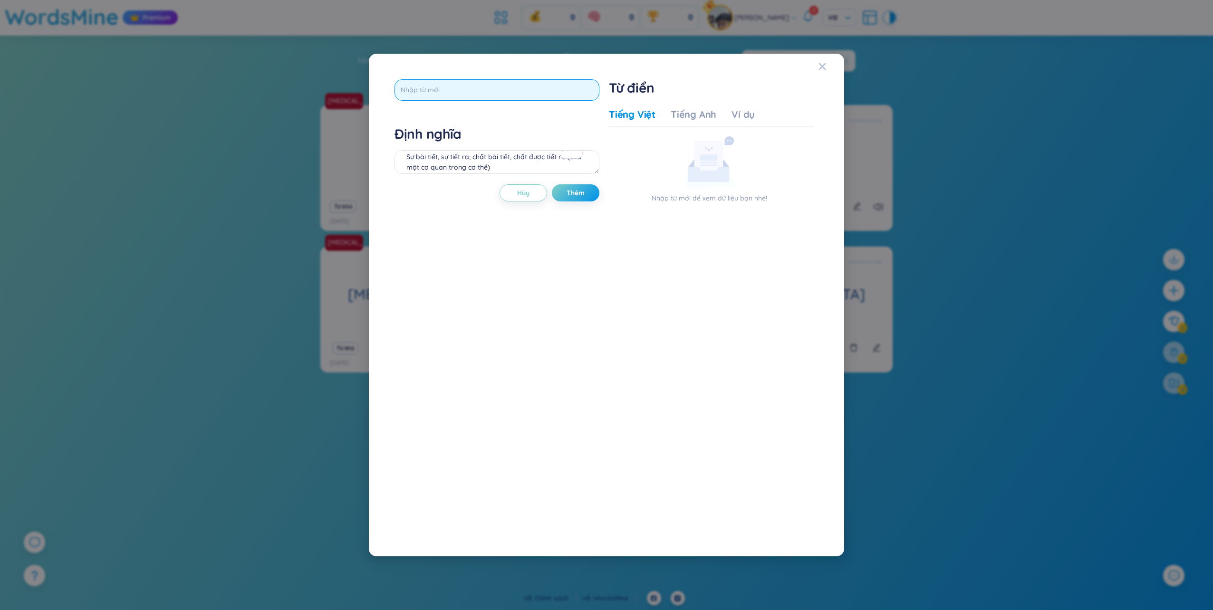
click at [454, 81] on input "text" at bounding box center [496, 89] width 205 height 21
type input "starches"
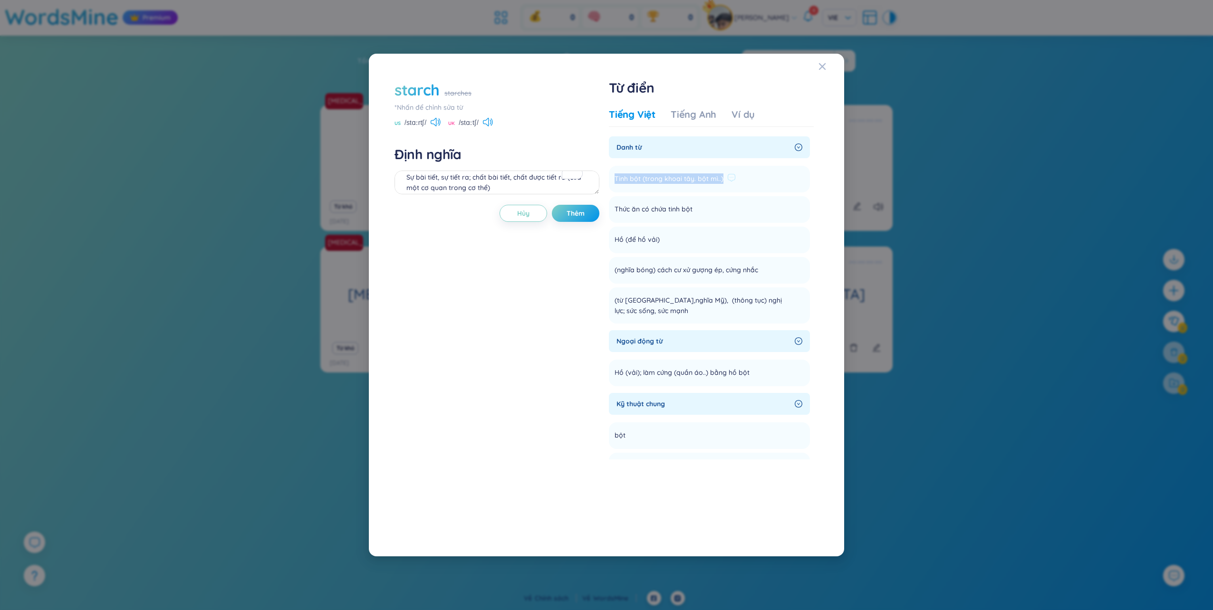
drag, startPoint x: 614, startPoint y: 179, endPoint x: 720, endPoint y: 180, distance: 105.5
click at [720, 180] on span "Tinh bột (trong khoai tây. bột mì..)" at bounding box center [668, 178] width 109 height 11
copy span "Tinh bột (trong khoai tây. bột mì..)"
click at [499, 181] on textarea "Sự bài tiết, sự tiết ra; chất bài tiết, chất được tiết ra (của một cơ quan tron…" at bounding box center [496, 183] width 205 height 24
paste textarea "Tinh bột (trong khoai tây. bột mì..)"
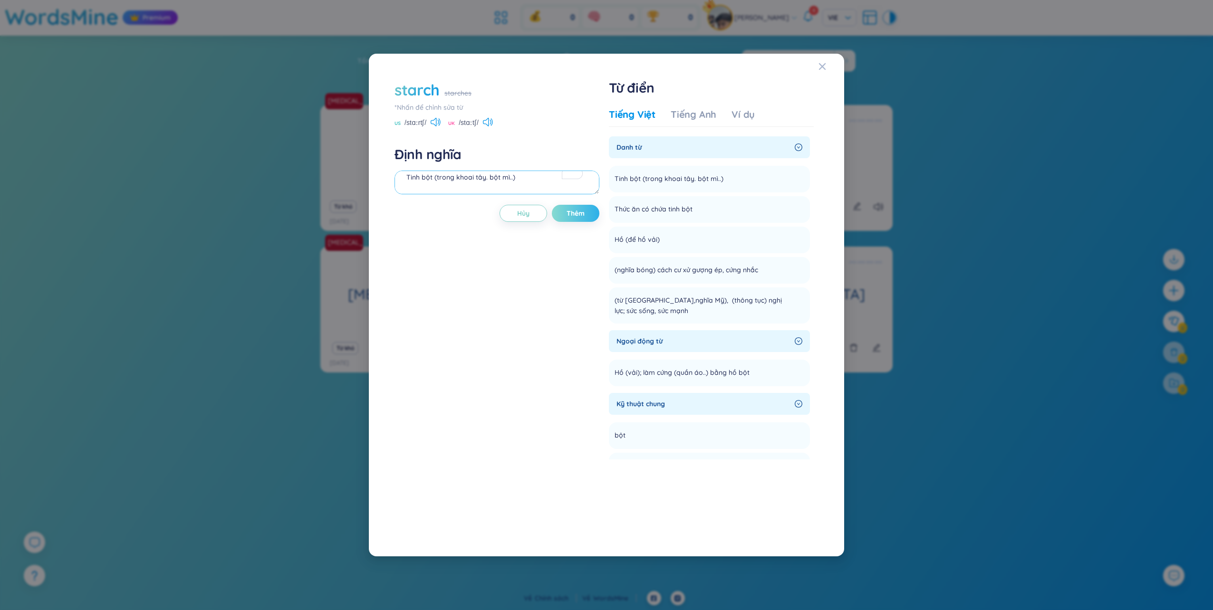
type textarea "Tinh bột (trong khoai tây. bột mì..)"
click at [575, 215] on span "Thêm" at bounding box center [575, 214] width 18 height 10
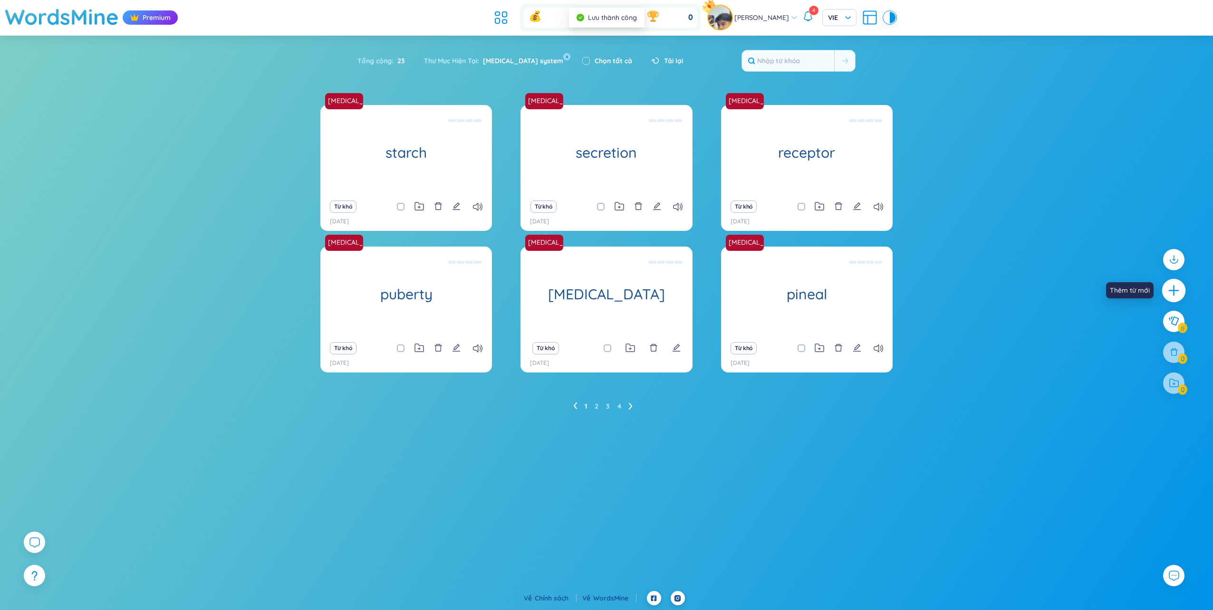
click at [1175, 293] on icon "plus" at bounding box center [1173, 290] width 13 height 13
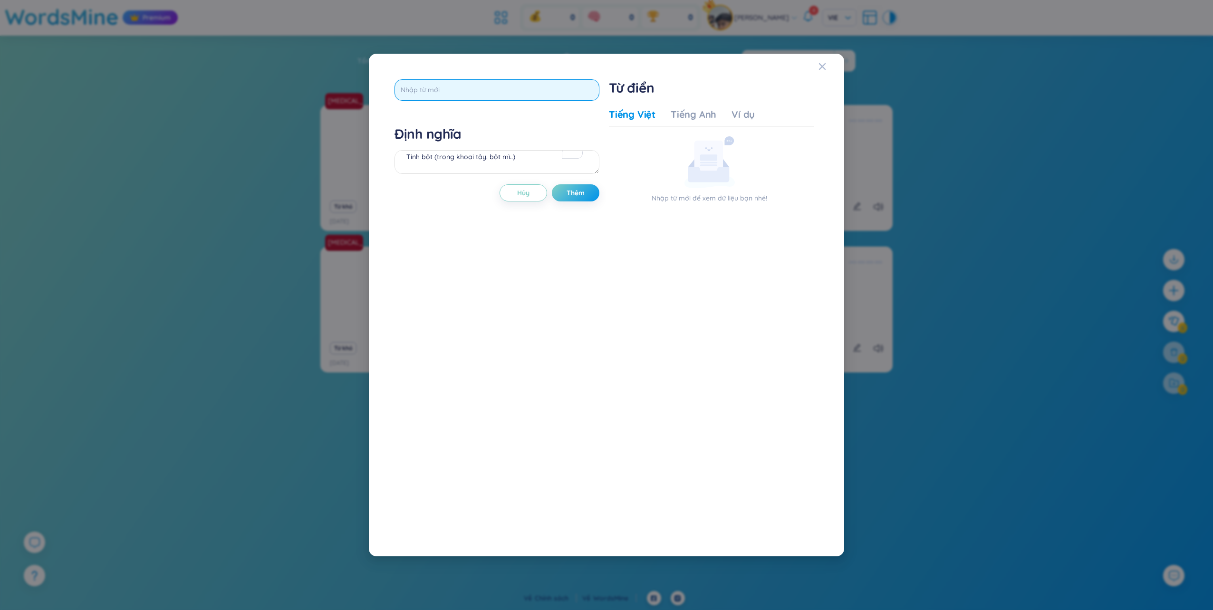
click at [428, 94] on input "text" at bounding box center [496, 89] width 205 height 21
type input "strip"
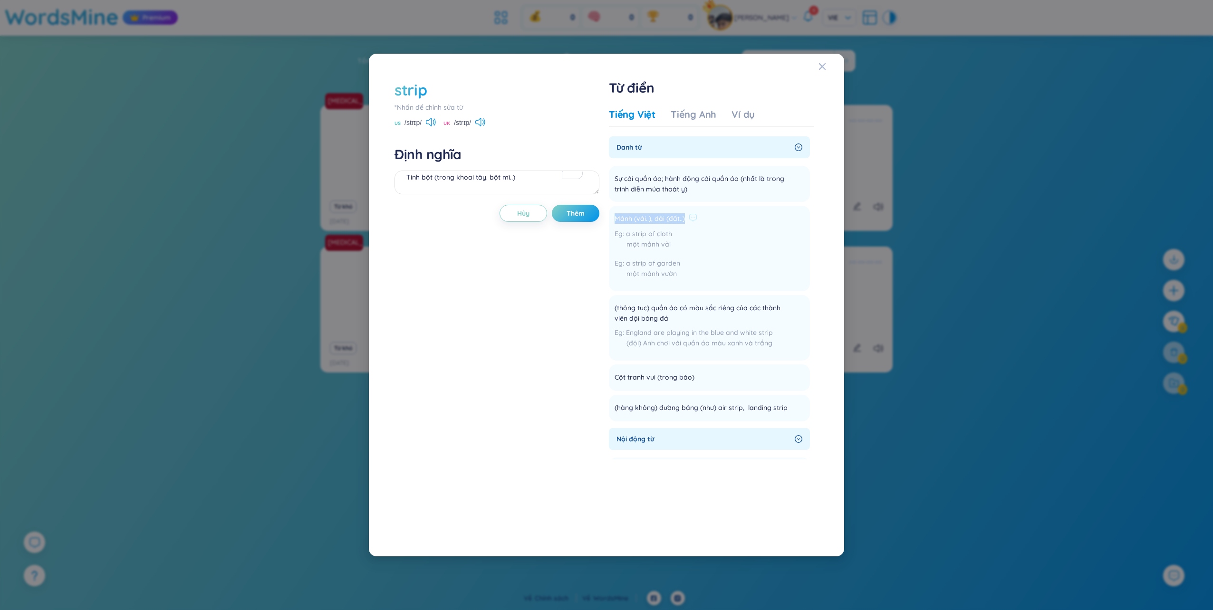
drag, startPoint x: 682, startPoint y: 220, endPoint x: 611, endPoint y: 218, distance: 71.8
click at [611, 218] on li "Mảnh (vải..), dải (đất..) a strip of cloth một mảnh vải a strip of garden một m…" at bounding box center [709, 249] width 201 height 86
click at [490, 180] on textarea "Tinh bột (trong khoai tây. bột mì..)" at bounding box center [496, 183] width 205 height 24
paste textarea "Mảnh (vải..), dải (đất..)"
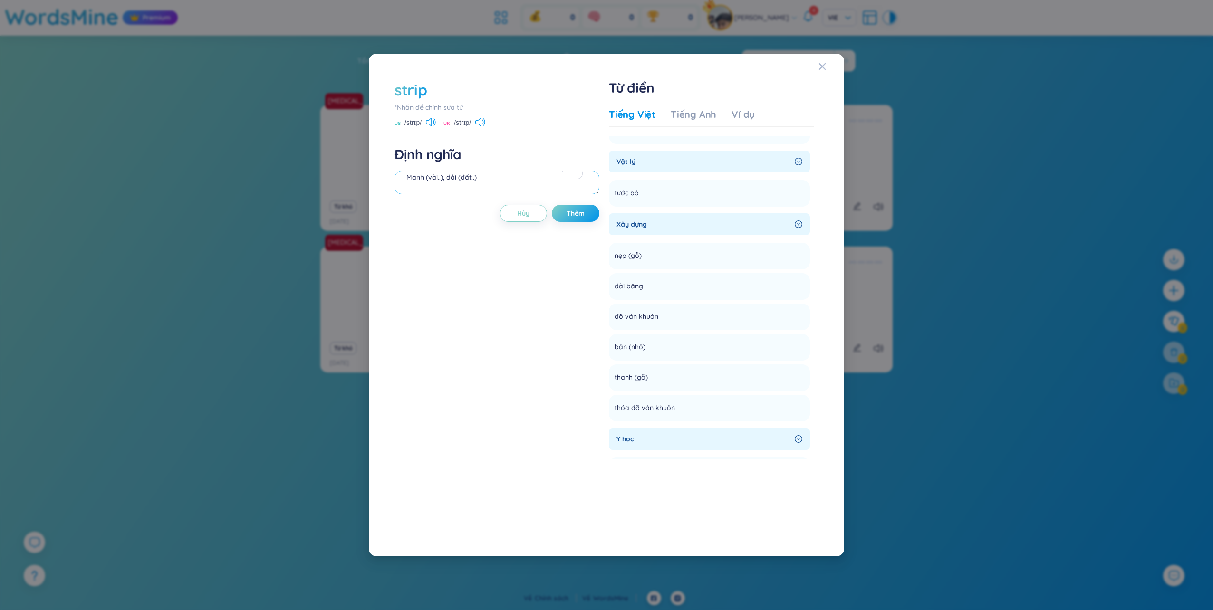
scroll to position [1901, 0]
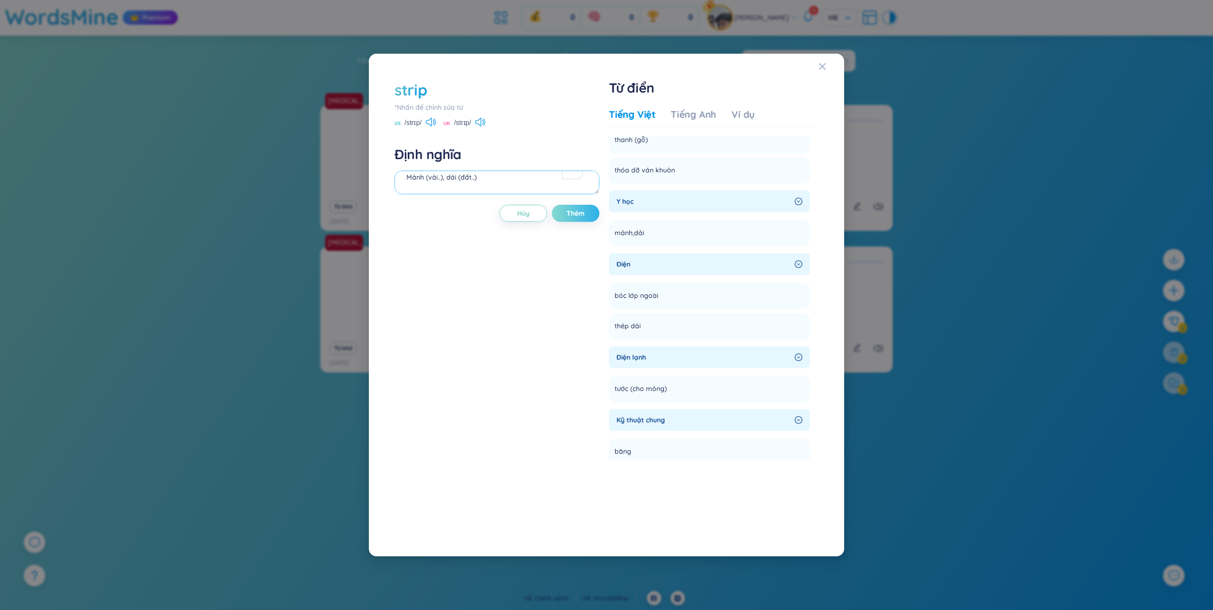
type textarea "Mảnh (vải..), dải (đất..)"
click at [576, 213] on span "Thêm" at bounding box center [575, 214] width 18 height 10
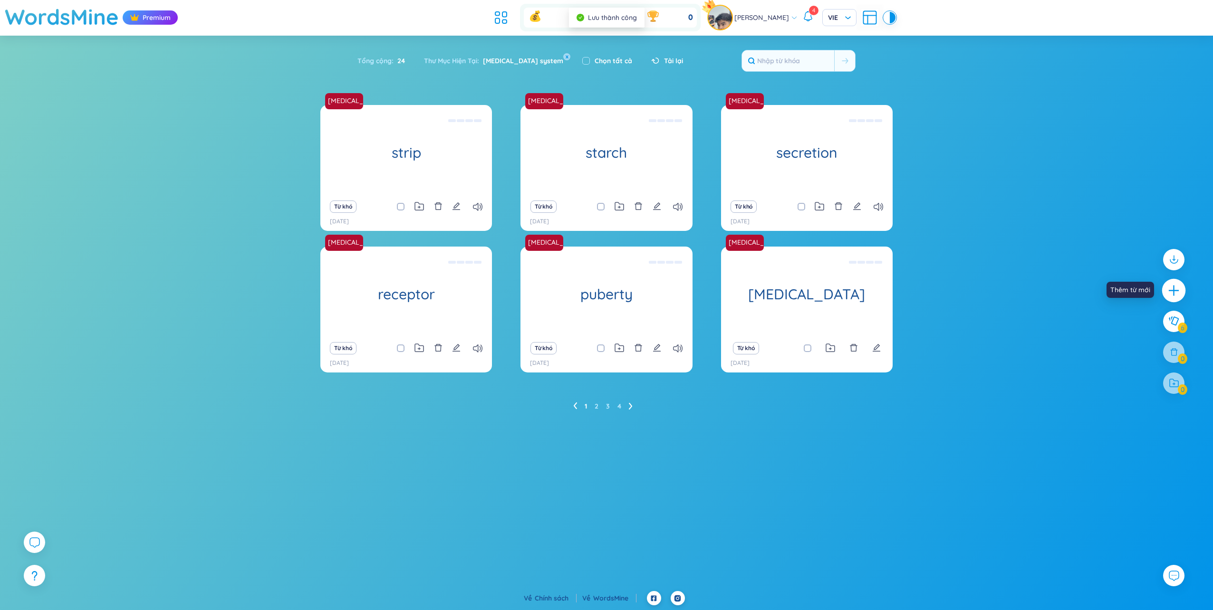
click at [1167, 289] on icon "plus" at bounding box center [1173, 290] width 13 height 13
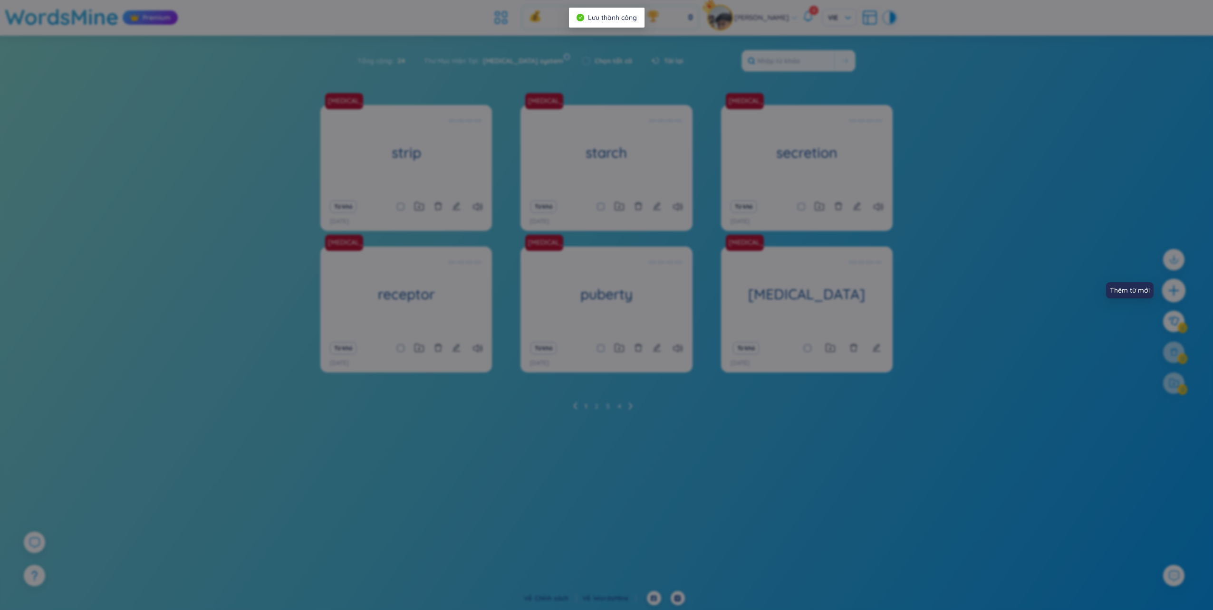
scroll to position [0, 0]
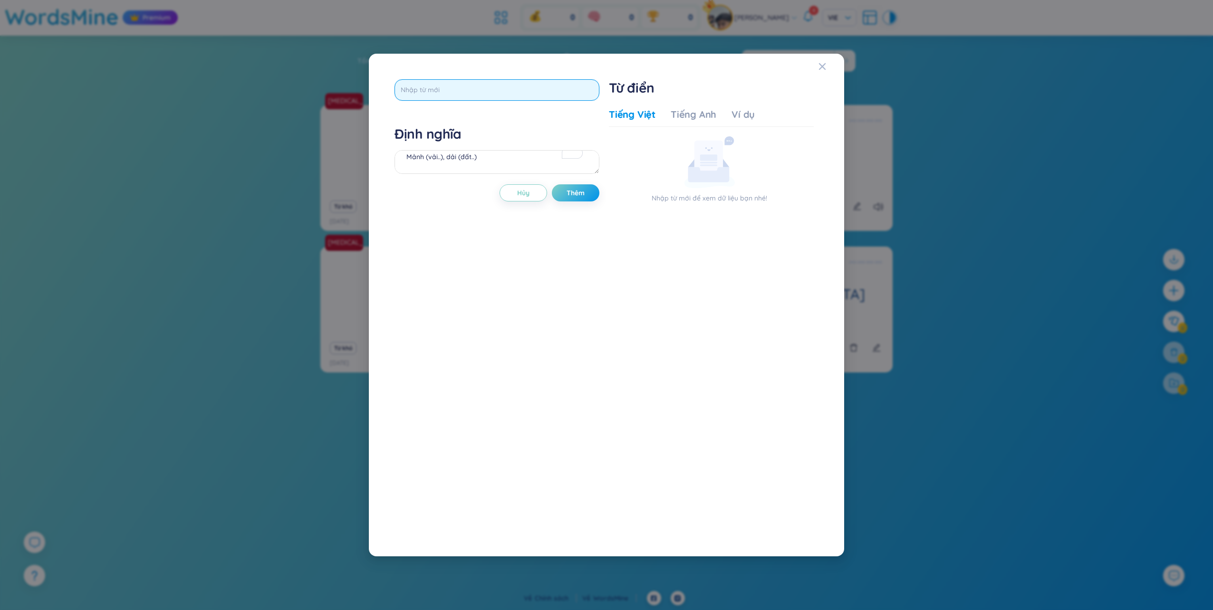
click at [510, 88] on input "text" at bounding box center [496, 89] width 205 height 21
type input "tester"
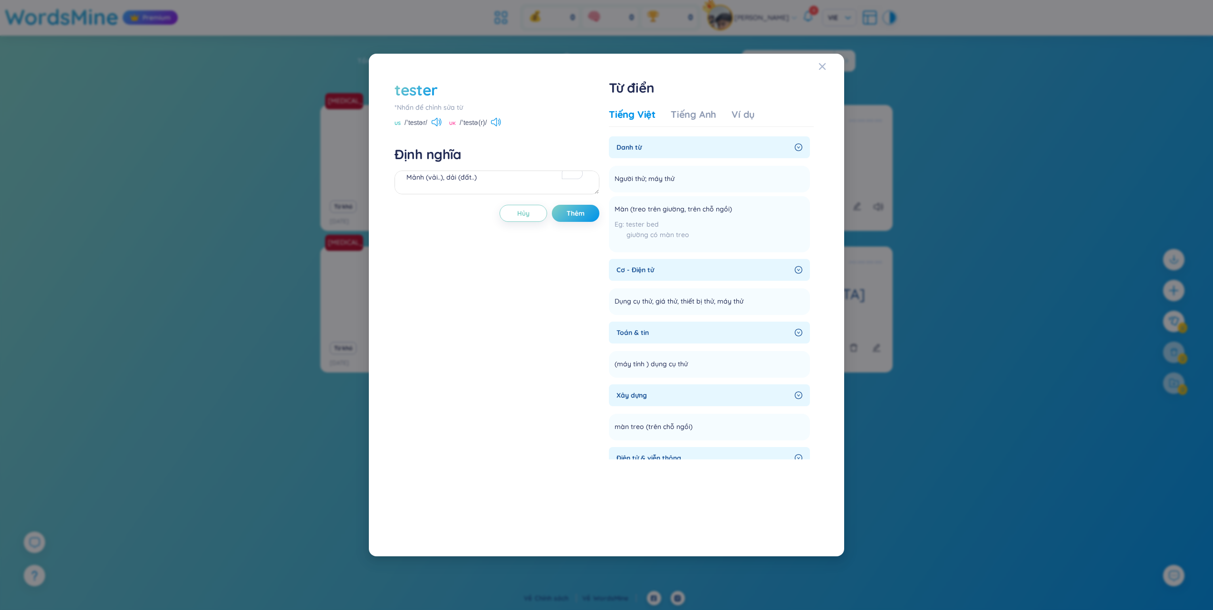
click at [425, 92] on div "tester" at bounding box center [415, 89] width 43 height 21
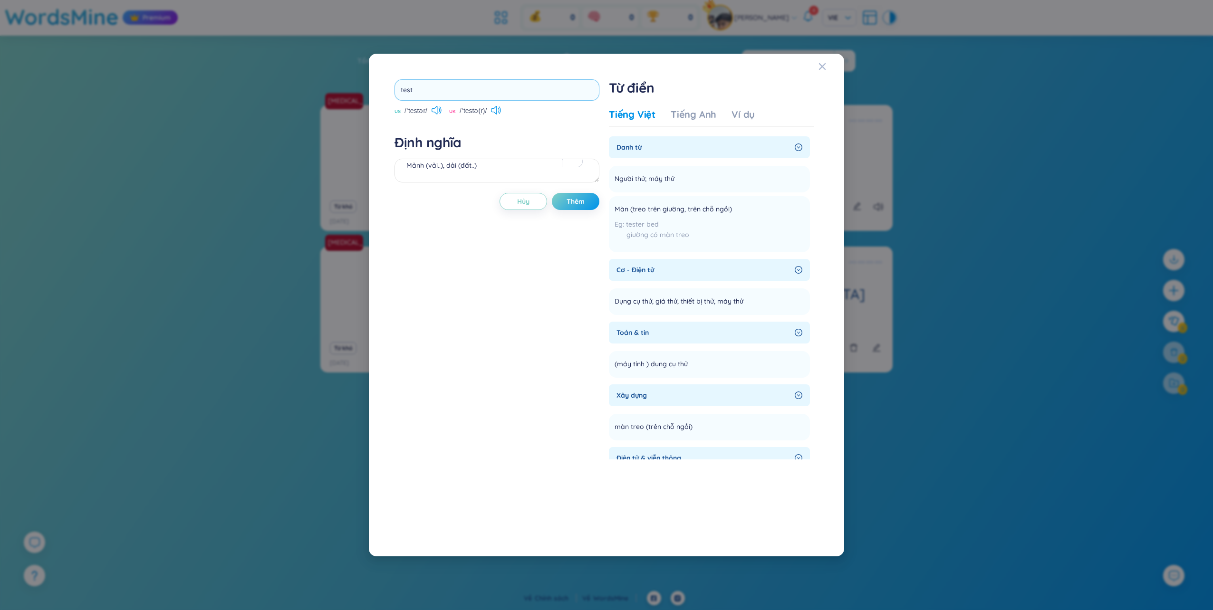
type input "testí"
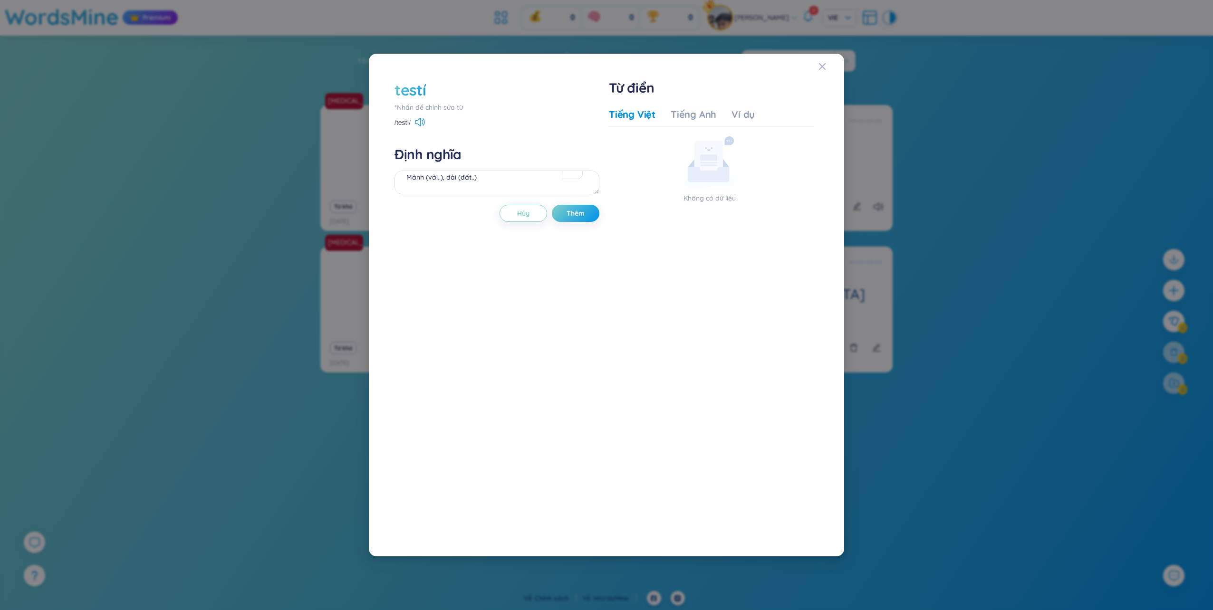
click at [422, 93] on div "testí" at bounding box center [409, 89] width 31 height 21
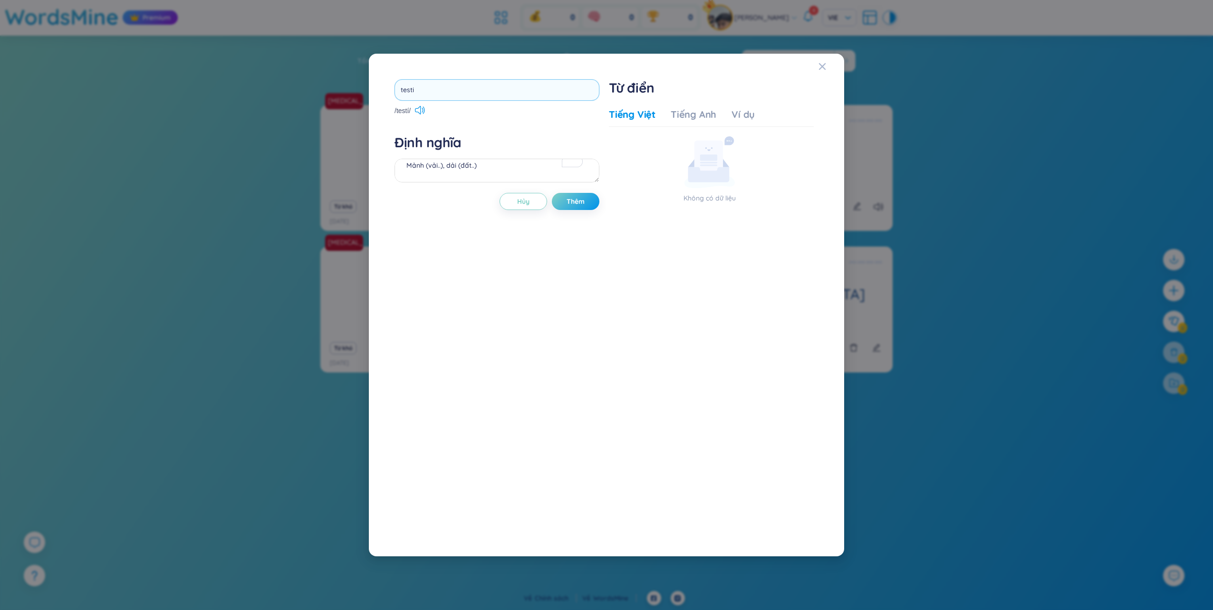
type input "testis"
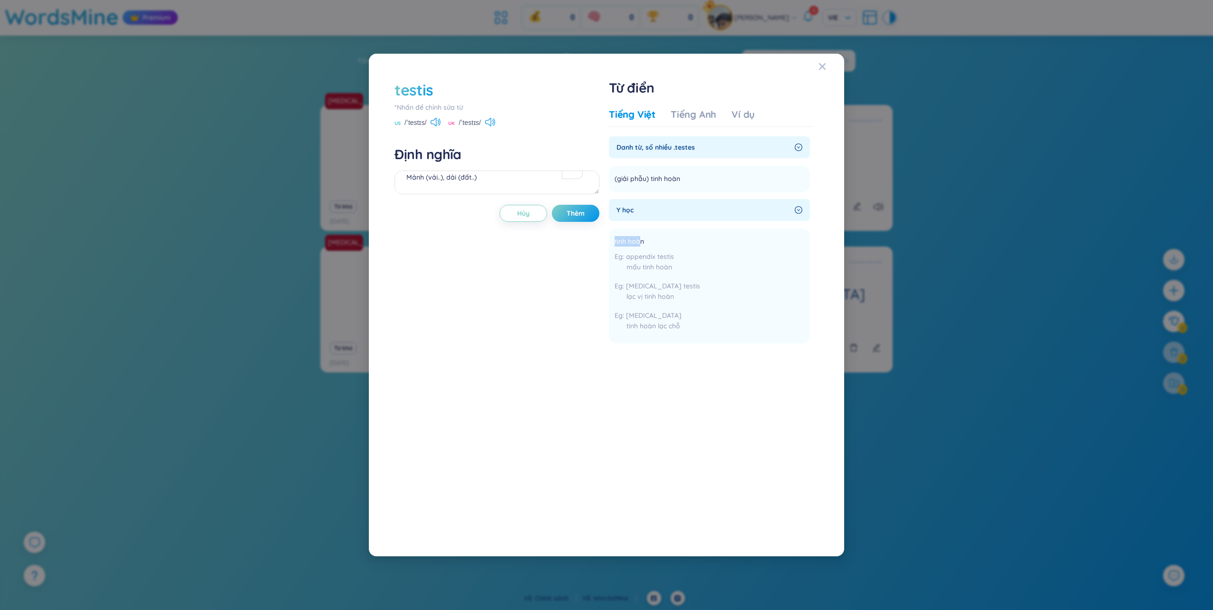
drag, startPoint x: 641, startPoint y: 243, endPoint x: 608, endPoint y: 243, distance: 33.3
click at [608, 243] on div "testis *Nhấn để chỉnh sửa từ [GEOGRAPHIC_DATA] /ˈtestɪs/ [GEOGRAPHIC_DATA] /ˈte…" at bounding box center [606, 305] width 433 height 461
drag, startPoint x: 608, startPoint y: 243, endPoint x: 636, endPoint y: 242, distance: 28.5
click at [626, 244] on span "tinh hoàn" at bounding box center [628, 241] width 29 height 11
drag, startPoint x: 613, startPoint y: 242, endPoint x: 679, endPoint y: 327, distance: 108.4
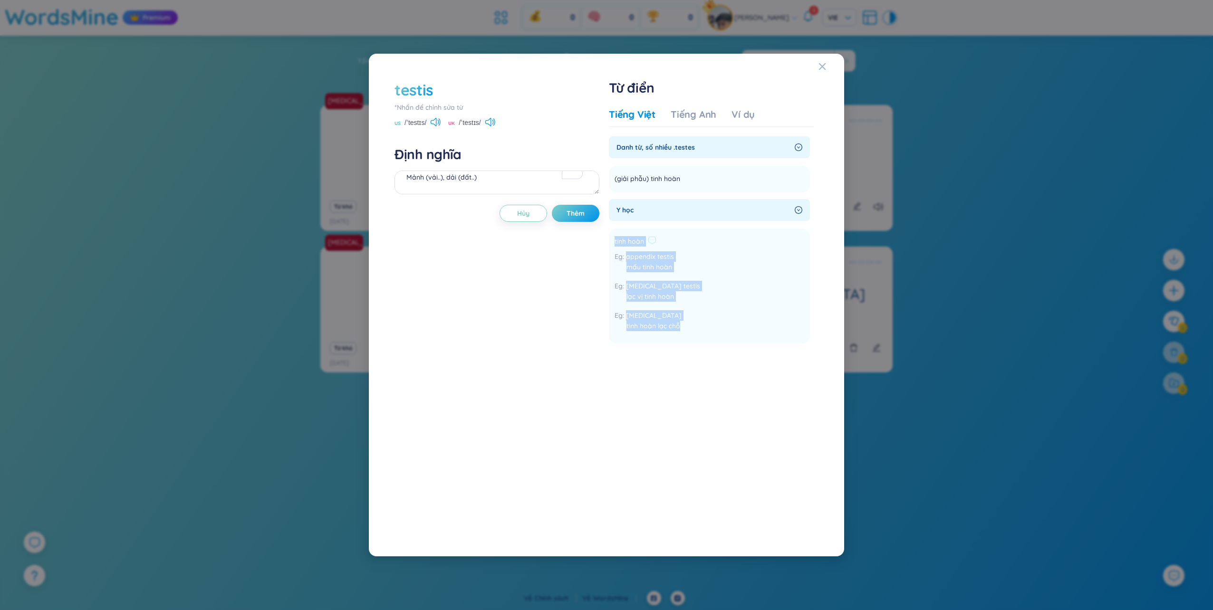
click at [679, 327] on li "tinh hoàn appendix testis mấu tinh hoàn [MEDICAL_DATA] testis lạc vị tinh hoàn …" at bounding box center [709, 286] width 201 height 115
click at [463, 183] on textarea "Mảnh (vải..), dải (đất..)" at bounding box center [496, 183] width 205 height 24
paste textarea "tinh hoàn appendix testis mấu tinh hoàn [MEDICAL_DATA] testis lạc vị tinh hoàn …"
type textarea "tinh hoàn appendix testis mấu tinh hoàn [MEDICAL_DATA] testis lạc vị tinh hoàn …"
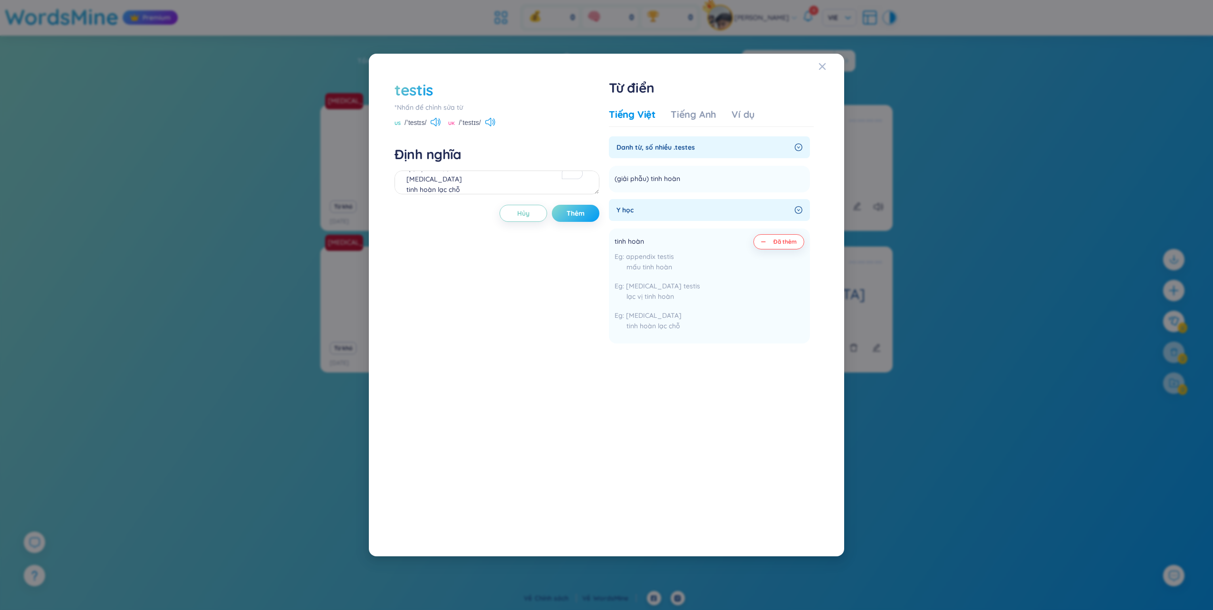
click at [581, 213] on span "Thêm" at bounding box center [575, 214] width 18 height 10
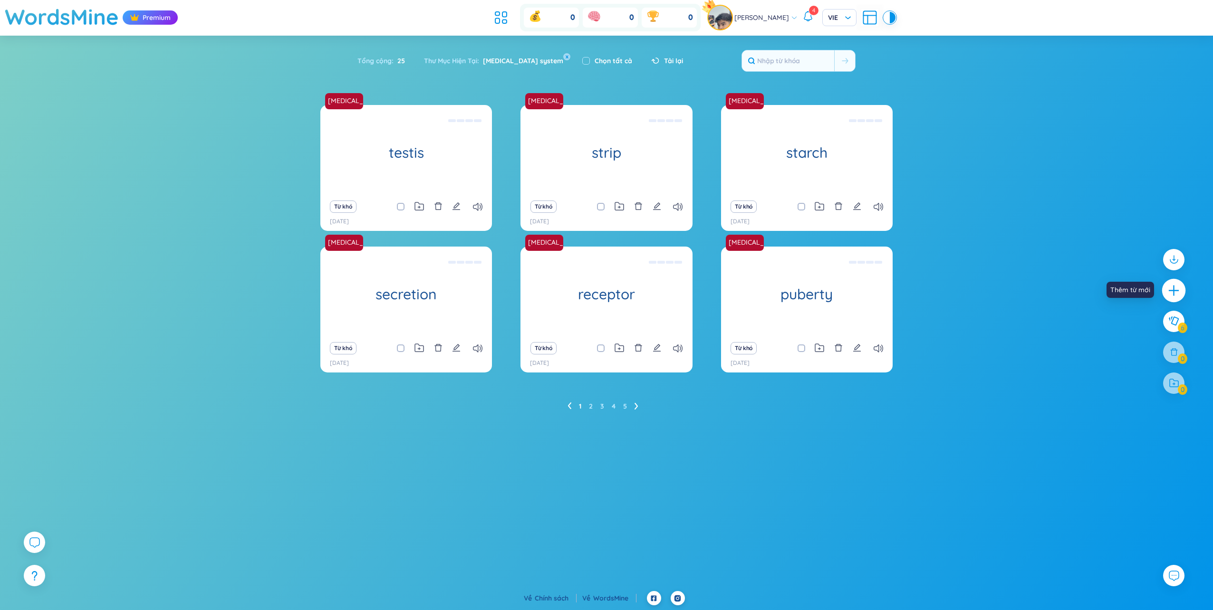
click at [1171, 294] on icon "plus" at bounding box center [1173, 290] width 13 height 13
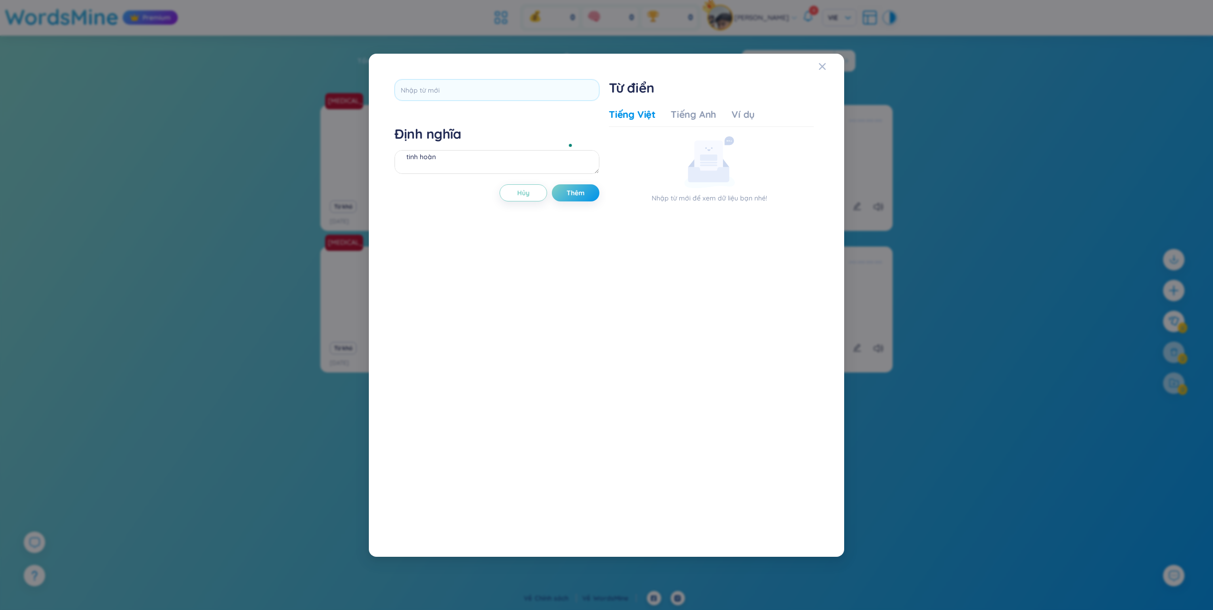
scroll to position [0, 0]
click at [472, 87] on input "text" at bounding box center [496, 89] width 205 height 21
type input "thyriod"
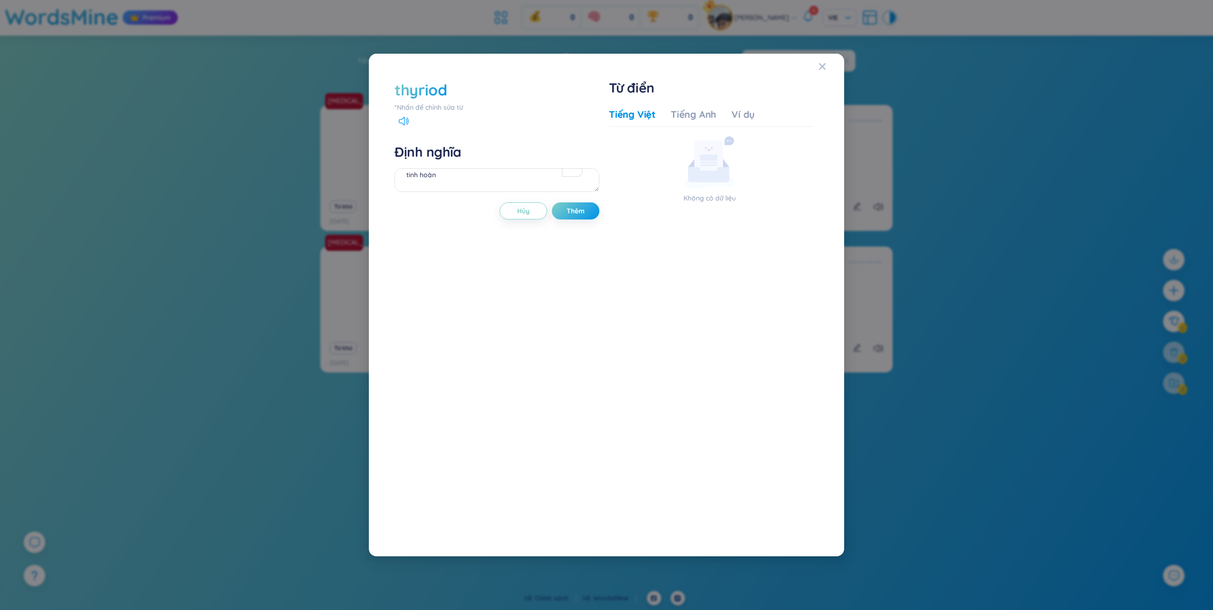
click at [434, 96] on div "thyriod" at bounding box center [420, 89] width 53 height 21
type input "thyroid"
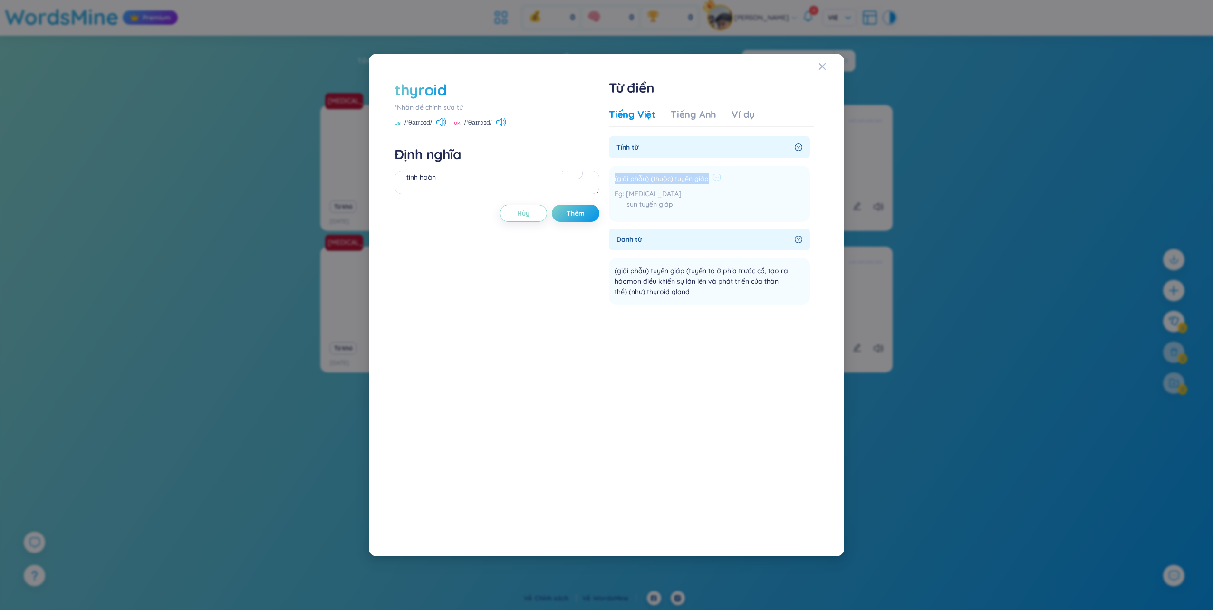
drag, startPoint x: 707, startPoint y: 177, endPoint x: 610, endPoint y: 181, distance: 97.0
click at [610, 181] on li "(giải phẫu) (thuộc) tuyến giáp [MEDICAL_DATA] sun tuyến giáp [GEOGRAPHIC_DATA]" at bounding box center [709, 194] width 201 height 56
click at [673, 190] on span "[MEDICAL_DATA]" at bounding box center [654, 194] width 56 height 9
drag, startPoint x: 675, startPoint y: 206, endPoint x: 613, endPoint y: 178, distance: 68.5
click at [613, 178] on li "(giải phẫu) (thuộc) tuyến giáp [MEDICAL_DATA] sun tuyến giáp [GEOGRAPHIC_DATA]" at bounding box center [709, 194] width 201 height 56
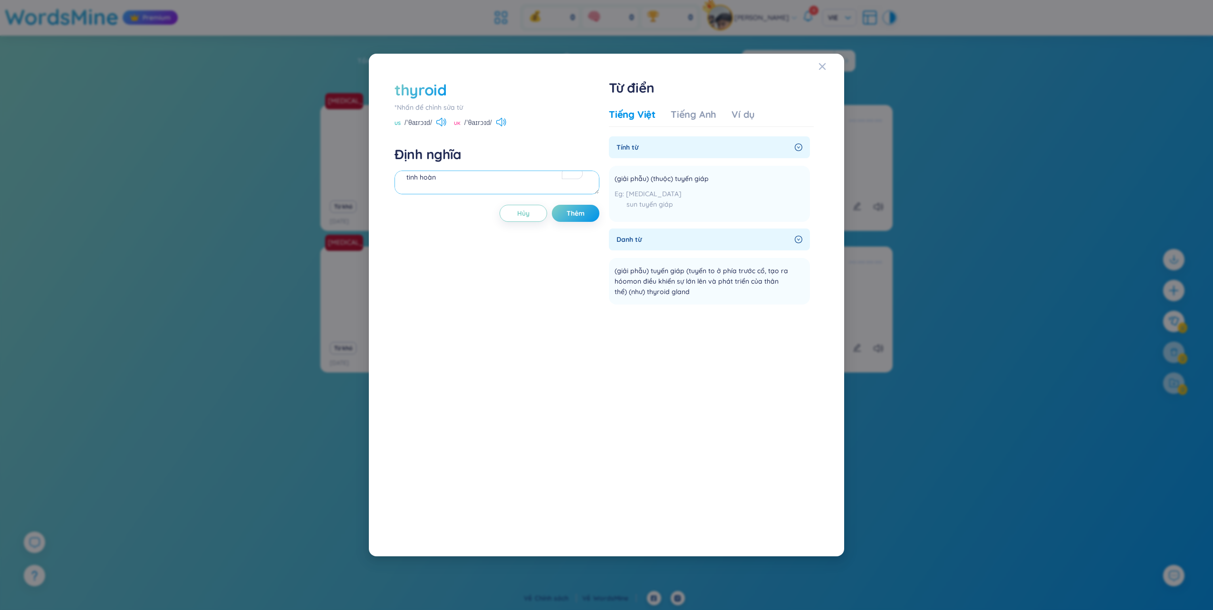
click at [483, 186] on textarea "tinh hoàn appendix testis mấu tinh hoàn [MEDICAL_DATA] testis lạc vị tinh hoàn …" at bounding box center [496, 183] width 205 height 24
paste textarea "(giải phẫu) (thuộc) tuyến giáp [MEDICAL_DATA] sun tuyến giáp"
type textarea "(giải phẫu) (thuộc) tuyến giáp [MEDICAL_DATA] sun tuyến giáp"
click at [583, 215] on span "Thêm" at bounding box center [575, 214] width 18 height 10
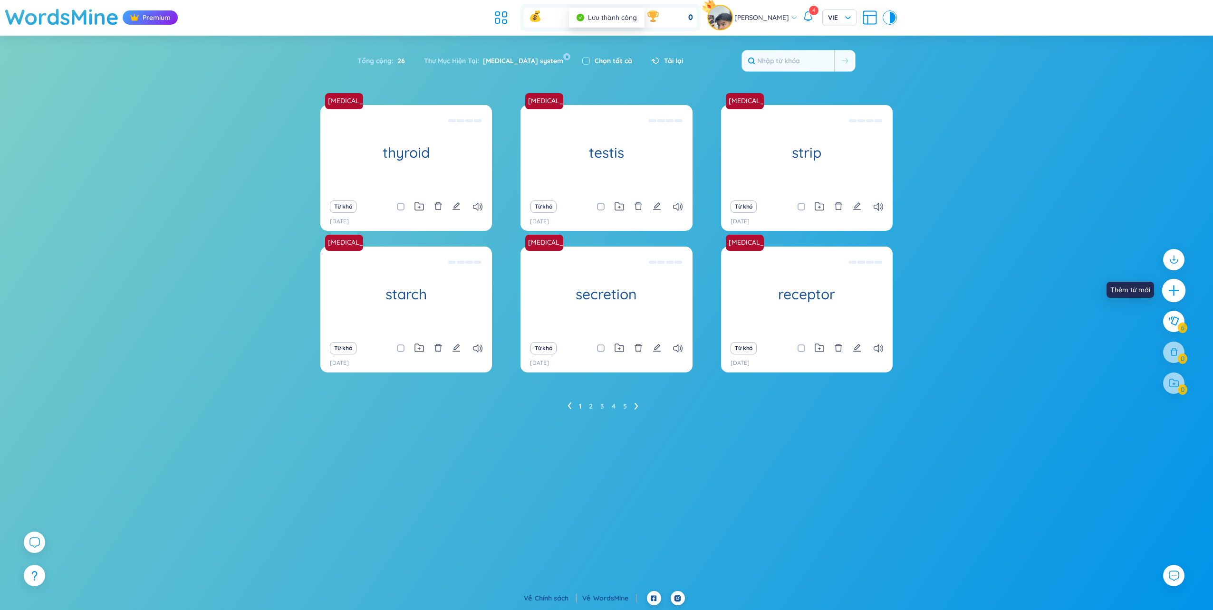
click at [1174, 293] on icon "plus" at bounding box center [1173, 290] width 1 height 10
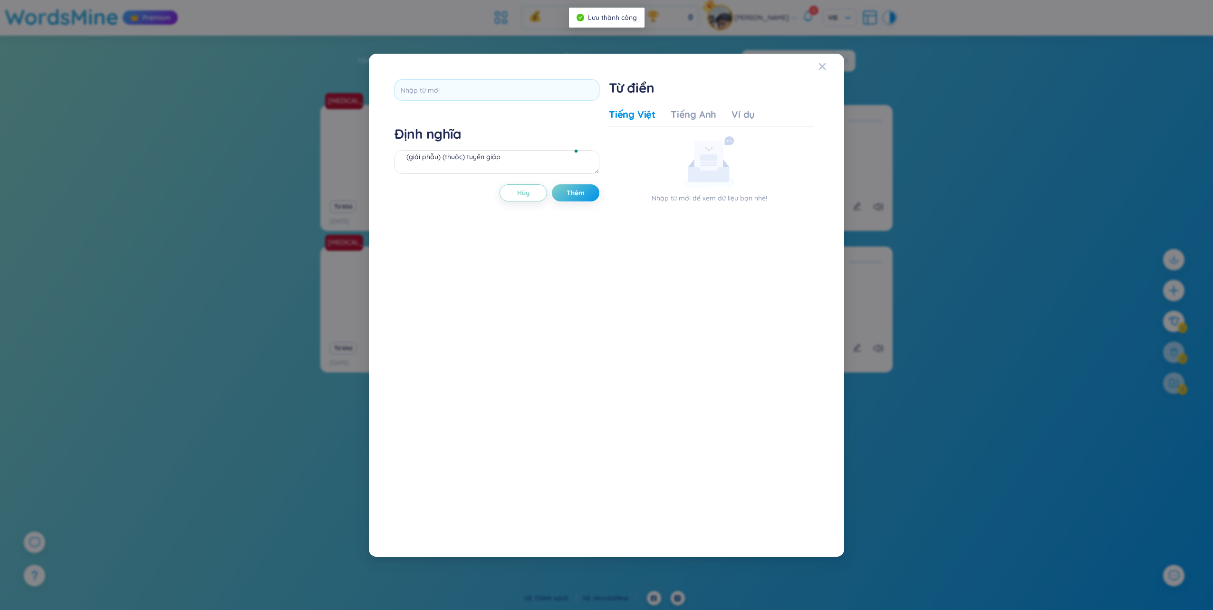
scroll to position [0, 0]
click at [500, 96] on input "text" at bounding box center [496, 89] width 205 height 21
type input "[MEDICAL_DATA] gland"
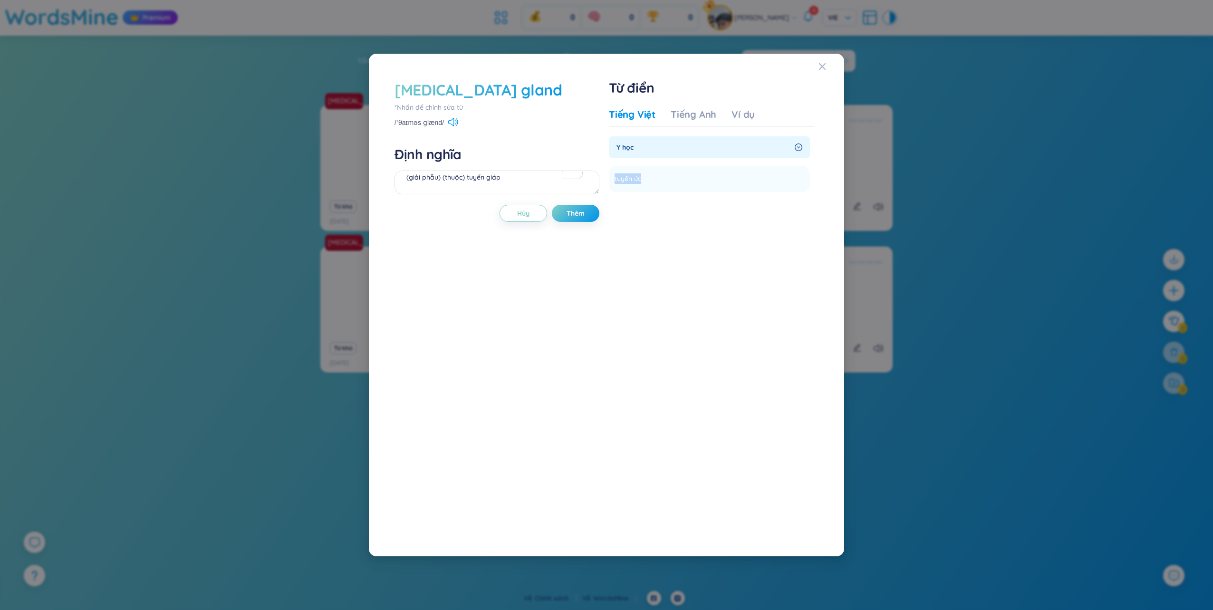
drag, startPoint x: 641, startPoint y: 177, endPoint x: 608, endPoint y: 178, distance: 32.8
click at [608, 178] on div "[MEDICAL_DATA] gland *Nhấn để chỉnh sửa từ /ˈθaɪməs ɡlænd/ Định nghĩa (giải phẫ…" at bounding box center [606, 305] width 433 height 461
click at [509, 190] on textarea "(giải phẫu) (thuộc) tuyến giáp [MEDICAL_DATA] sun tuyến giáp" at bounding box center [496, 183] width 205 height 24
paste textarea "tuyến ức"
type textarea "tuyến ức"
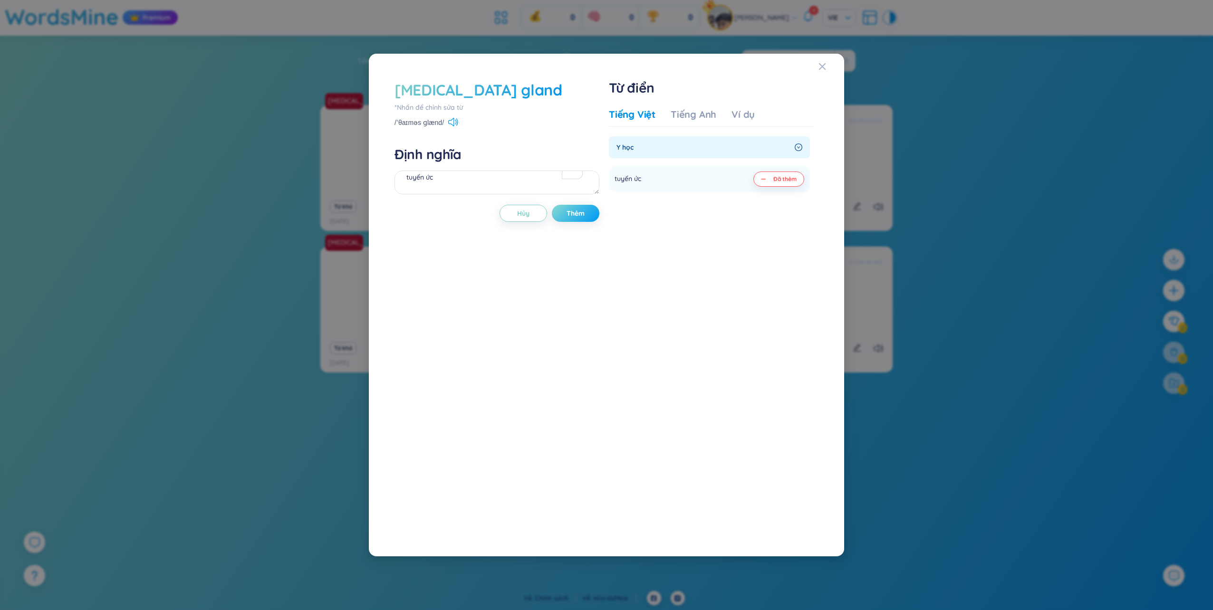
click at [589, 211] on button "Thêm" at bounding box center [576, 213] width 48 height 17
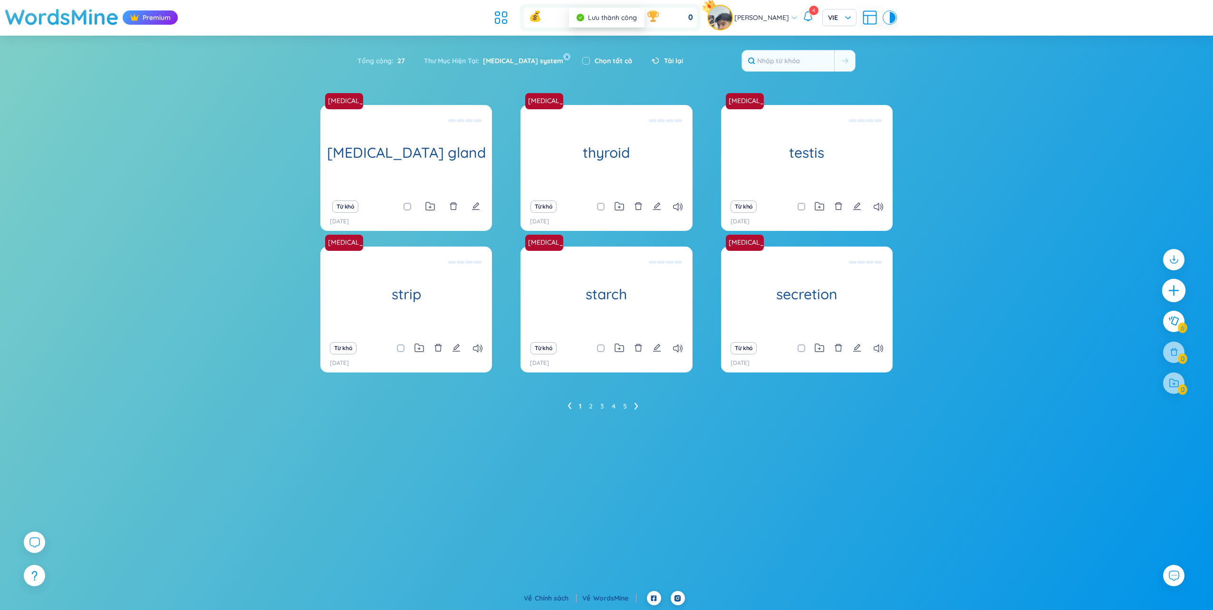
click at [1174, 291] on icon "plus" at bounding box center [1173, 290] width 13 height 13
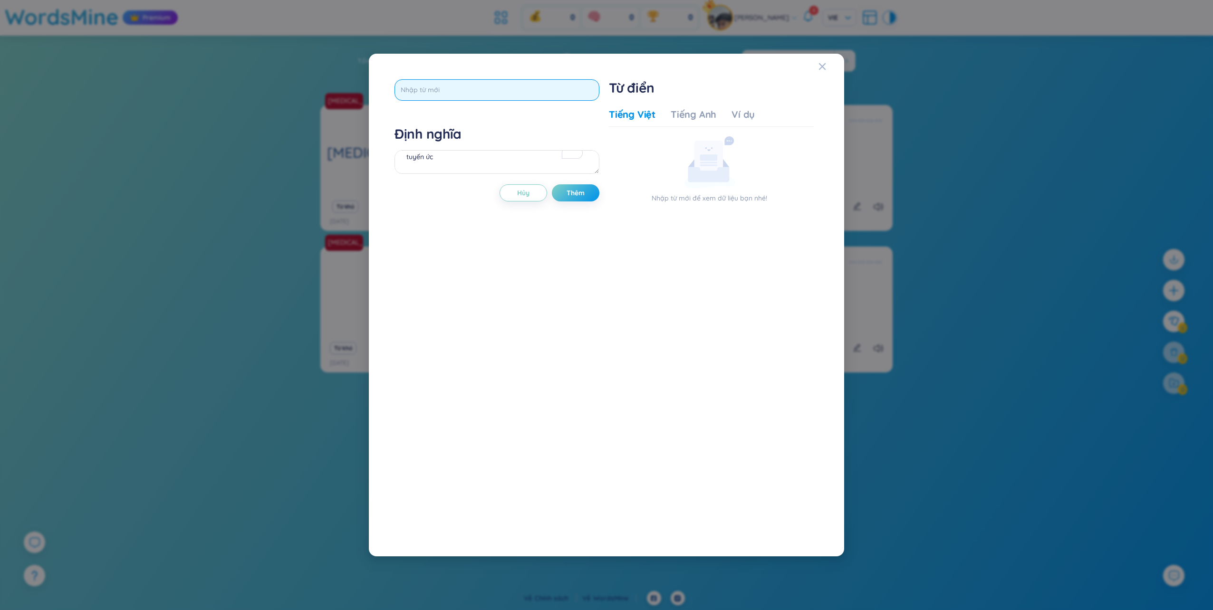
click at [413, 95] on input "text" at bounding box center [496, 89] width 205 height 21
type input "[MEDICAL_DATA]"
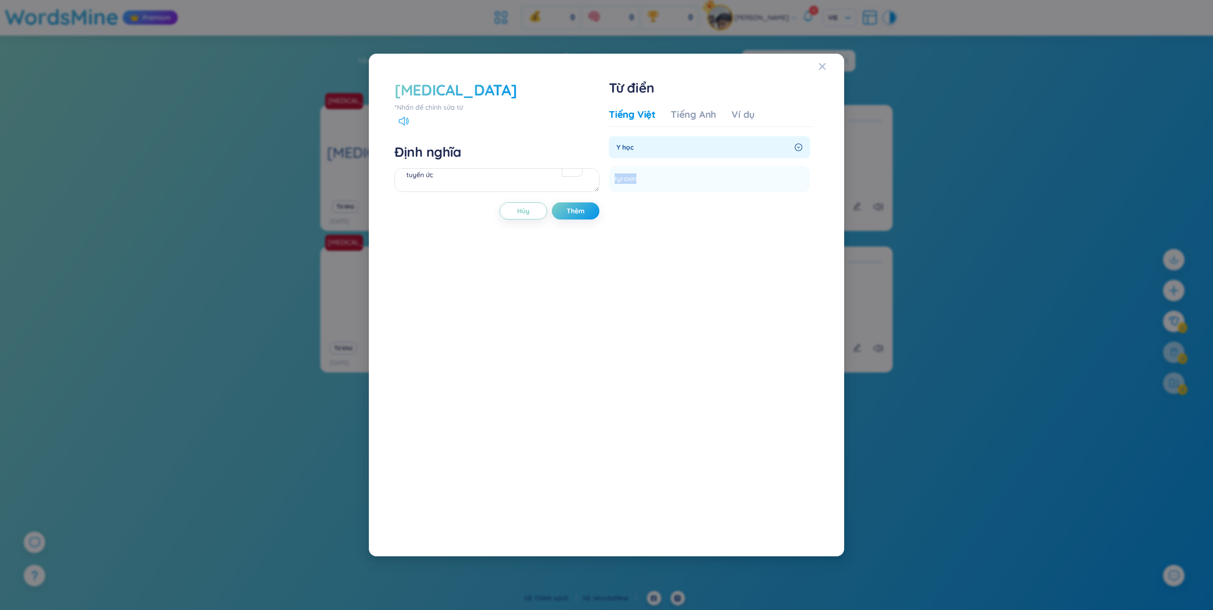
drag, startPoint x: 634, startPoint y: 179, endPoint x: 604, endPoint y: 179, distance: 30.4
click at [604, 179] on div "[MEDICAL_DATA] *Nhấn để chỉnh sửa từ Định nghĩa tuyến ức Hủy Thêm Từ điển Tiếng…" at bounding box center [606, 305] width 433 height 461
click at [467, 175] on textarea "tuyến ức" at bounding box center [496, 180] width 205 height 24
paste textarea "tyroxin"
type textarea "tyroxin"
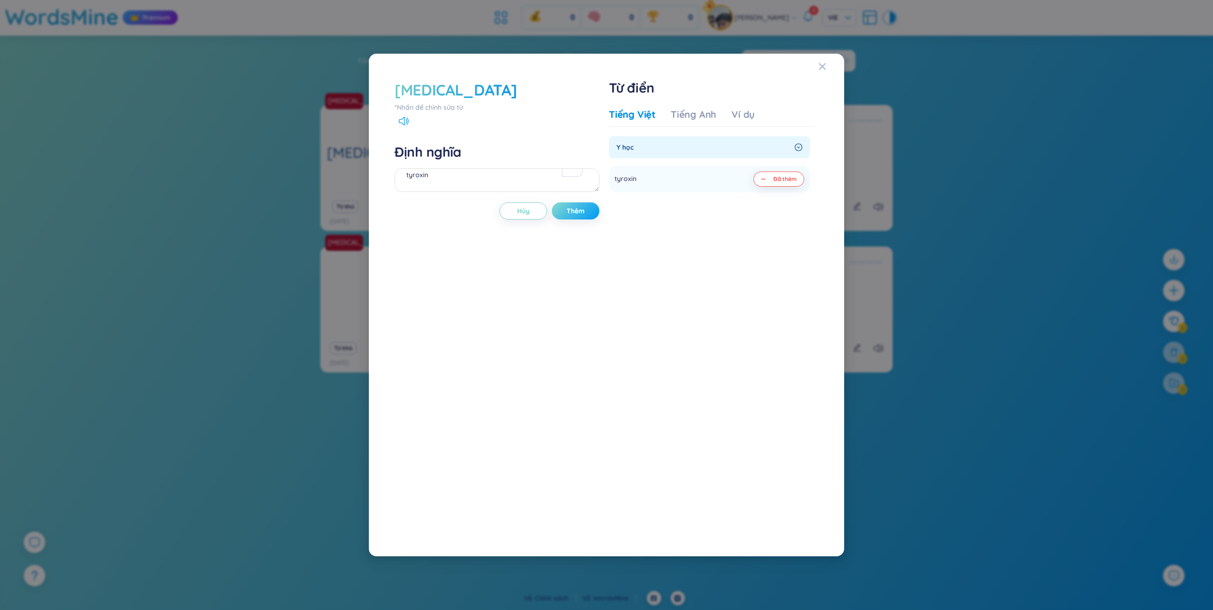
click at [564, 214] on button "Thêm" at bounding box center [576, 210] width 48 height 17
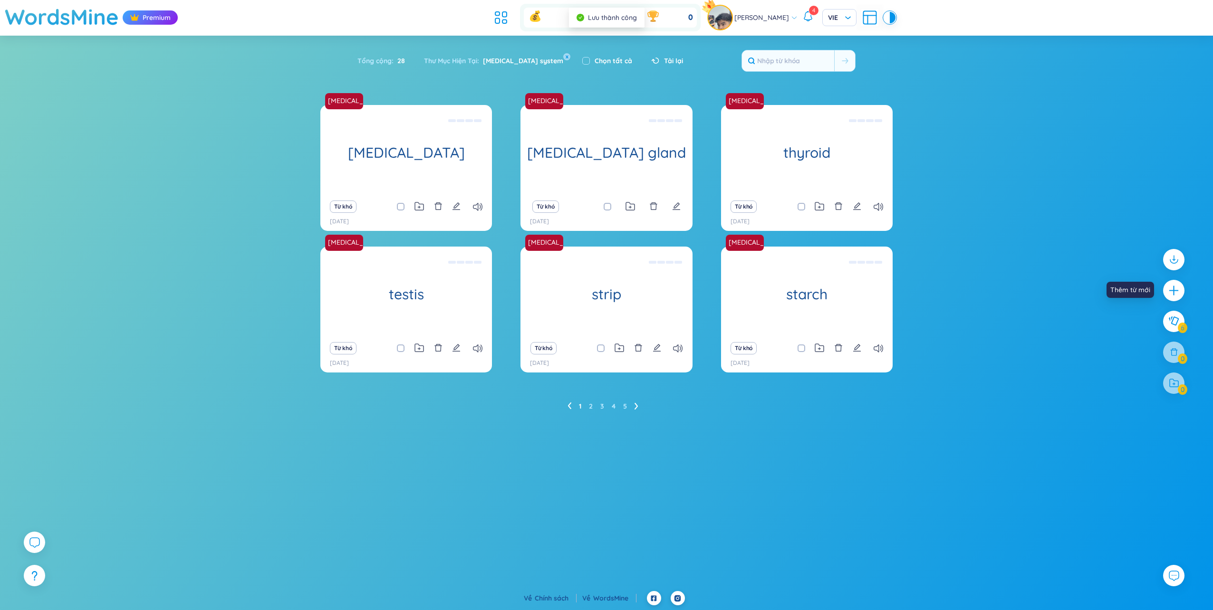
click at [1174, 293] on icon "plus" at bounding box center [1173, 291] width 1 height 10
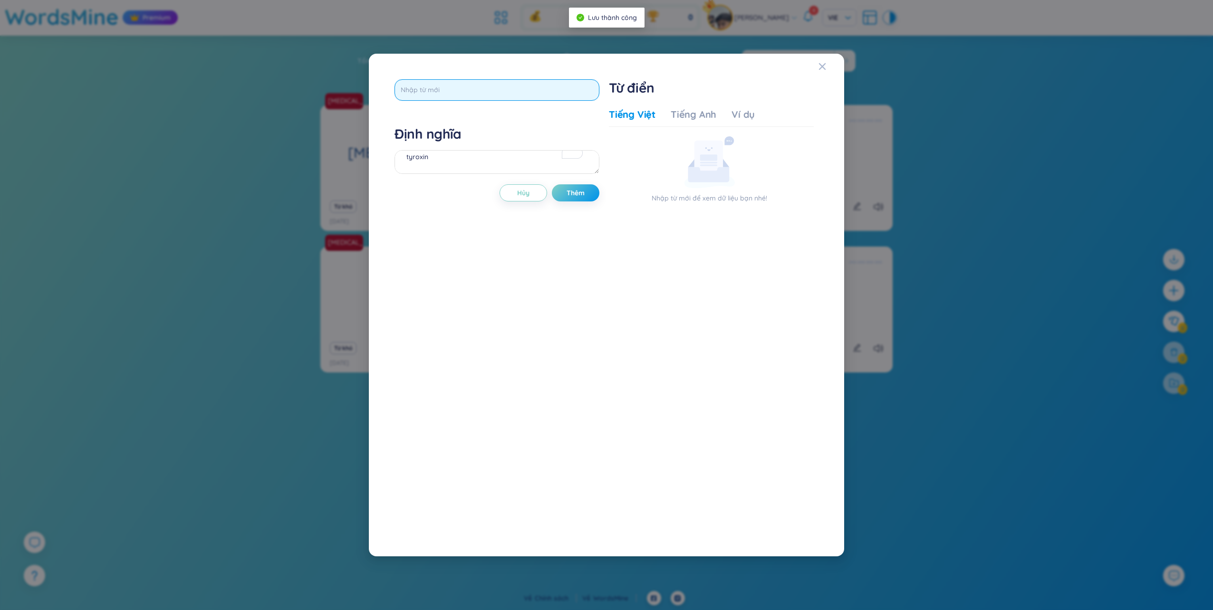
click at [444, 88] on input "text" at bounding box center [496, 89] width 205 height 21
type input "[MEDICAL_DATA]"
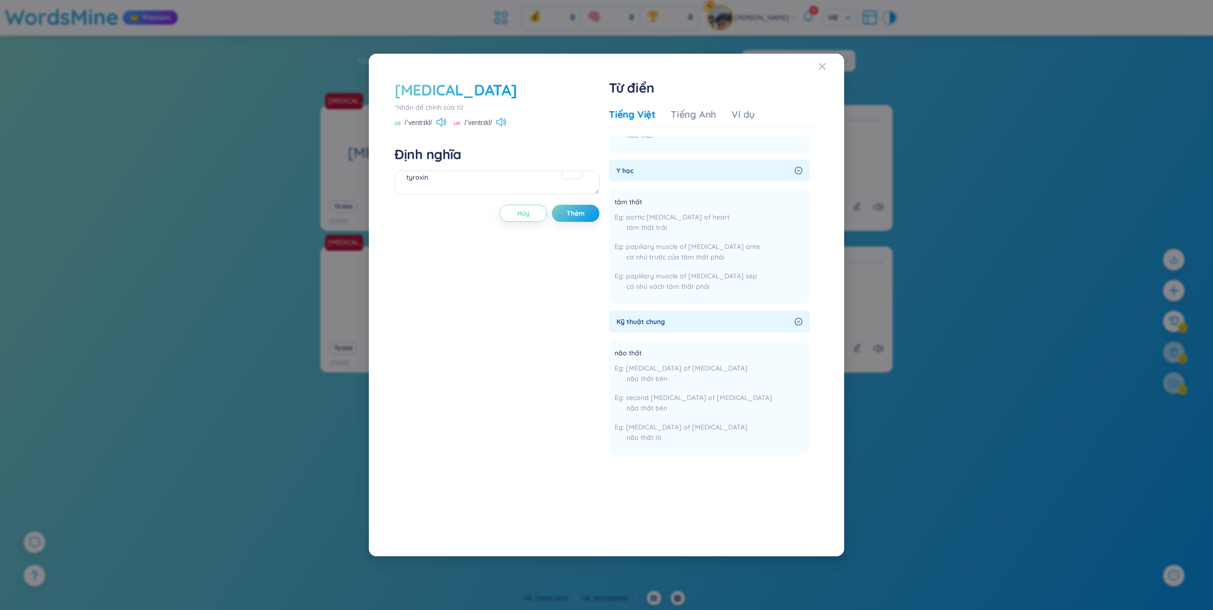
scroll to position [150, 0]
drag, startPoint x: 614, startPoint y: 351, endPoint x: 676, endPoint y: 438, distance: 106.3
click at [676, 438] on div "não thất [MEDICAL_DATA] of [MEDICAL_DATA] não thất bên second [MEDICAL_DATA] of…" at bounding box center [693, 396] width 158 height 104
click at [420, 182] on textarea "tyroxin" at bounding box center [496, 183] width 205 height 24
paste textarea "não thất [MEDICAL_DATA] of [MEDICAL_DATA] não thất bên second [MEDICAL_DATA] of…"
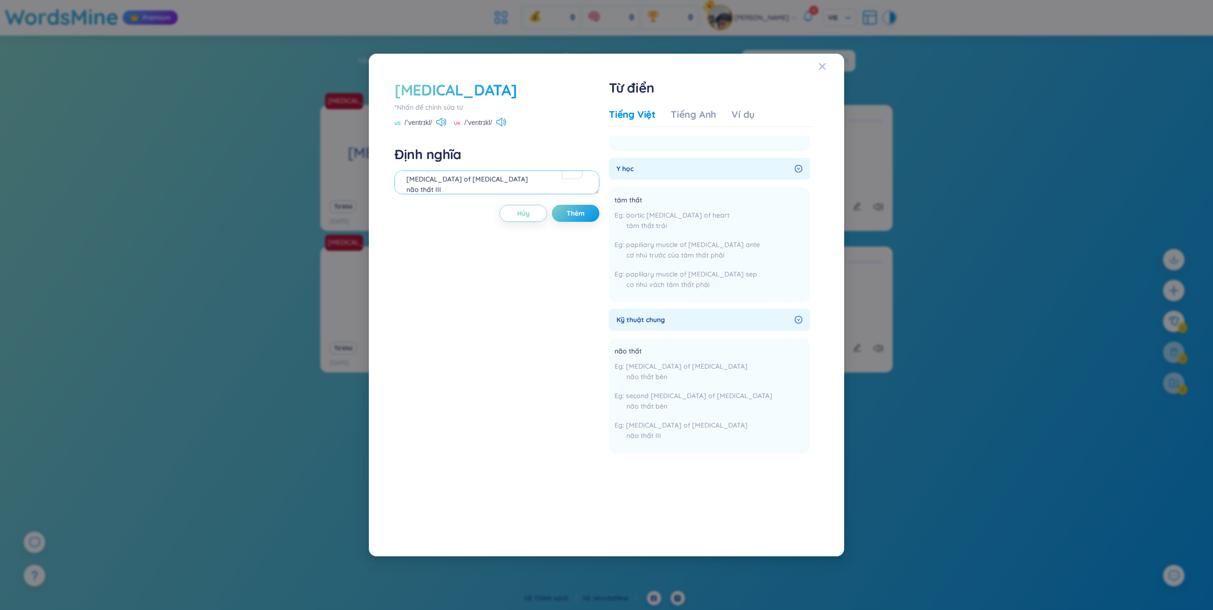
scroll to position [71, 0]
type textarea "não thất [MEDICAL_DATA] of [MEDICAL_DATA] não thất bên second [MEDICAL_DATA] of…"
click at [584, 213] on span "Thêm" at bounding box center [575, 214] width 18 height 10
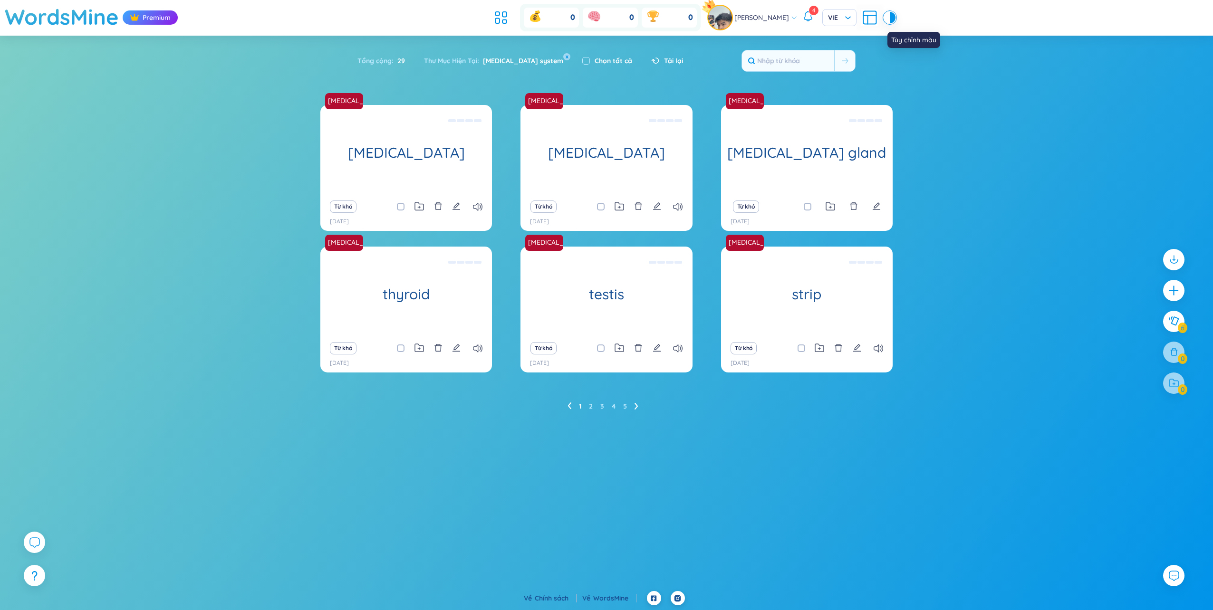
click at [890, 19] on div at bounding box center [887, 17] width 6 height 11
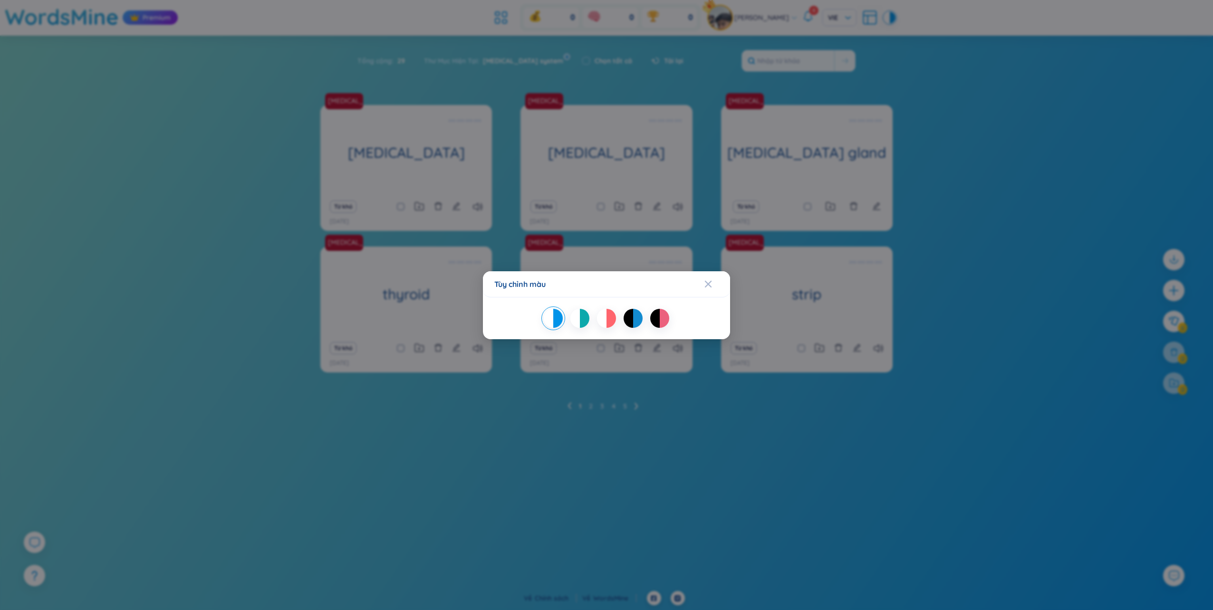
click at [638, 321] on div at bounding box center [638, 318] width 10 height 19
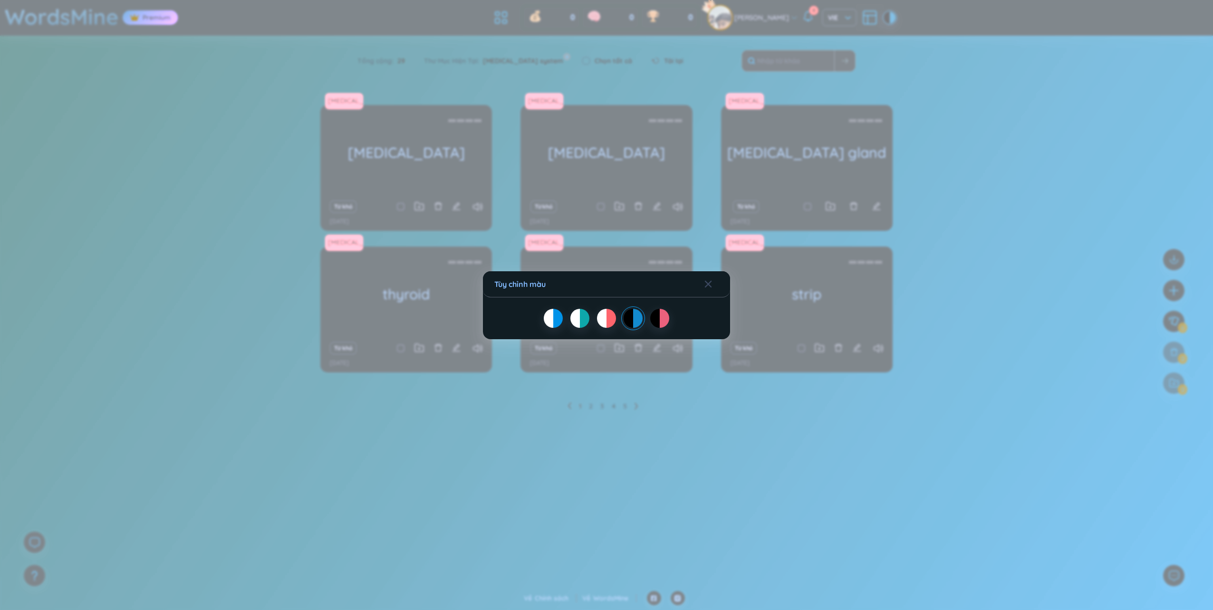
click at [651, 318] on div at bounding box center [655, 318] width 10 height 19
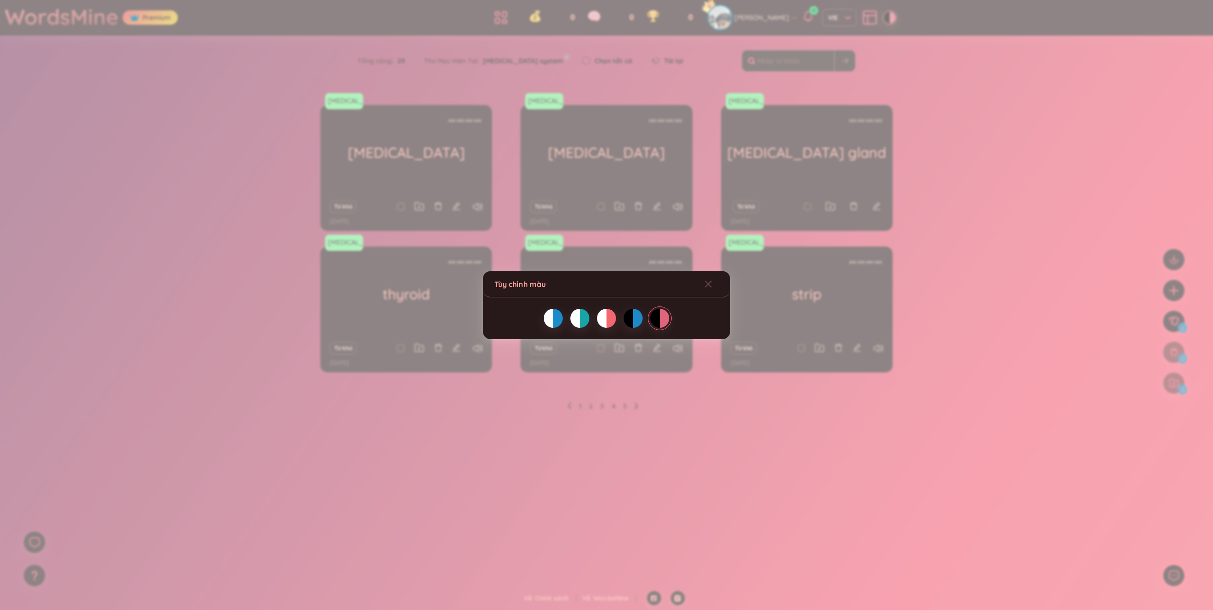
click at [575, 319] on div at bounding box center [575, 318] width 10 height 19
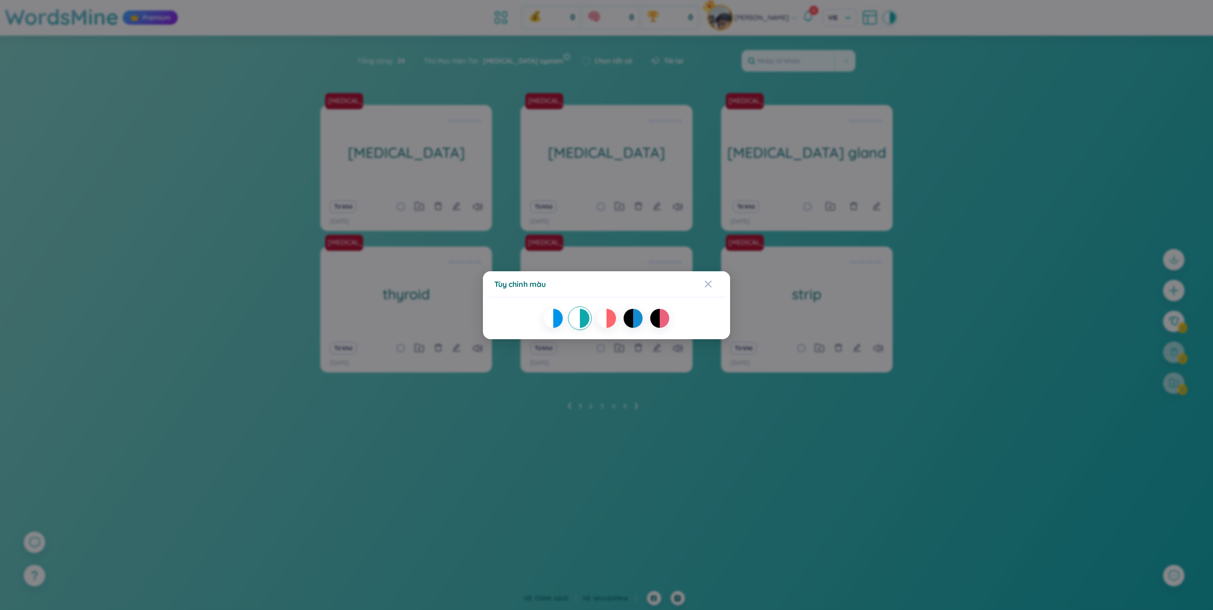
drag, startPoint x: 602, startPoint y: 319, endPoint x: 608, endPoint y: 319, distance: 5.7
click at [603, 319] on div at bounding box center [602, 318] width 10 height 19
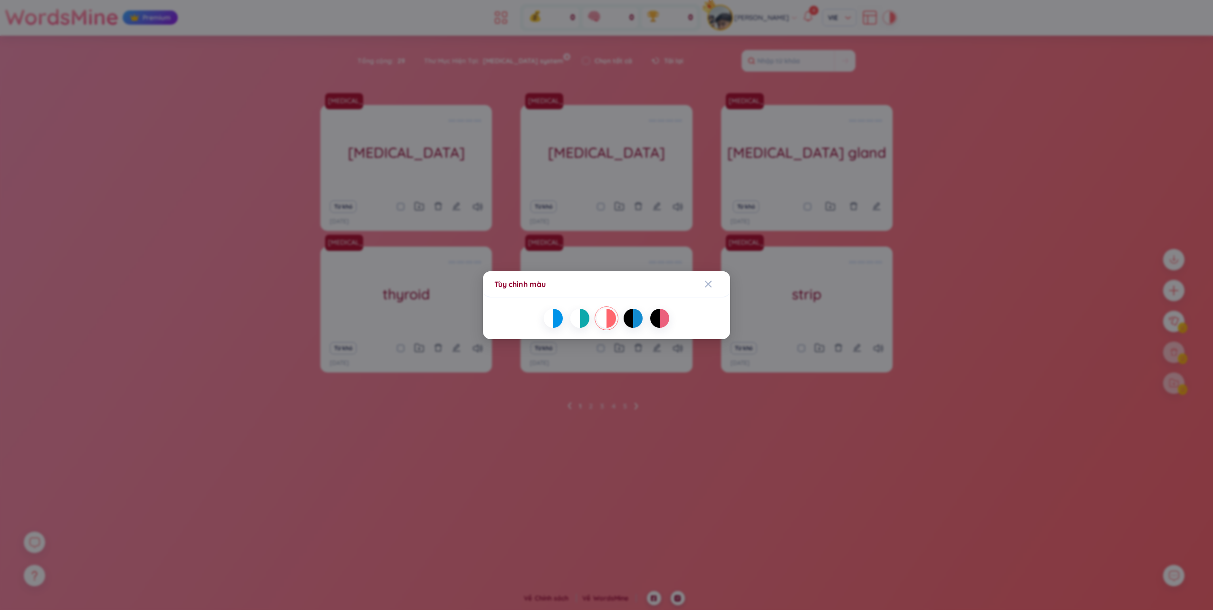
click at [633, 323] on div at bounding box center [638, 318] width 10 height 19
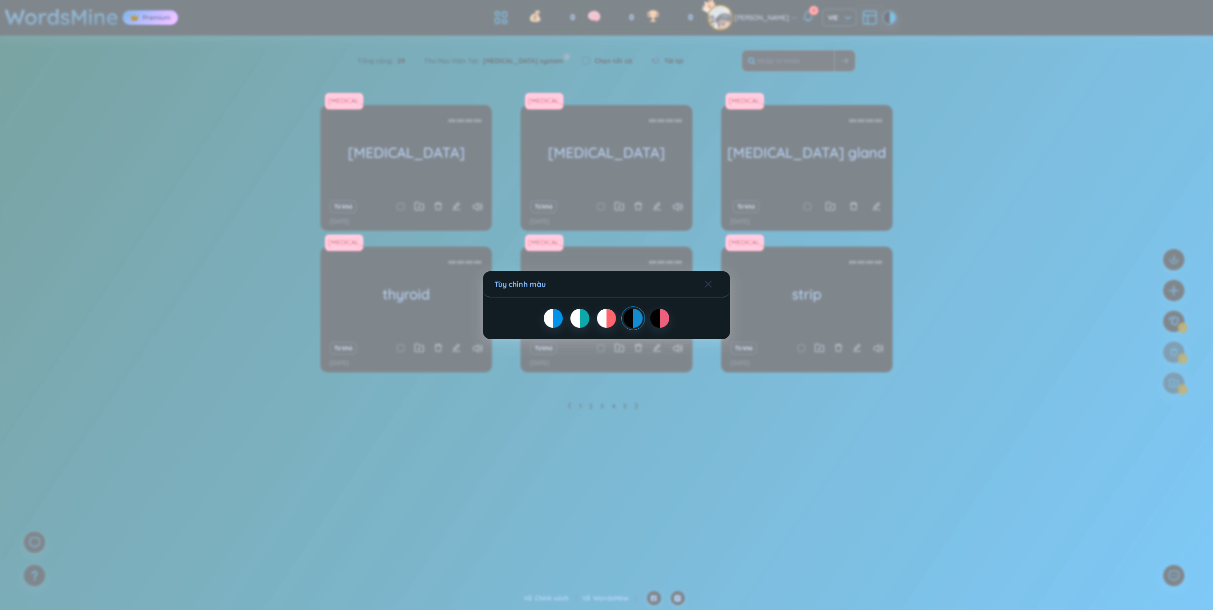
drag, startPoint x: 705, startPoint y: 286, endPoint x: 710, endPoint y: 279, distance: 8.6
click at [705, 286] on icon "Close" at bounding box center [708, 284] width 8 height 8
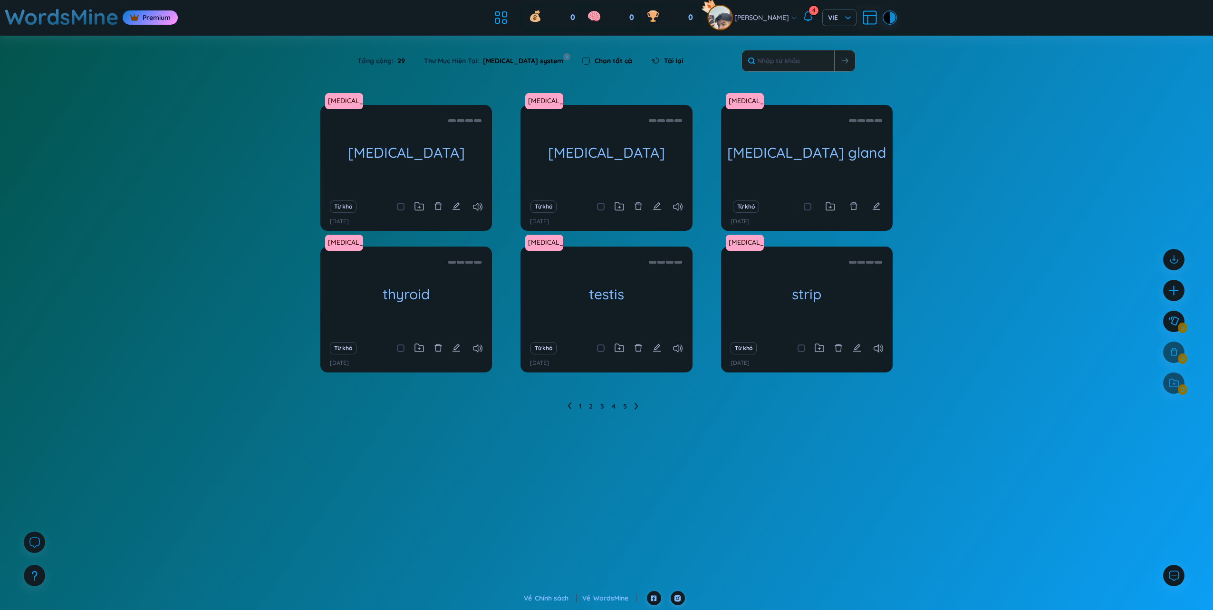
click at [895, 18] on div at bounding box center [893, 17] width 6 height 11
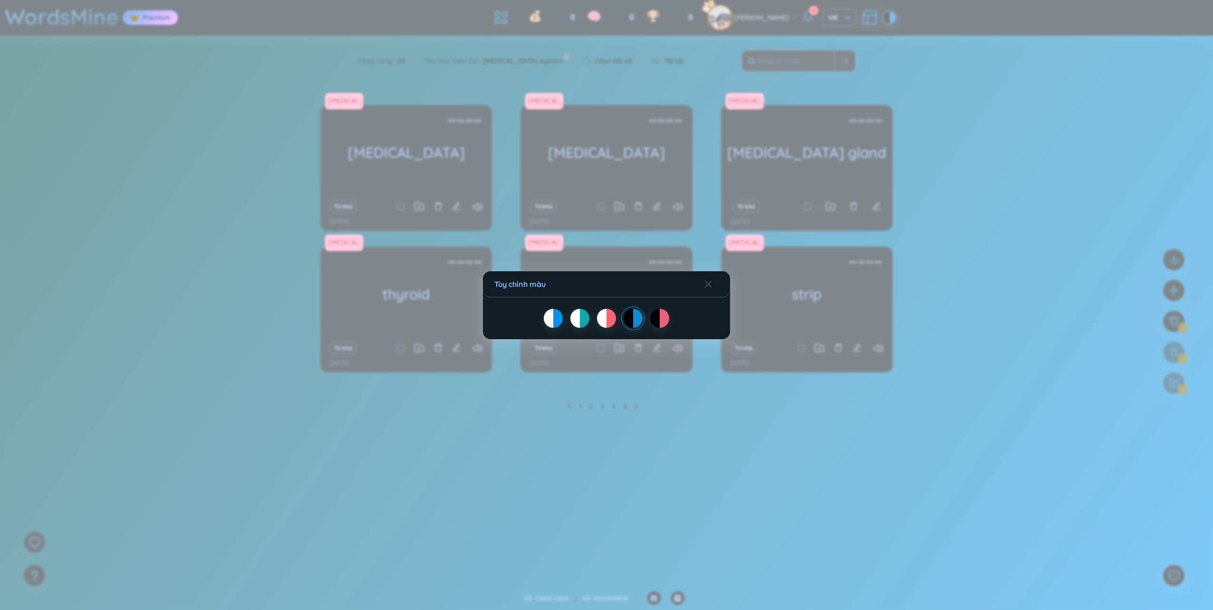
drag, startPoint x: 581, startPoint y: 320, endPoint x: 565, endPoint y: 319, distance: 15.7
click at [581, 320] on div at bounding box center [585, 318] width 10 height 19
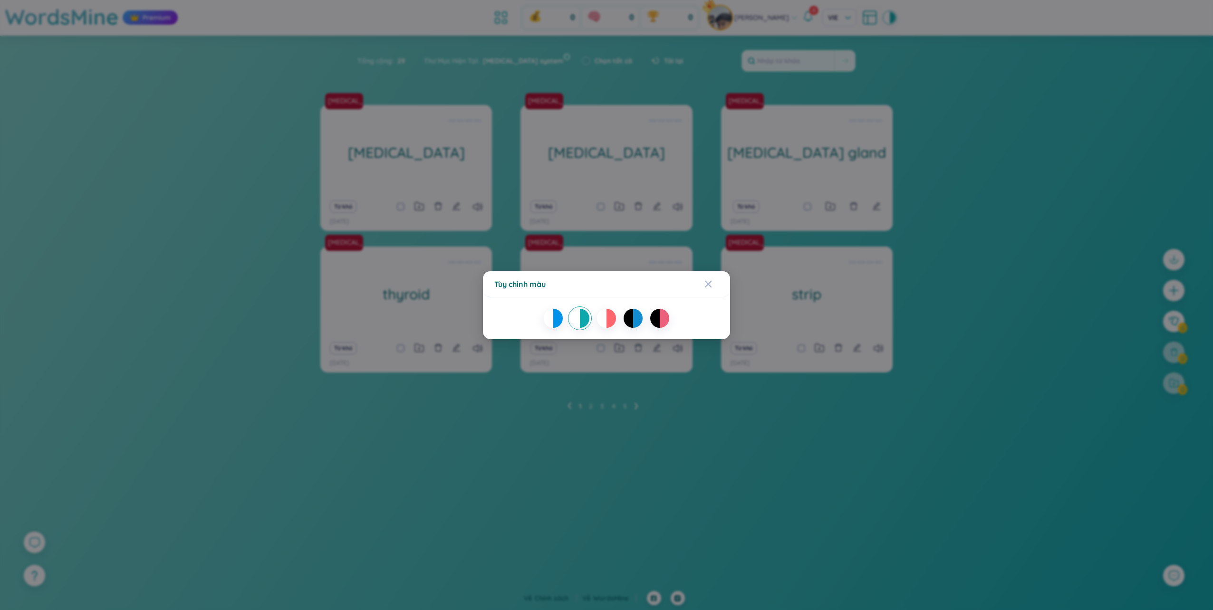
click at [554, 318] on div at bounding box center [558, 318] width 10 height 19
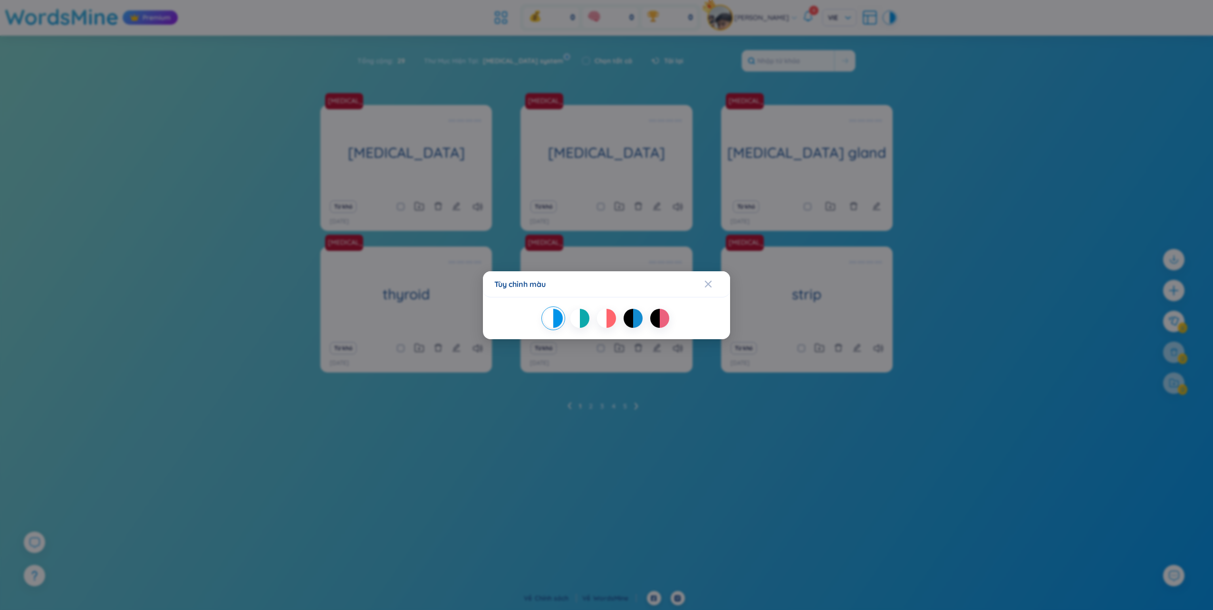
drag, startPoint x: 578, startPoint y: 317, endPoint x: 585, endPoint y: 314, distance: 7.4
click at [578, 317] on div at bounding box center [575, 318] width 10 height 19
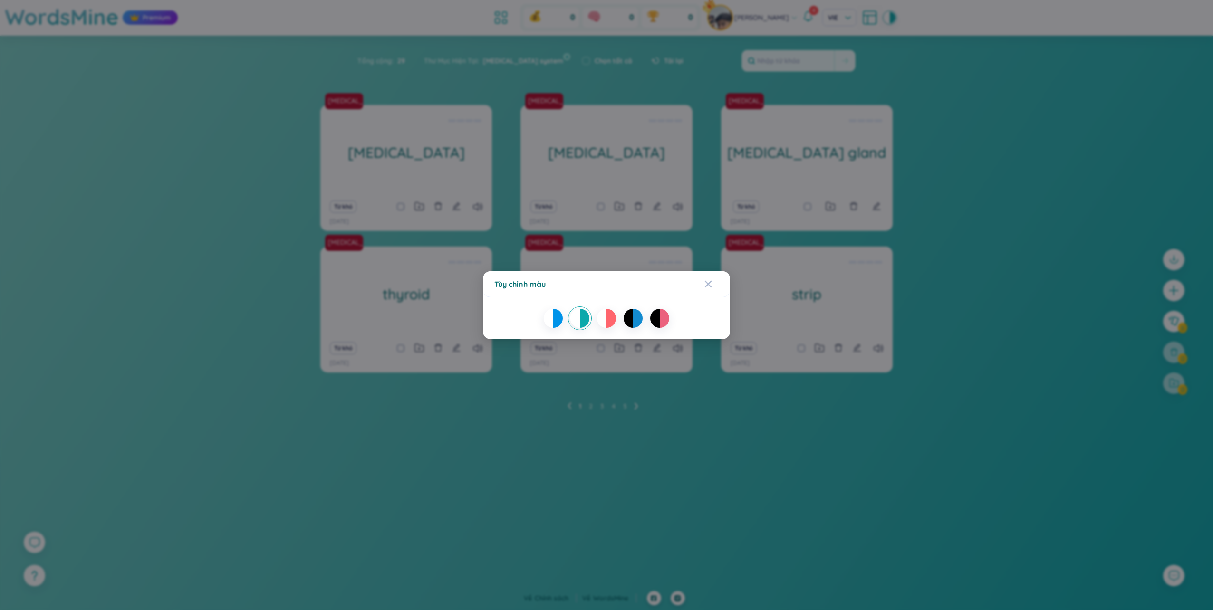
drag, startPoint x: 554, startPoint y: 321, endPoint x: 585, endPoint y: 310, distance: 33.5
click at [554, 321] on div at bounding box center [558, 318] width 10 height 19
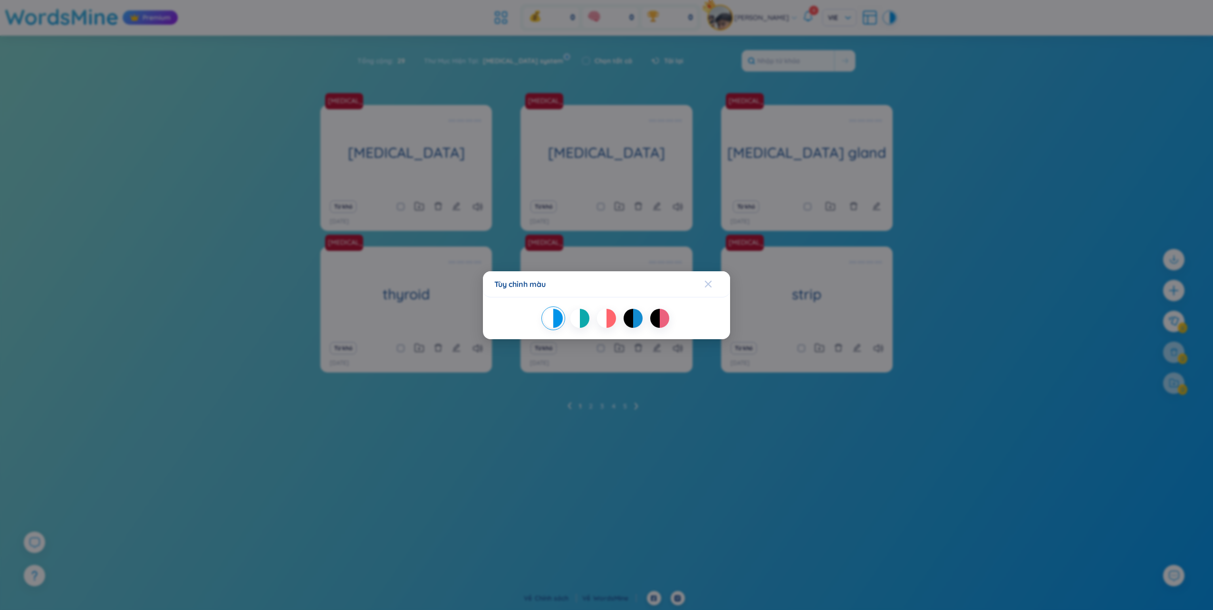
click at [707, 279] on div "Close" at bounding box center [708, 284] width 8 height 26
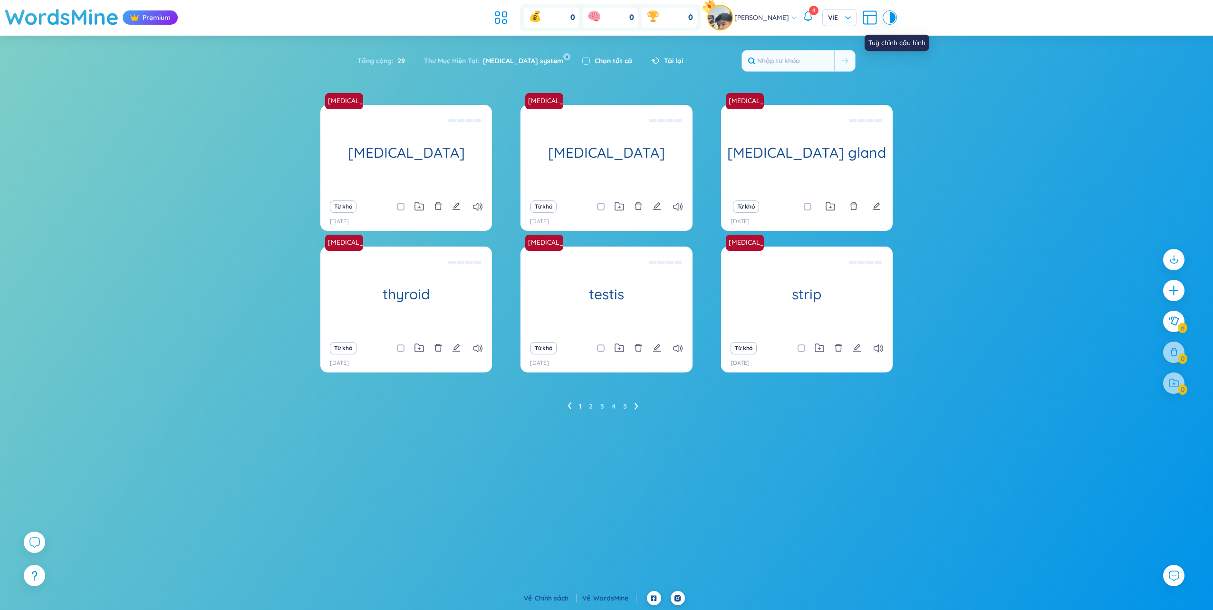
click at [873, 19] on icon at bounding box center [869, 17] width 17 height 17
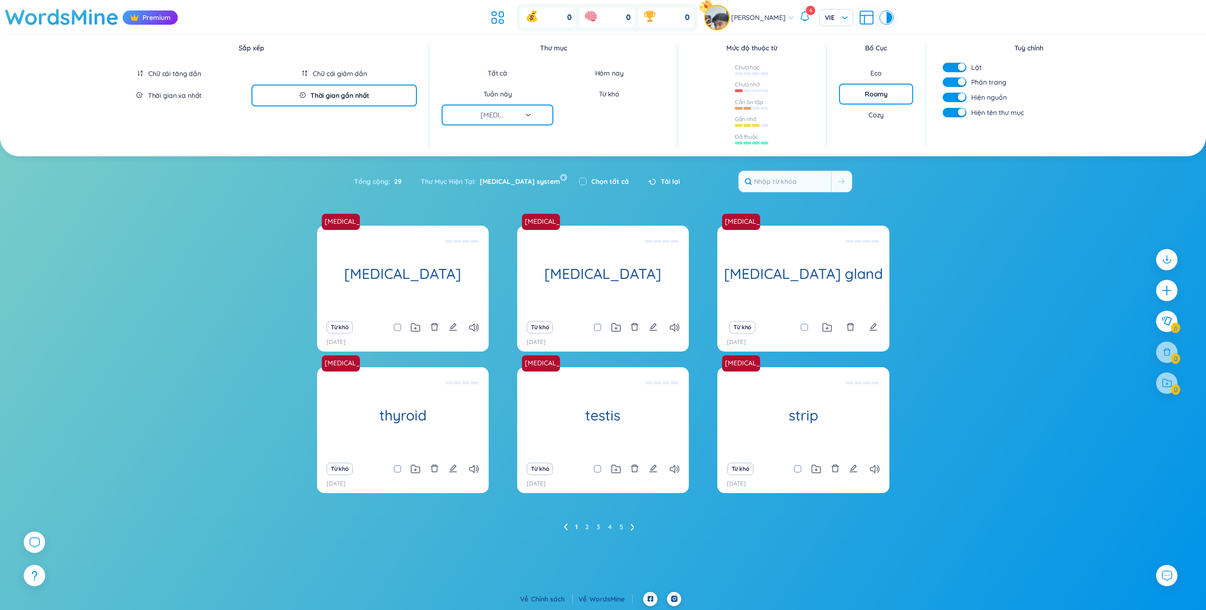
click at [883, 115] on div "Cozy" at bounding box center [876, 115] width 75 height 21
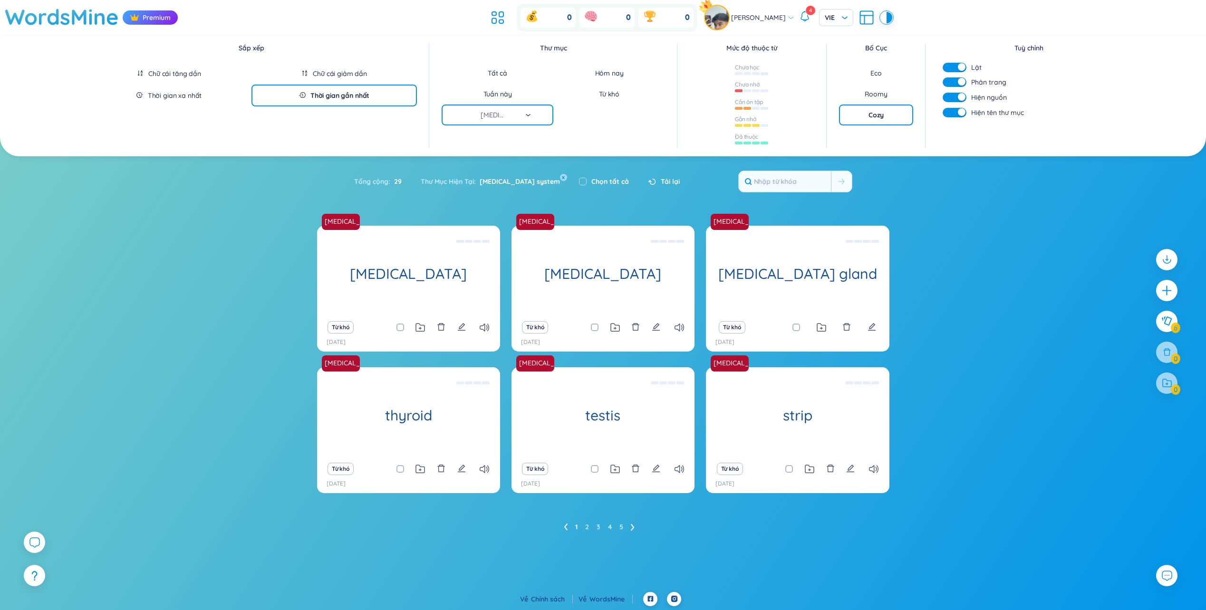
click at [883, 81] on div "Eco" at bounding box center [876, 73] width 75 height 21
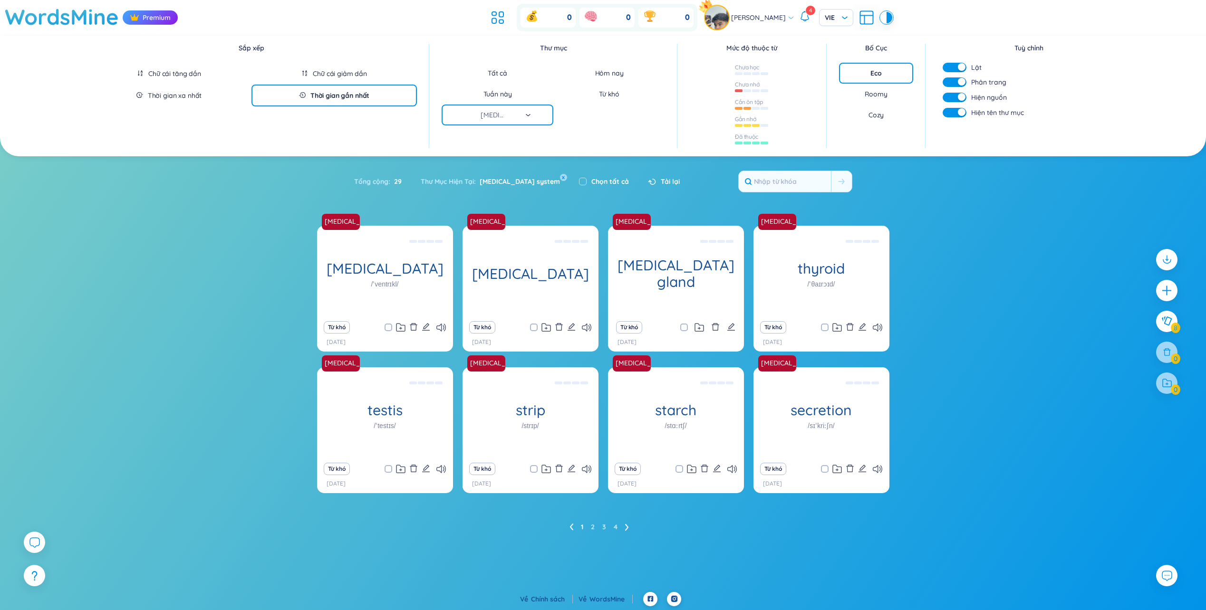
click at [884, 98] on div "Roomy" at bounding box center [875, 94] width 22 height 10
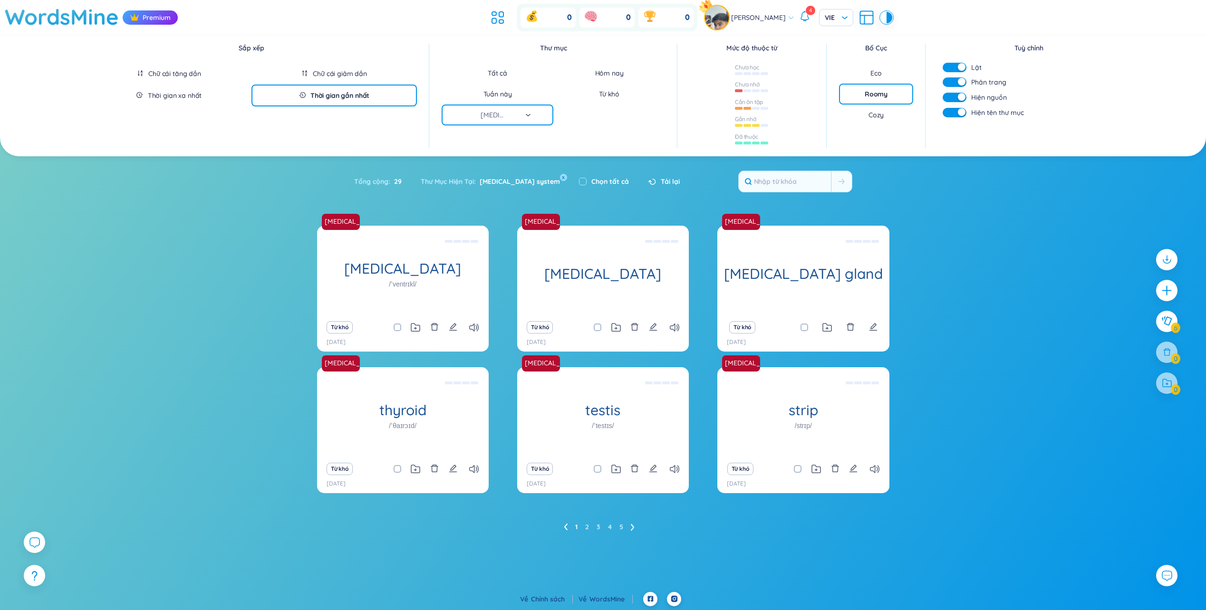
click at [886, 114] on div "Cozy" at bounding box center [876, 115] width 75 height 21
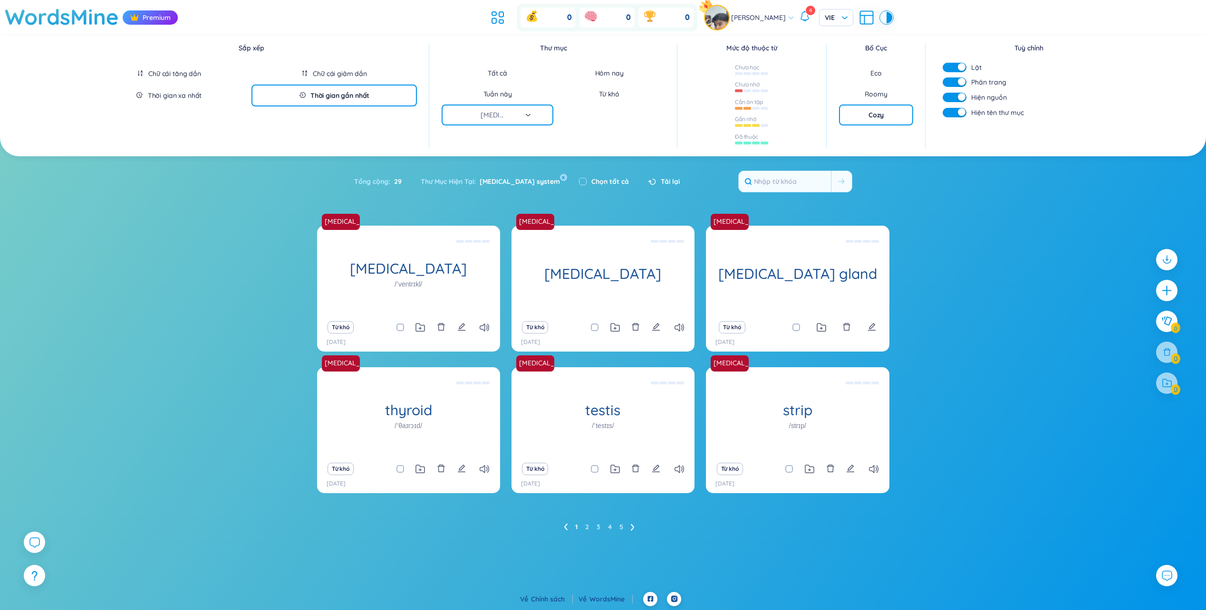
click at [886, 91] on div "Roomy" at bounding box center [875, 94] width 22 height 10
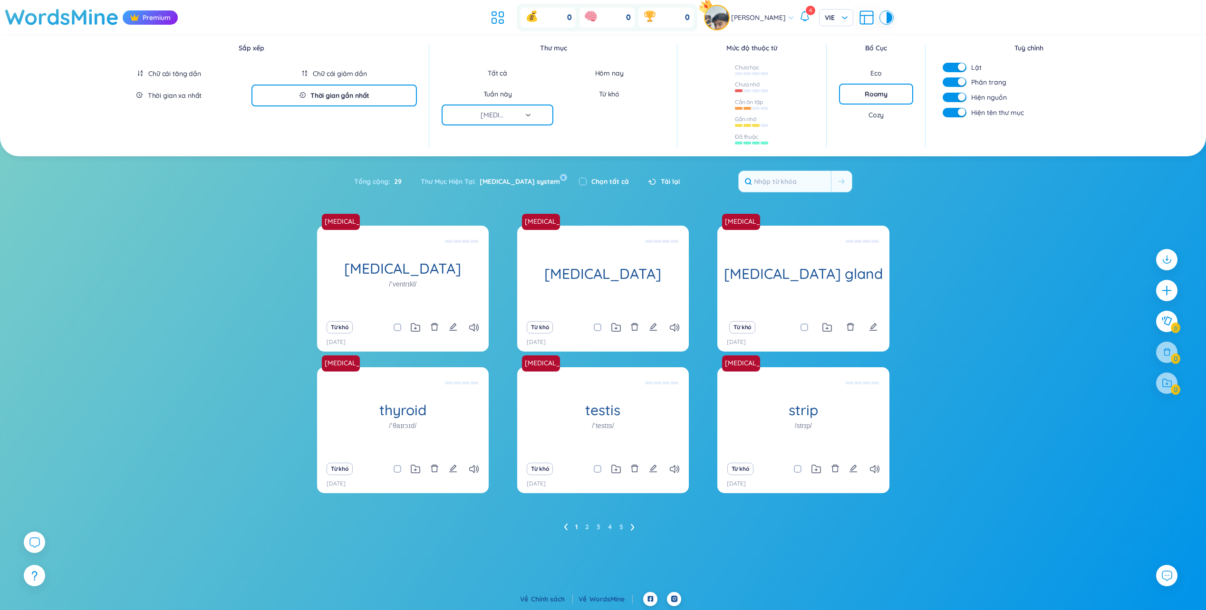
click at [885, 79] on div "Eco" at bounding box center [876, 73] width 75 height 21
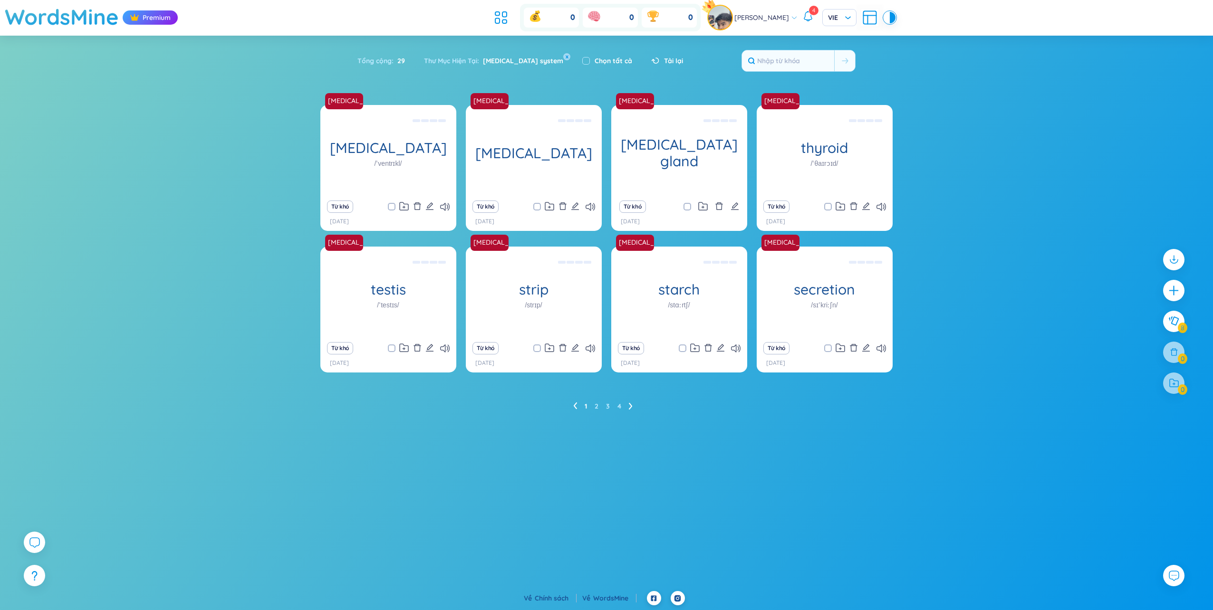
click at [812, 17] on icon at bounding box center [807, 15] width 11 height 11
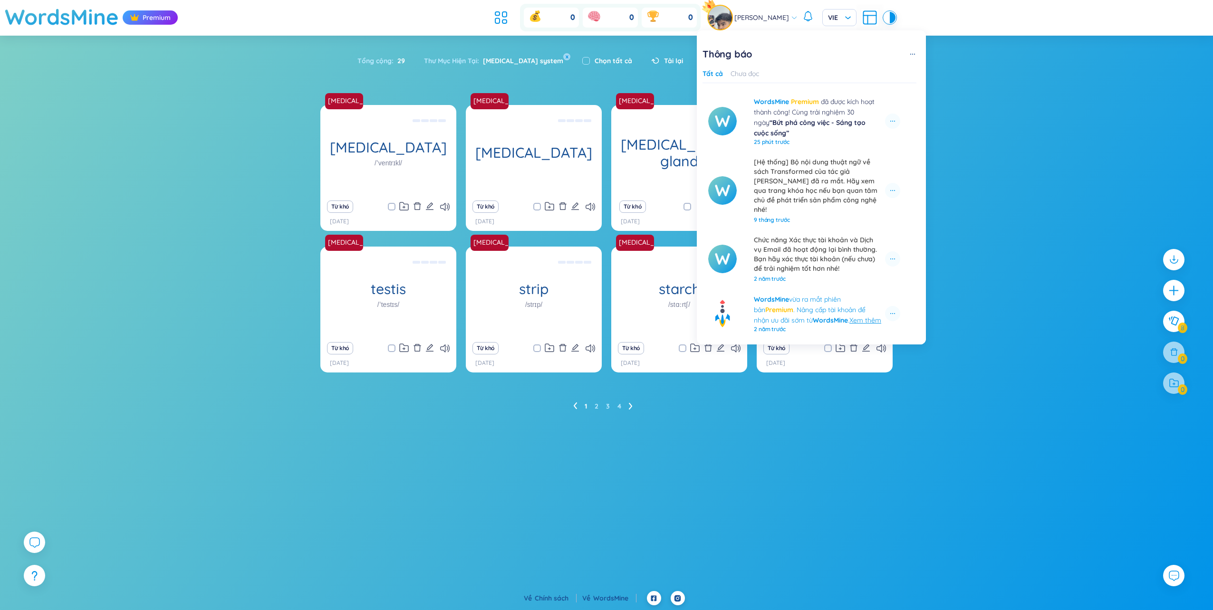
click at [812, 17] on icon at bounding box center [807, 15] width 11 height 11
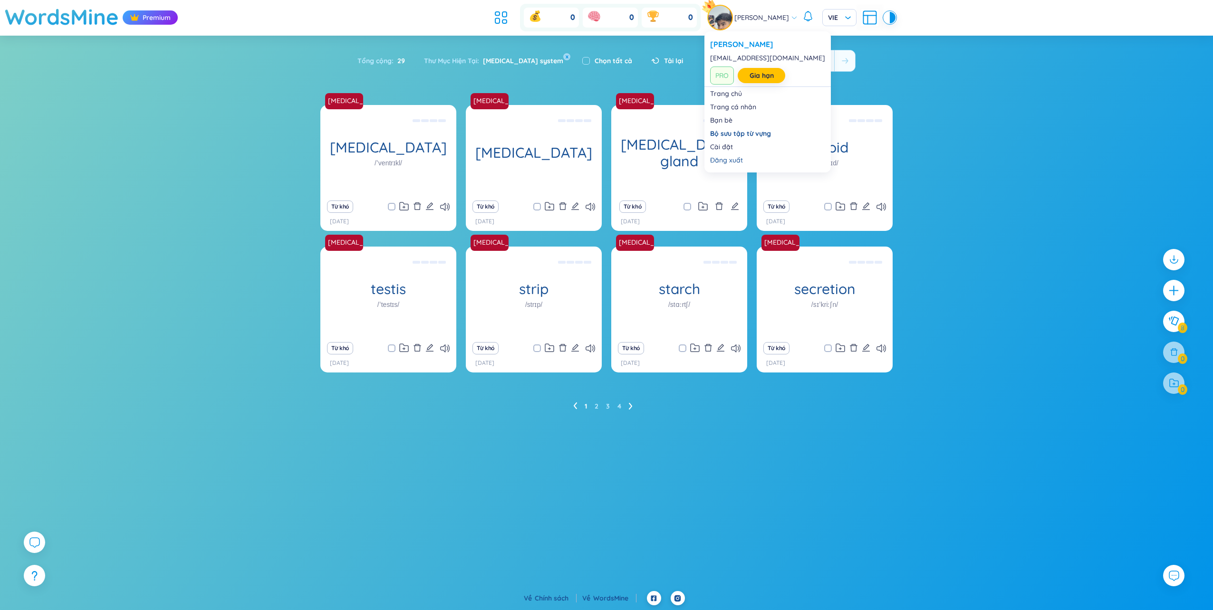
click at [789, 18] on span "[PERSON_NAME]" at bounding box center [761, 17] width 55 height 10
click at [751, 78] on link "Gia hạn" at bounding box center [761, 75] width 24 height 10
click at [721, 78] on span "PRO" at bounding box center [722, 76] width 24 height 18
click at [752, 26] on div "[PERSON_NAME]" at bounding box center [752, 18] width 89 height 24
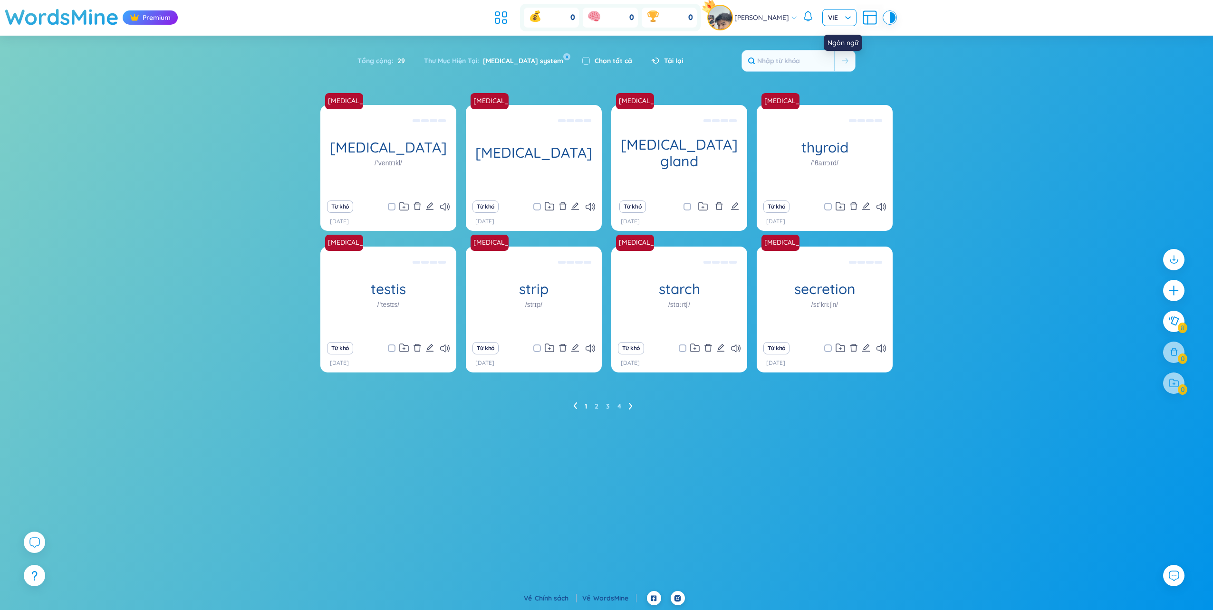
click at [842, 20] on span "VIE" at bounding box center [839, 18] width 23 height 10
click at [879, 45] on div "Tổng cộng : 29 Thư Mục Hiện Tại : [MEDICAL_DATA] system x Chọn tất cả Tải lại" at bounding box center [606, 65] width 593 height 41
click at [1180, 323] on button at bounding box center [1174, 321] width 24 height 24
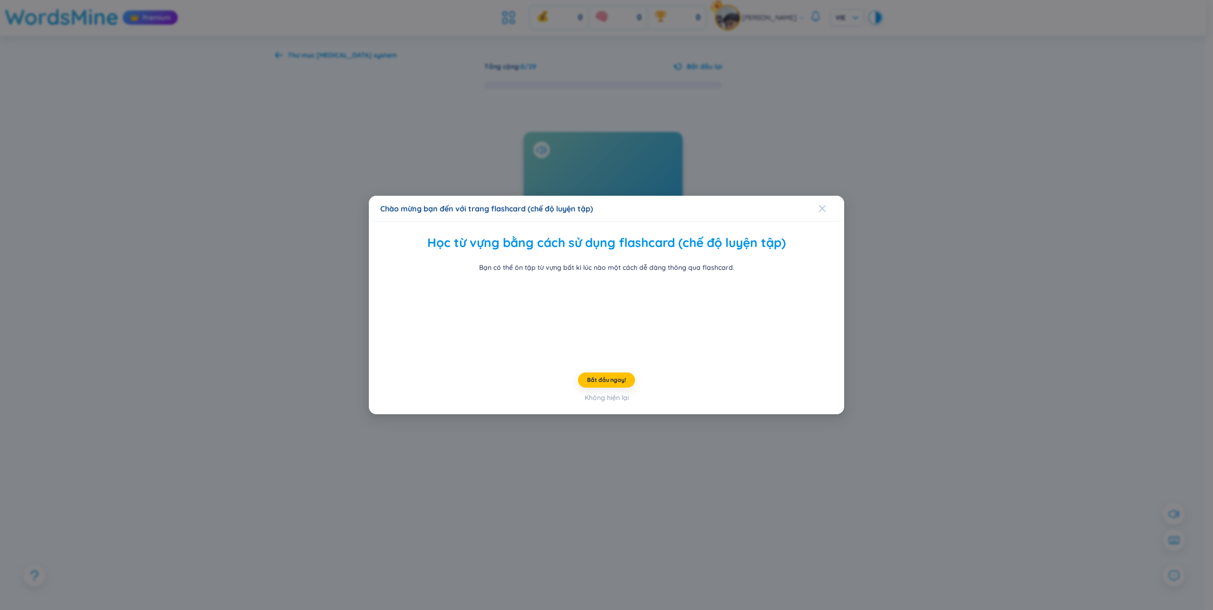
click at [828, 196] on span "Close" at bounding box center [831, 209] width 26 height 26
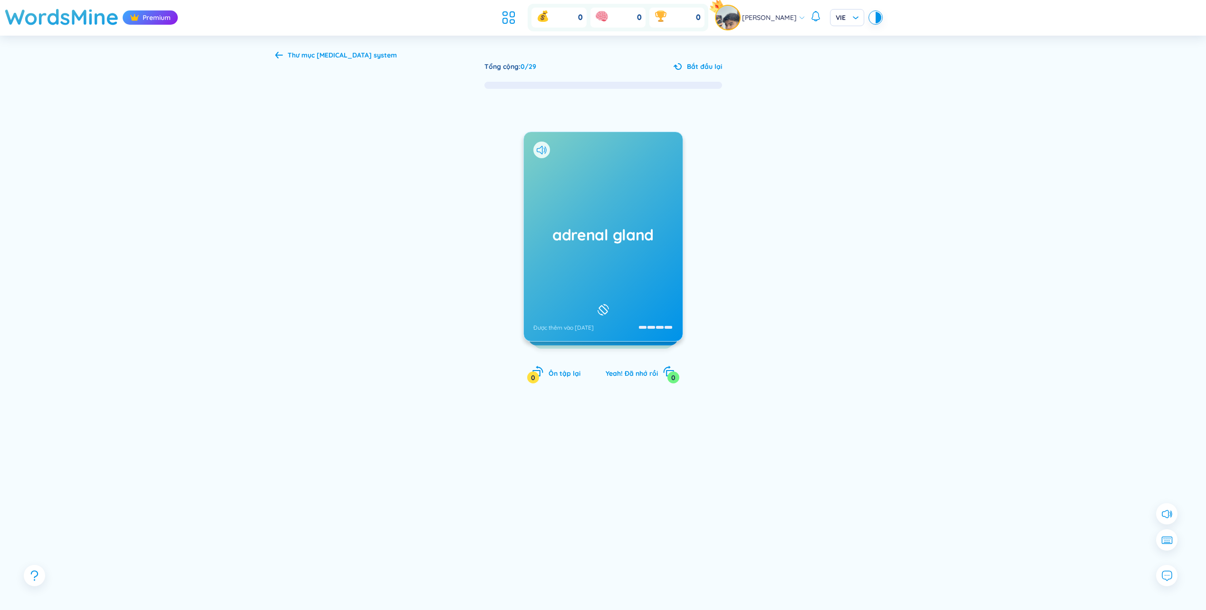
click at [620, 248] on div "adrenal gland Được thêm vào [DATE]" at bounding box center [603, 236] width 159 height 209
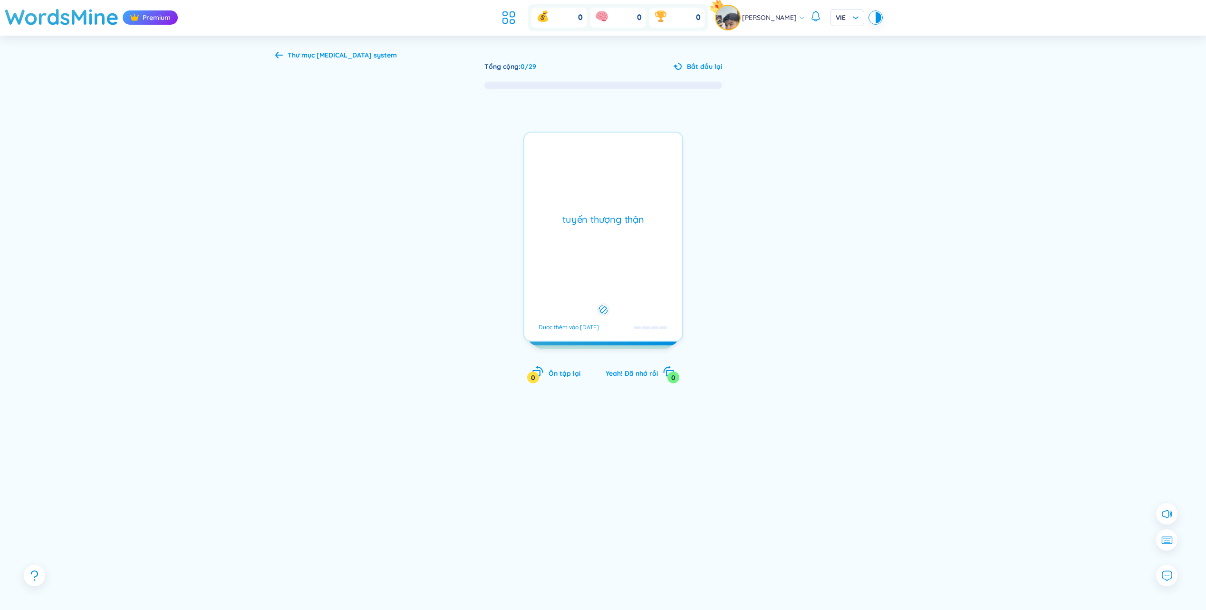
click at [620, 248] on div "tuyến thượng thận Được thêm vào [DATE]" at bounding box center [603, 237] width 160 height 210
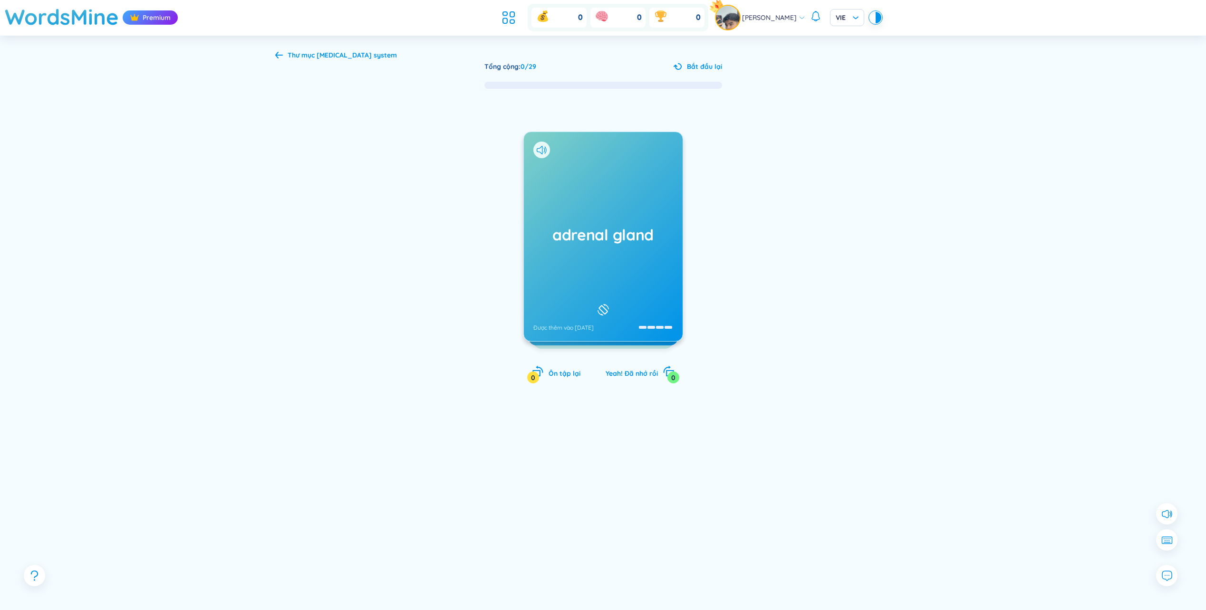
click at [620, 248] on div "adrenal gland Được thêm vào [DATE]" at bounding box center [603, 236] width 159 height 209
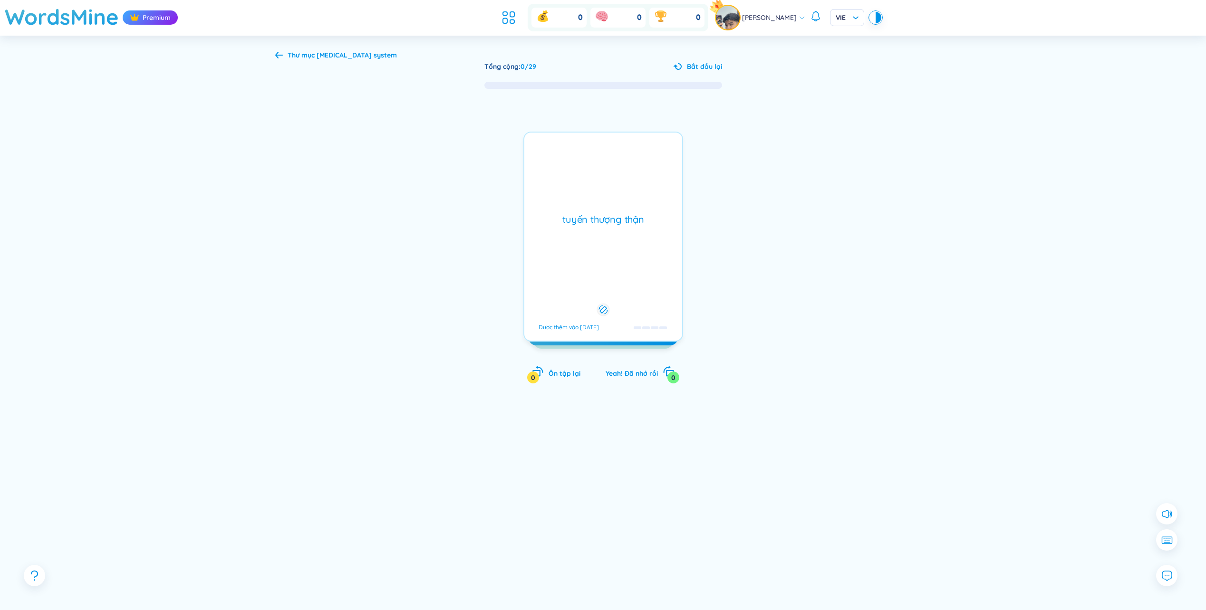
click at [620, 248] on div "tuyến thượng thận Được thêm vào [DATE]" at bounding box center [603, 237] width 160 height 210
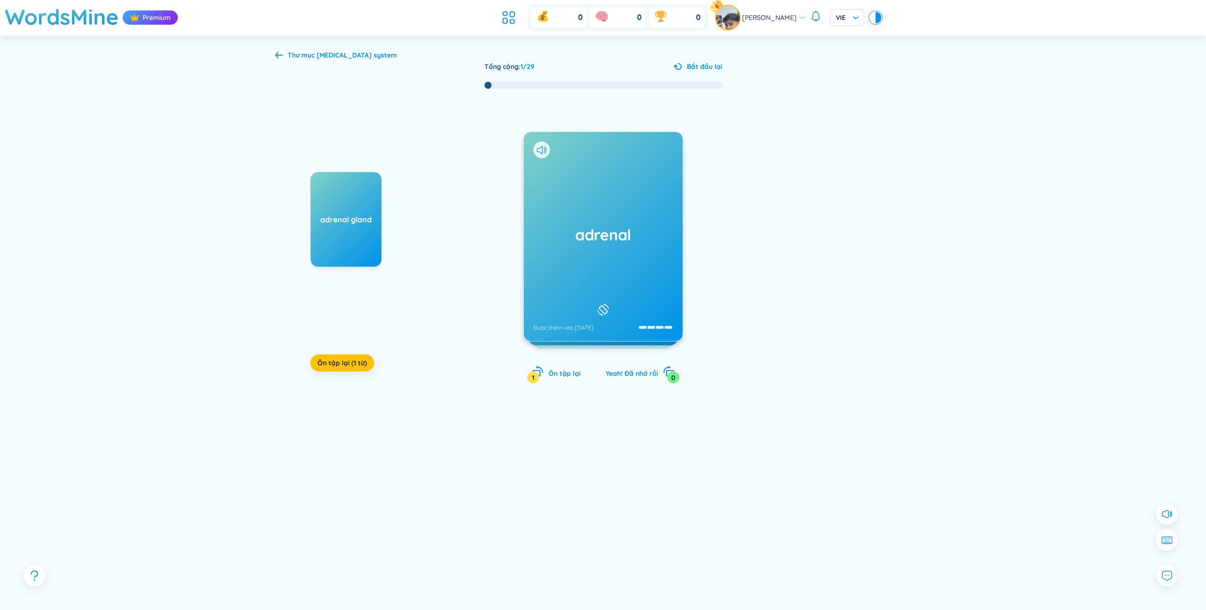
click at [603, 258] on div "adrenal Được thêm vào [DATE]" at bounding box center [603, 236] width 159 height 209
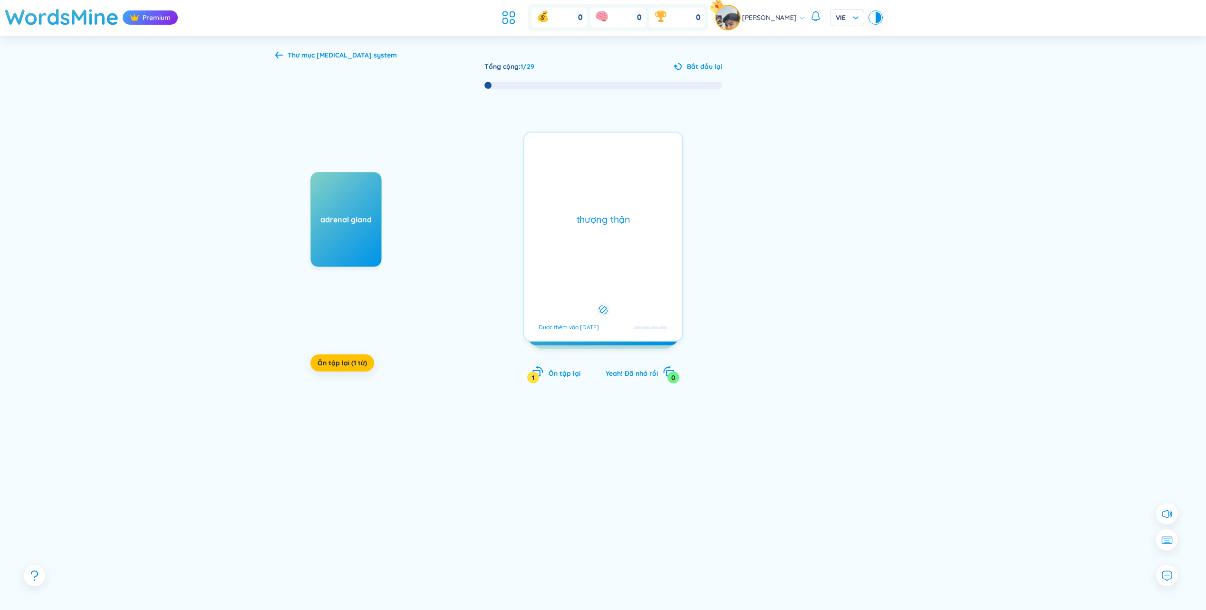
click at [603, 258] on div "adrenal Được thêm vào [DATE] thượng thận Được thêm vào [DATE]" at bounding box center [603, 237] width 160 height 210
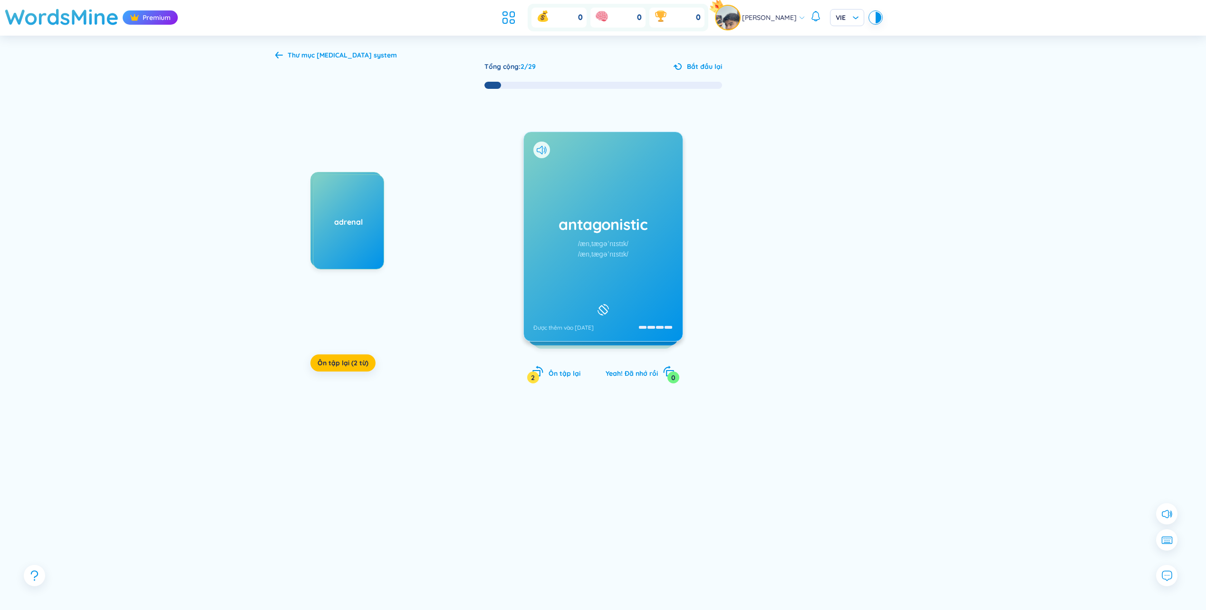
click at [611, 263] on div "antagonistic /ænˌtæɡəˈnɪstɪk/ /ænˌtæɡəˈnɪstɪk/ Được thêm vào [DATE]" at bounding box center [603, 236] width 159 height 209
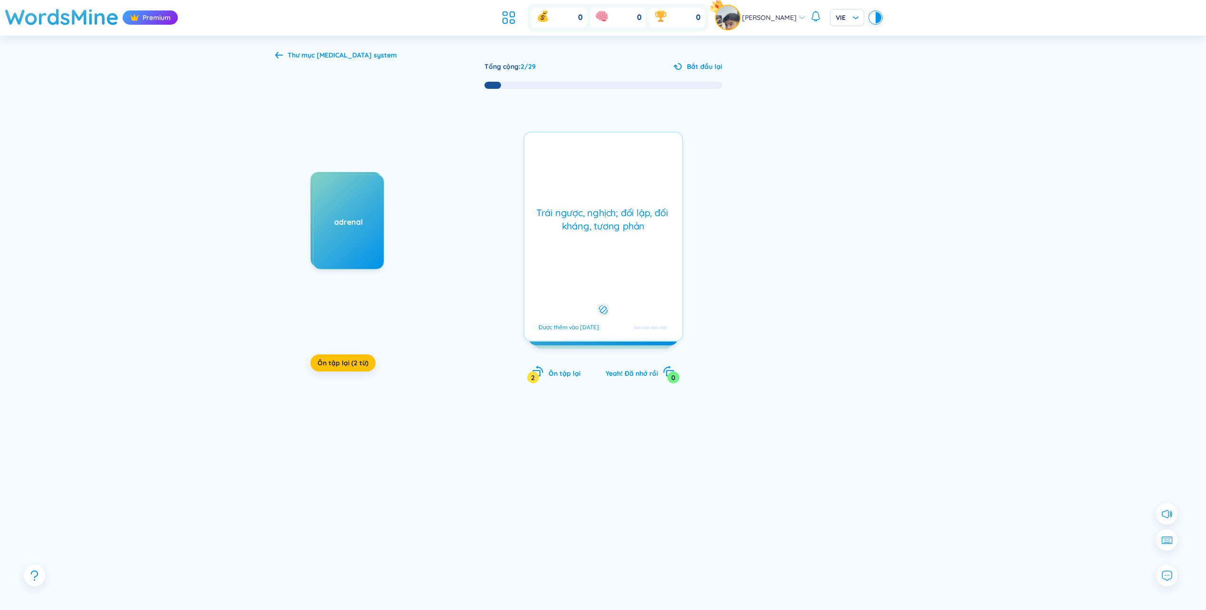
click at [616, 262] on div "Trái ngược, nghịch; đối lập, đối kháng, tương phản Được thêm vào [DATE]" at bounding box center [603, 237] width 160 height 210
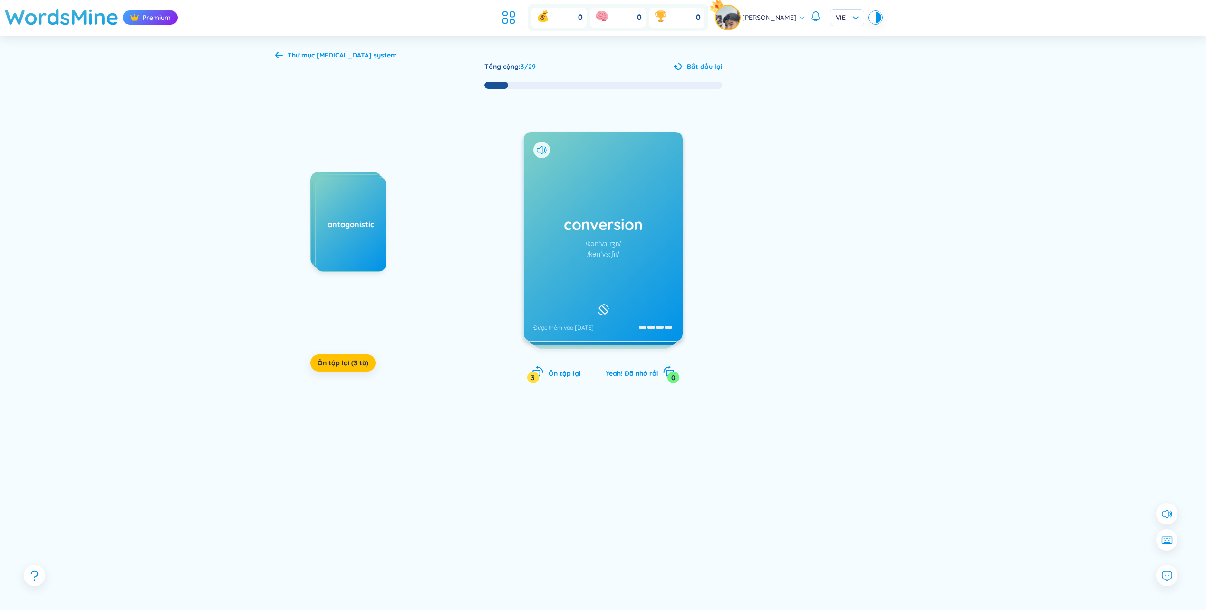
click at [597, 280] on div "conversion /kənˈvɜːrʒn/ /kənˈvɜːʃn/ Được thêm vào [DATE]" at bounding box center [603, 236] width 159 height 209
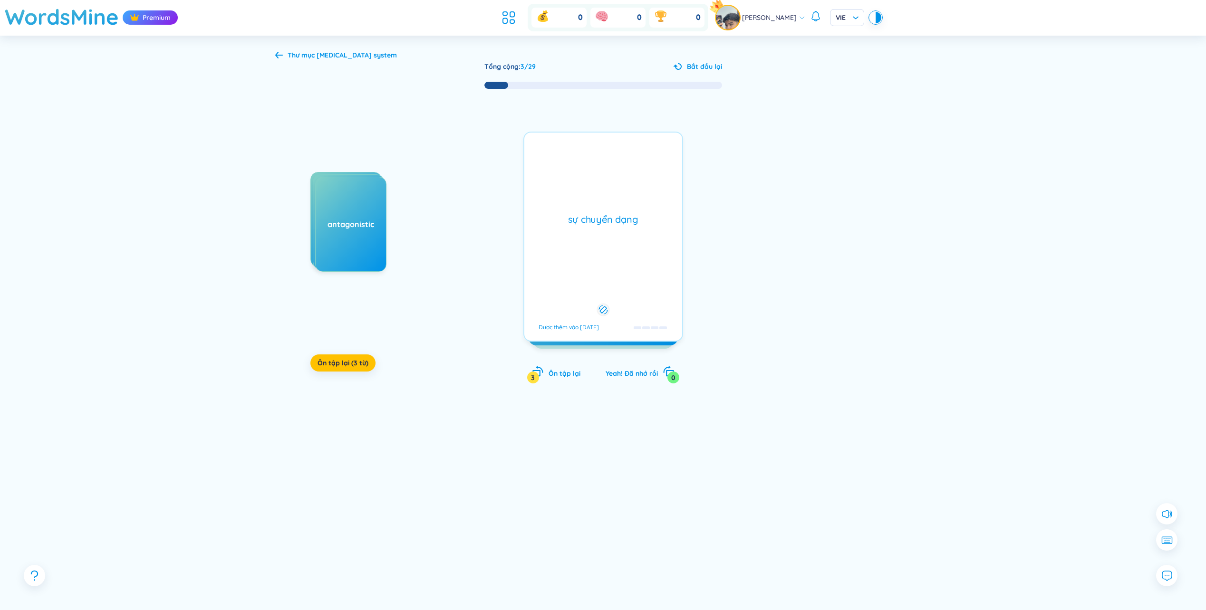
click at [609, 266] on div "sự chuyển dạng Được thêm vào [DATE]" at bounding box center [603, 237] width 160 height 210
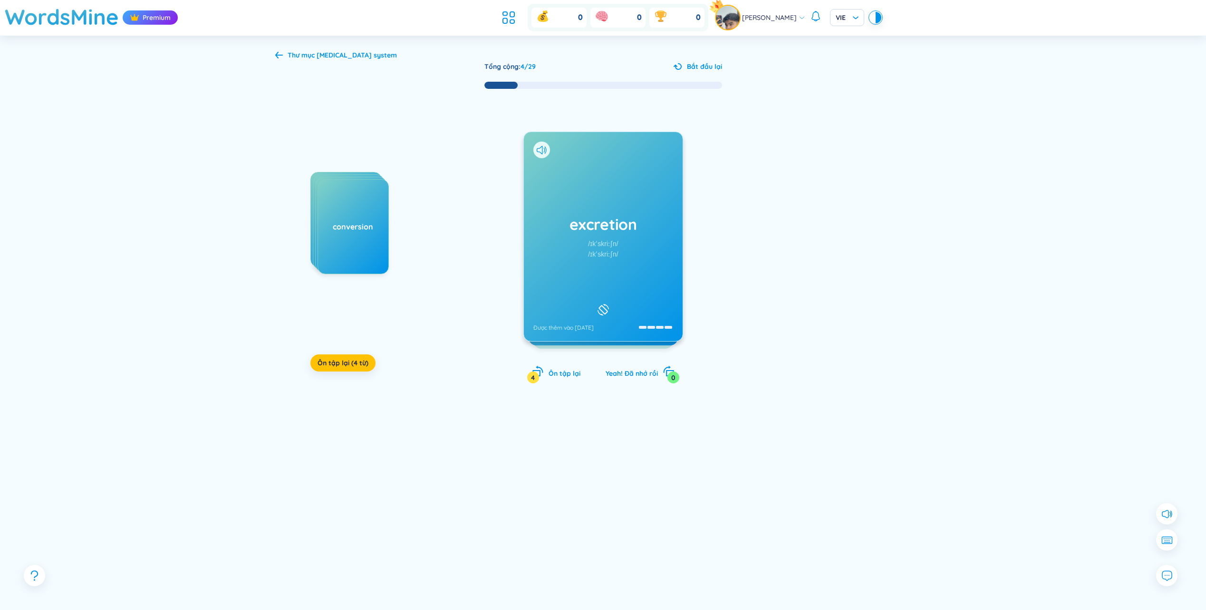
click at [588, 253] on div "/ɪkˈskriːʃn/" at bounding box center [603, 254] width 30 height 10
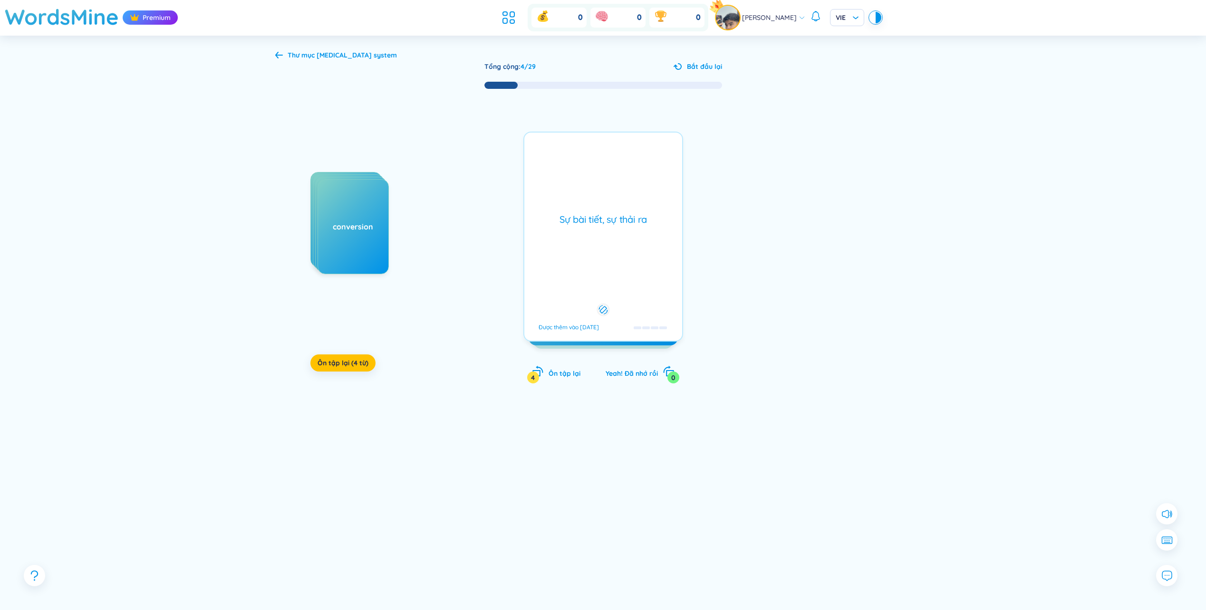
click at [587, 253] on div "Sự bài tiết, sự thải ra Được thêm vào [DATE]" at bounding box center [603, 237] width 160 height 210
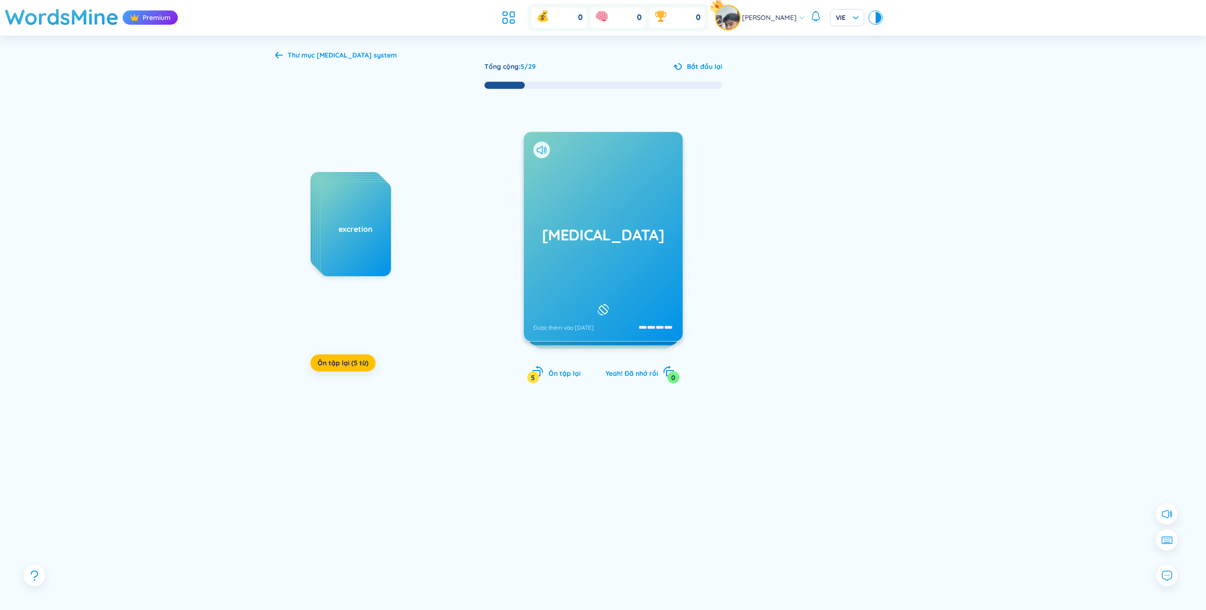
click at [581, 248] on div "[MEDICAL_DATA] Được thêm vào [DATE]" at bounding box center [603, 236] width 159 height 209
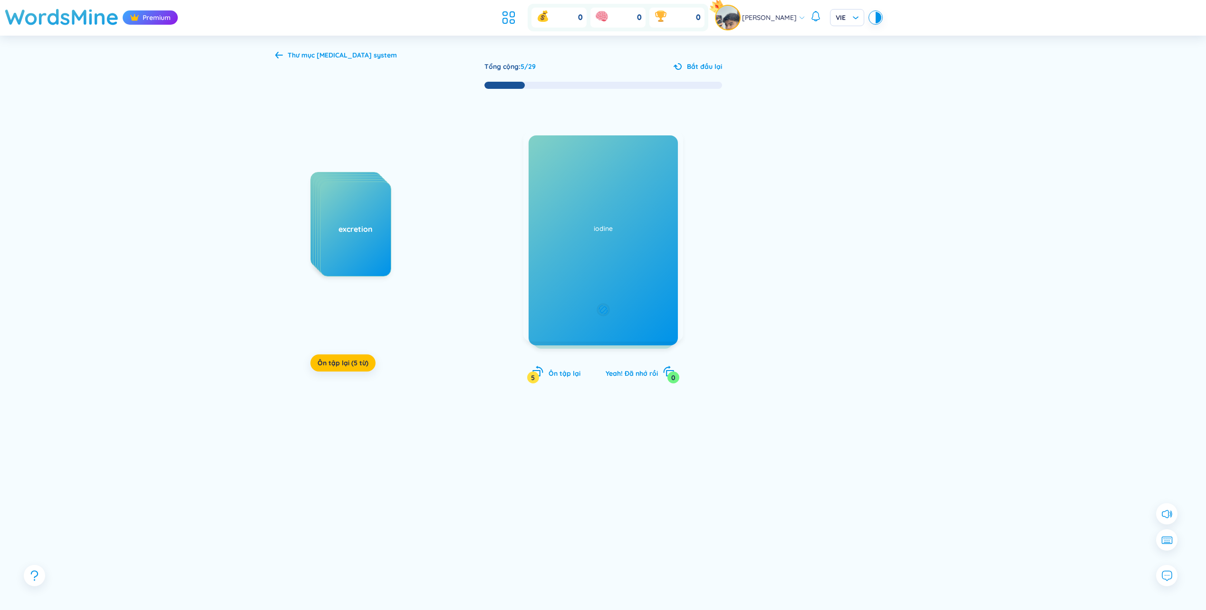
click at [587, 248] on div "Vùng dưới đồi (não) Được thêm vào [DATE]" at bounding box center [603, 237] width 160 height 210
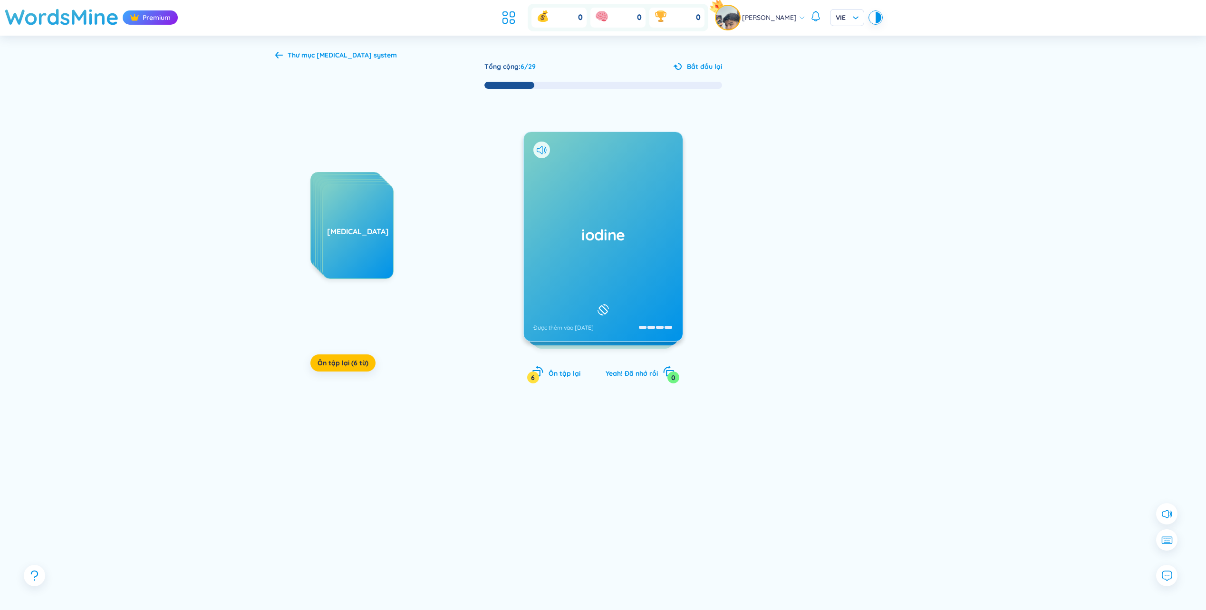
click at [593, 259] on div "iodine Được thêm vào [DATE]" at bounding box center [603, 236] width 159 height 209
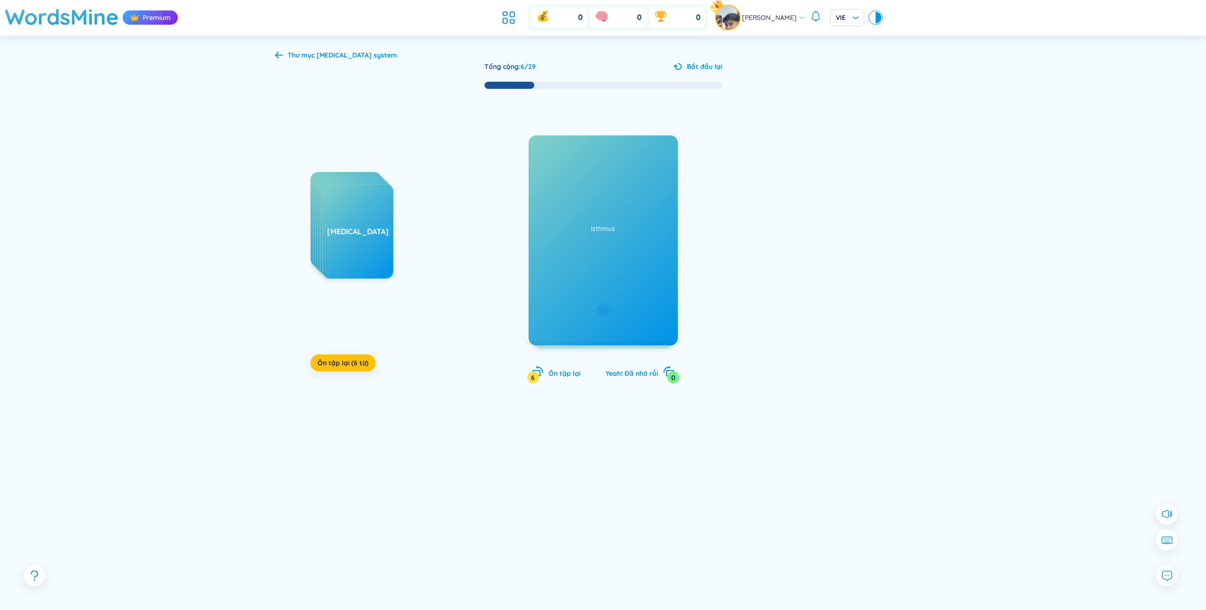
click at [596, 259] on div "Iot Được thêm vào [DATE]" at bounding box center [603, 237] width 160 height 210
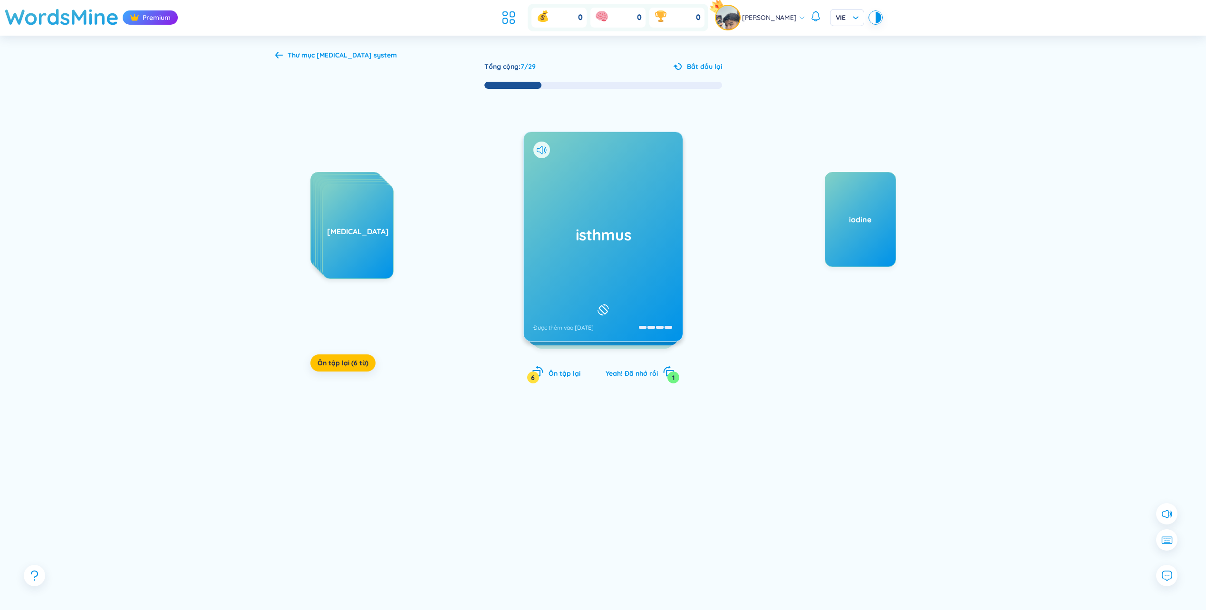
click at [638, 259] on div "isthmus Được thêm vào [DATE]" at bounding box center [603, 236] width 159 height 209
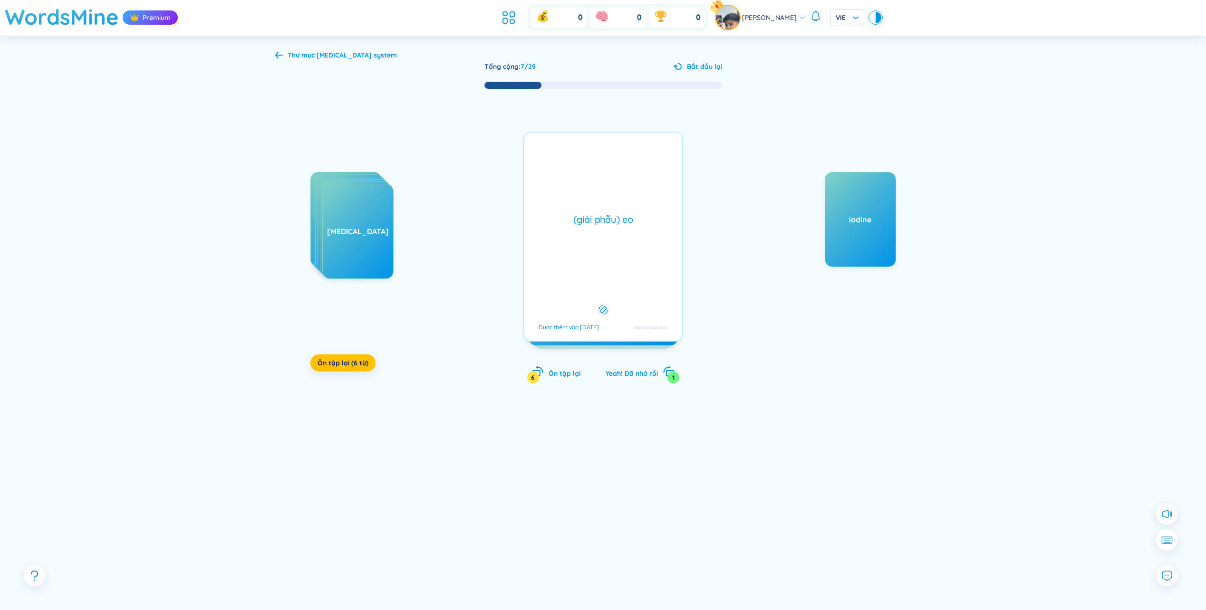
click at [638, 258] on div "(giải phẫu) eo Được thêm vào [DATE]" at bounding box center [603, 237] width 160 height 210
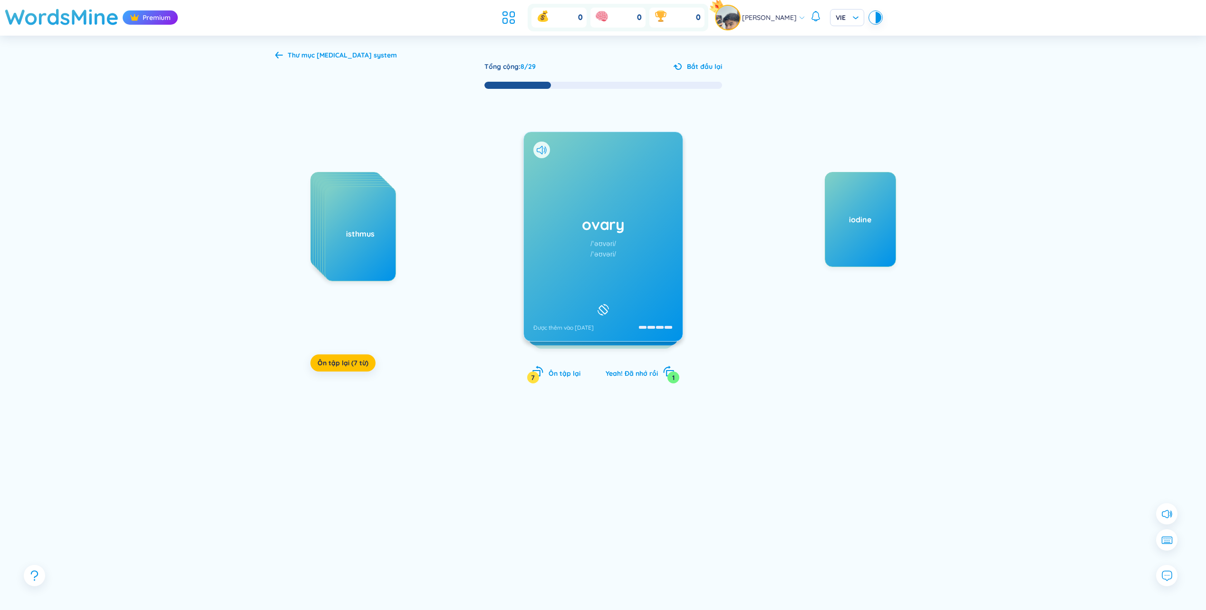
click at [643, 254] on div "ovary /ˈəʊvəri/ /ˈəʊvəri/ Được thêm vào [DATE]" at bounding box center [603, 236] width 159 height 209
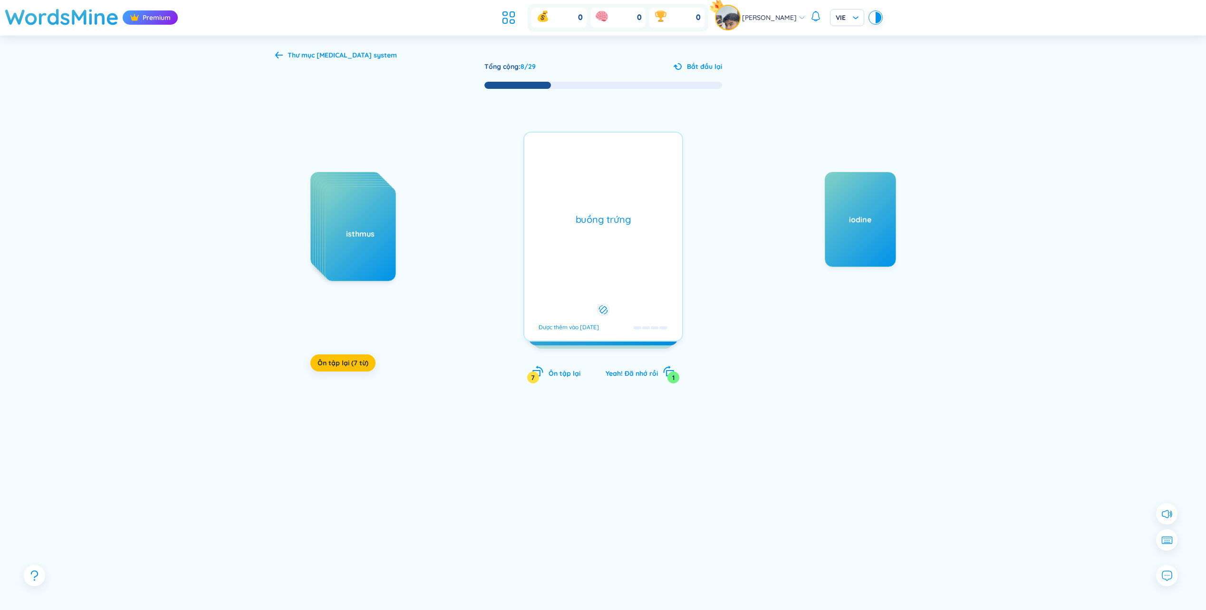
click at [642, 254] on div "buồng trứng Được thêm vào [DATE]" at bounding box center [603, 237] width 160 height 210
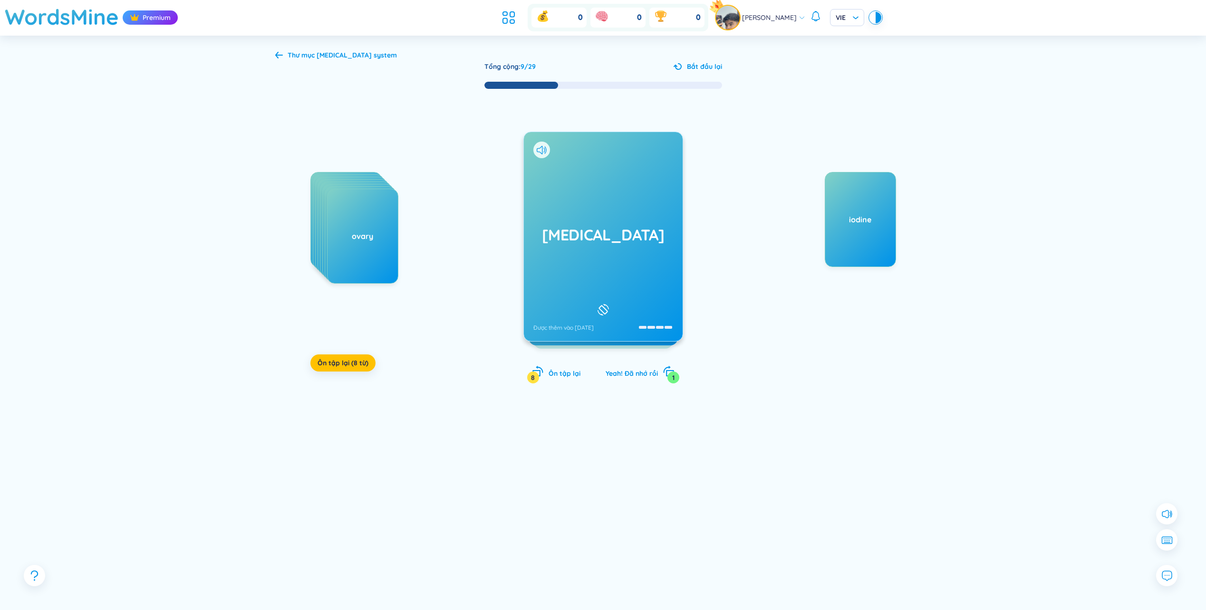
click at [569, 264] on div "[MEDICAL_DATA] Được thêm vào [DATE]" at bounding box center [603, 236] width 159 height 209
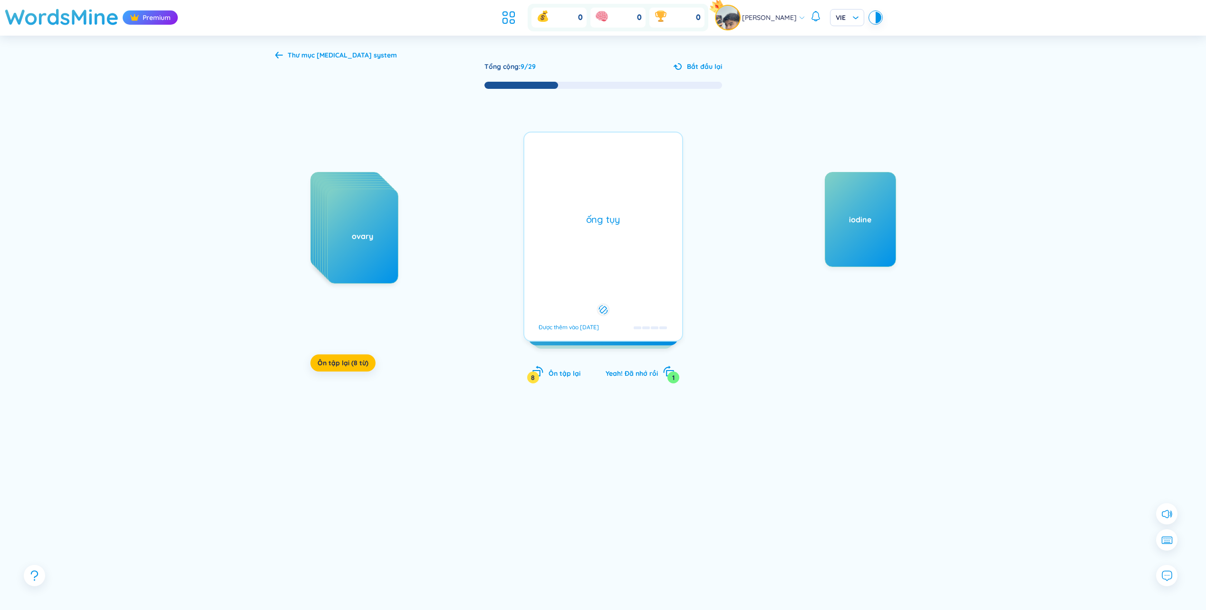
click at [581, 258] on div "ống tụy Được thêm vào [DATE]" at bounding box center [603, 237] width 160 height 210
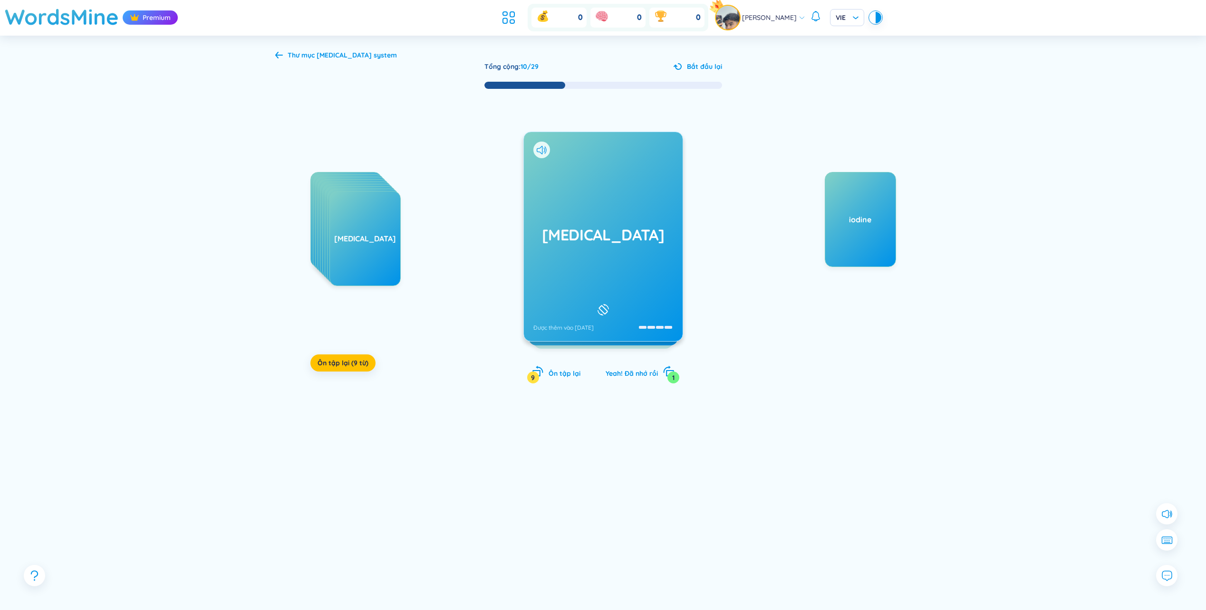
click at [615, 249] on div "[MEDICAL_DATA] Được thêm vào [DATE]" at bounding box center [603, 236] width 159 height 209
click at [593, 249] on div "pineal Được thêm vào [DATE]" at bounding box center [603, 236] width 159 height 209
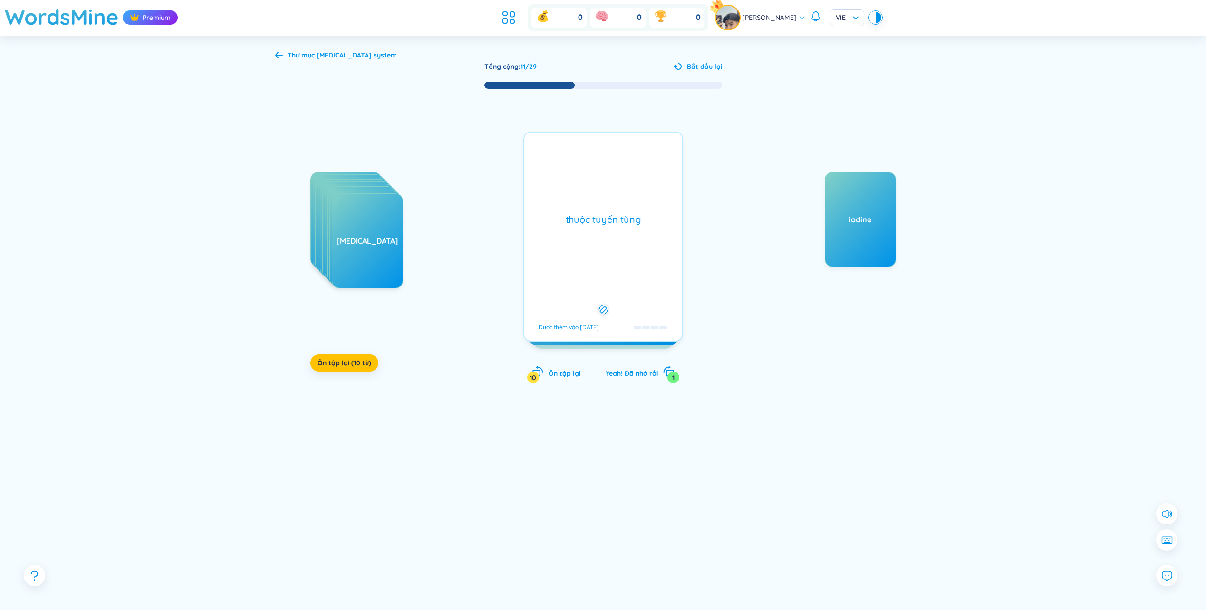
click at [593, 249] on div "thuộc tuyến tùng Được thêm vào [DATE]" at bounding box center [603, 237] width 160 height 210
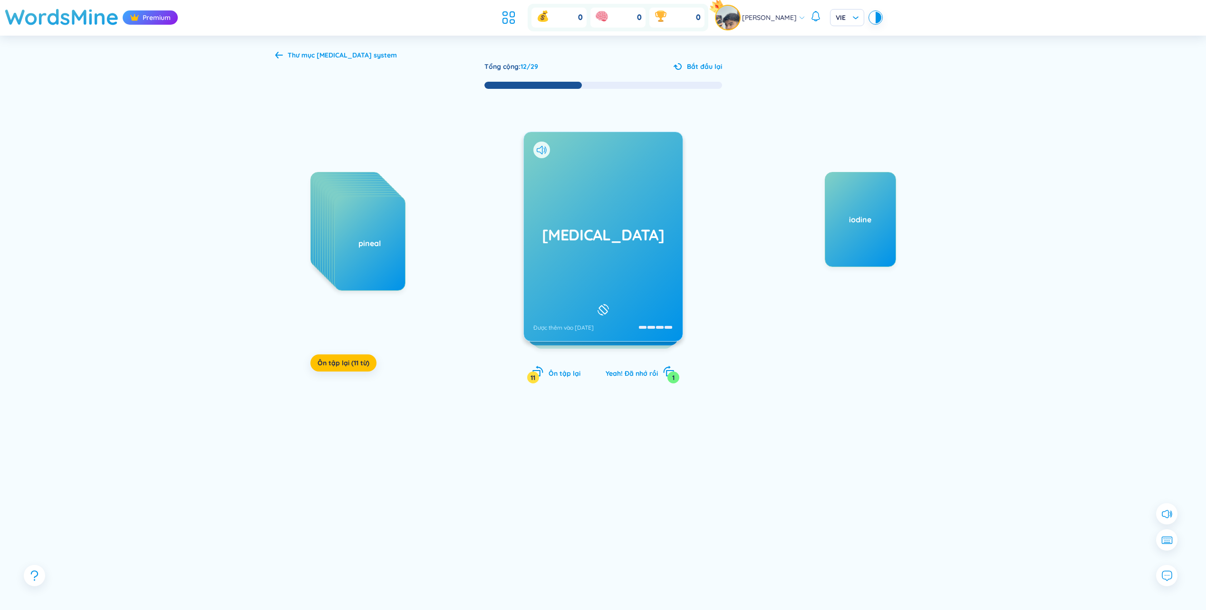
click at [598, 239] on h1 "[MEDICAL_DATA]" at bounding box center [603, 234] width 140 height 21
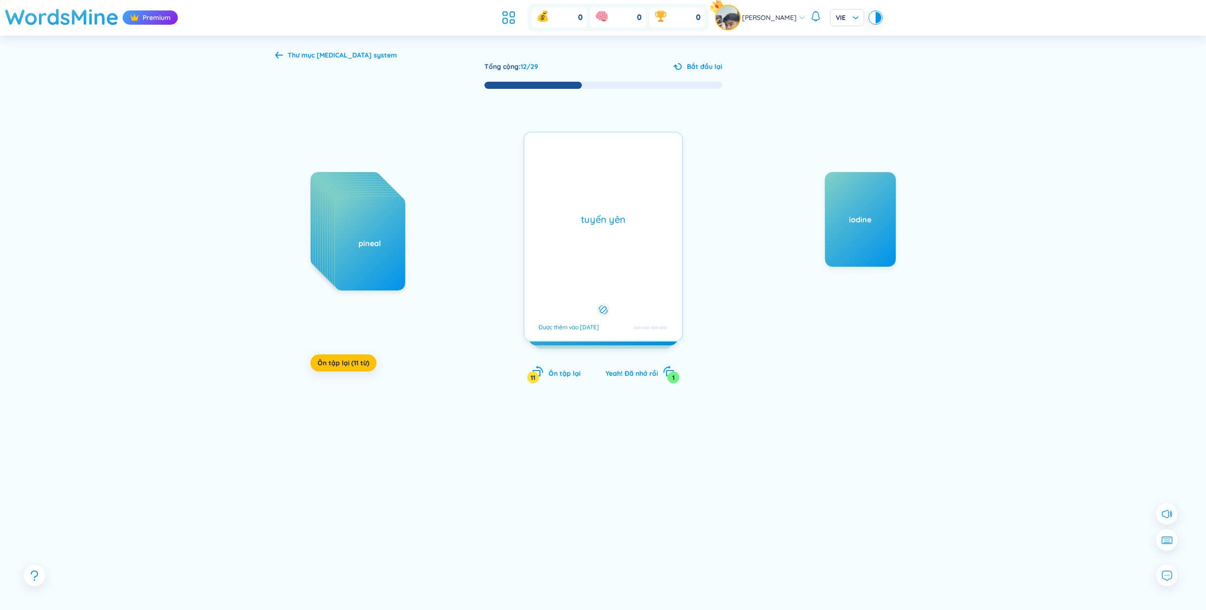
click at [602, 240] on div "tuyến yên Được thêm vào [DATE]" at bounding box center [603, 237] width 160 height 210
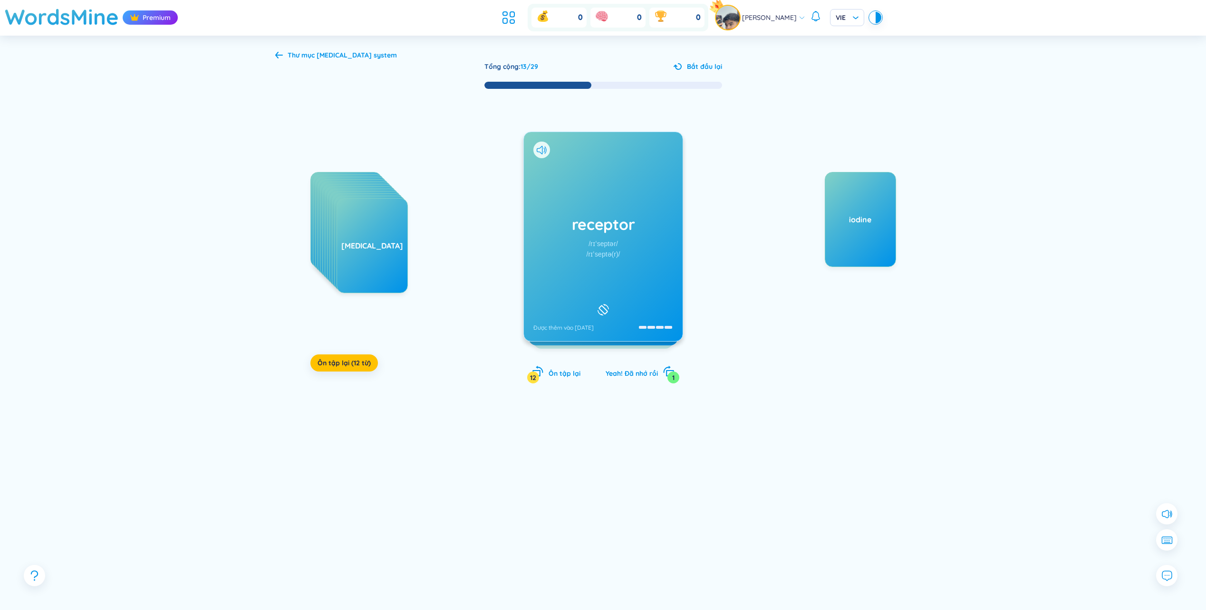
click at [578, 259] on div "receptor /rɪˈseptər/ /rɪˈseptə(r)/ Được thêm vào [DATE]" at bounding box center [603, 236] width 159 height 209
click at [642, 258] on div "secretion /sɪˈkriːʃn/ /sɪˈkriːʃn/ Được thêm vào [DATE]" at bounding box center [603, 236] width 159 height 209
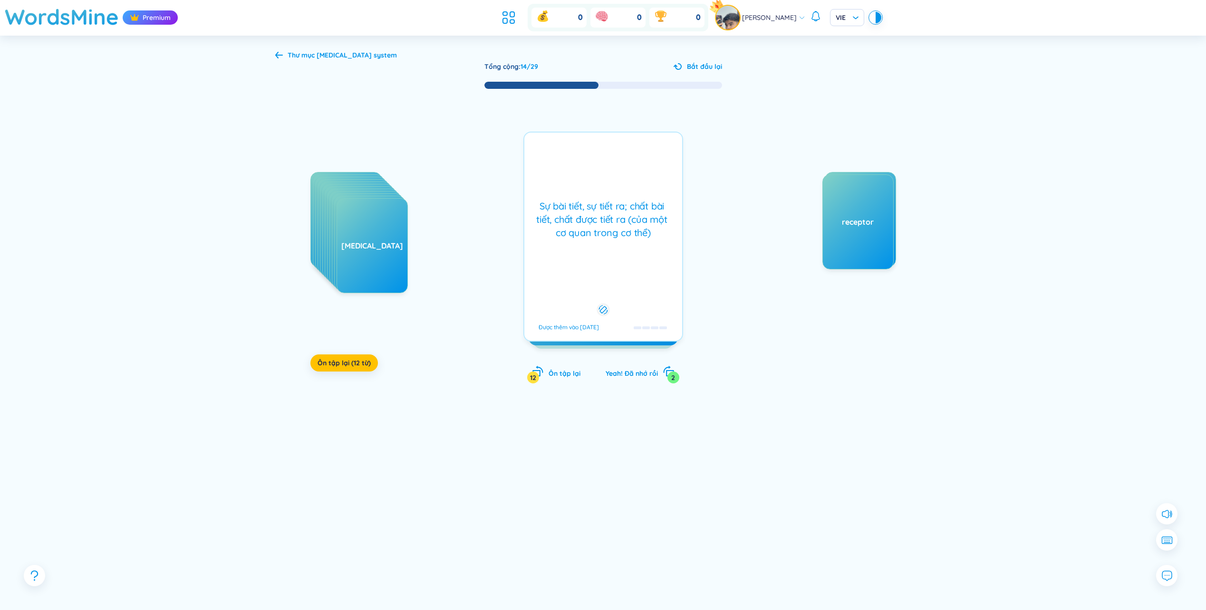
click at [642, 258] on div "Sự bài tiết, sự tiết ra; chất bài tiết, chất được tiết ra (của một cơ quan tron…" at bounding box center [603, 237] width 160 height 210
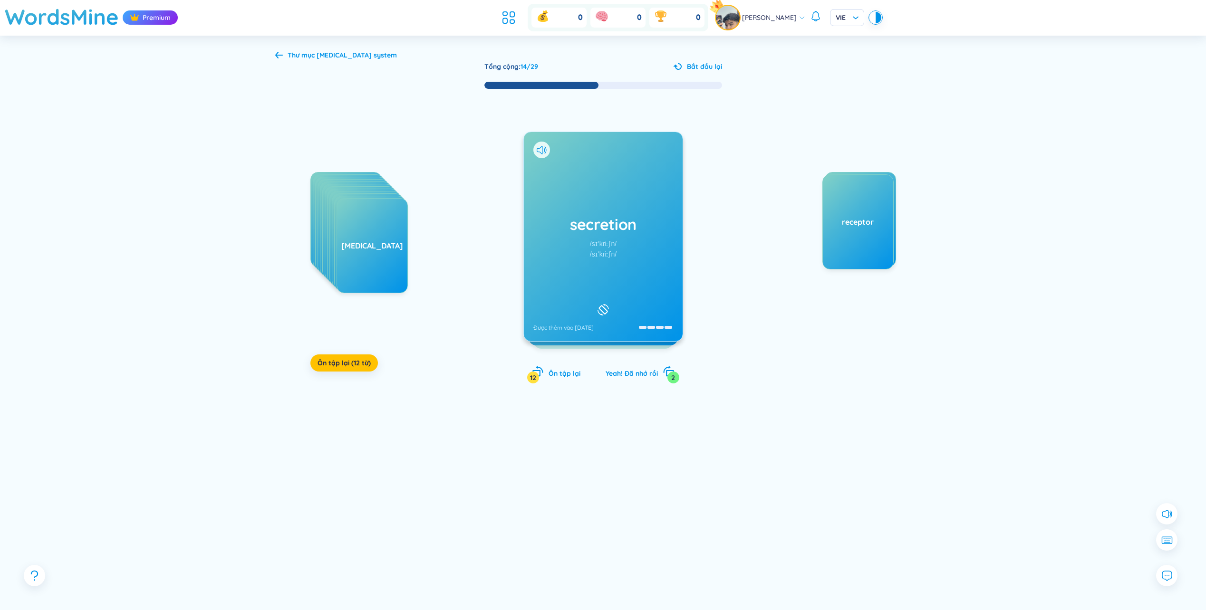
drag, startPoint x: 642, startPoint y: 258, endPoint x: 450, endPoint y: 284, distance: 193.7
click at [450, 283] on div "adrenal gland adrenal antagonistic conversion excretion [MEDICAL_DATA] isthmus …" at bounding box center [603, 246] width 656 height 313
click at [585, 253] on div "thymus gland Được thêm vào [DATE]" at bounding box center [603, 236] width 159 height 209
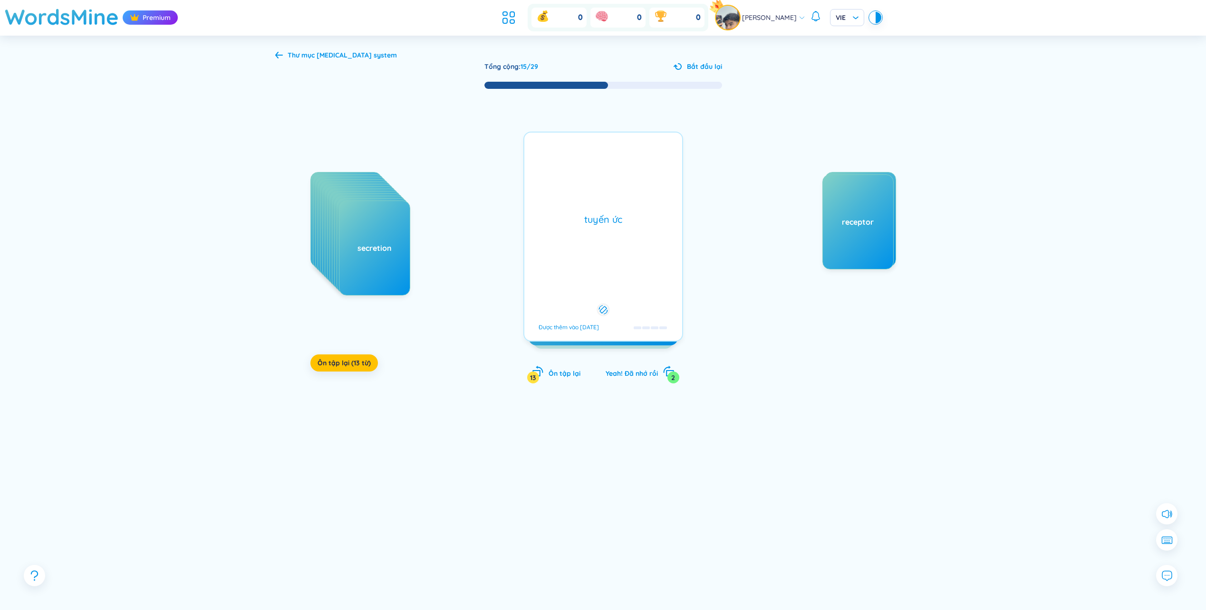
click at [589, 252] on div "[MEDICAL_DATA] gland Được thêm vào [DATE] tuyến ức Được thêm vào [DATE]" at bounding box center [603, 237] width 160 height 210
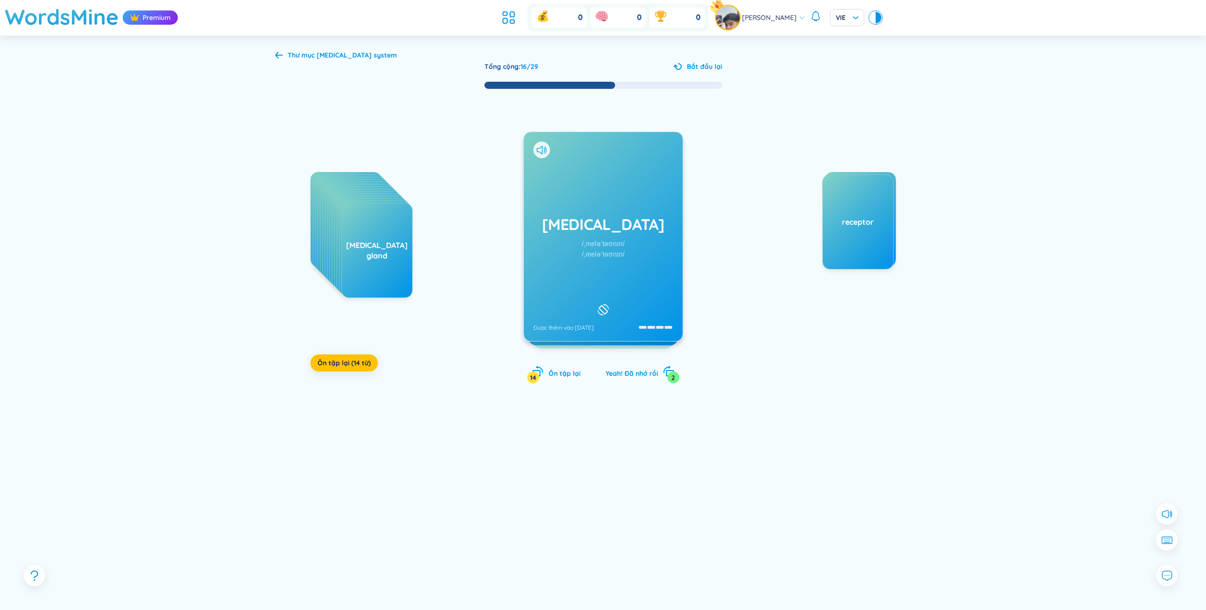
click at [623, 249] on div "/ˌmeləˈtəʊnɪn/" at bounding box center [603, 254] width 43 height 10
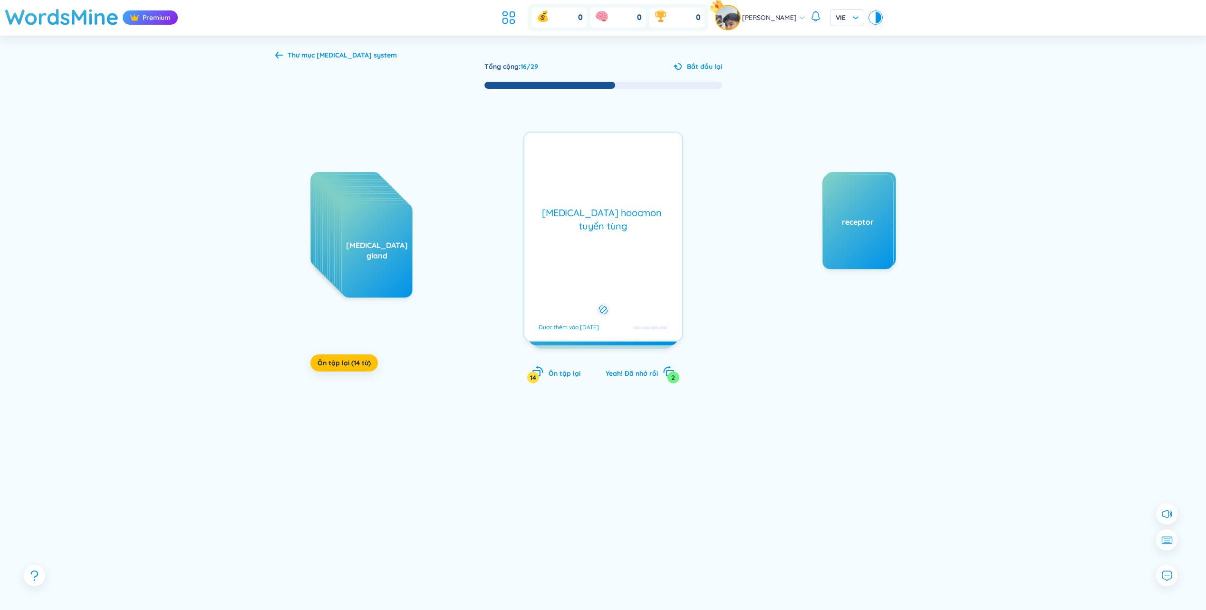
click at [625, 248] on div "[MEDICAL_DATA] hoocmon tuyến tùng Được thêm vào [DATE]" at bounding box center [603, 237] width 160 height 210
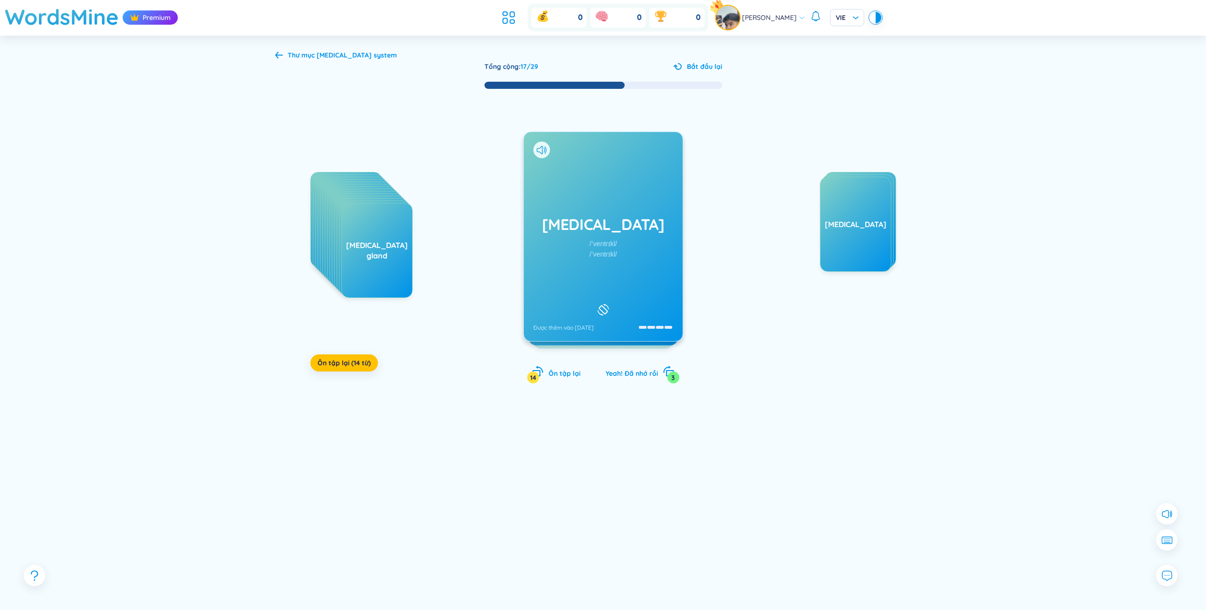
click at [643, 250] on div "[MEDICAL_DATA] /ˈventrɪkl/ /ˈventrɪkl/ Được thêm vào [DATE]" at bounding box center [603, 236] width 159 height 209
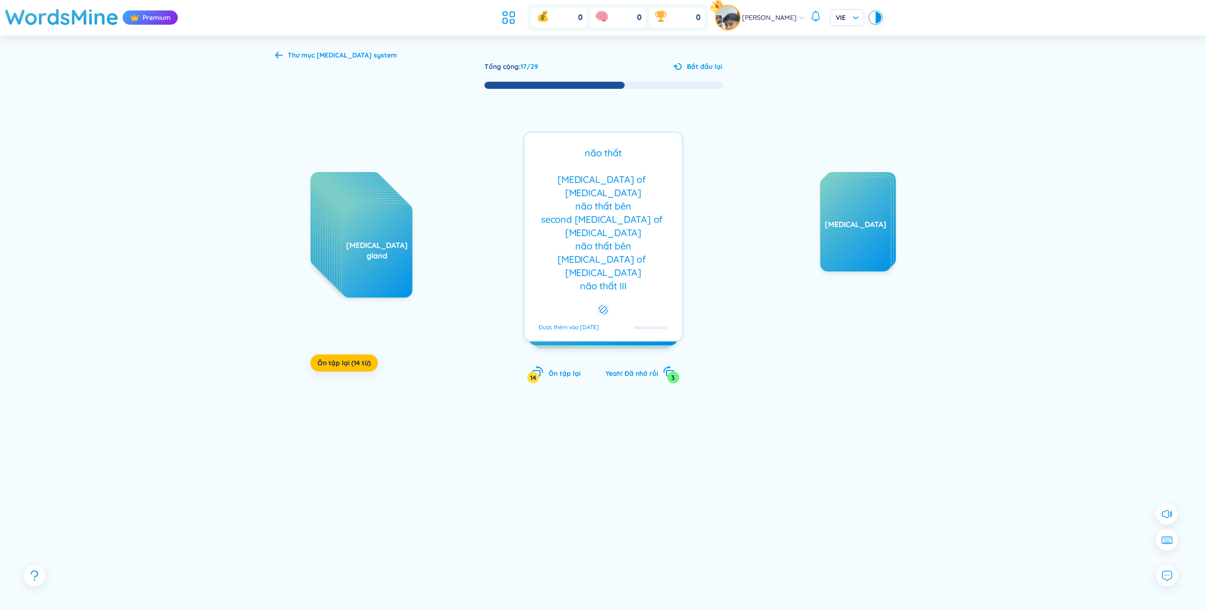
click at [643, 250] on div "não thất [MEDICAL_DATA] of [MEDICAL_DATA] não thất bên second [MEDICAL_DATA] of…" at bounding box center [603, 219] width 148 height 146
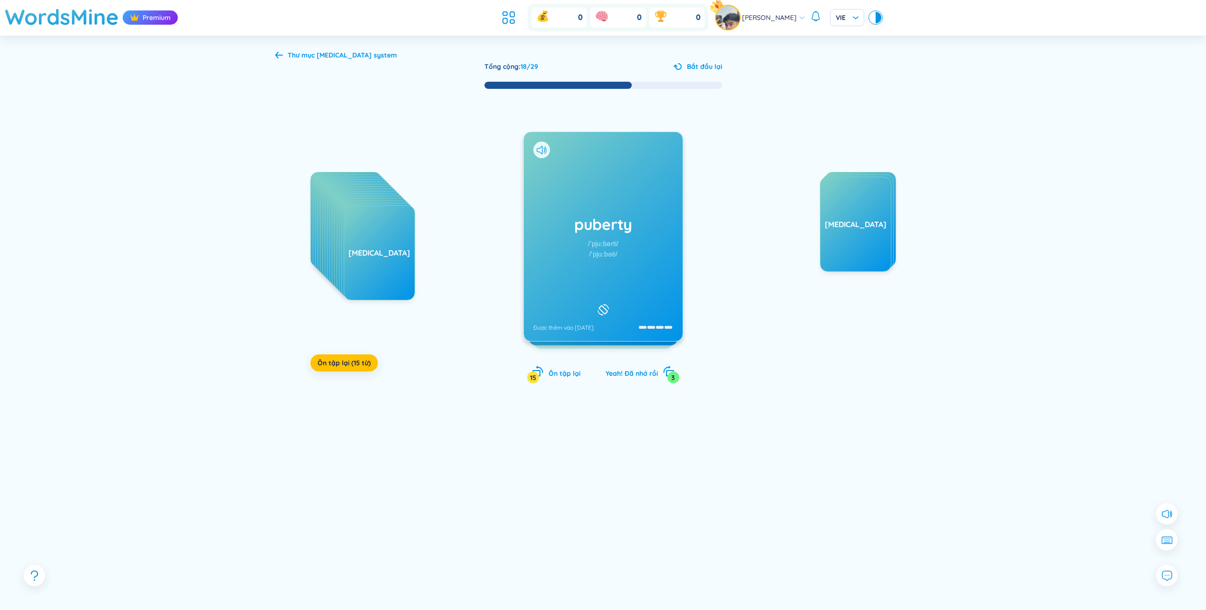
click at [599, 261] on div "puberty /ˈpjuːbərti/ /ˈpjuːbəti/ Được thêm vào [DATE]" at bounding box center [603, 236] width 159 height 209
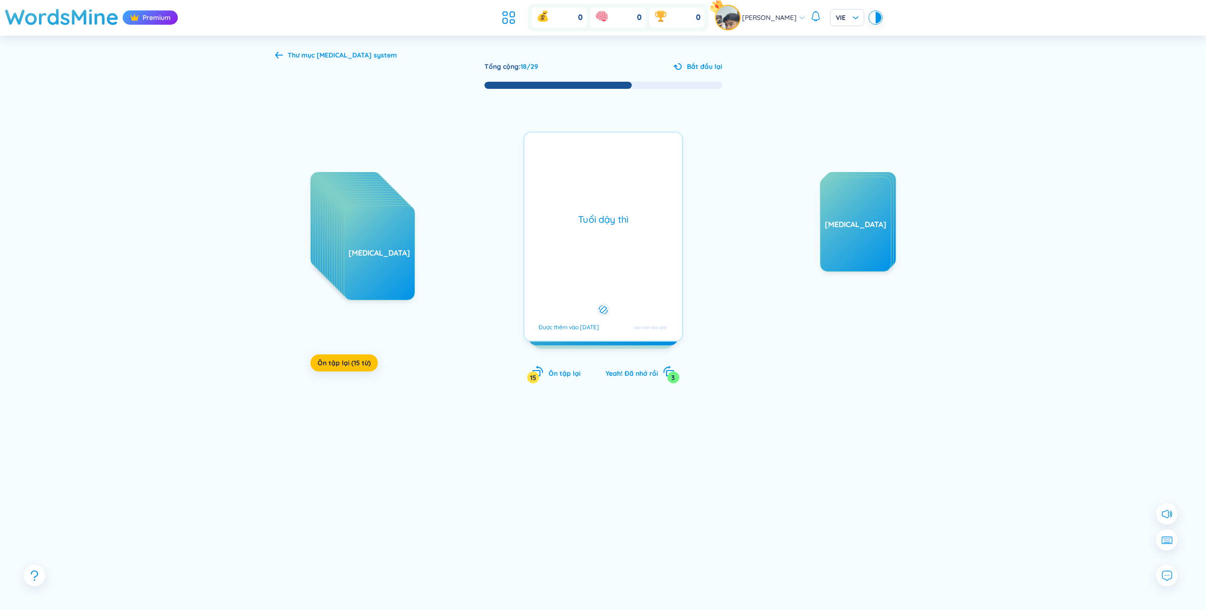
click at [605, 261] on div "Tuổi dậy thì Được thêm vào [DATE]" at bounding box center [603, 237] width 160 height 210
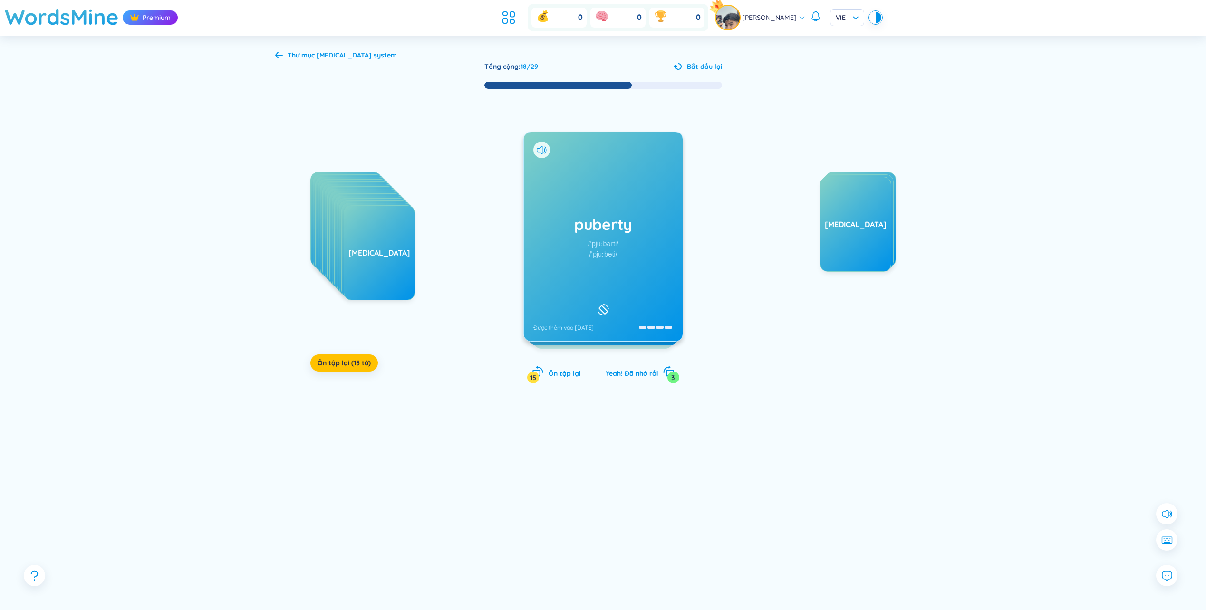
drag, startPoint x: 605, startPoint y: 261, endPoint x: 444, endPoint y: 299, distance: 165.5
click at [444, 299] on div "adrenal gland adrenal antagonistic conversion excretion [MEDICAL_DATA] isthmus …" at bounding box center [603, 246] width 656 height 313
click at [570, 261] on div "homeostasis /ˌhəʊmiəˈsteɪsɪs/ /ˌhəʊmiəˈsteɪsɪs/ Được thêm vào [DATE]" at bounding box center [603, 236] width 159 height 209
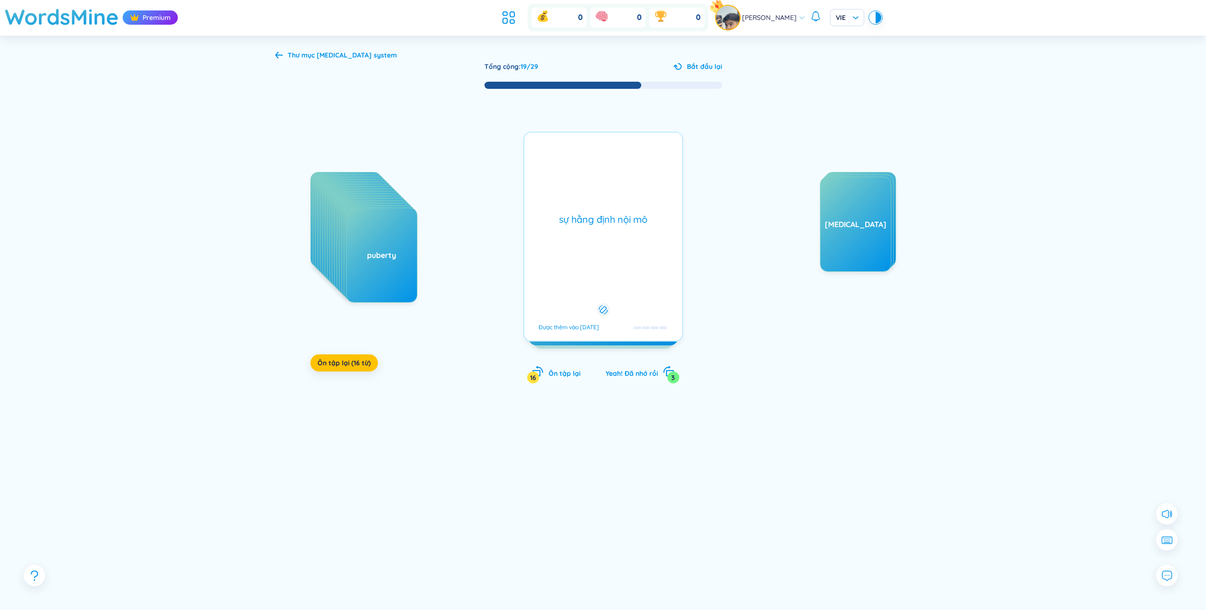
click at [580, 259] on div "sự hằng định nội mô Được thêm vào [DATE]" at bounding box center [603, 237] width 160 height 210
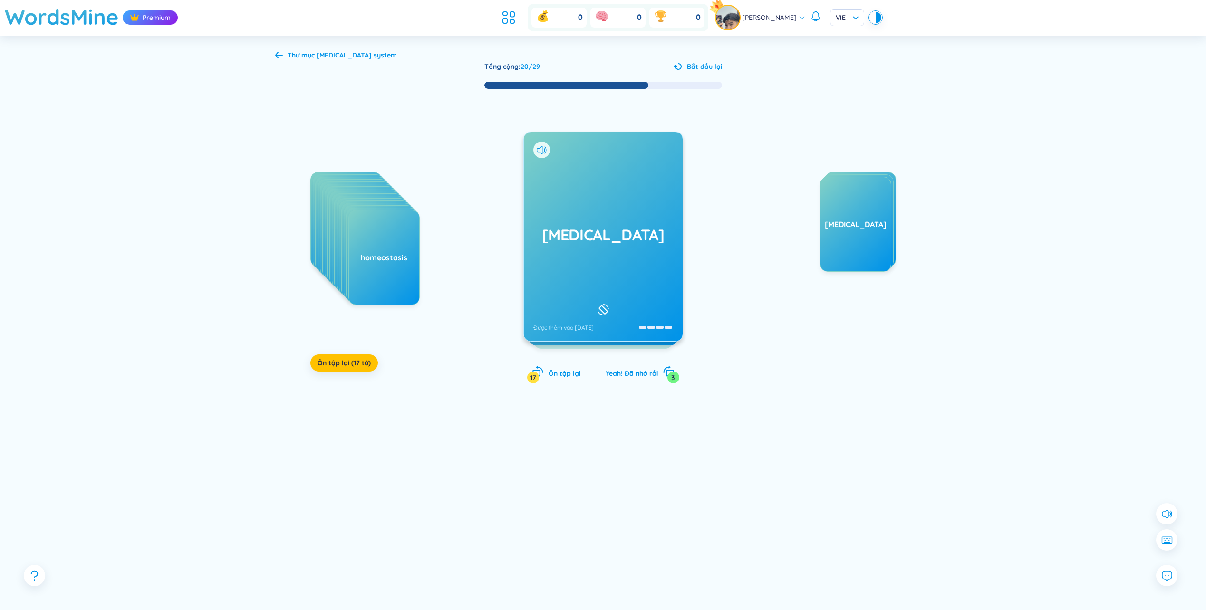
click at [595, 254] on div "[MEDICAL_DATA] Được thêm vào [DATE]" at bounding box center [603, 236] width 159 height 209
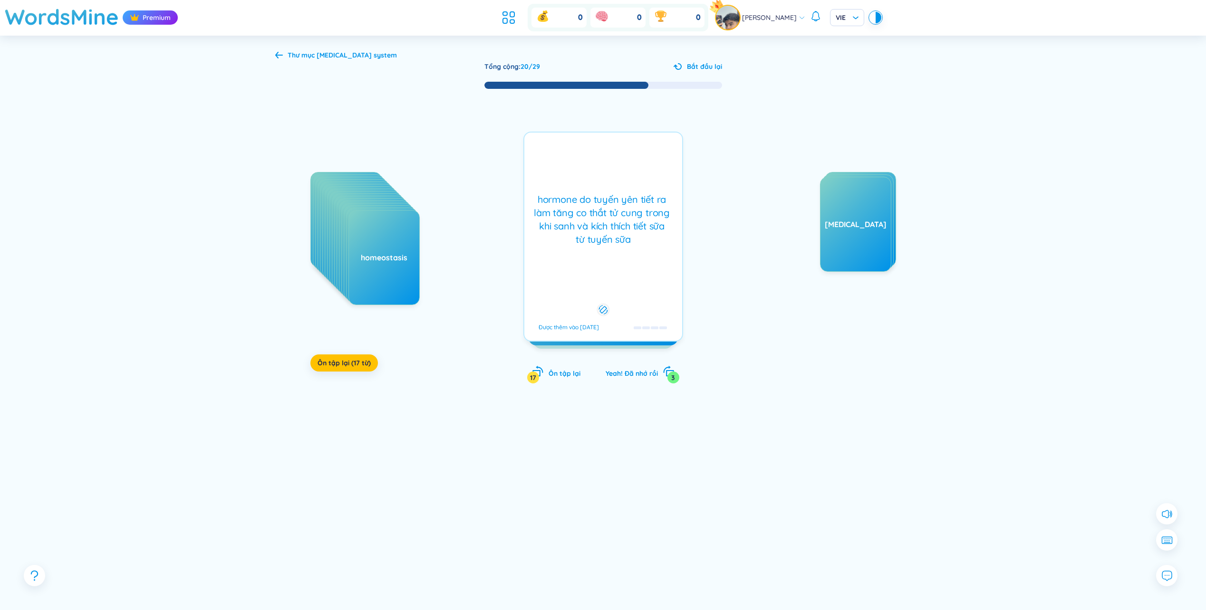
click at [599, 254] on div "hormone do tuyến yên tiết ra làm tăng co thắt tử cung trong khi sanh và kích th…" at bounding box center [603, 237] width 160 height 210
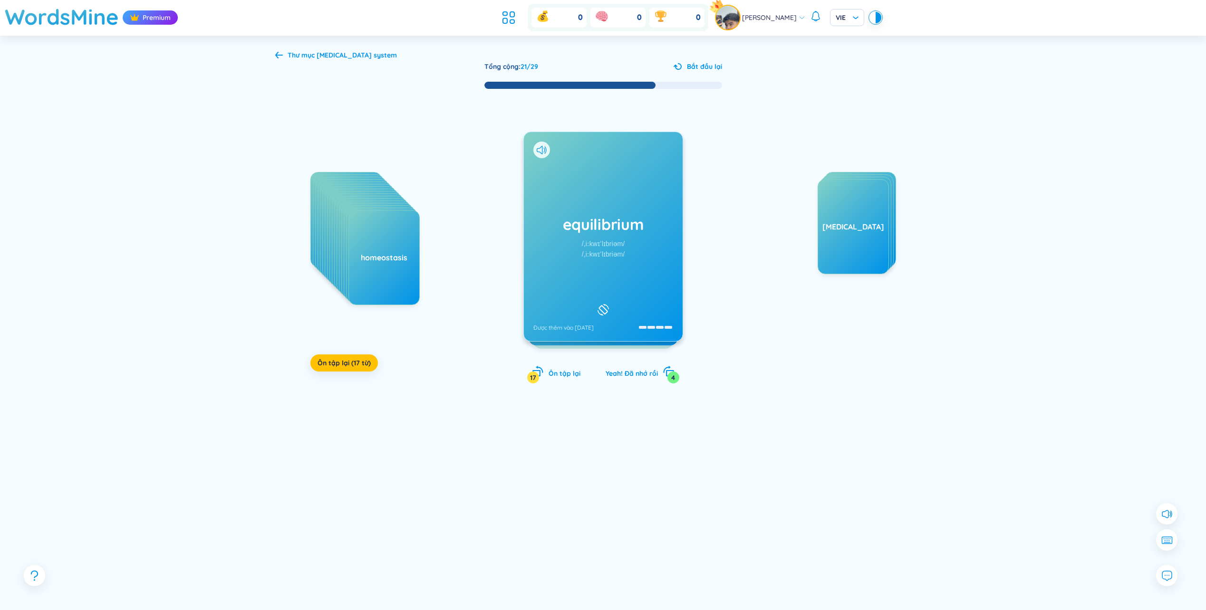
click at [627, 243] on div "equilibrium /ˌiːkwɪˈlɪbriəm/ /ˌiːkwɪˈlɪbriəm/ Được thêm vào [DATE]" at bounding box center [603, 236] width 159 height 209
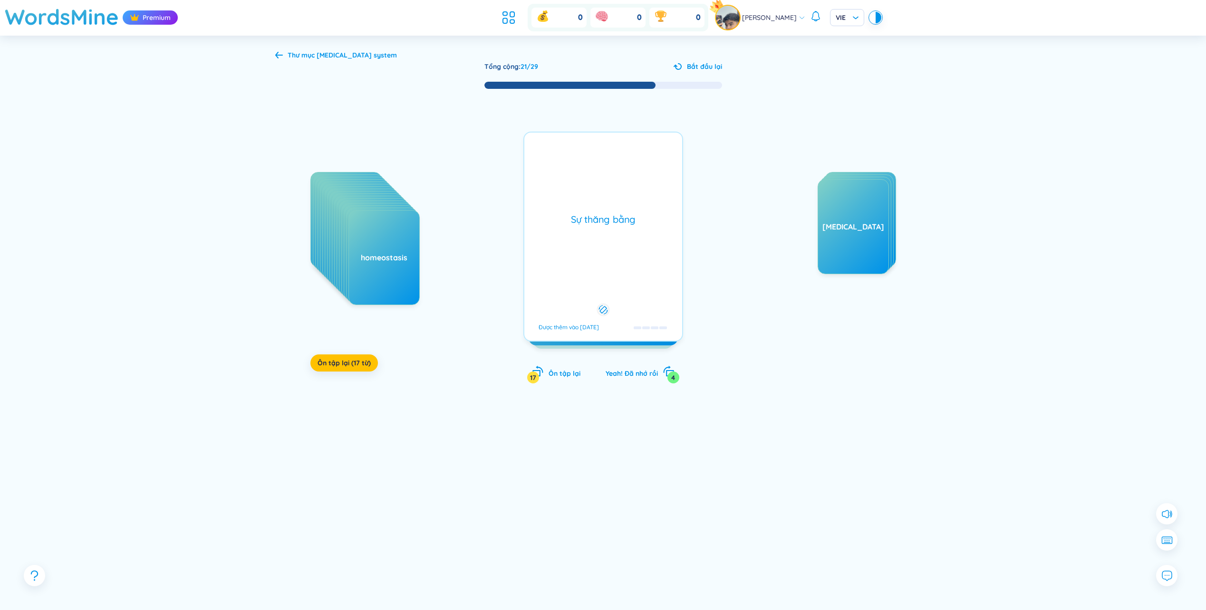
click at [628, 242] on div "Sự thăng bằng Được thêm vào [DATE]" at bounding box center [603, 237] width 160 height 210
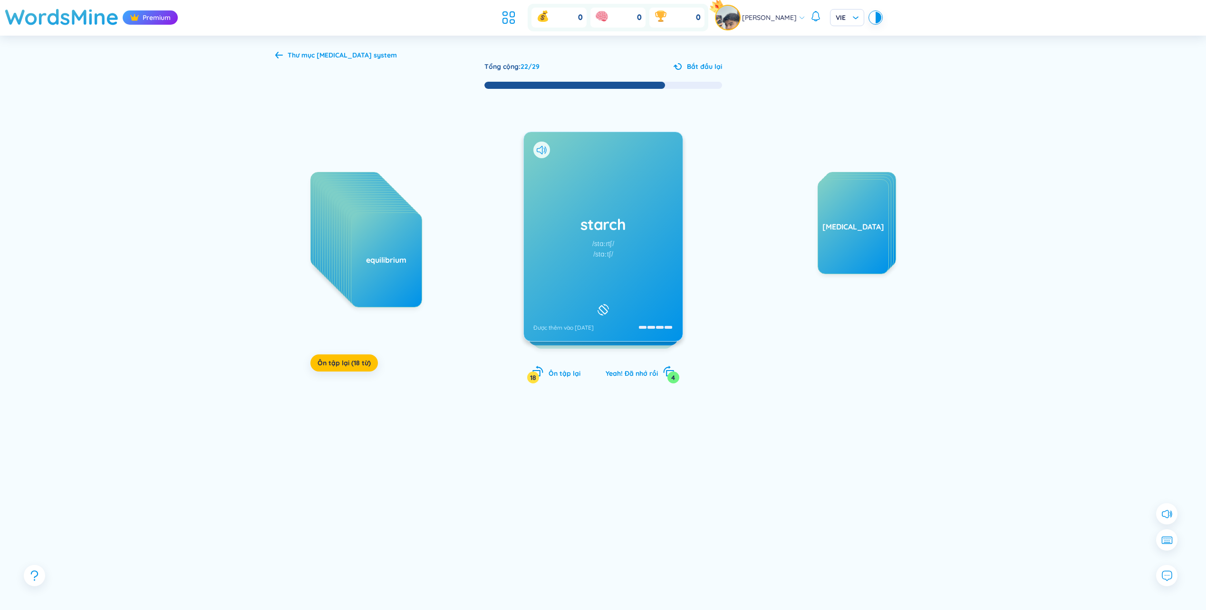
drag, startPoint x: 596, startPoint y: 264, endPoint x: 592, endPoint y: 263, distance: 4.8
click at [596, 263] on div "starch /stɑːrtʃ/ /stɑːtʃ/ Được thêm vào [DATE]" at bounding box center [603, 236] width 159 height 209
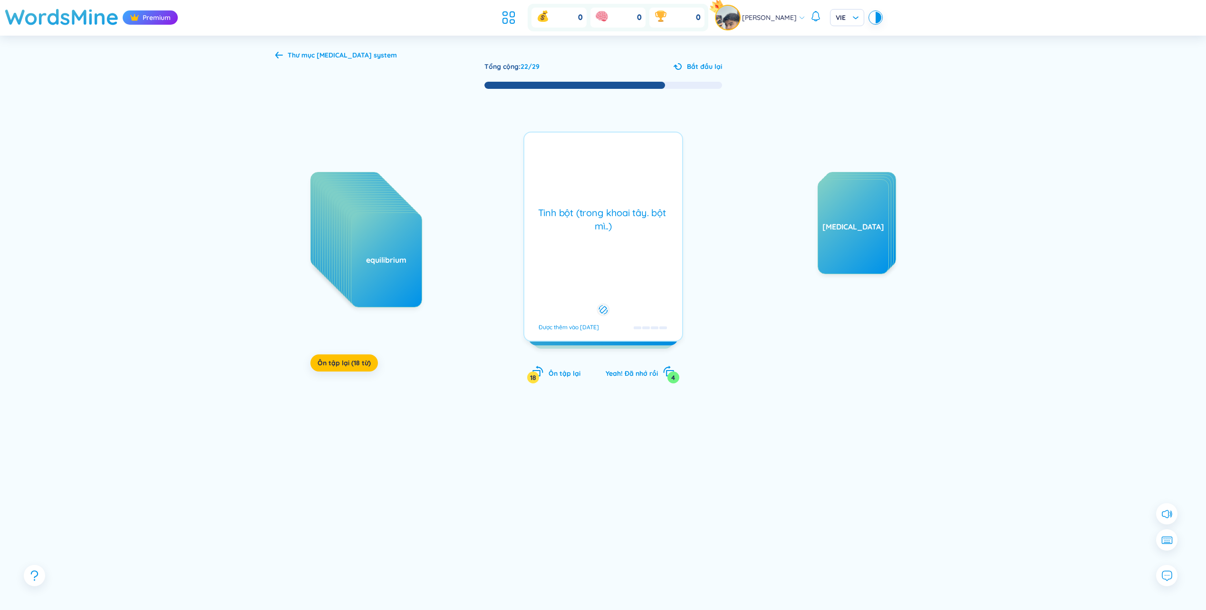
click at [589, 263] on div "Tinh bột (trong khoai tây. bột mì..) Được thêm vào [DATE]" at bounding box center [603, 237] width 160 height 210
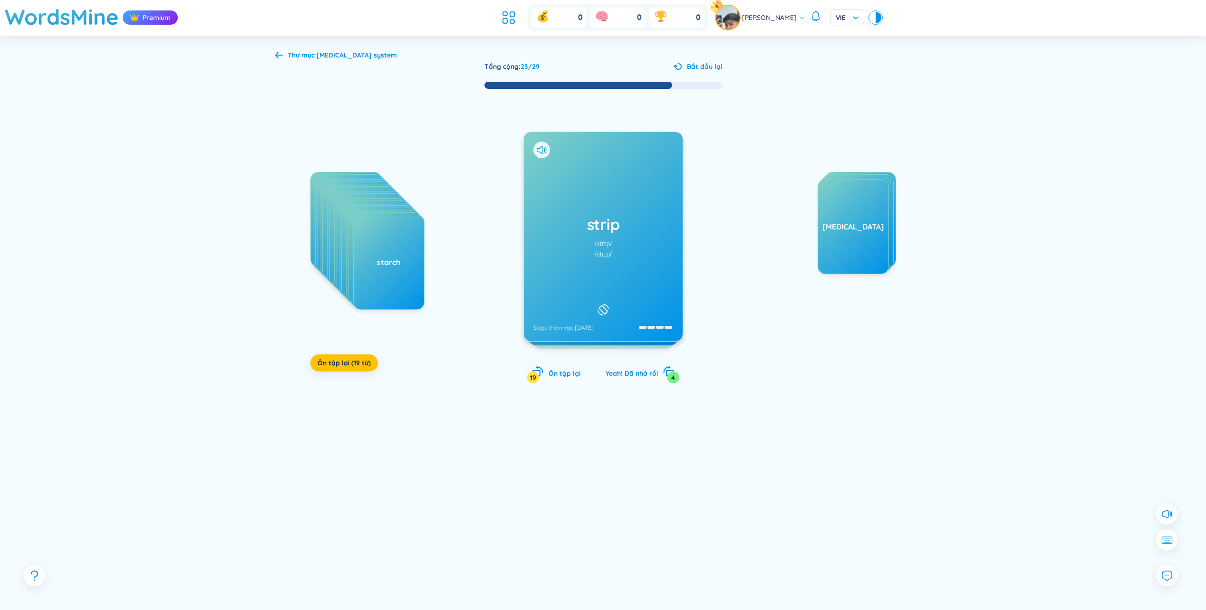
click at [599, 261] on div "strip /strɪp/ /strɪp/ Được thêm vào [DATE]" at bounding box center [603, 236] width 159 height 209
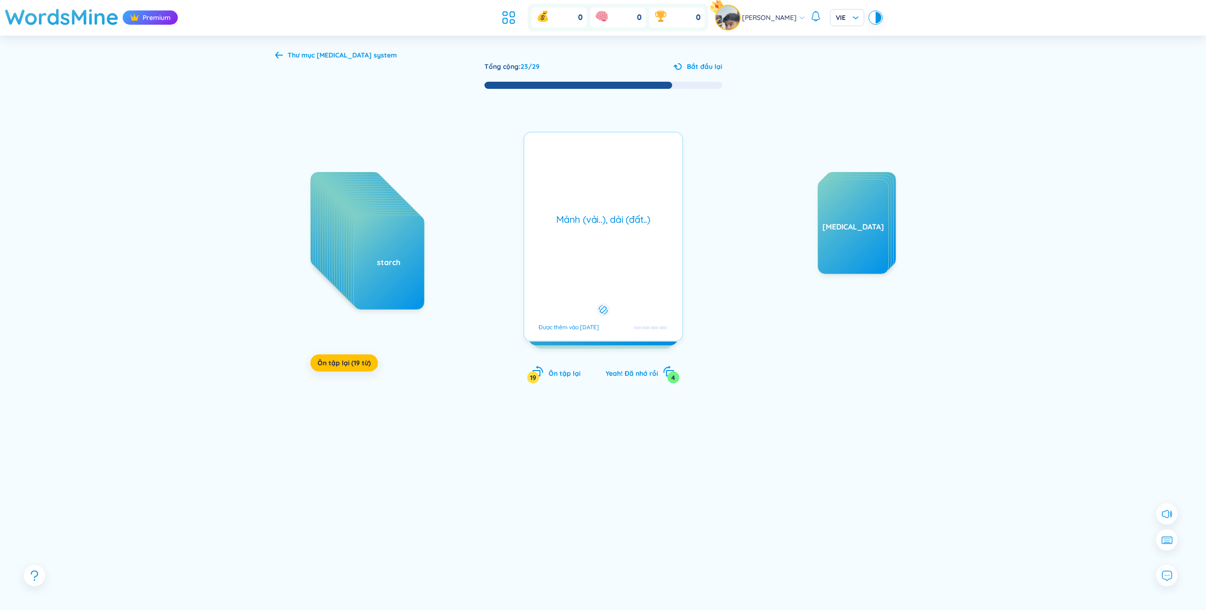
click at [602, 259] on div "Mảnh (vải..), dải (đất..) Được thêm vào [DATE]" at bounding box center [603, 237] width 160 height 210
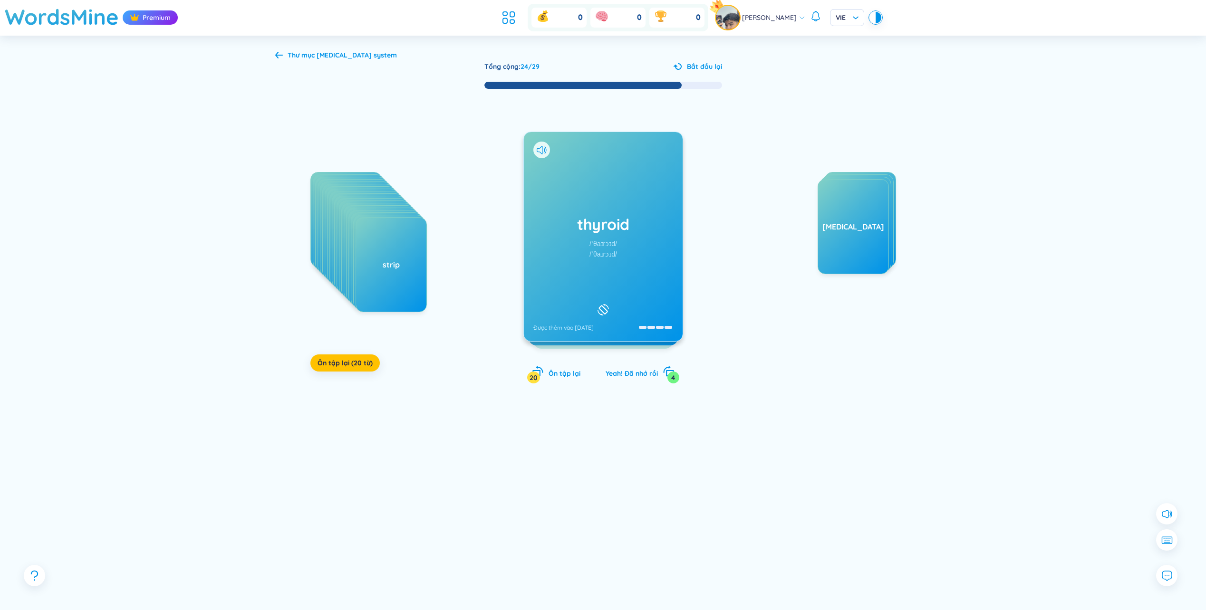
click at [585, 259] on div "thyroid /ˈθaɪrɔɪd/ /ˈθaɪrɔɪd/ Được thêm vào [DATE]" at bounding box center [603, 236] width 159 height 209
click at [592, 257] on div "[MEDICAL_DATA] Được thêm vào [DATE]" at bounding box center [603, 236] width 159 height 209
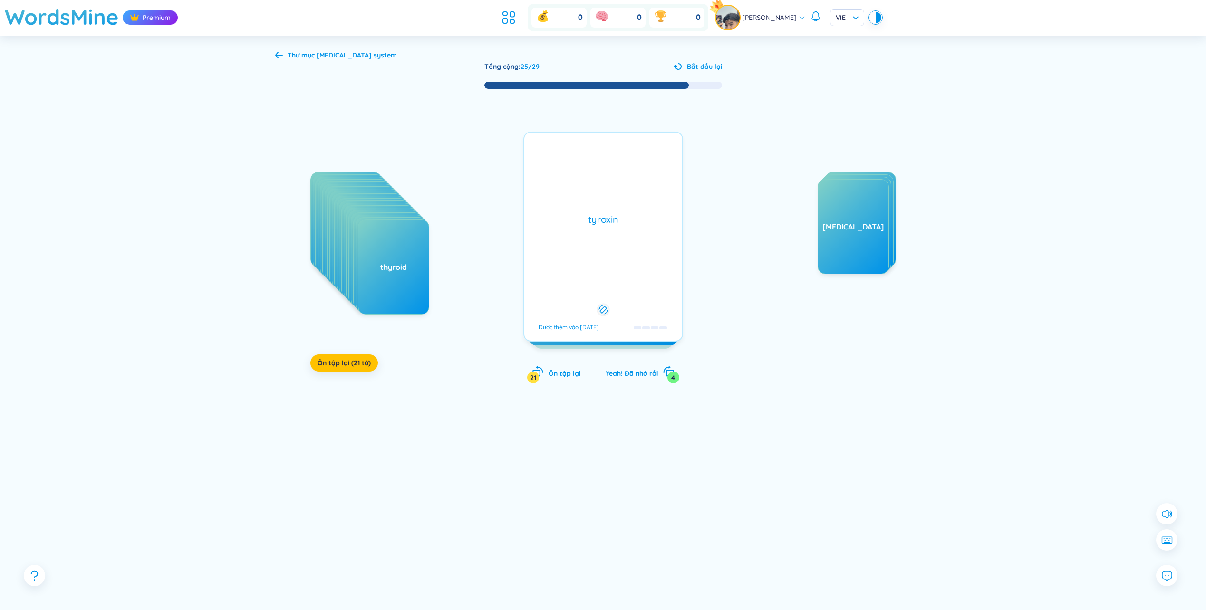
click at [598, 253] on div "tyroxin Được thêm vào [DATE]" at bounding box center [603, 237] width 160 height 210
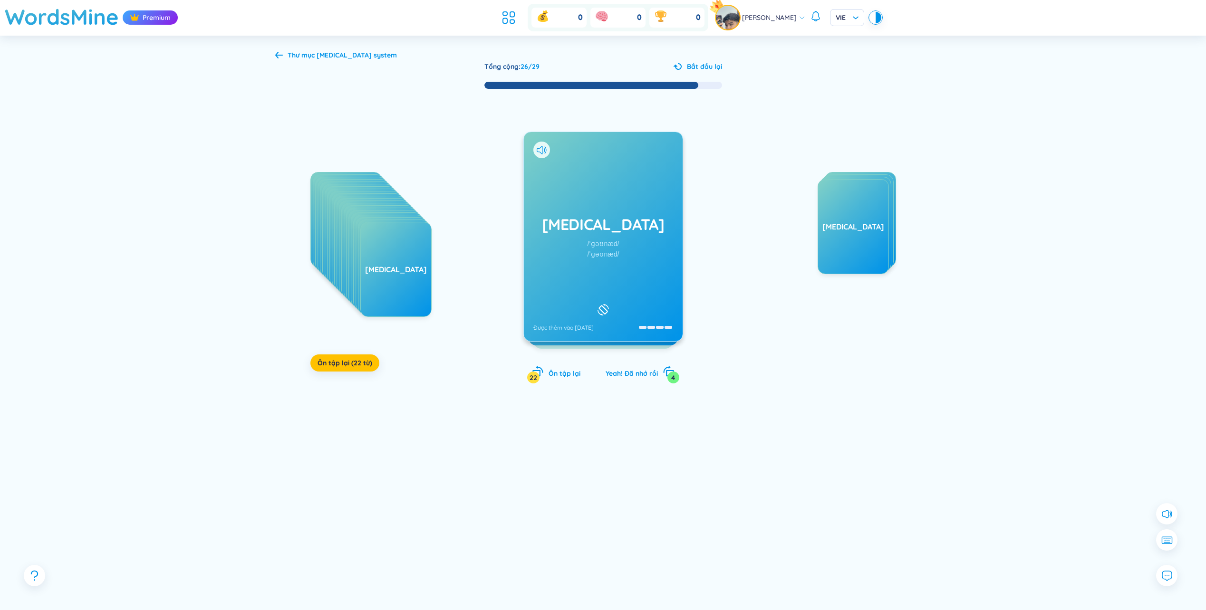
click at [583, 256] on div "[MEDICAL_DATA] /ˈɡəʊnæd/ /ˈɡəʊnæd/ Được thêm vào [DATE]" at bounding box center [603, 236] width 159 height 209
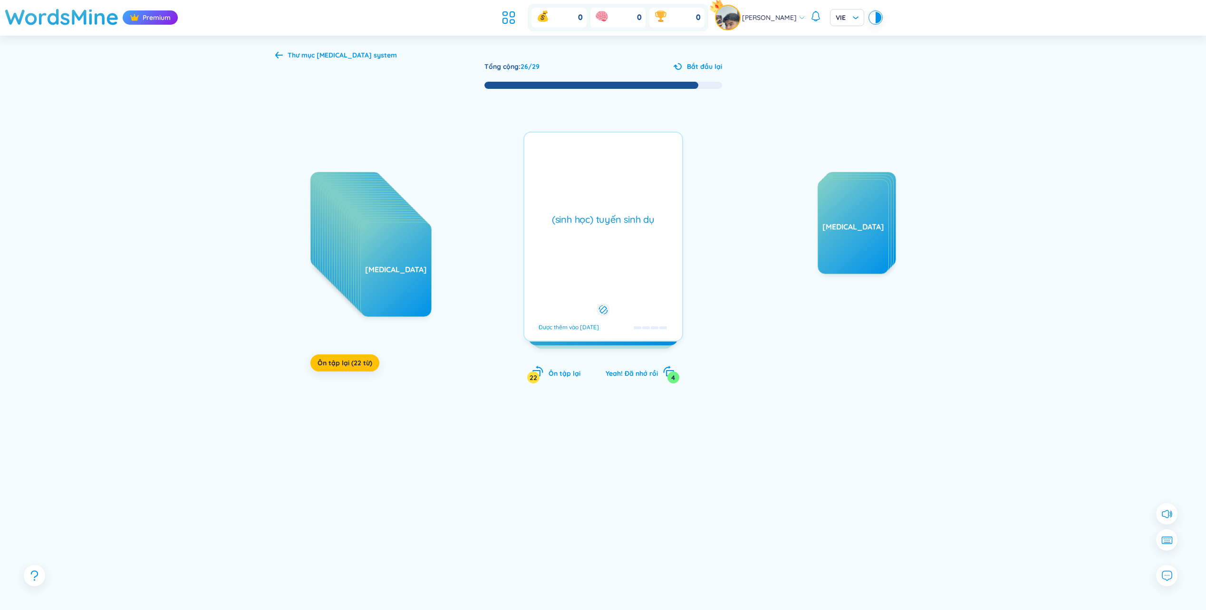
click at [596, 254] on div "(sinh học) tuyến sinh dụ Được thêm vào [DATE]" at bounding box center [603, 237] width 160 height 210
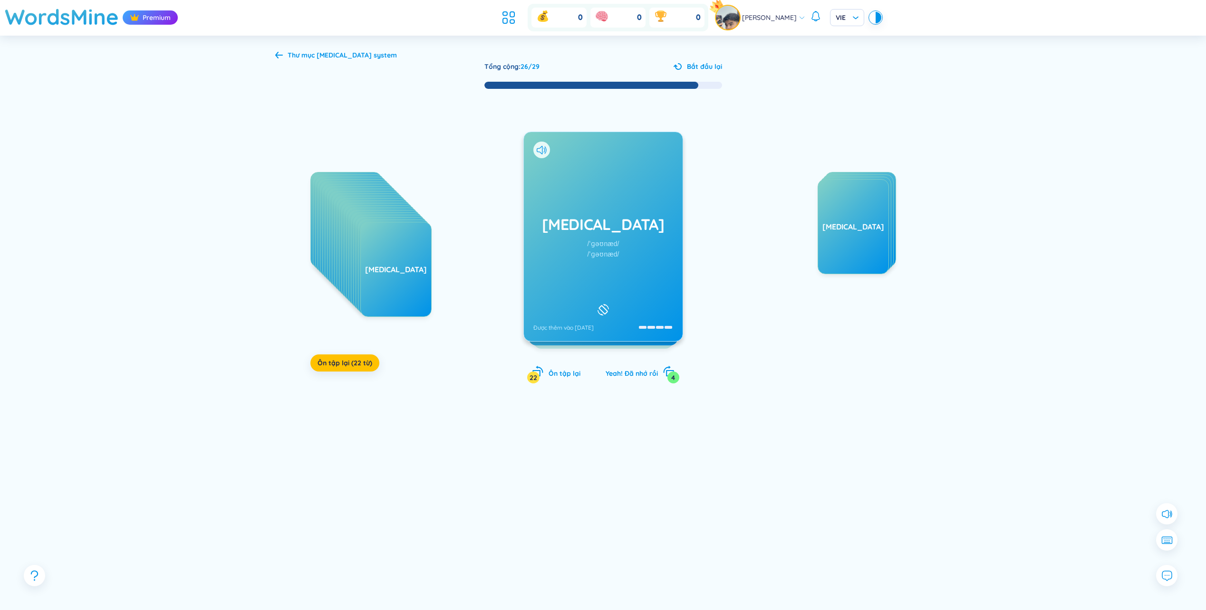
click at [611, 245] on div "/ˈɡəʊnæd/" at bounding box center [603, 244] width 32 height 10
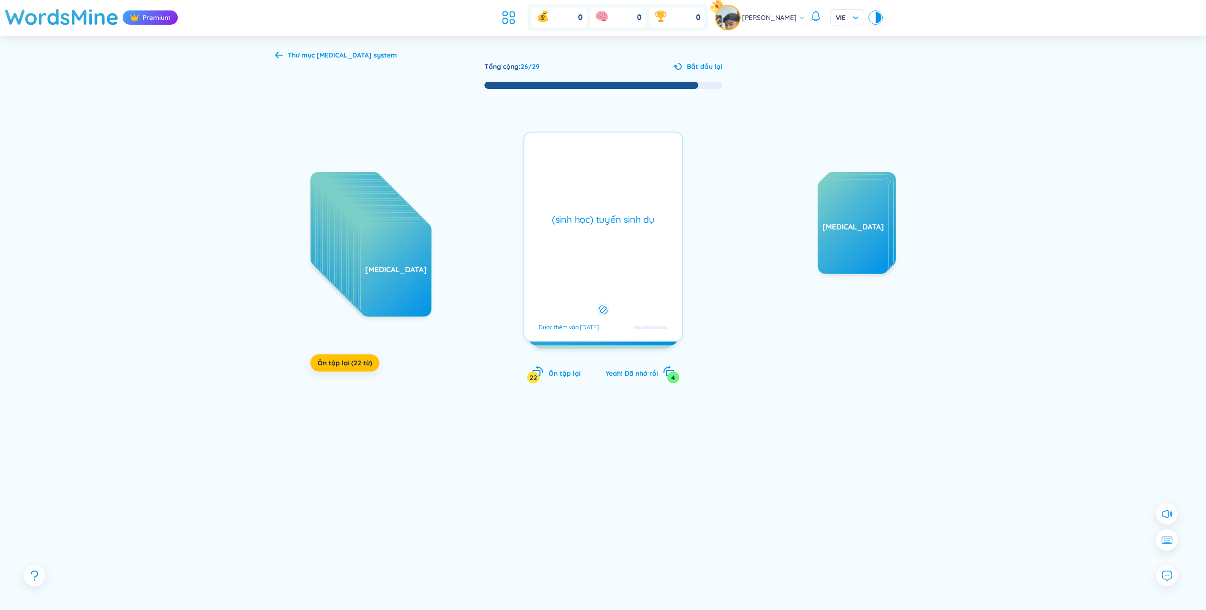
drag, startPoint x: 636, startPoint y: 221, endPoint x: 615, endPoint y: 226, distance: 21.9
click at [615, 226] on div "(sinh học) tuyến sinh dụ" at bounding box center [603, 219] width 148 height 13
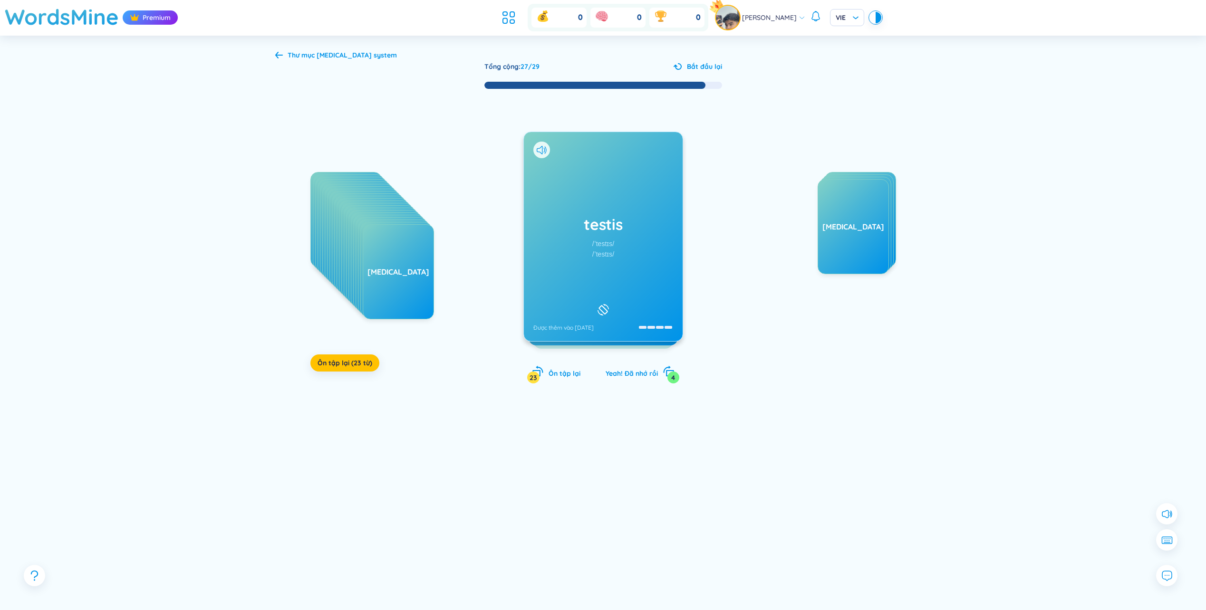
click at [587, 249] on div "testis /ˈtestɪs/ /ˈtestɪs/ Được thêm vào [DATE]" at bounding box center [603, 236] width 159 height 209
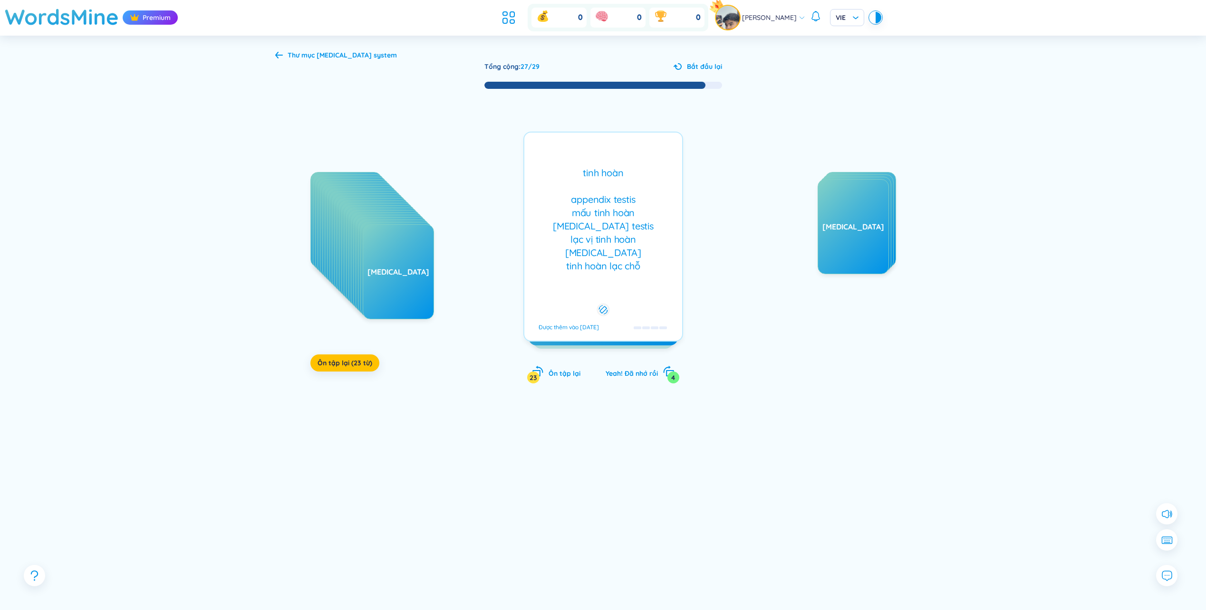
click at [590, 247] on div "testis /ˈtestɪs/ /ˈtestɪs/ Được thêm vào [DATE] tinh hoàn appendix testis mấu t…" at bounding box center [603, 237] width 160 height 210
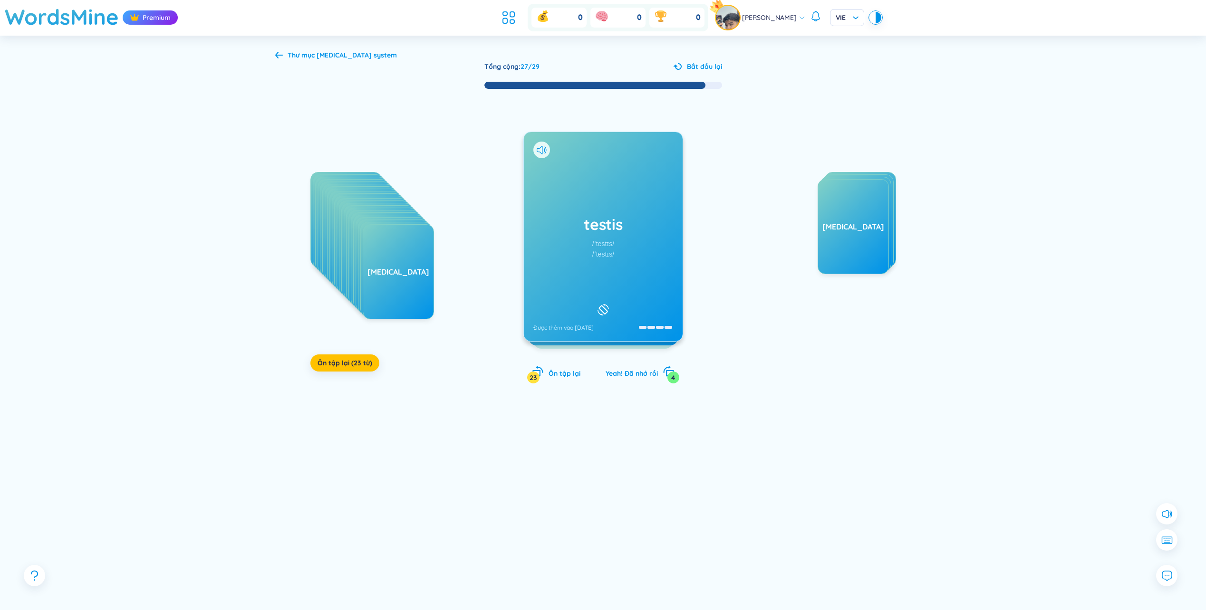
click at [592, 246] on div "/ˈtestɪs/" at bounding box center [603, 244] width 22 height 10
click at [606, 257] on div "anterior [MEDICAL_DATA] Được thêm vào [DATE]" at bounding box center [603, 236] width 159 height 209
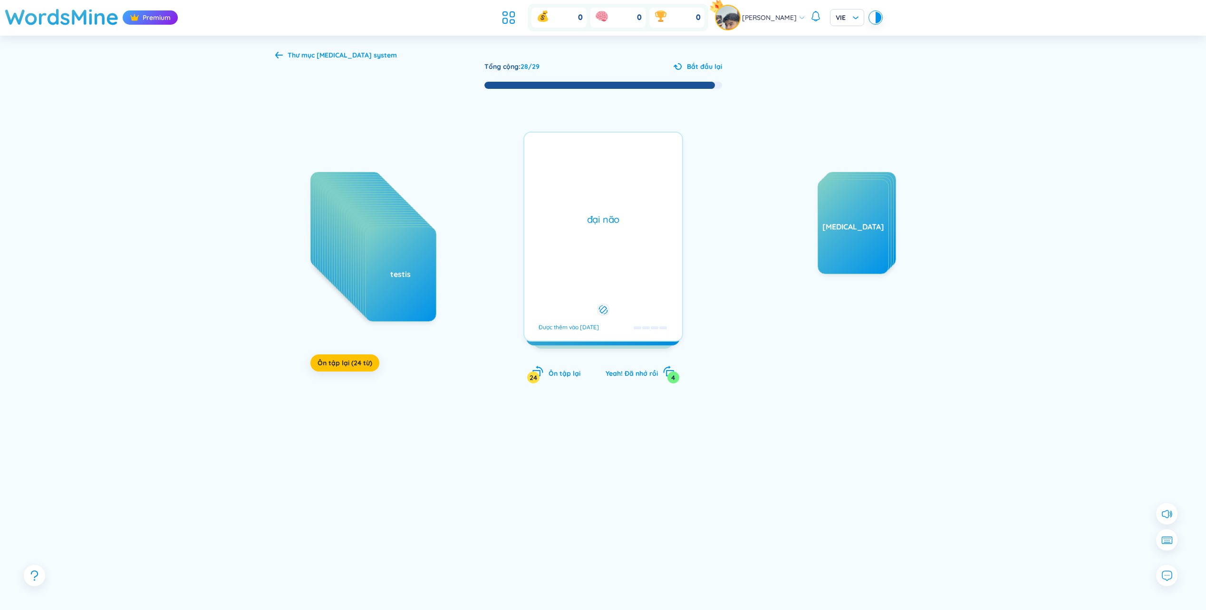
click at [609, 257] on div "đại não Được thêm vào [DATE]" at bounding box center [603, 237] width 160 height 210
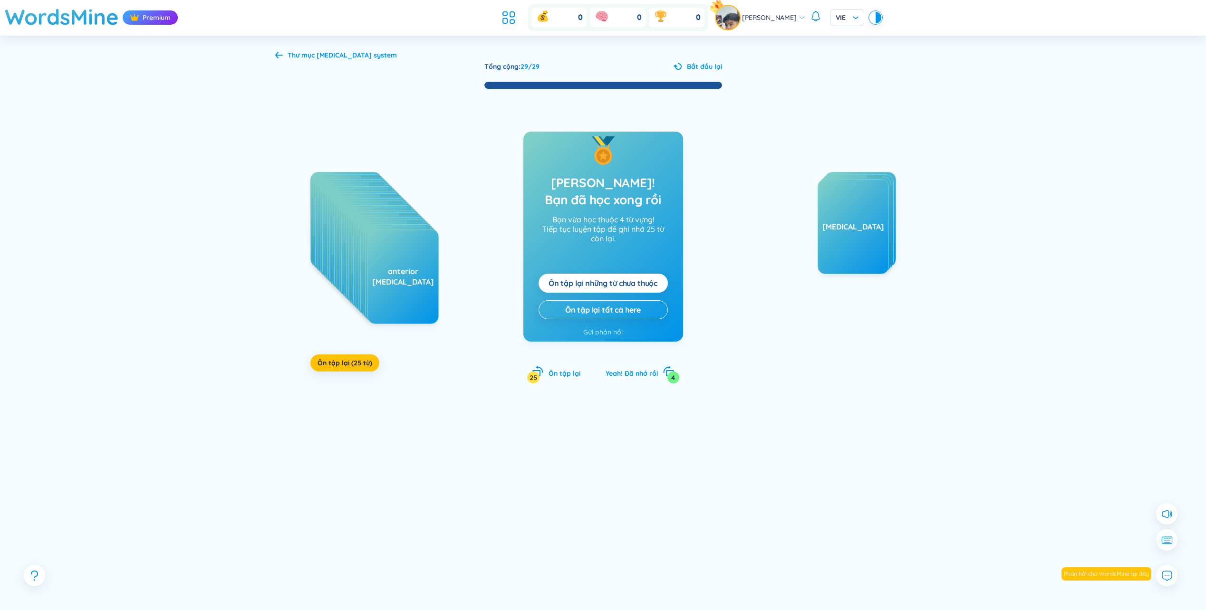
click at [277, 56] on icon at bounding box center [279, 55] width 8 height 7
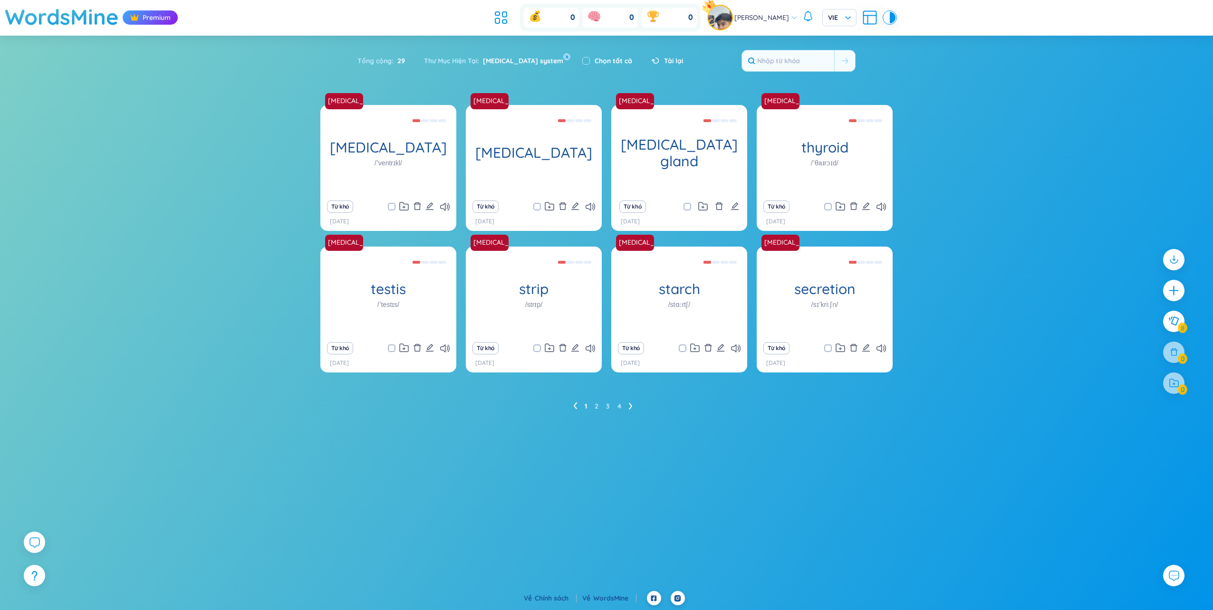
click at [629, 408] on icon at bounding box center [631, 406] width 4 height 7
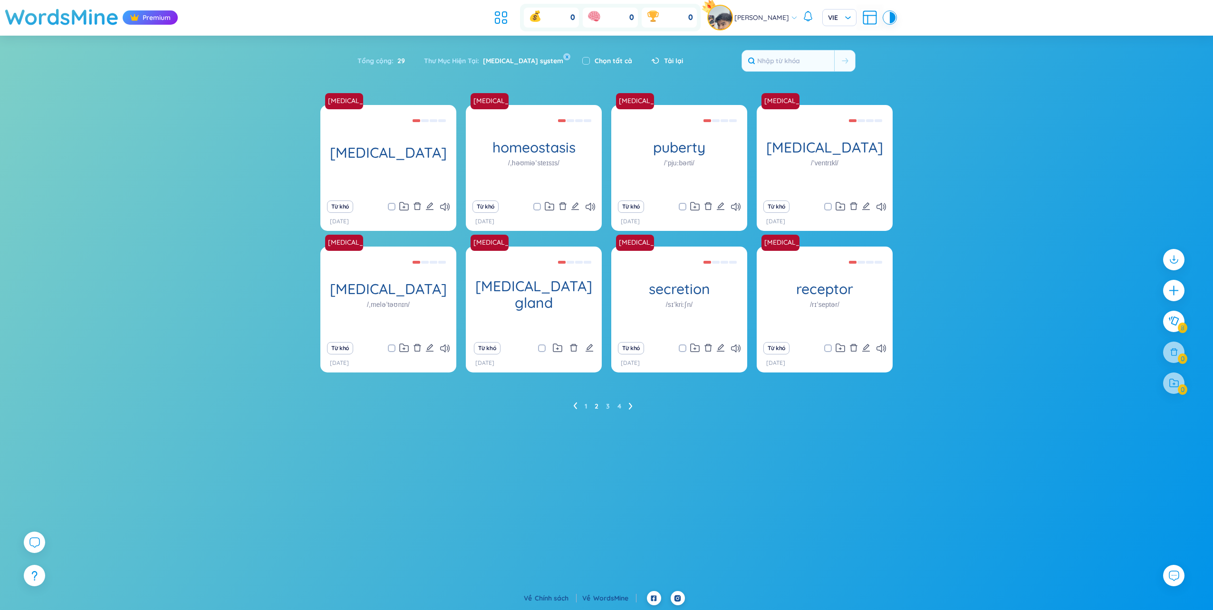
click at [629, 408] on icon at bounding box center [631, 406] width 4 height 7
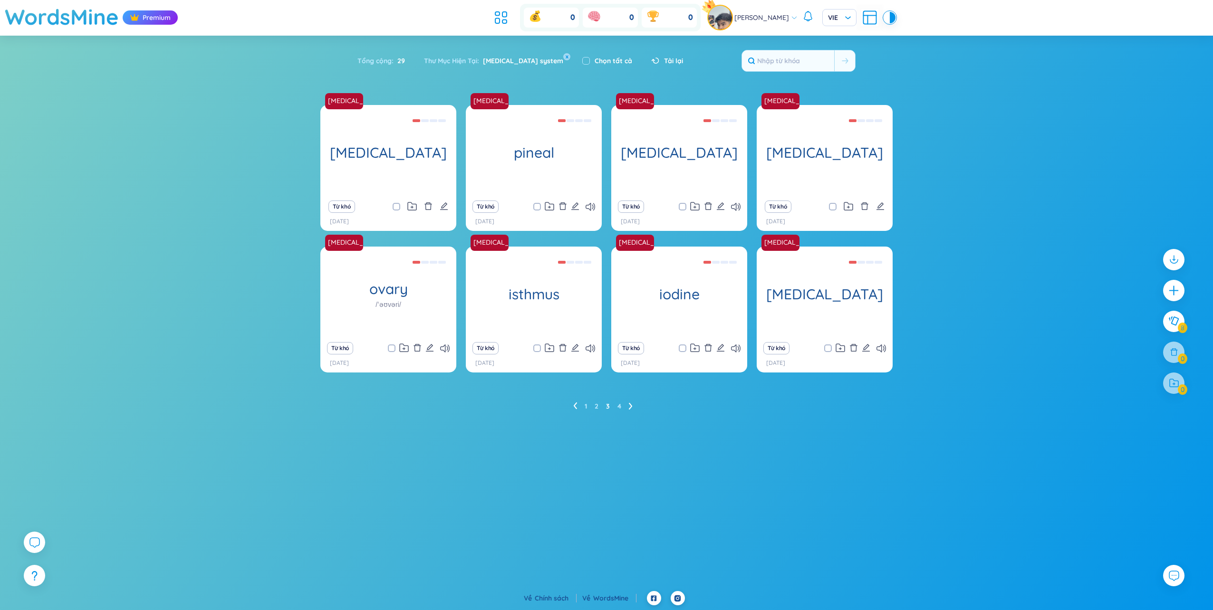
click at [629, 408] on icon at bounding box center [631, 406] width 4 height 7
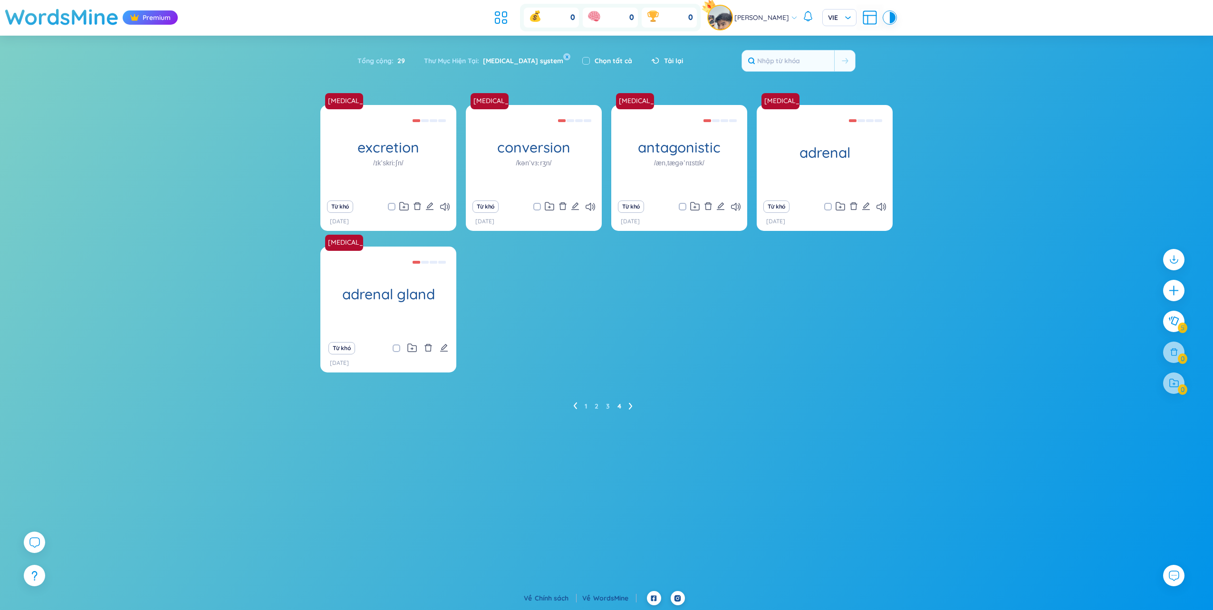
click at [577, 406] on ul "1 2 3 4" at bounding box center [606, 406] width 67 height 15
click at [575, 406] on icon at bounding box center [575, 406] width 4 height 7
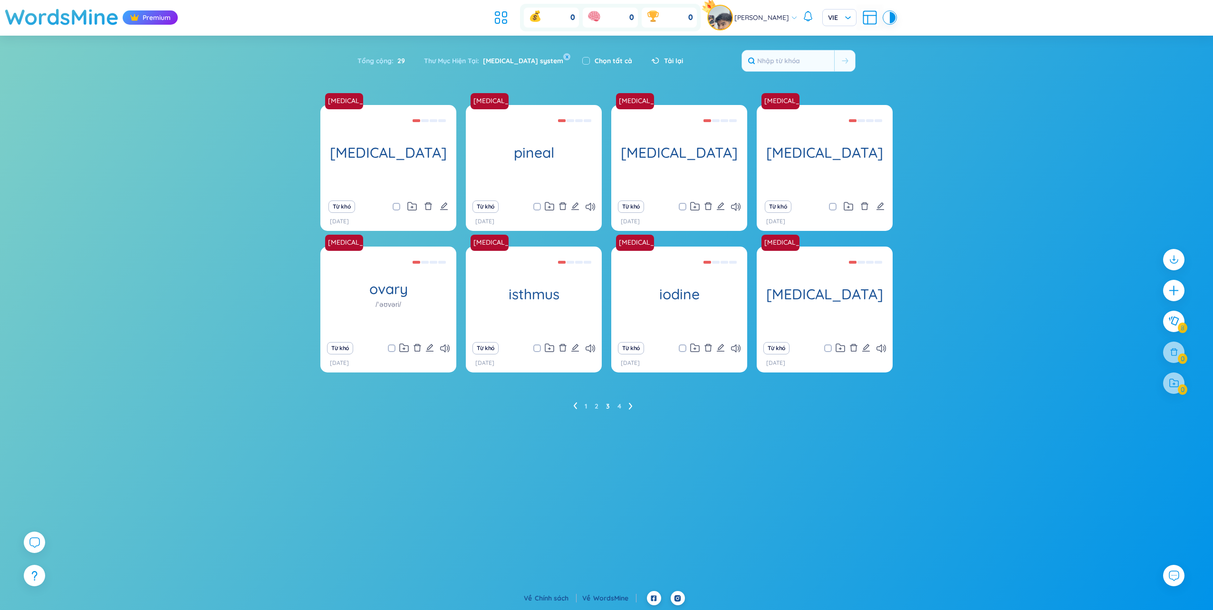
click at [575, 407] on icon at bounding box center [574, 406] width 3 height 7
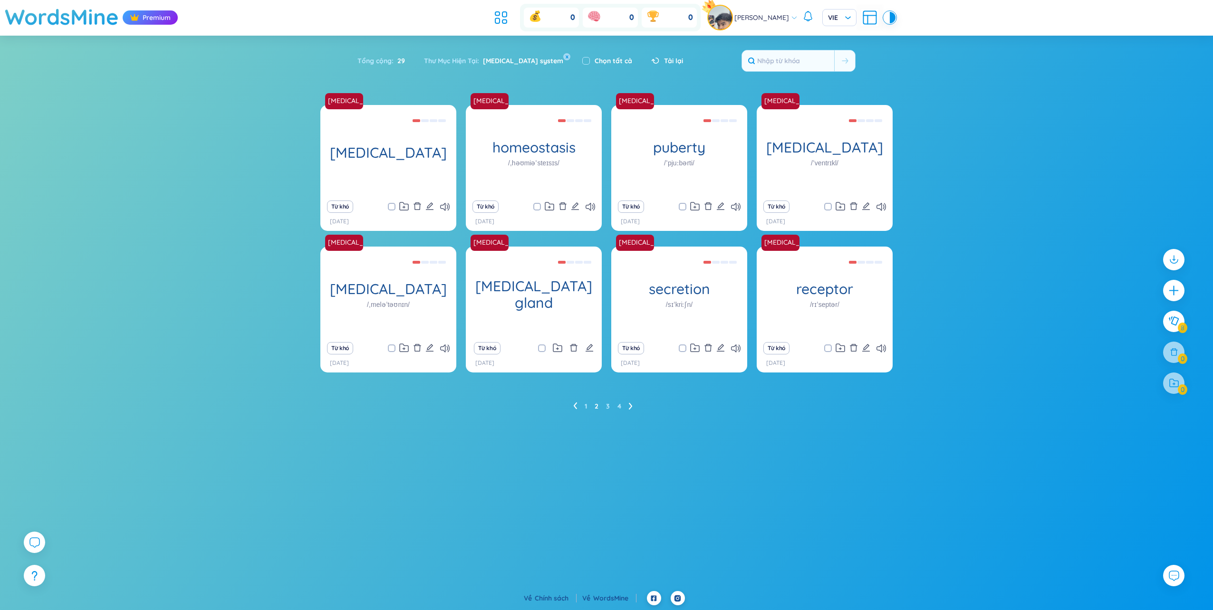
click at [575, 401] on li at bounding box center [575, 406] width 4 height 15
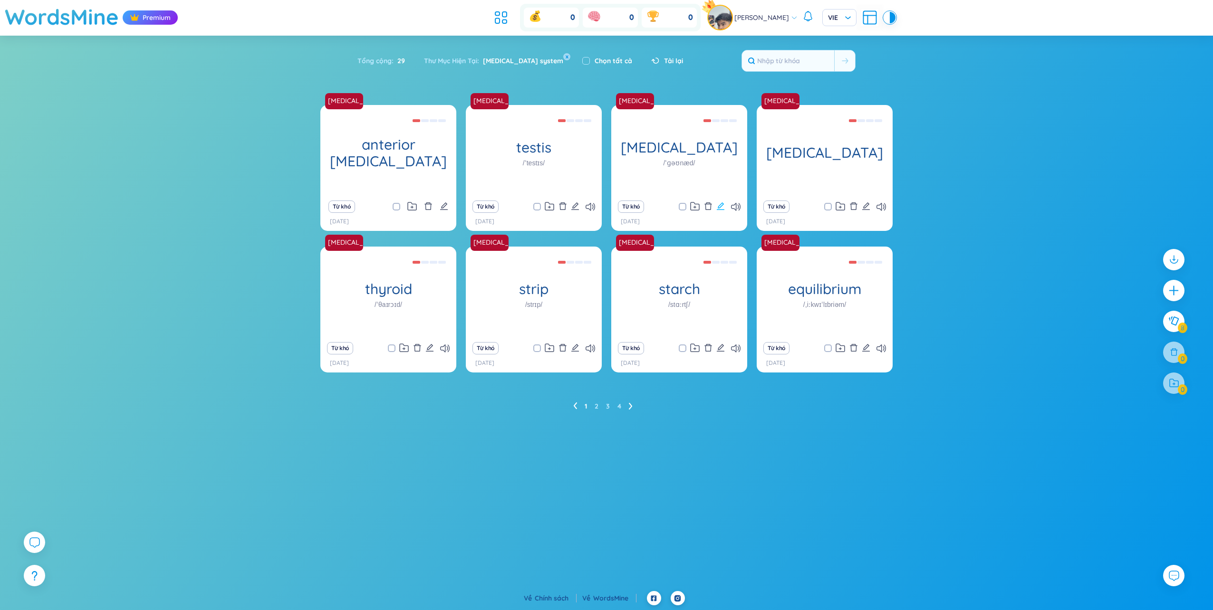
click at [723, 207] on icon "edit" at bounding box center [720, 206] width 9 height 9
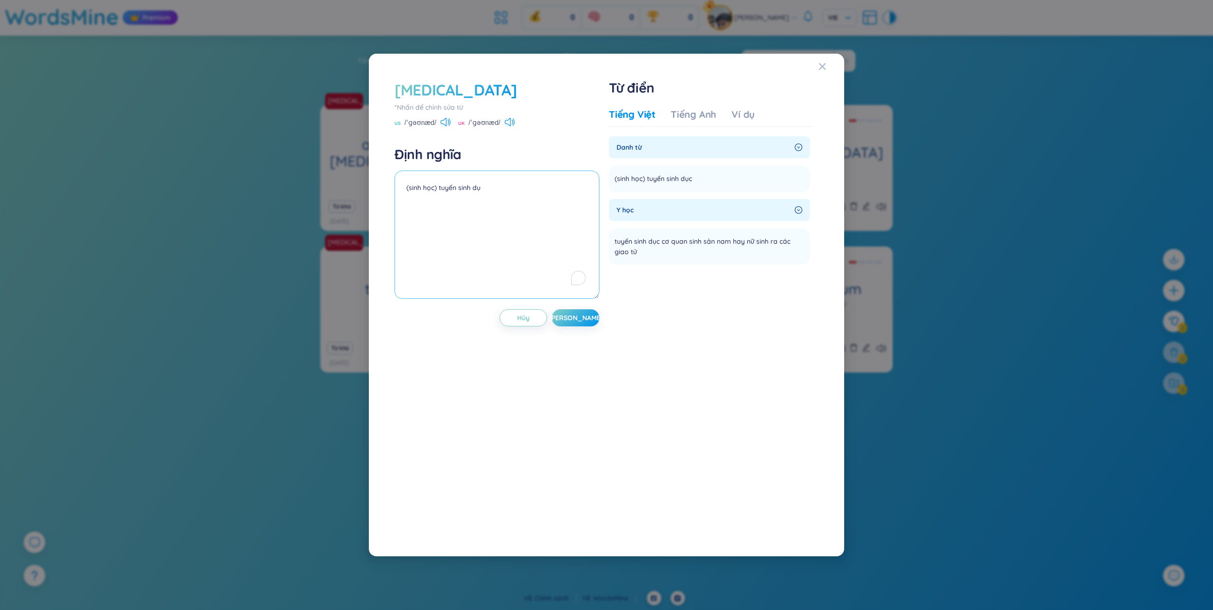
click at [490, 197] on textarea "(sinh học) tuyến sinh dụ" at bounding box center [496, 235] width 205 height 128
click at [584, 314] on button "[PERSON_NAME]" at bounding box center [576, 317] width 48 height 17
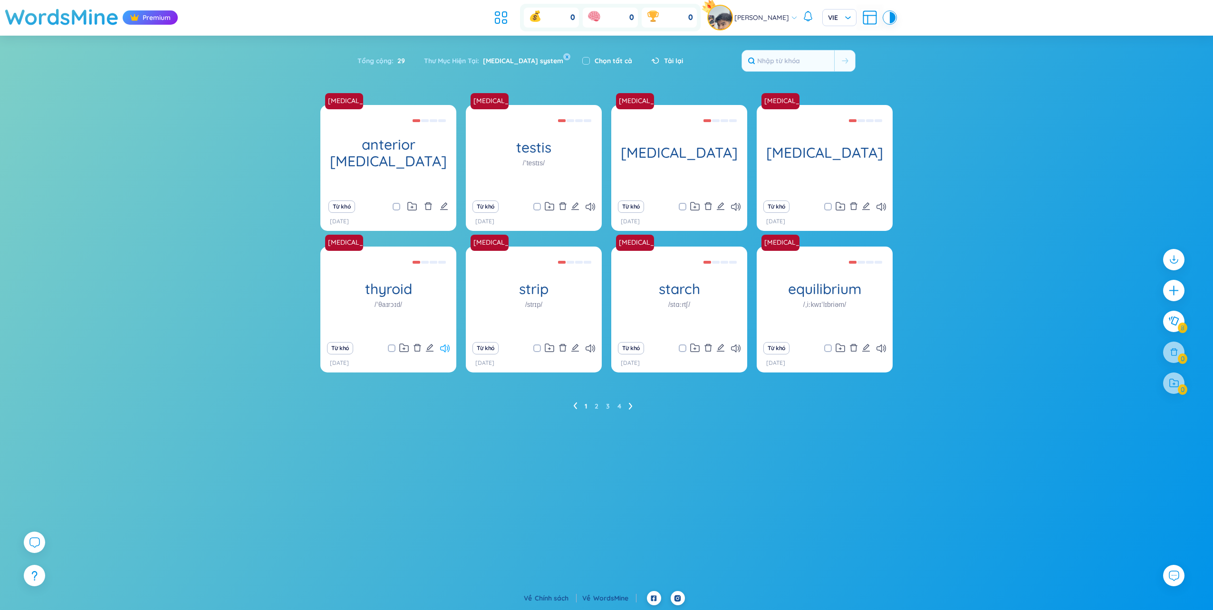
click at [443, 349] on icon at bounding box center [445, 349] width 10 height 8
click at [589, 349] on icon at bounding box center [590, 349] width 10 height 8
click at [733, 350] on icon at bounding box center [736, 349] width 10 height 8
click at [629, 403] on icon at bounding box center [631, 406] width 4 height 7
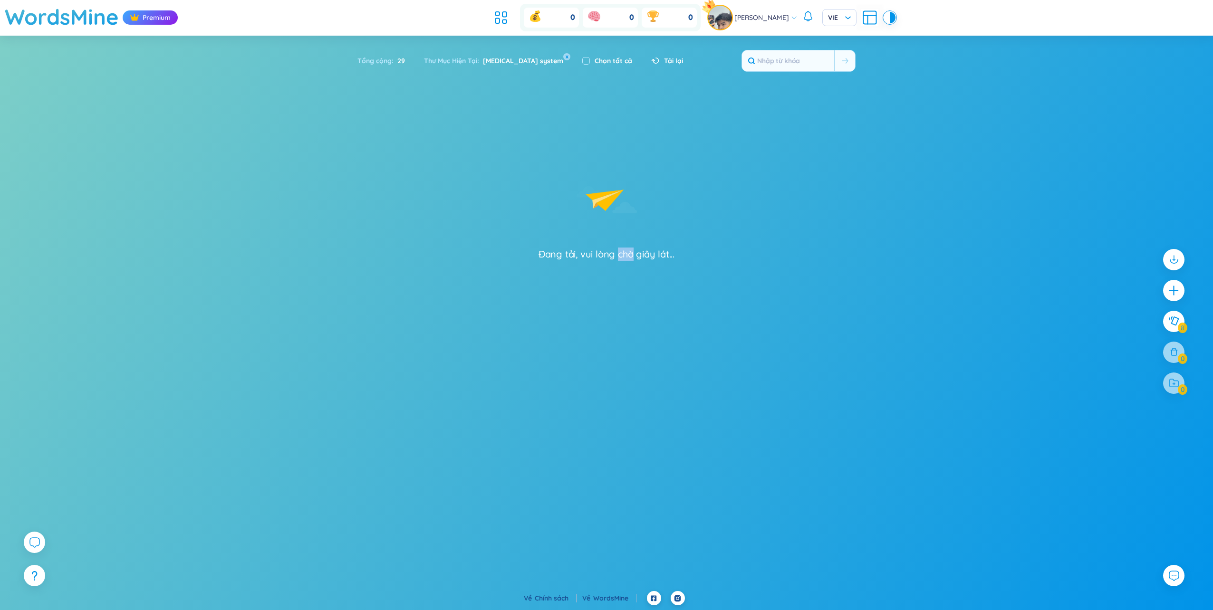
click at [629, 403] on section "Đang tải, vui lòng chờ giây lát..." at bounding box center [606, 288] width 1213 height 366
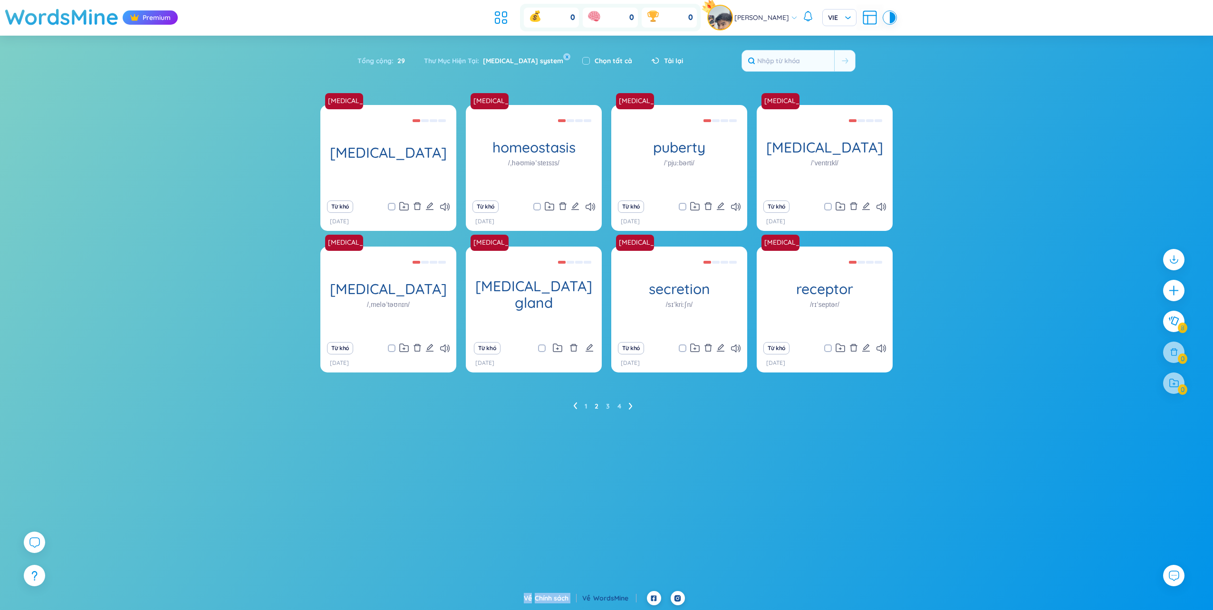
click at [629, 403] on icon at bounding box center [631, 406] width 4 height 7
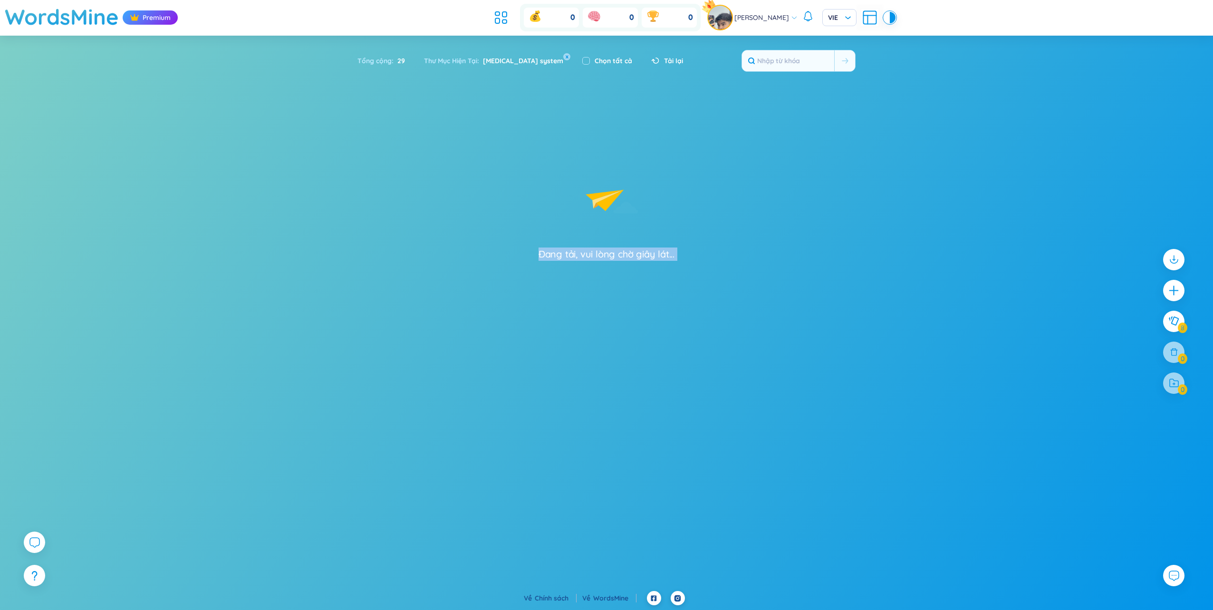
click at [629, 403] on section "Đang tải, vui lòng chờ giây lát..." at bounding box center [606, 288] width 1213 height 366
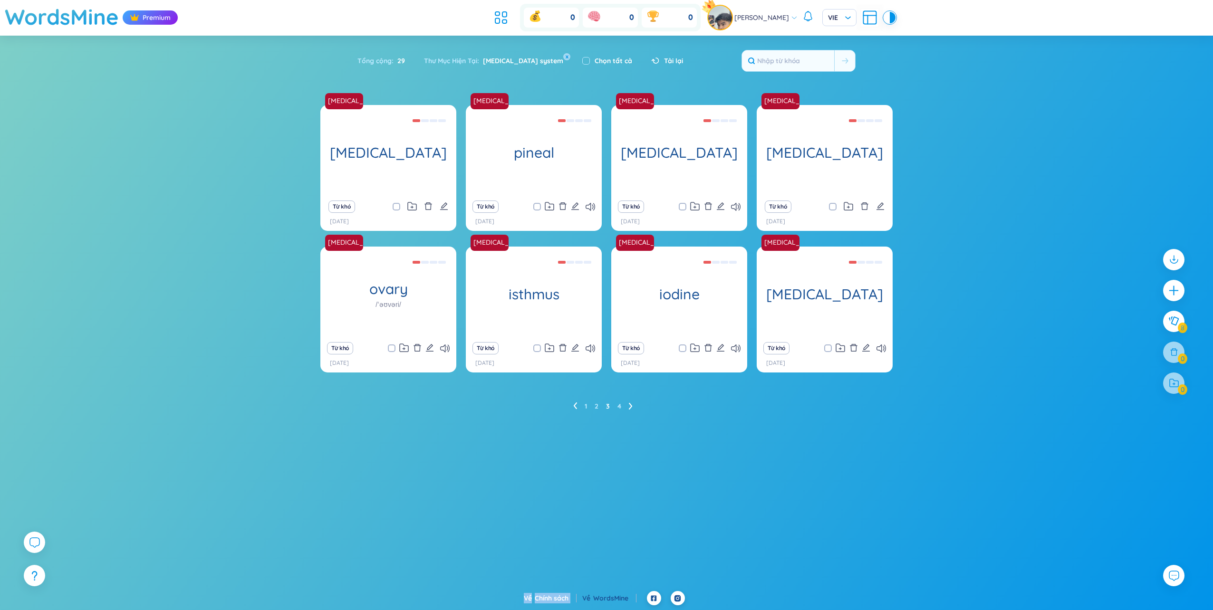
click at [629, 403] on icon at bounding box center [631, 406] width 4 height 7
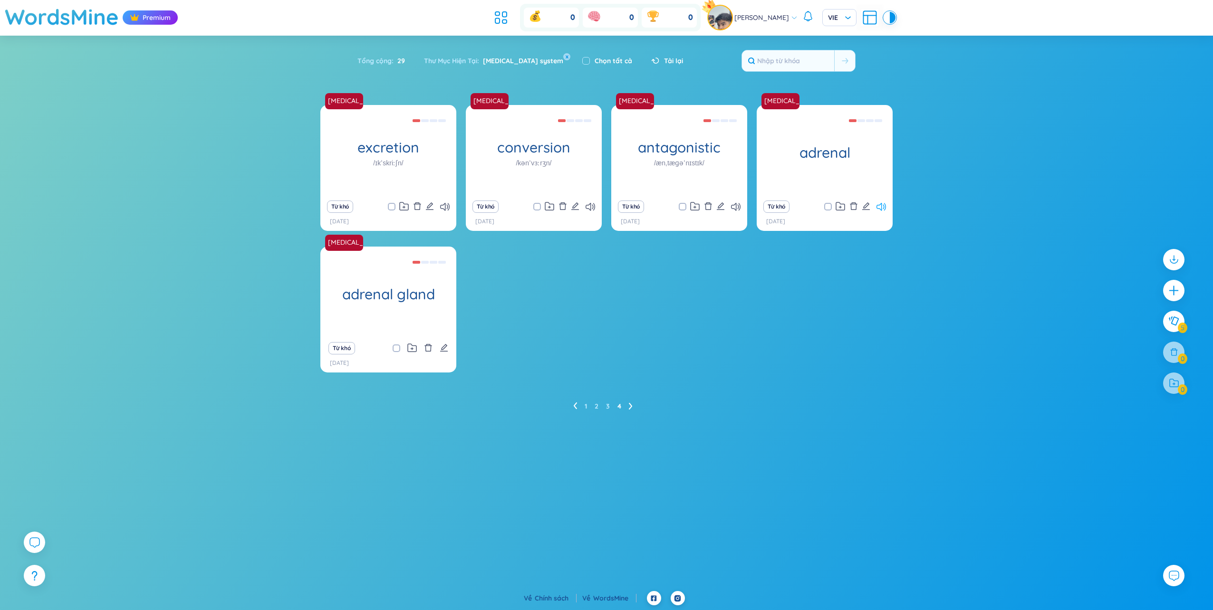
click at [883, 205] on icon at bounding box center [881, 207] width 10 height 8
click at [442, 347] on icon "edit" at bounding box center [444, 348] width 9 height 9
type textarea "tuyến thượng thận"
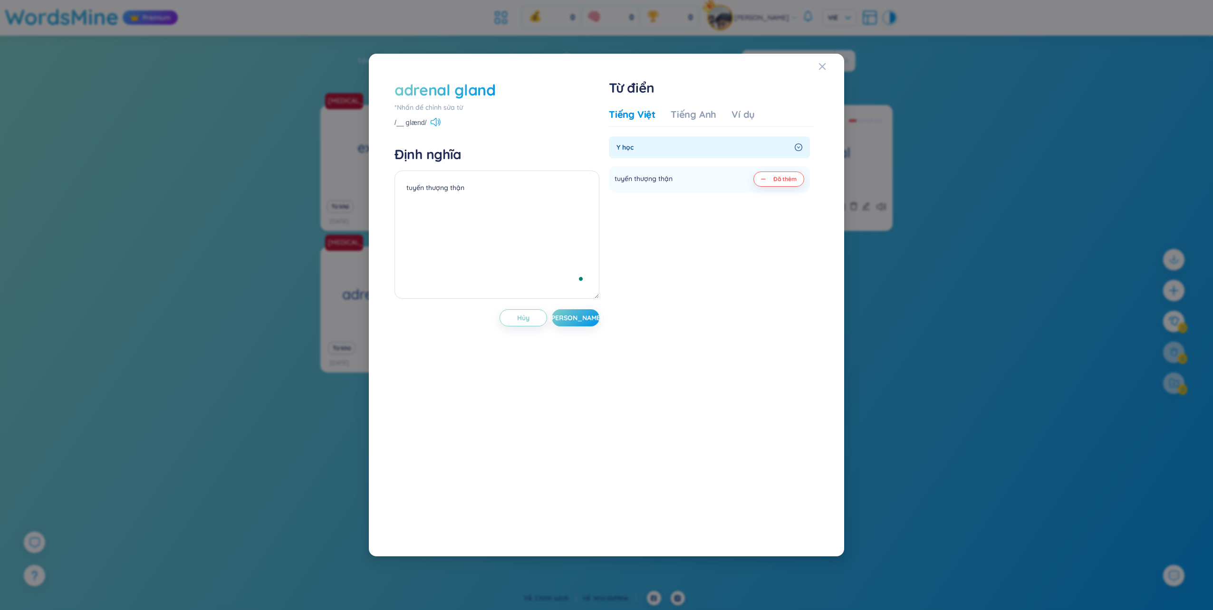
click at [433, 126] on icon at bounding box center [436, 122] width 10 height 9
click at [432, 120] on icon at bounding box center [434, 122] width 6 height 9
click at [434, 118] on icon at bounding box center [436, 122] width 10 height 9
click at [819, 66] on icon "Close" at bounding box center [822, 67] width 8 height 8
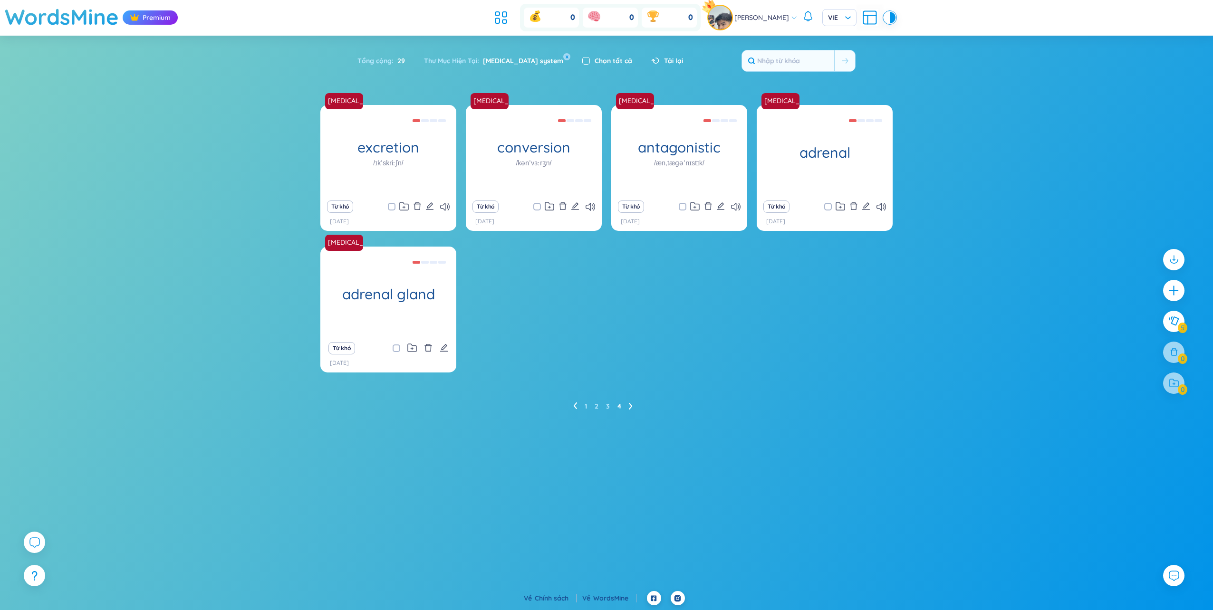
click at [582, 62] on input "checkbox" at bounding box center [586, 61] width 8 height 8
checkbox input "true"
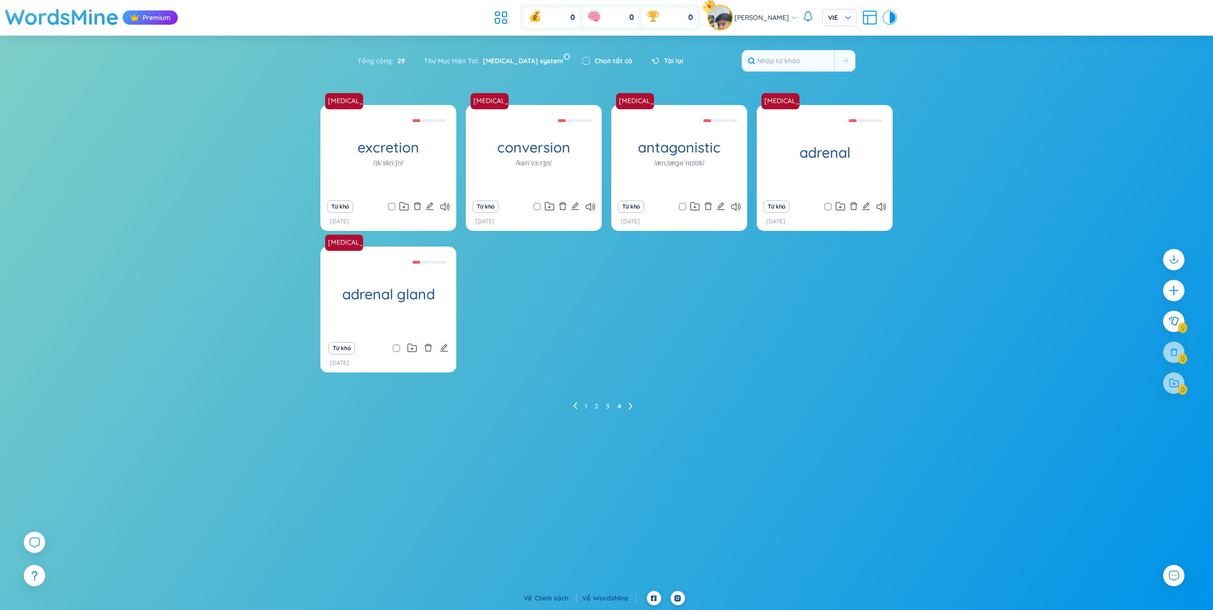
checkbox input "true"
click at [1177, 323] on icon at bounding box center [1173, 321] width 11 height 10
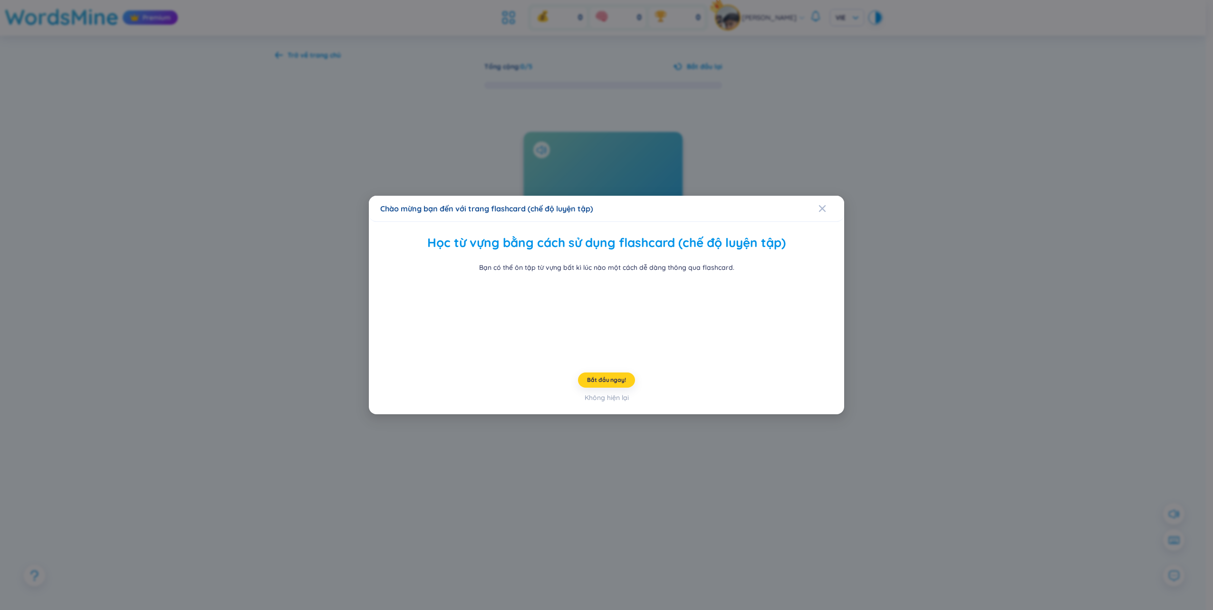
click at [622, 388] on button "Bắt đầu ngay!" at bounding box center [606, 380] width 57 height 15
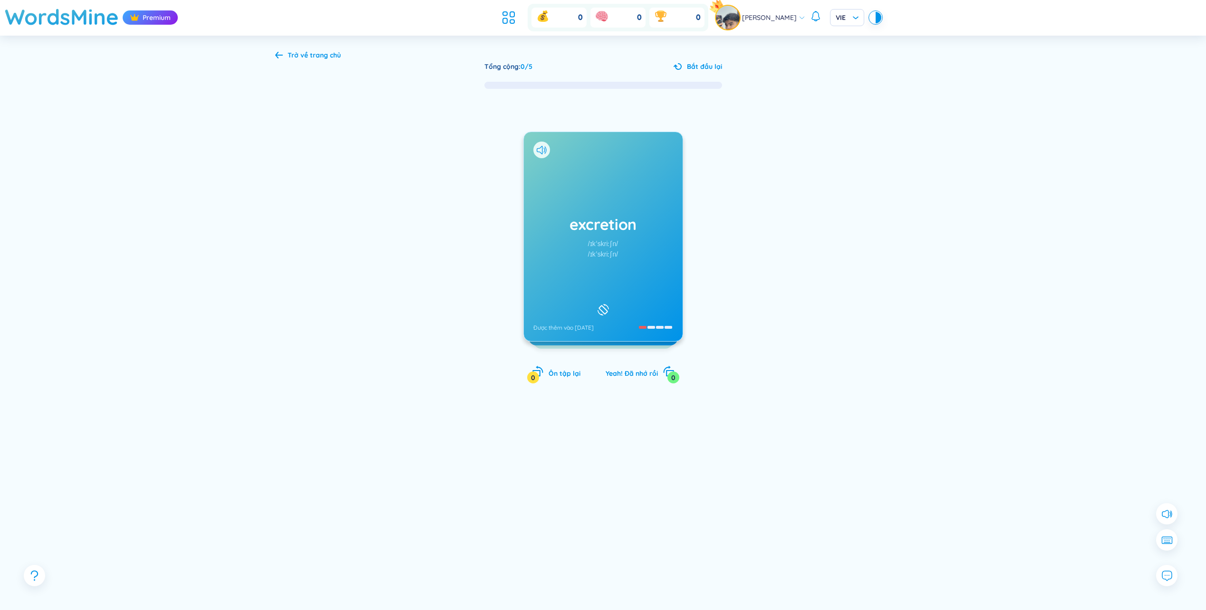
click at [633, 229] on h1 "excretion" at bounding box center [603, 224] width 140 height 21
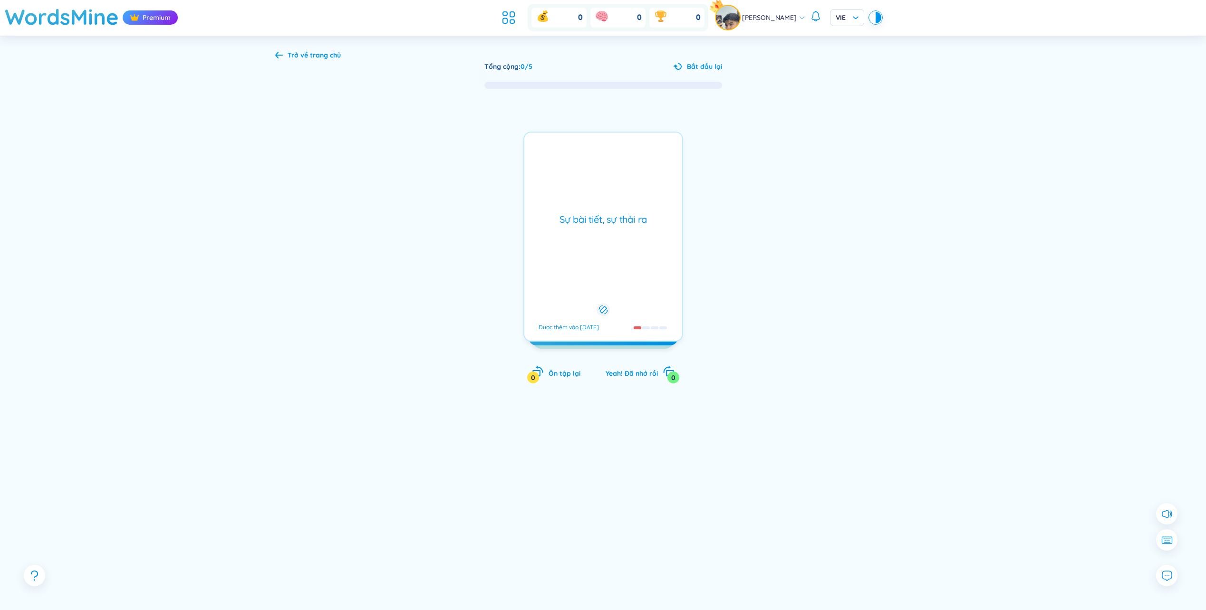
click at [635, 235] on div "Sự bài tiết, sự thải ra Được thêm vào [DATE]" at bounding box center [603, 237] width 160 height 210
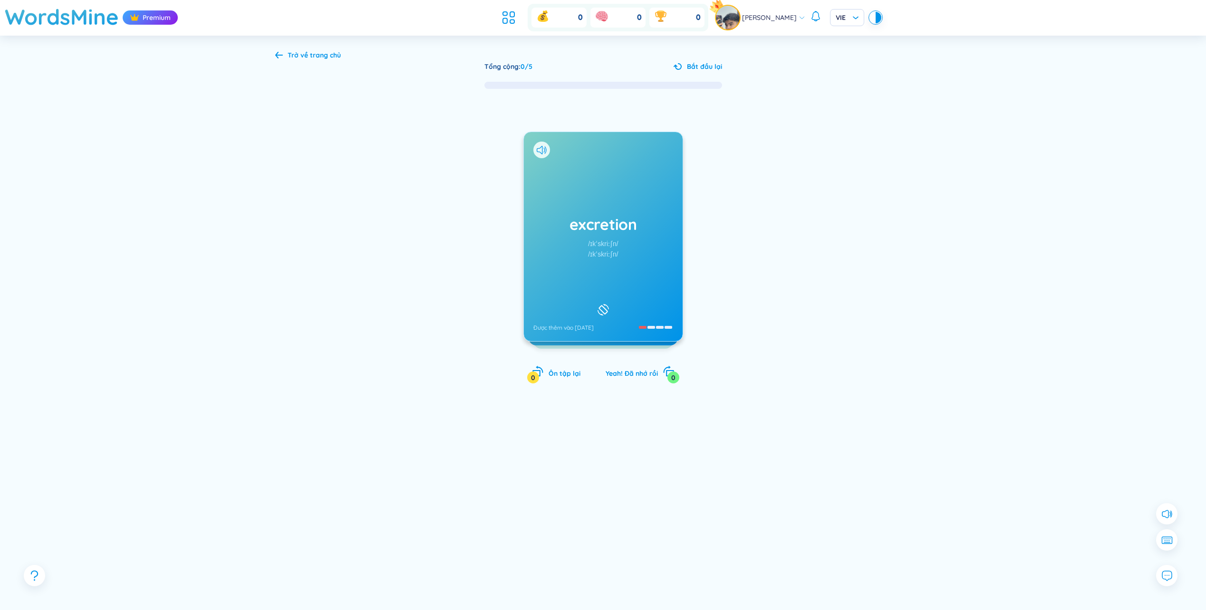
click at [644, 249] on div "excretion /ɪkˈskriːʃn/ /ɪkˈskriːʃn/ Được thêm vào [DATE]" at bounding box center [603, 236] width 159 height 209
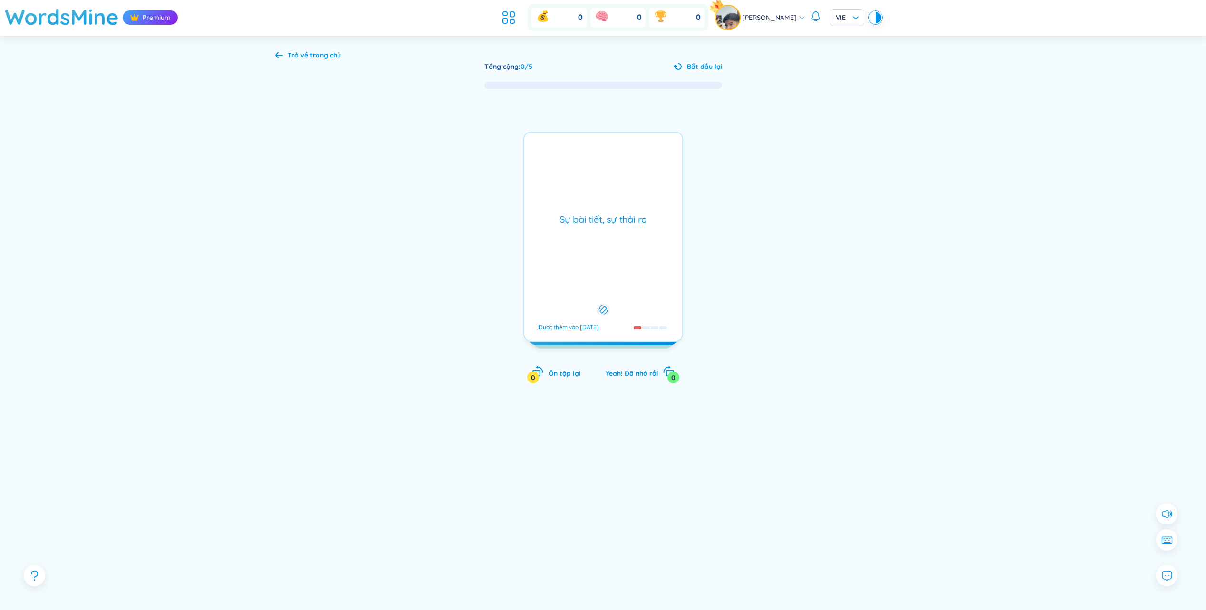
click at [644, 249] on div "Sự bài tiết, sự thải ra Được thêm vào [DATE]" at bounding box center [603, 237] width 160 height 210
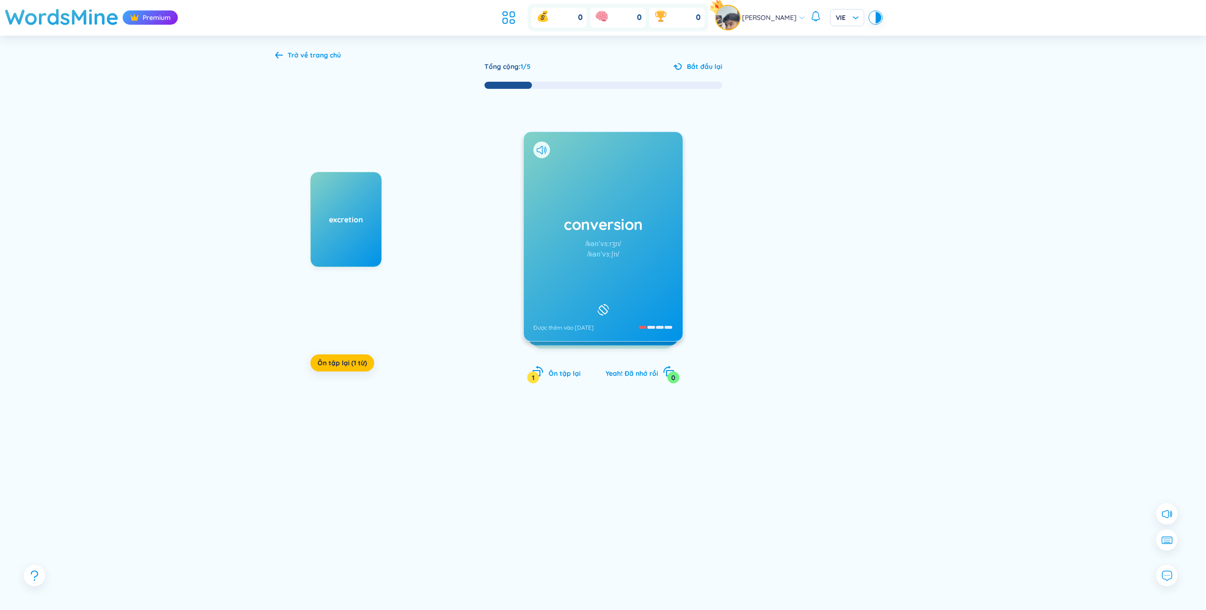
click at [596, 260] on div "conversion /kənˈvɜːrʒn/ /kənˈvɜːʃn/ Được thêm vào [DATE]" at bounding box center [603, 236] width 159 height 209
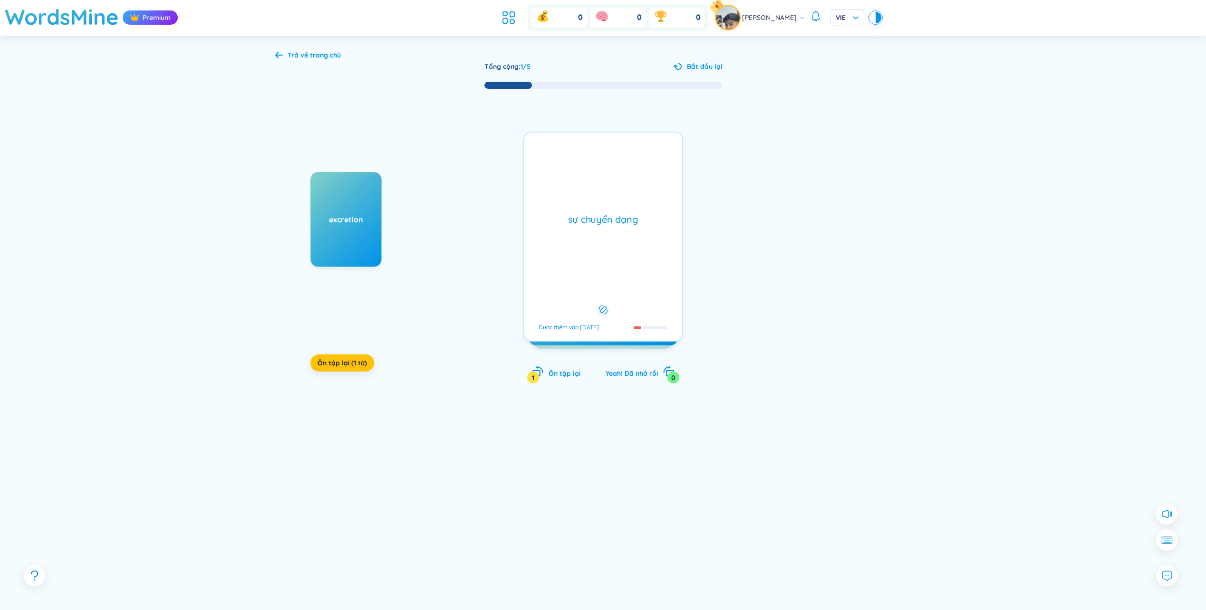
click at [596, 260] on div "conversion /kənˈvɜːrʒn/ /kənˈvɜːʃn/ Được thêm vào [DATE] sự chuyển dạng Được th…" at bounding box center [603, 237] width 160 height 210
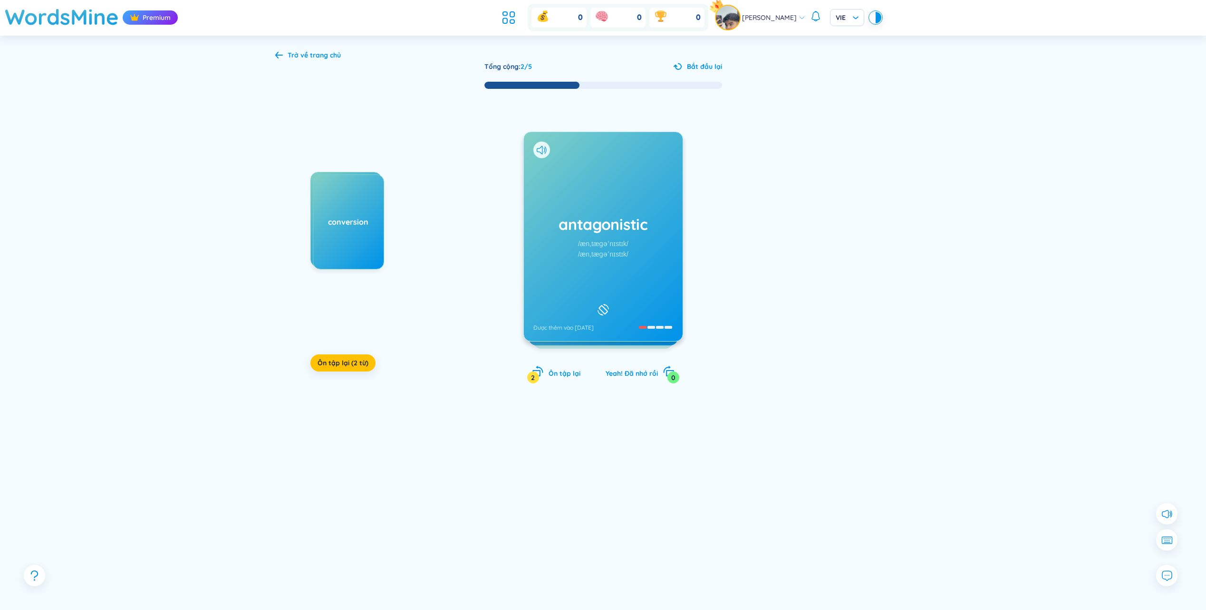
click at [584, 251] on div "/ænˌtæɡəˈnɪstɪk/" at bounding box center [602, 254] width 50 height 10
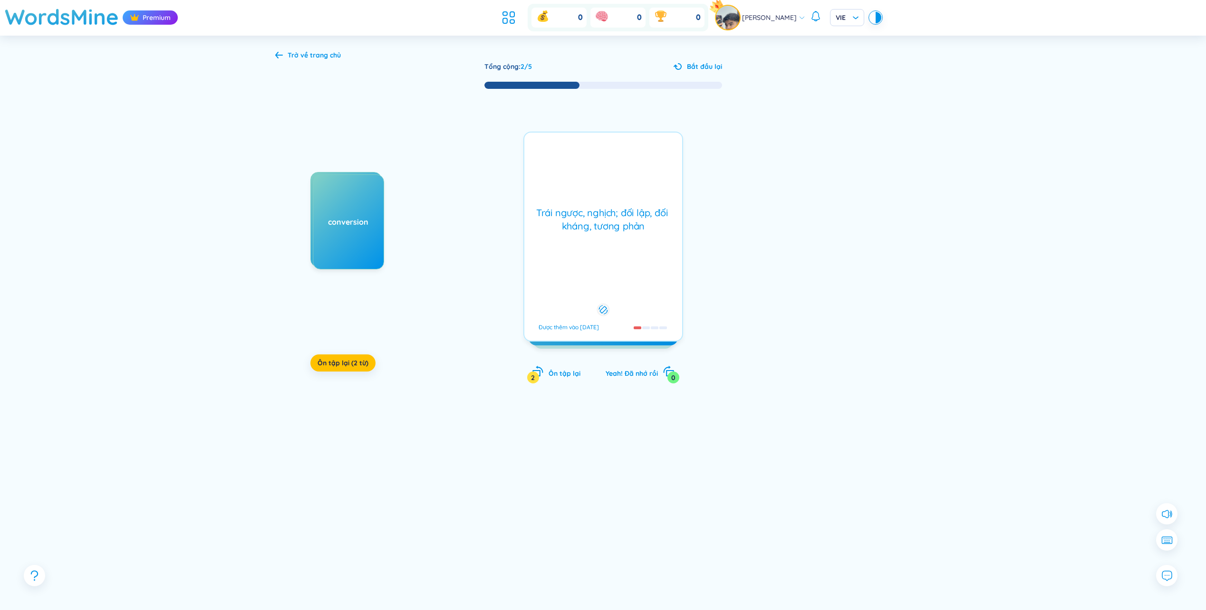
click at [602, 249] on div "Trái ngược, nghịch; đối lập, đối kháng, tương phản Được thêm vào [DATE]" at bounding box center [603, 237] width 160 height 210
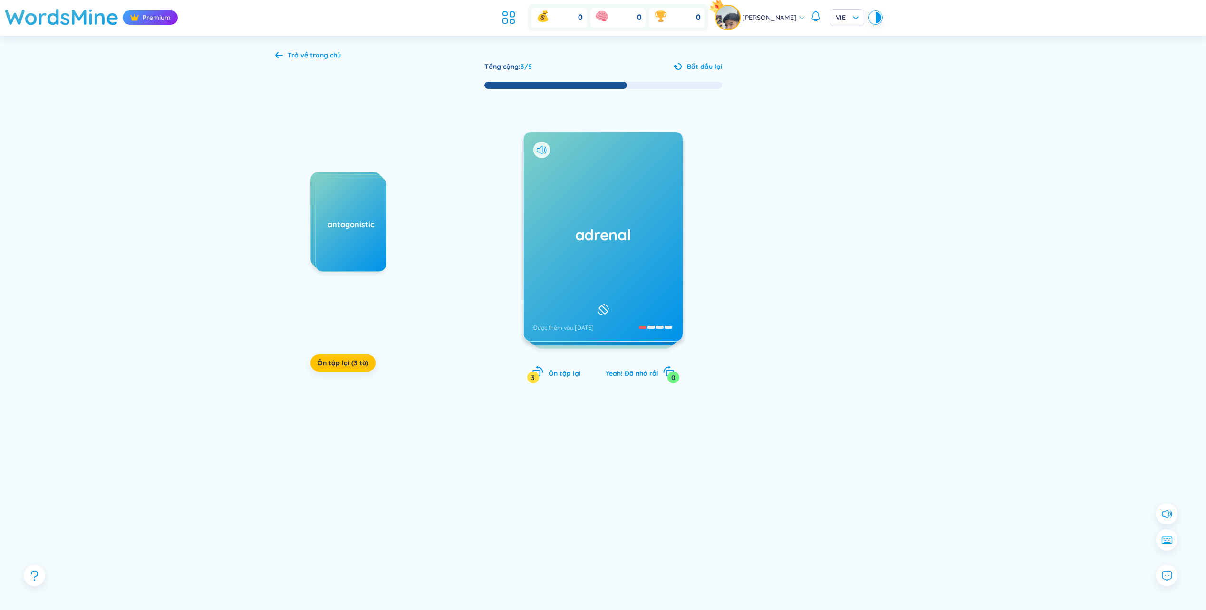
click at [598, 259] on div "adrenal Được thêm vào [DATE]" at bounding box center [603, 236] width 159 height 209
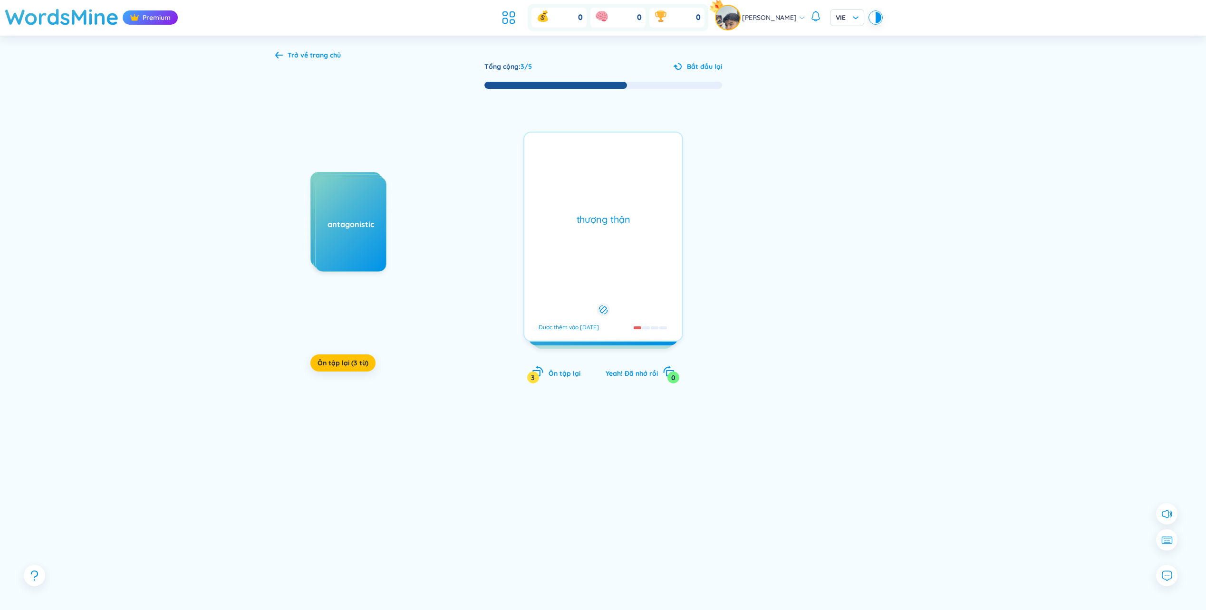
click at [598, 259] on div "adrenal Được thêm vào [DATE] thượng thận Được thêm vào [DATE]" at bounding box center [603, 237] width 160 height 210
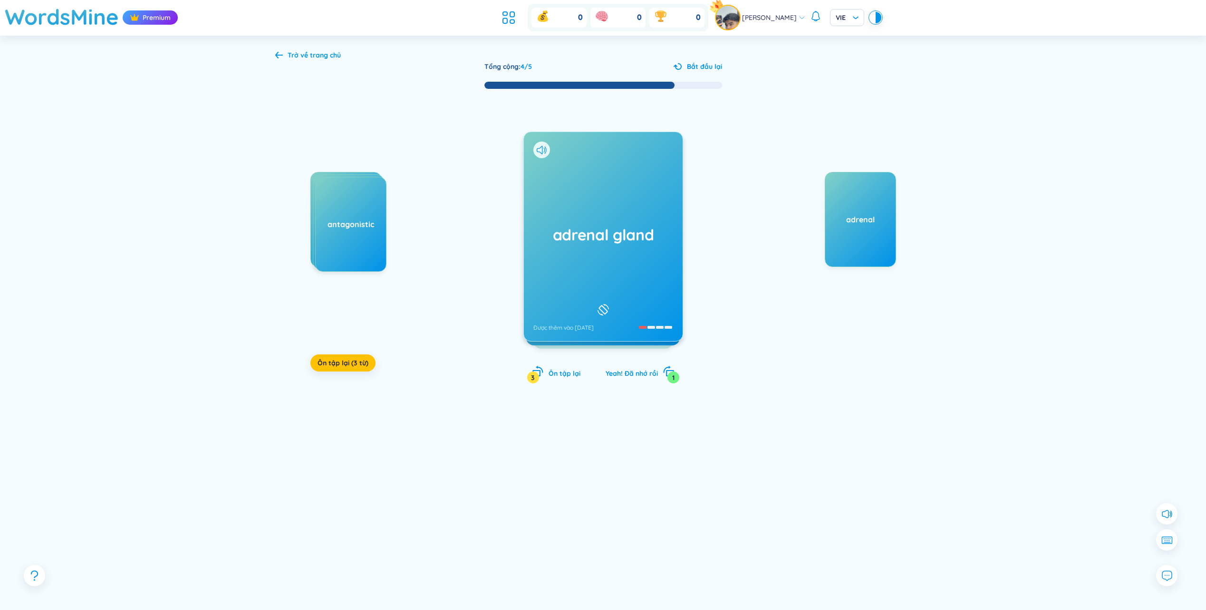
click at [624, 260] on div "adrenal gland Được thêm vào [DATE]" at bounding box center [603, 236] width 159 height 209
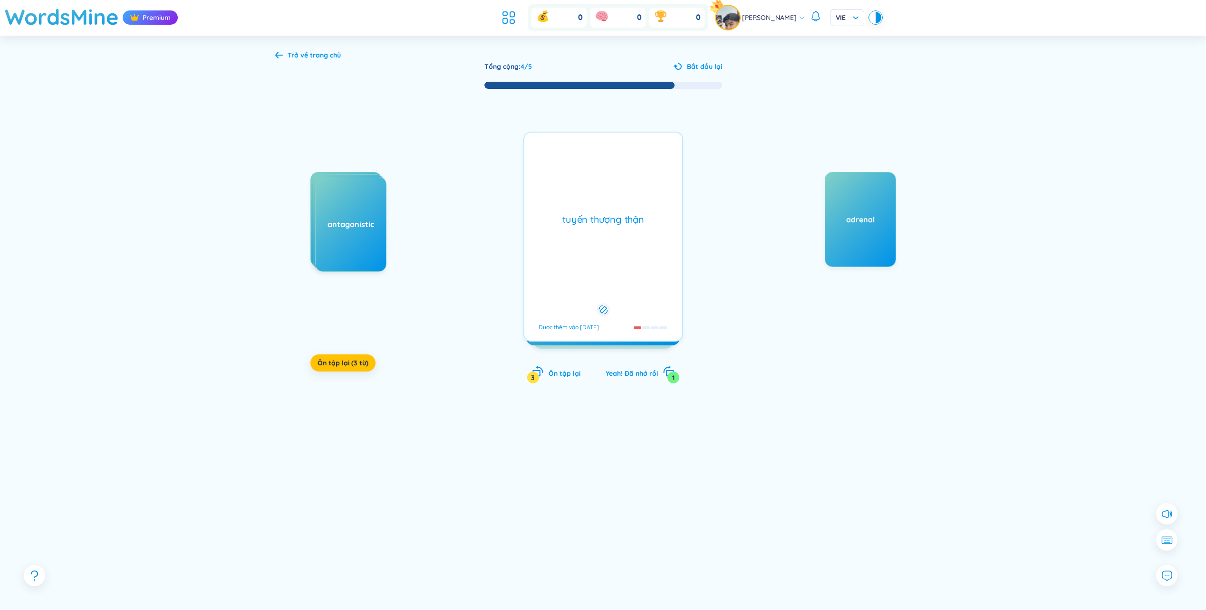
click at [624, 260] on div "tuyến thượng thận Được thêm vào [DATE]" at bounding box center [603, 237] width 160 height 210
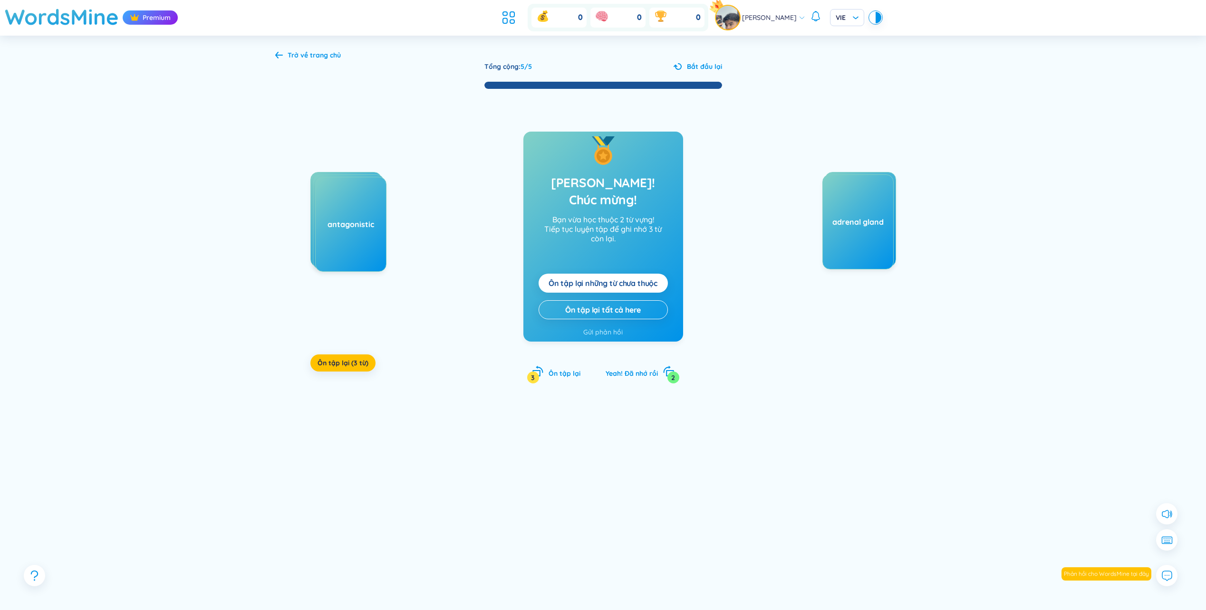
click at [853, 245] on div "adrenal gland" at bounding box center [857, 221] width 71 height 95
click at [630, 305] on span "Ôn tập lại tất cả here" at bounding box center [603, 310] width 76 height 10
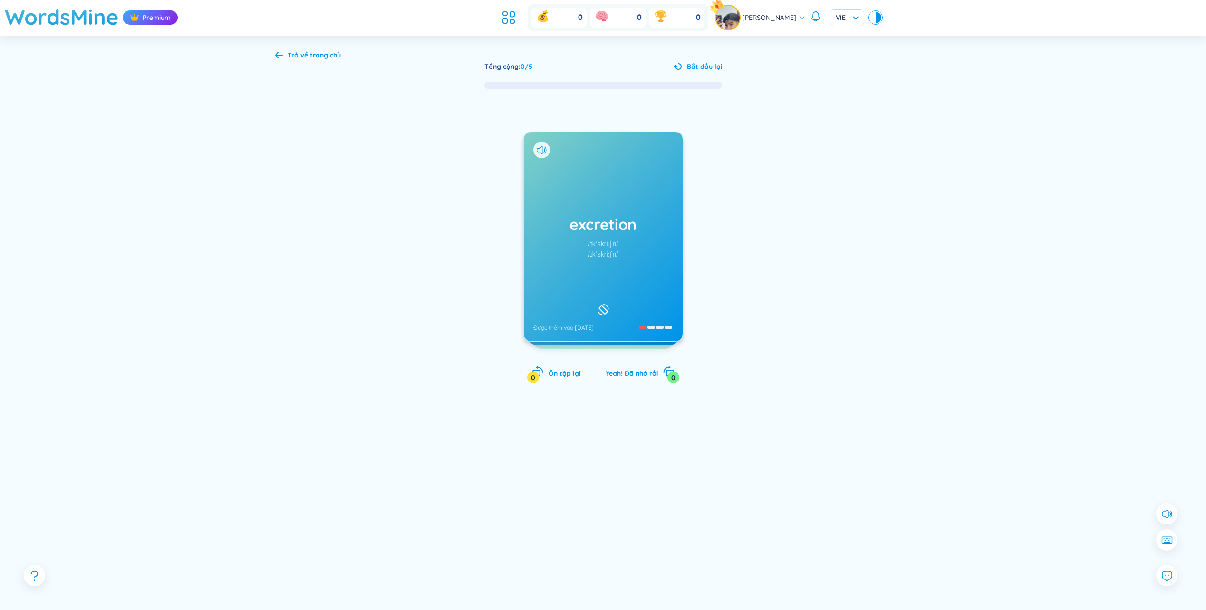
click at [620, 239] on div "excretion /ɪkˈskriːʃn/ /ɪkˈskriːʃn/ Được thêm vào [DATE]" at bounding box center [603, 236] width 159 height 209
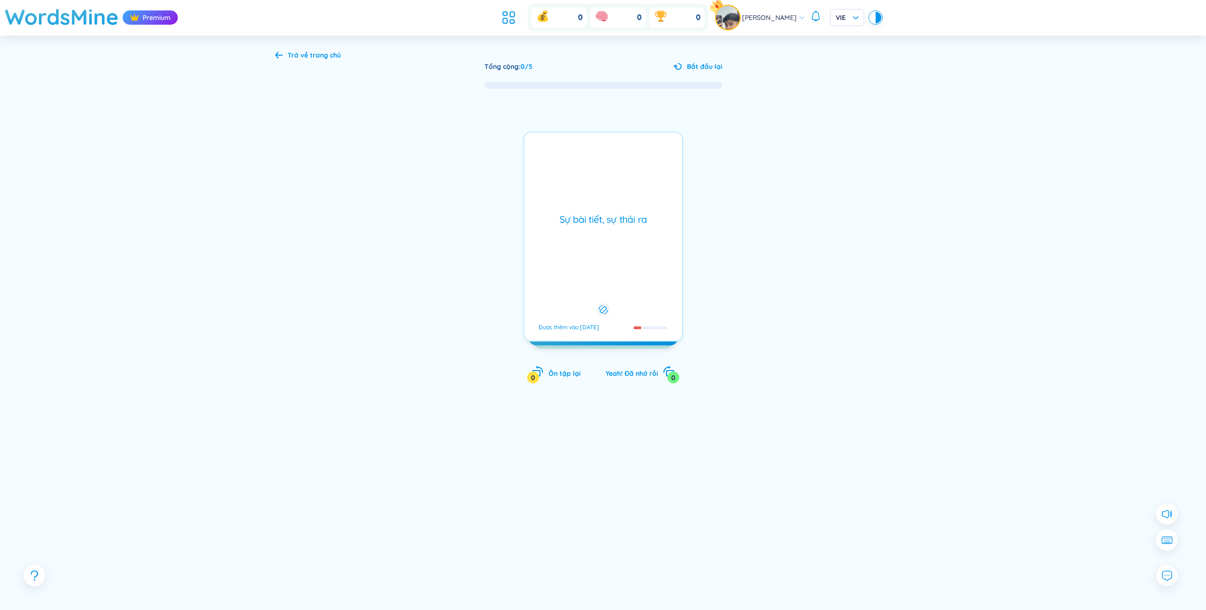
click at [620, 239] on div "Sự bài tiết, sự thải ra Được thêm vào [DATE]" at bounding box center [603, 237] width 160 height 210
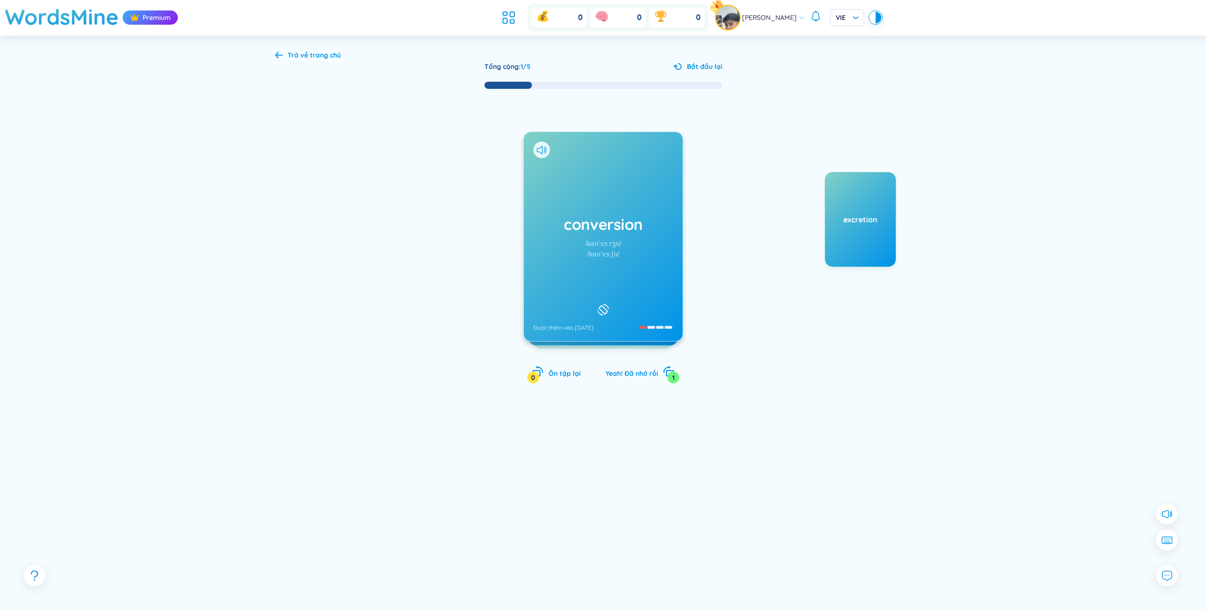
click at [630, 264] on div "conversion /kənˈvɜːrʒn/ /kənˈvɜːʃn/ Được thêm vào [DATE]" at bounding box center [603, 236] width 159 height 209
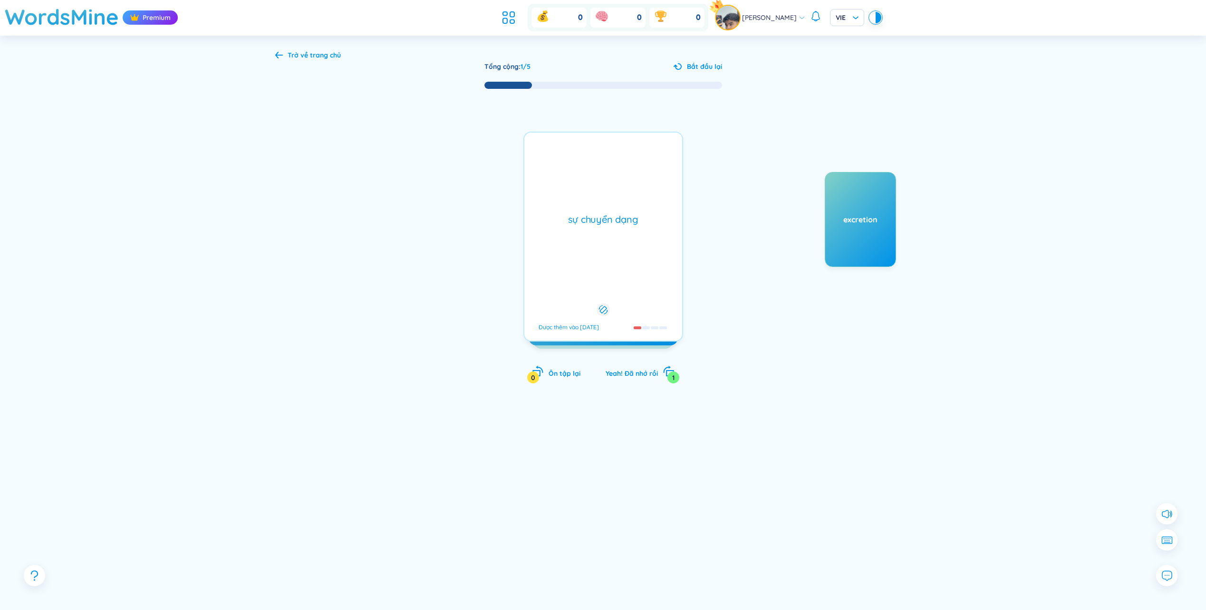
click at [630, 264] on div "sự chuyển dạng Được thêm vào [DATE]" at bounding box center [603, 237] width 160 height 210
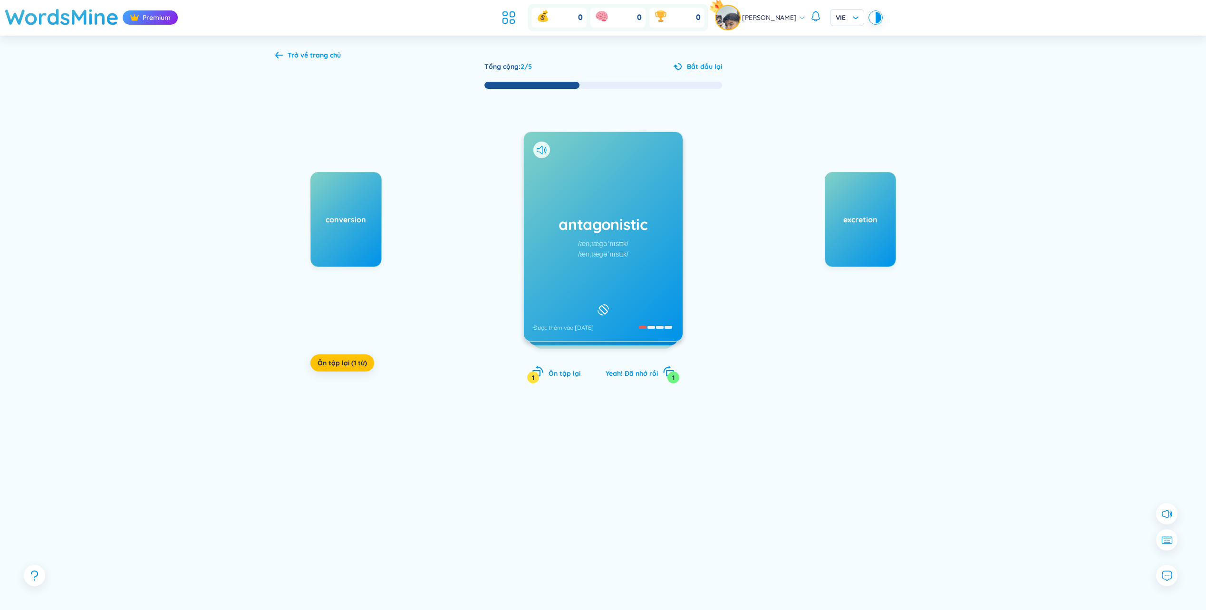
click at [609, 261] on div "antagonistic /ænˌtæɡəˈnɪstɪk/ /ænˌtæɡəˈnɪstɪk/ Được thêm vào [DATE]" at bounding box center [603, 236] width 159 height 209
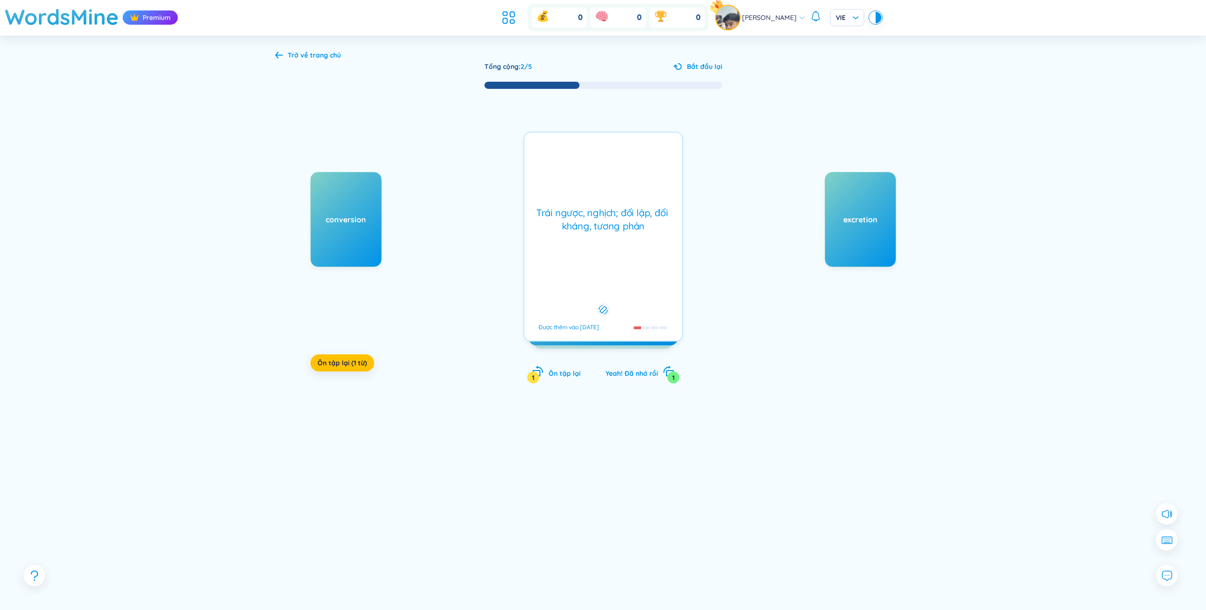
click at [609, 259] on div "Trái ngược, nghịch; đối lập, đối kháng, tương phản Được thêm vào [DATE]" at bounding box center [603, 237] width 160 height 210
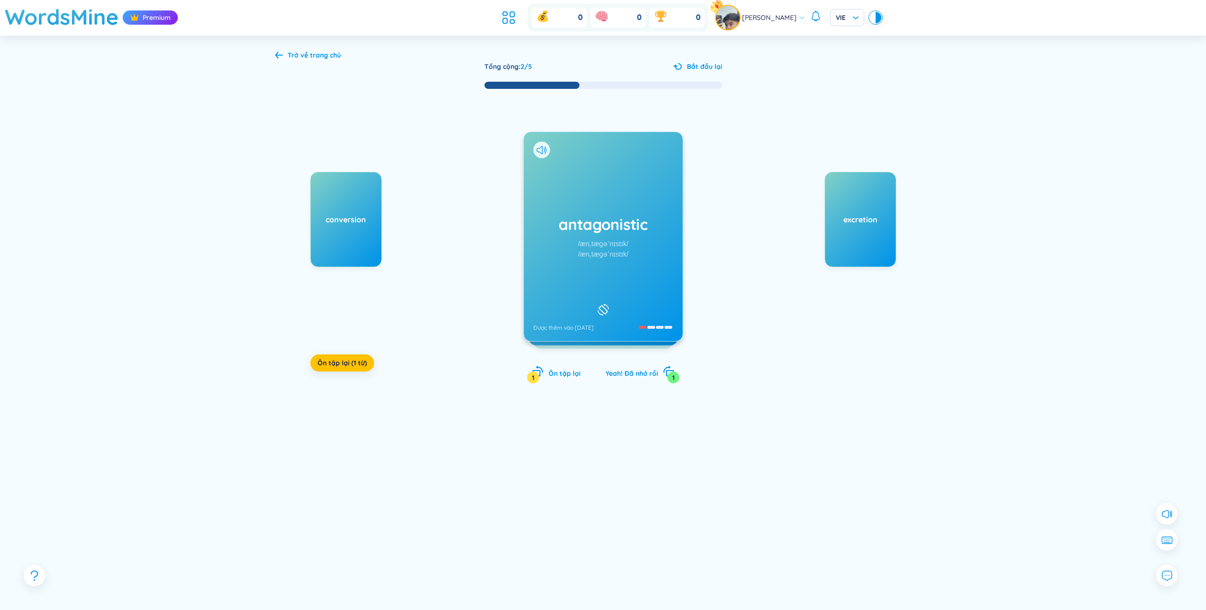
click at [653, 327] on div "antagonistic /ænˌtæɡəˈnɪstɪk/ /ænˌtæɡəˈnɪstɪk/ Được thêm vào [DATE]" at bounding box center [603, 236] width 159 height 209
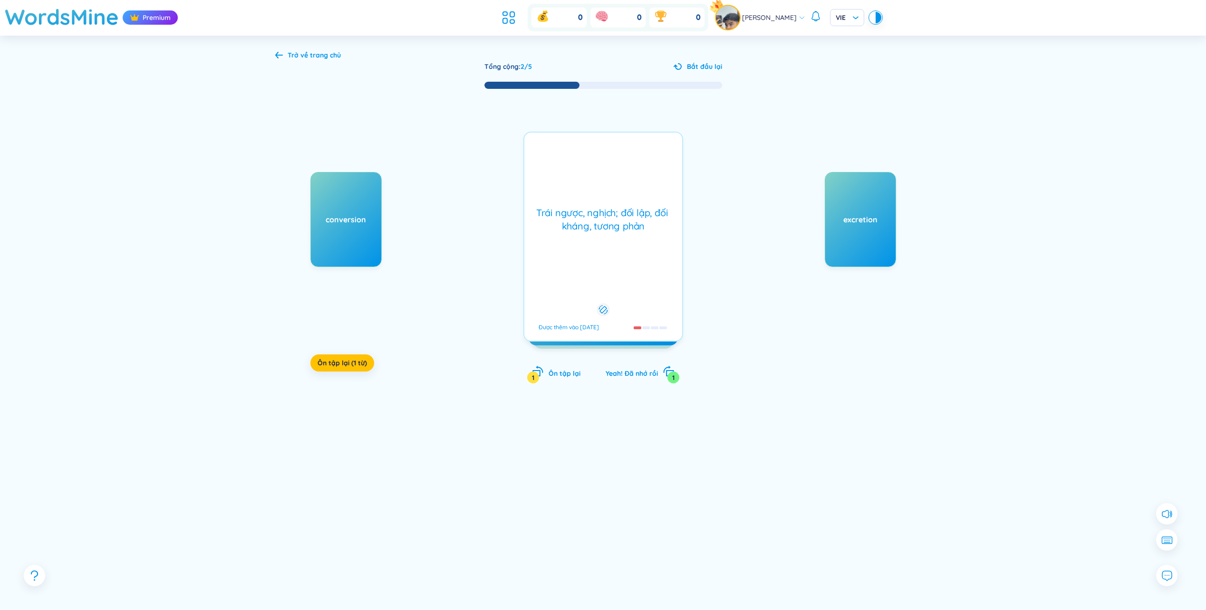
click at [653, 327] on div at bounding box center [655, 327] width 8 height 3
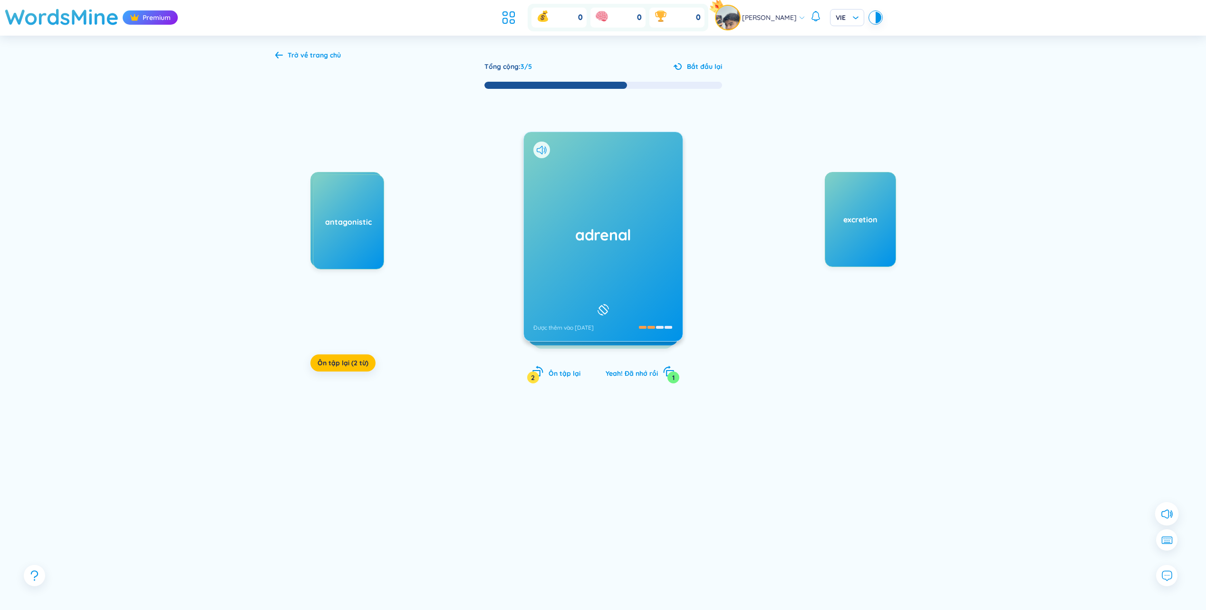
click at [1161, 511] on icon at bounding box center [1166, 514] width 12 height 12
click at [1166, 538] on icon at bounding box center [1166, 540] width 12 height 9
click at [1168, 548] on button at bounding box center [1167, 540] width 24 height 24
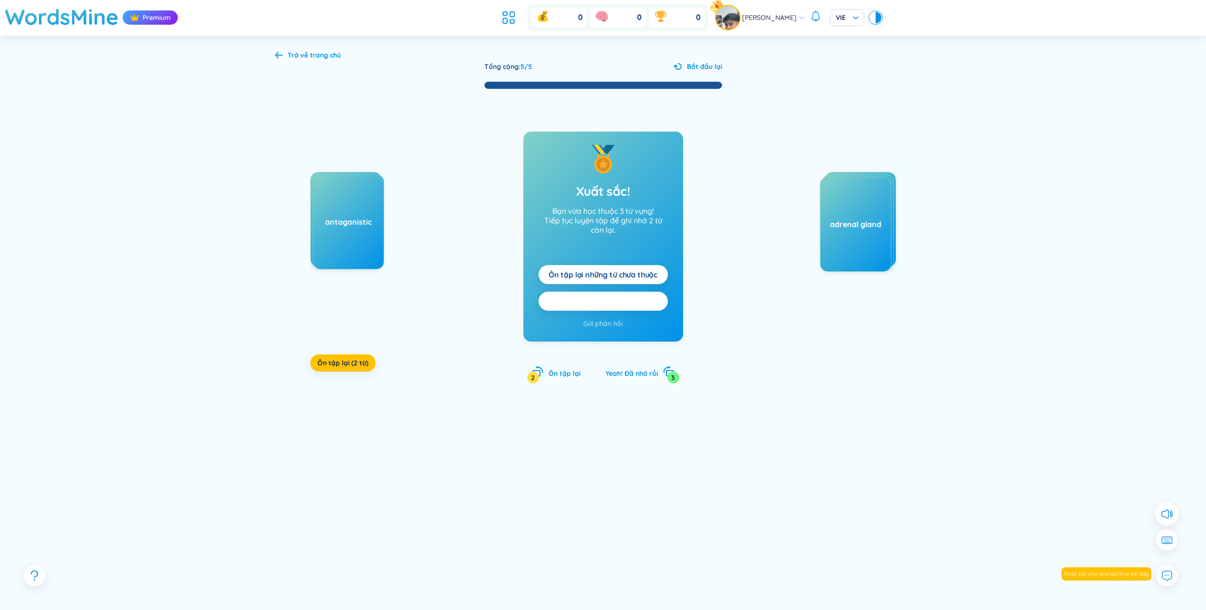
click at [611, 300] on span "Ôn tập lại tất cả here" at bounding box center [603, 301] width 76 height 10
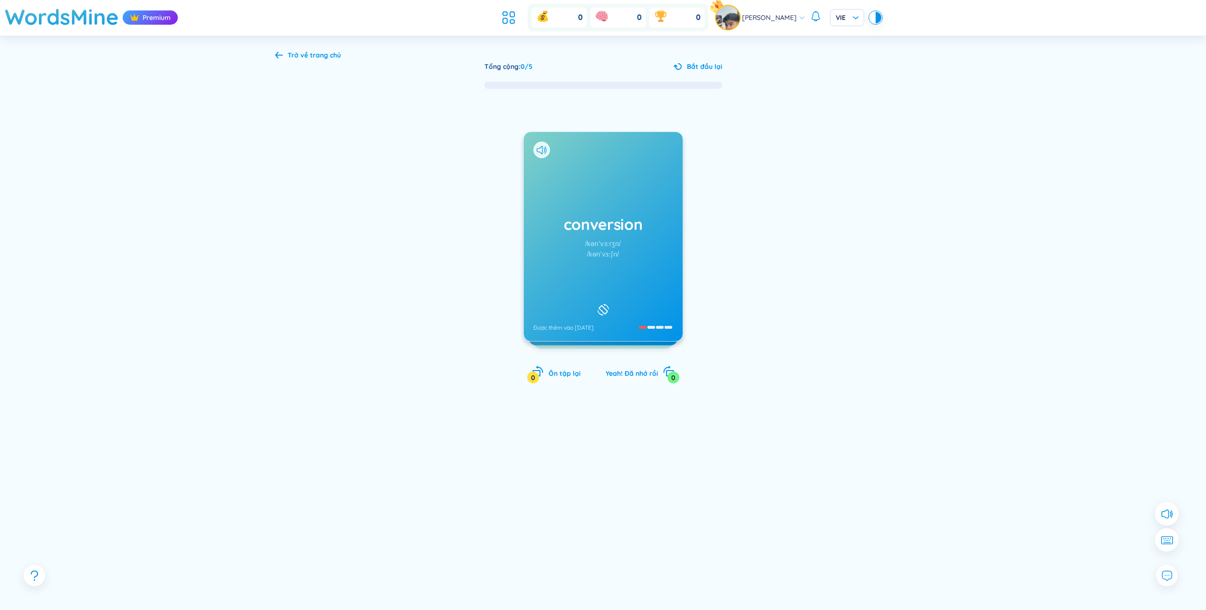
click at [1162, 537] on icon at bounding box center [1166, 540] width 12 height 9
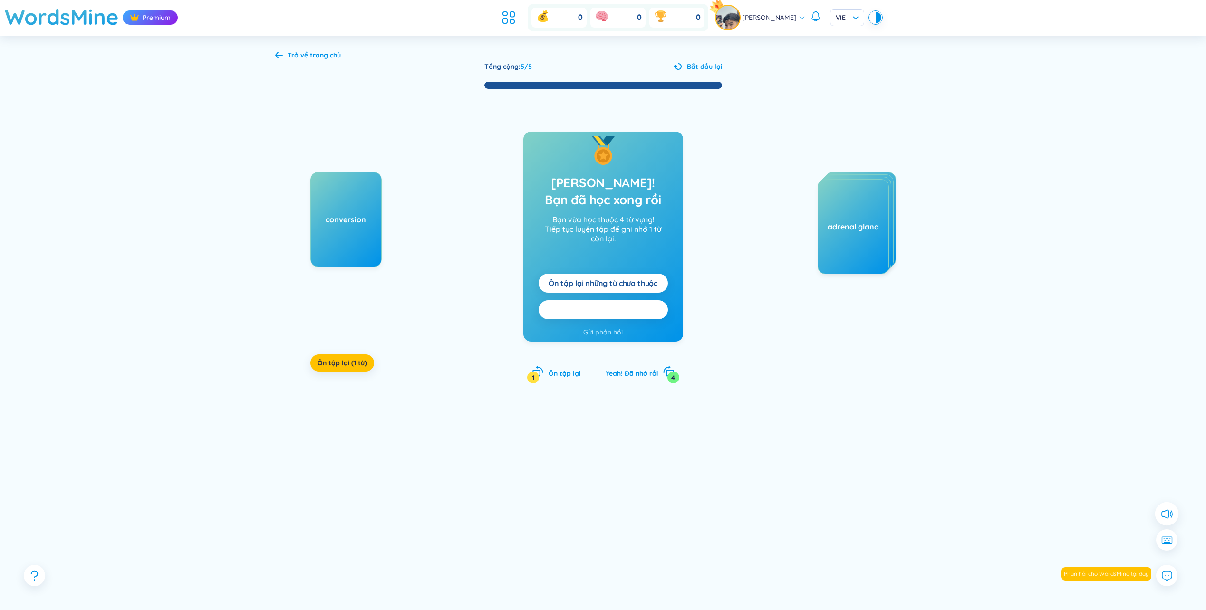
click at [627, 314] on span "Ôn tập lại tất cả here" at bounding box center [603, 310] width 76 height 10
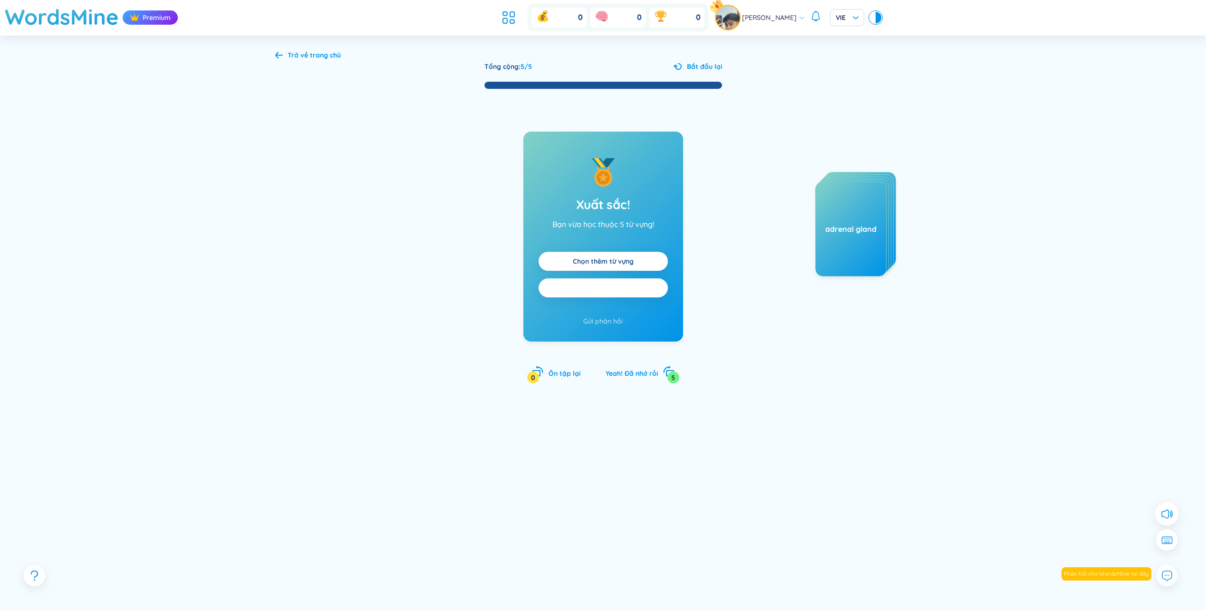
click at [636, 291] on button "Ôn tập lại tất cả" at bounding box center [602, 287] width 129 height 19
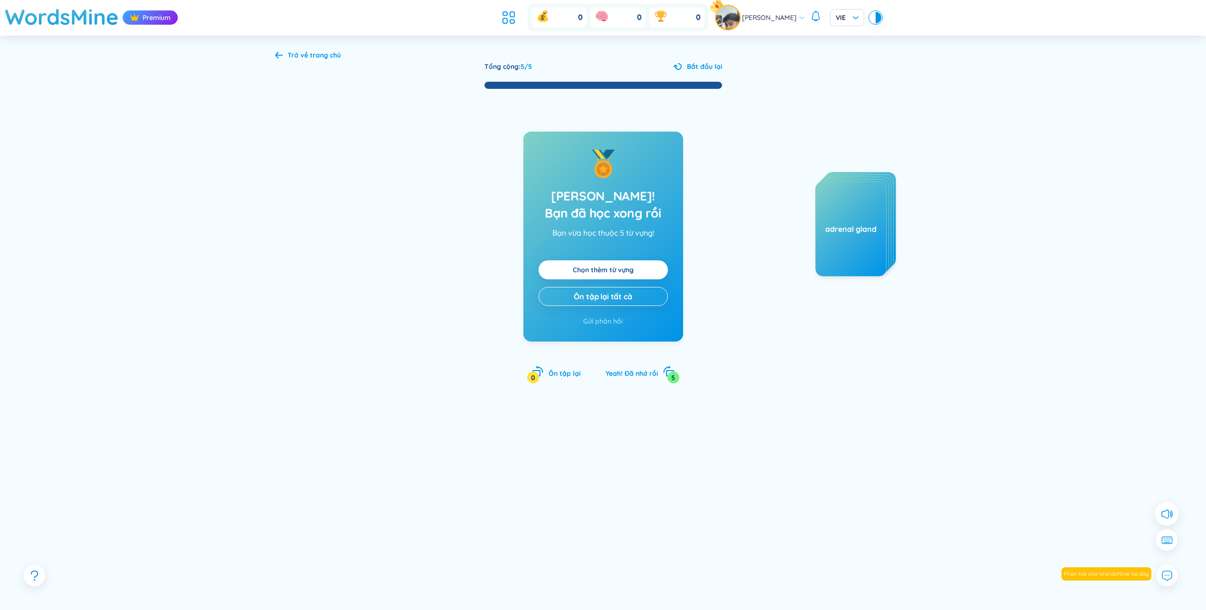
click at [690, 63] on span "Bắt đầu lại" at bounding box center [704, 66] width 35 height 10
click at [276, 55] on icon at bounding box center [279, 55] width 8 height 7
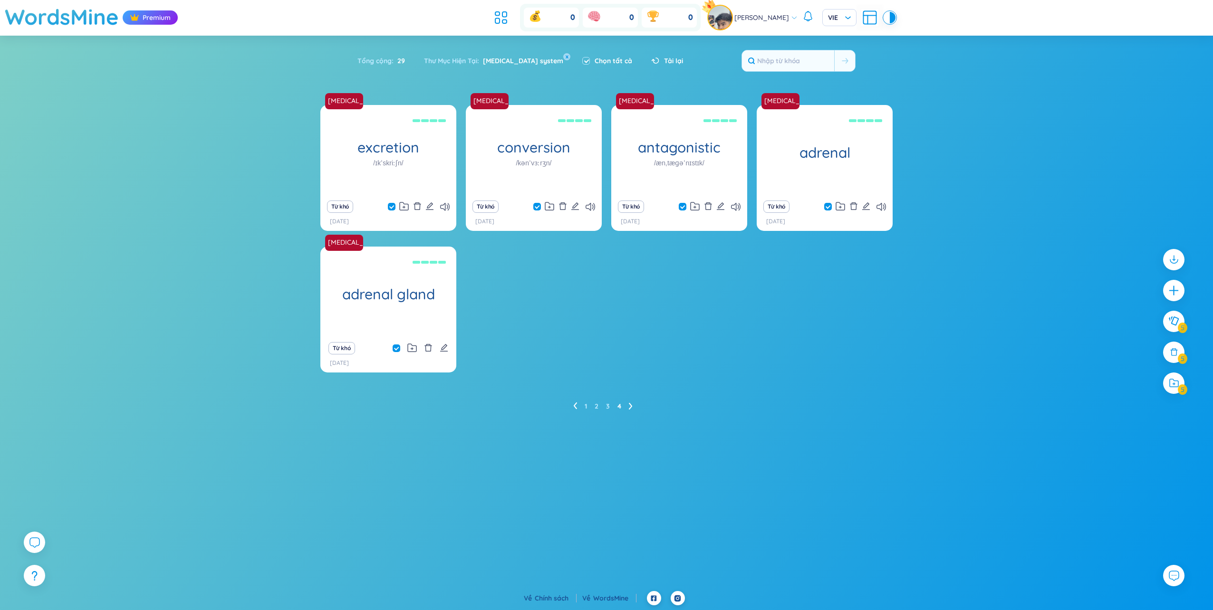
click at [576, 408] on icon at bounding box center [574, 406] width 3 height 7
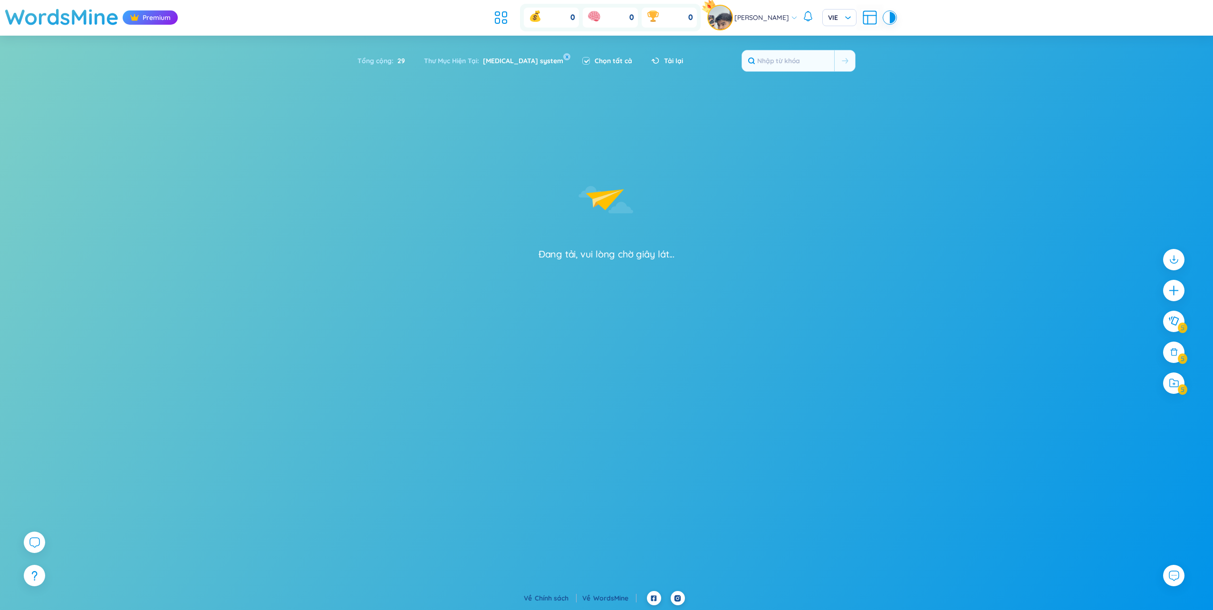
checkbox input "false"
